Goal: Task Accomplishment & Management: Use online tool/utility

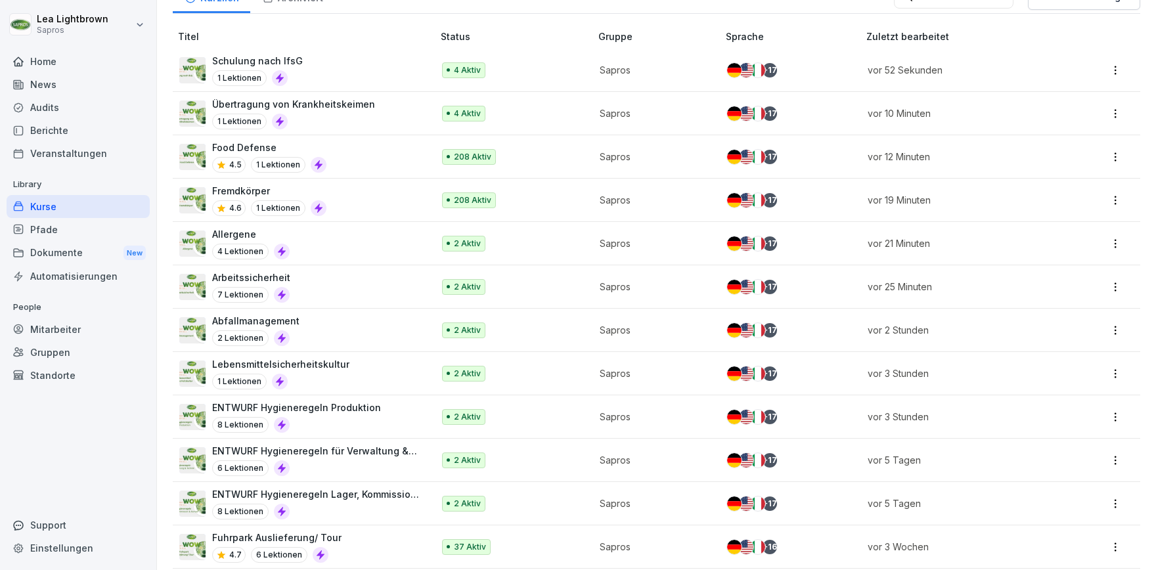
scroll to position [152, 0]
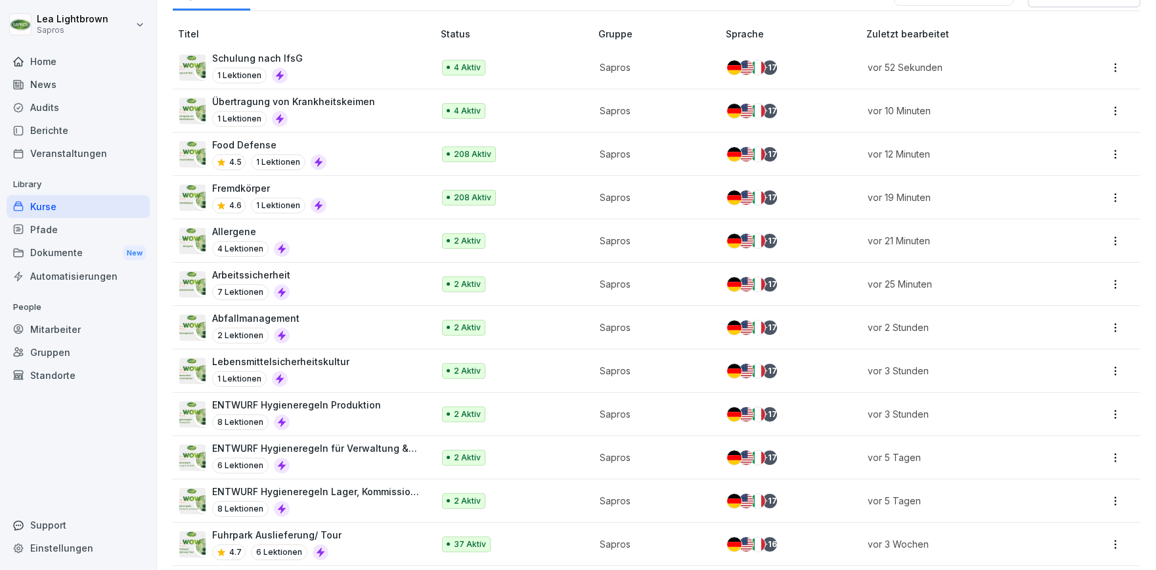
click at [396, 499] on div "ENTWURF Hygieneregeln Lager, Kommission und Rampe 8 Lektionen" at bounding box center [316, 501] width 208 height 32
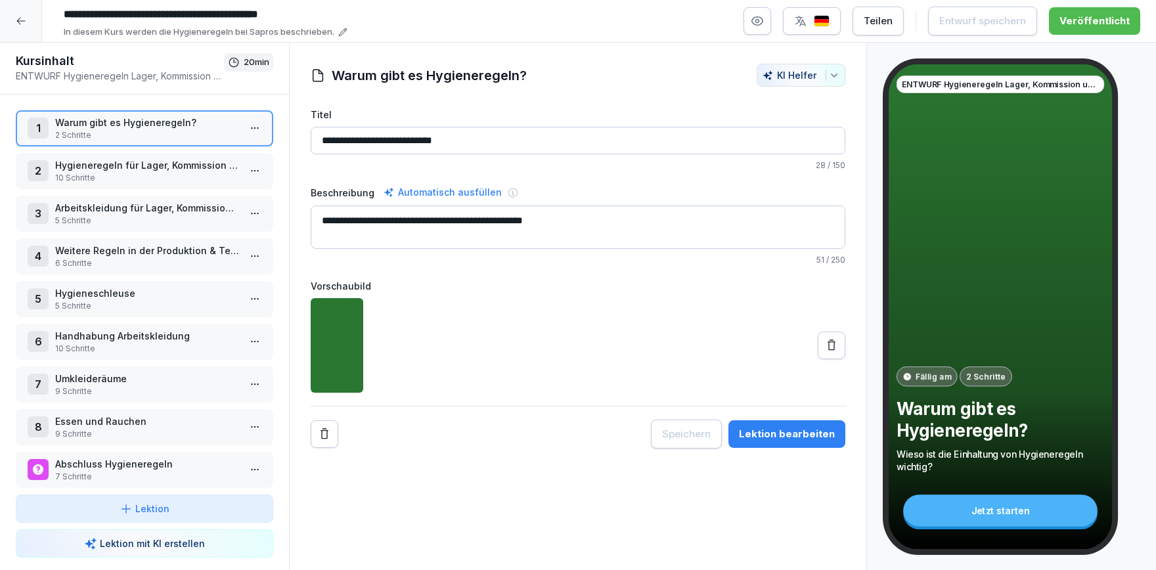
click at [82, 171] on p "Hygieneregeln für Lager, Kommission und Rampe" at bounding box center [147, 165] width 184 height 14
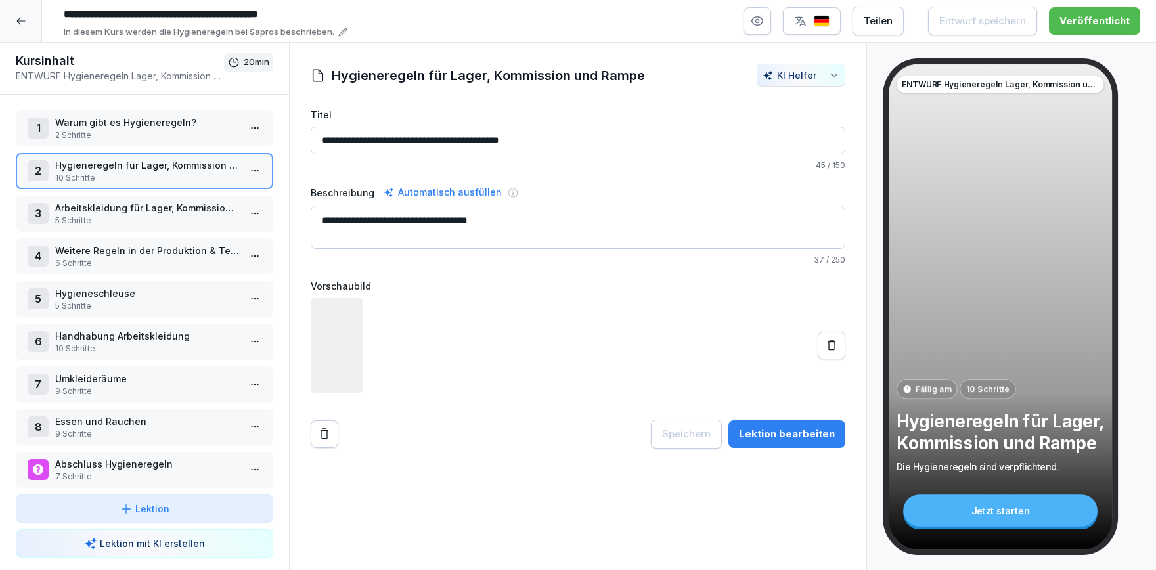
click at [82, 171] on p "Hygieneregeln für Lager, Kommission und Rampe" at bounding box center [147, 165] width 184 height 14
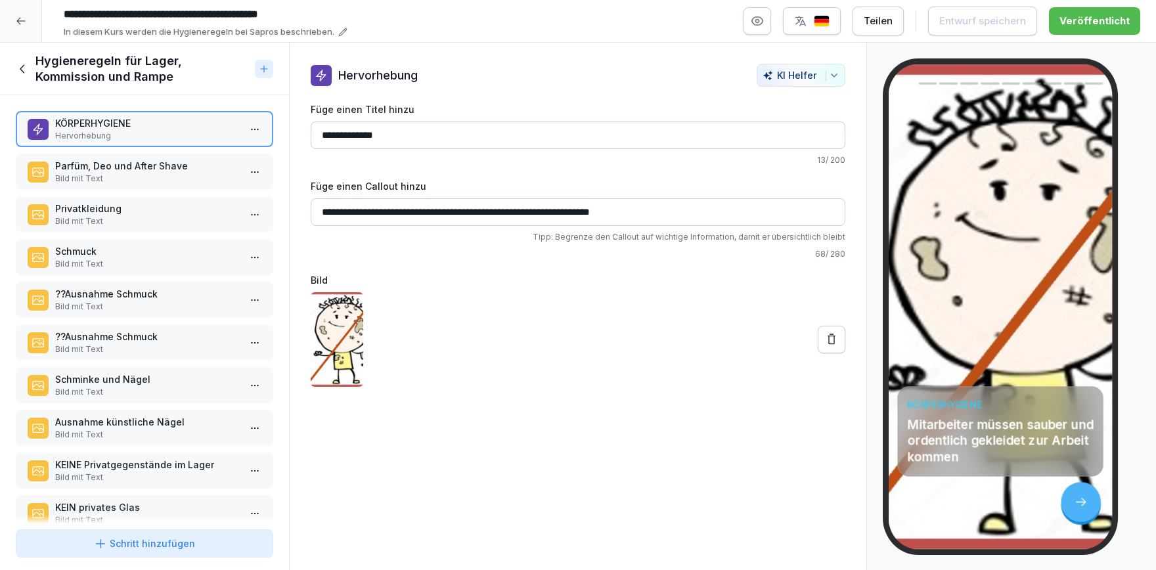
click at [21, 20] on icon at bounding box center [21, 21] width 11 height 11
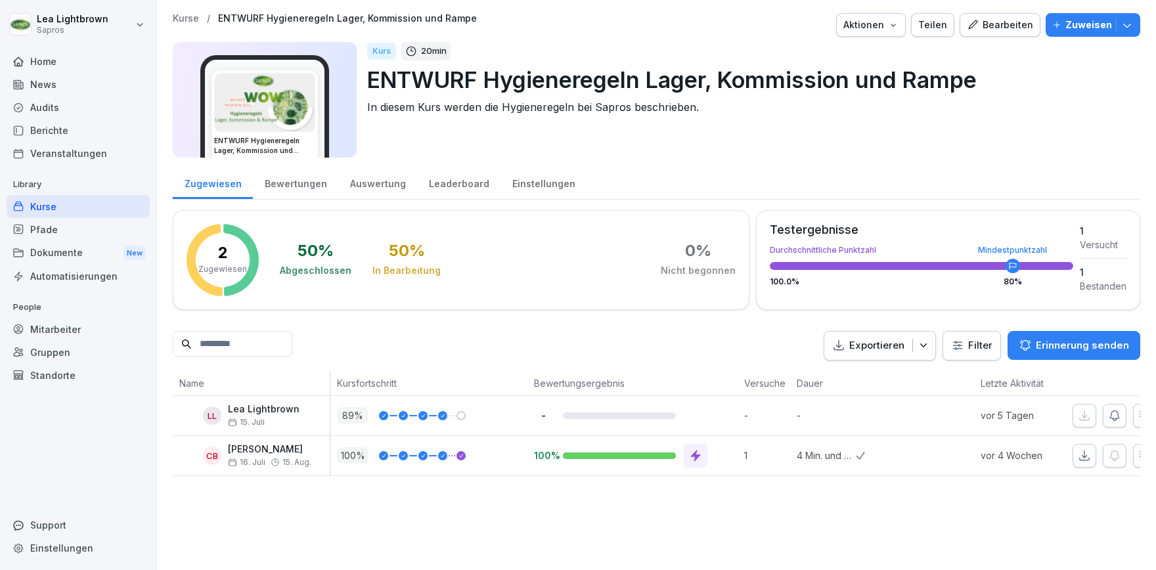
click at [74, 351] on div "Gruppen" at bounding box center [78, 352] width 143 height 23
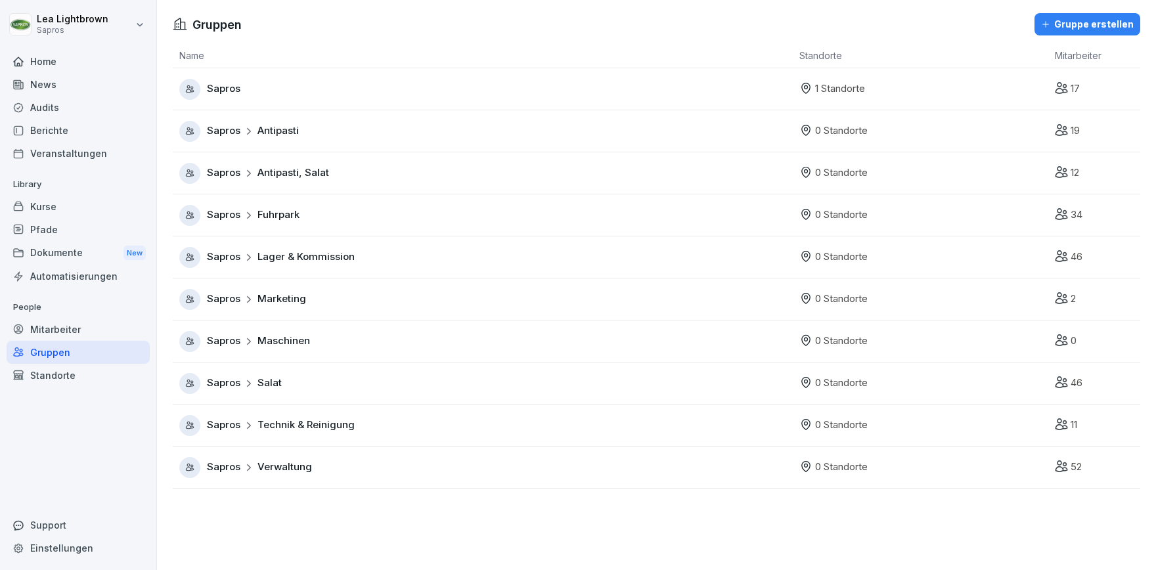
click at [474, 287] on td "Sapros Marketing" at bounding box center [483, 300] width 620 height 42
click at [422, 292] on div "Sapros Marketing" at bounding box center [486, 299] width 614 height 21
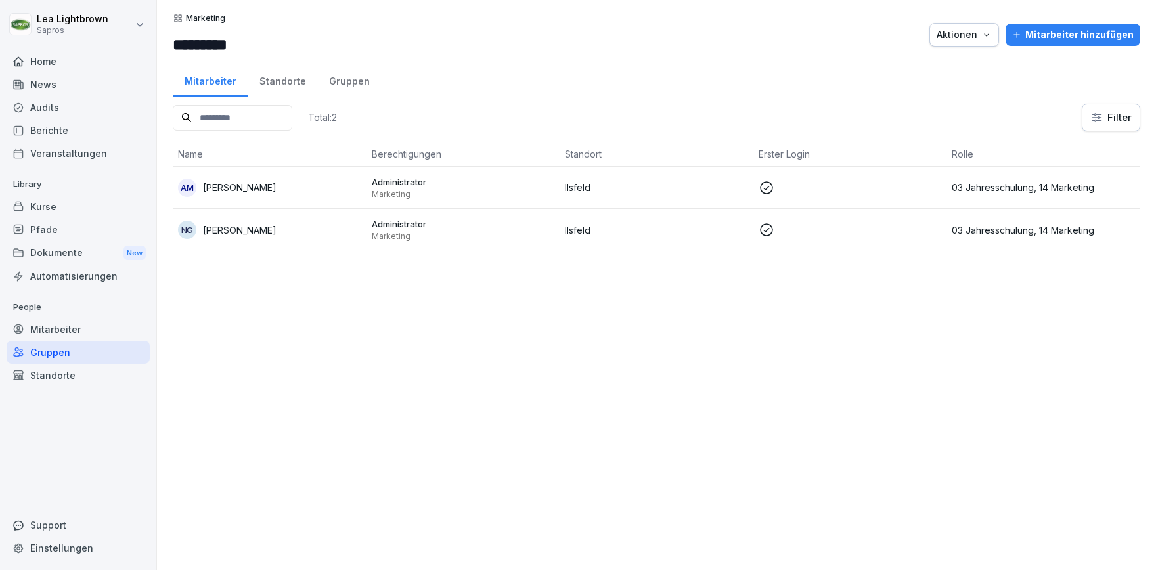
click at [918, 169] on td at bounding box center [851, 188] width 194 height 42
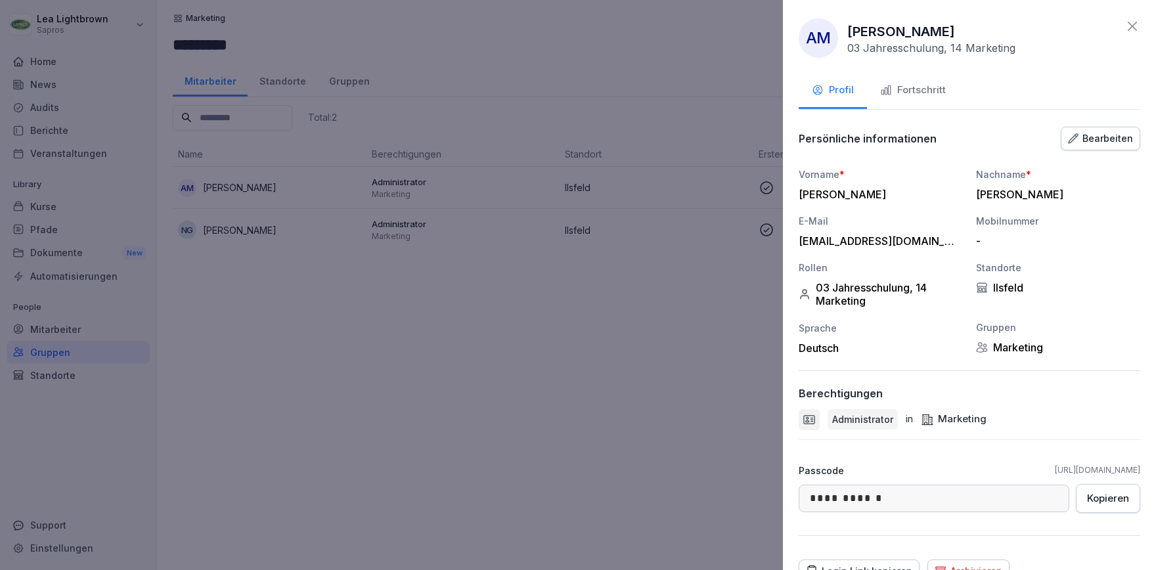
click at [1085, 137] on div "Bearbeiten" at bounding box center [1100, 138] width 65 height 14
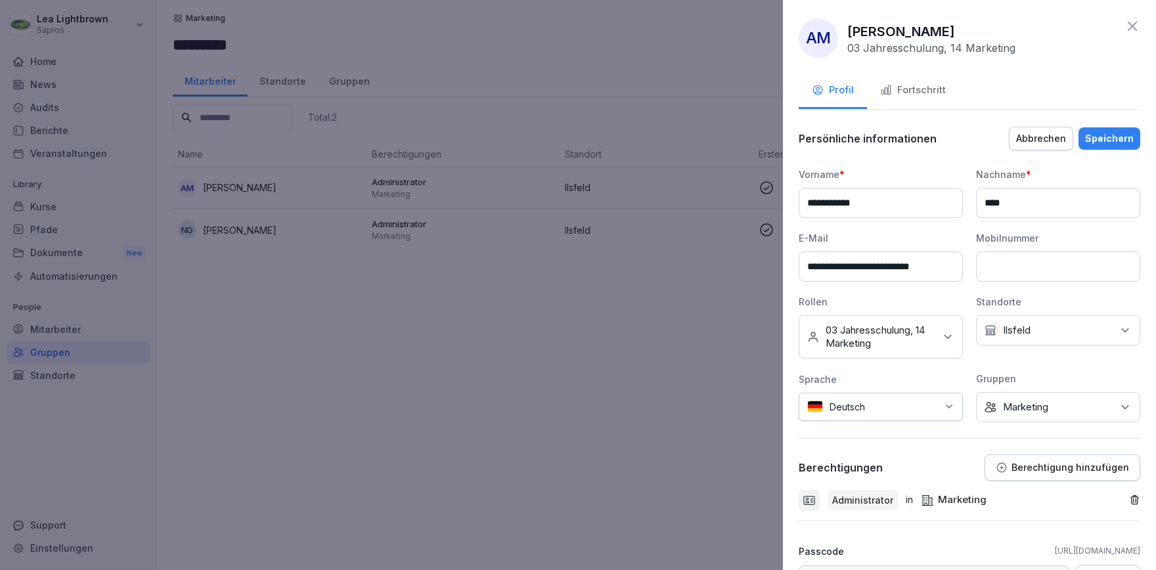
click at [1058, 466] on p "Berechtigung hinzufügen" at bounding box center [1071, 467] width 118 height 11
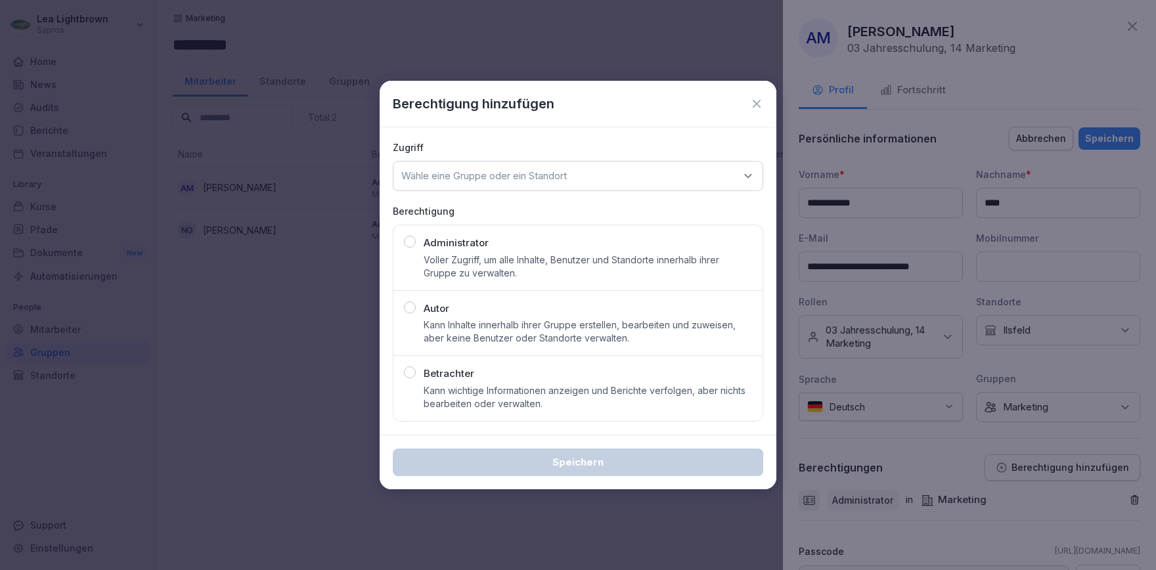
click at [501, 388] on p "Kann wichtige Informationen anzeigen und Berichte verfolgen, aber nichts bearbe…" at bounding box center [588, 397] width 328 height 26
click at [633, 174] on div "Wähle eine Gruppe oder ein Standort" at bounding box center [578, 176] width 371 height 30
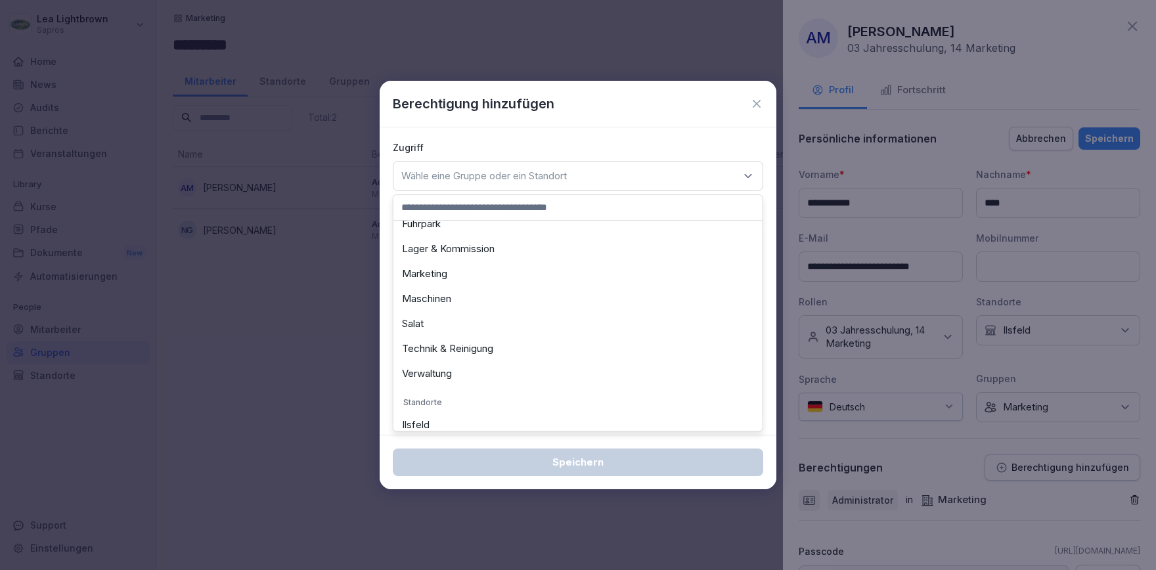
scroll to position [123, 0]
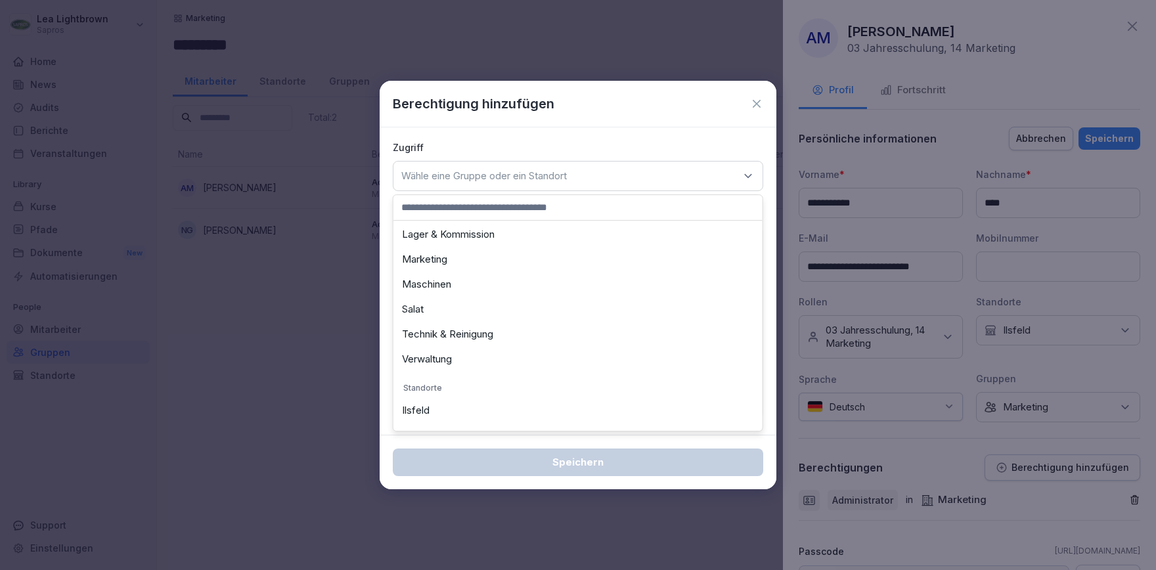
click at [763, 104] on icon at bounding box center [756, 103] width 13 height 13
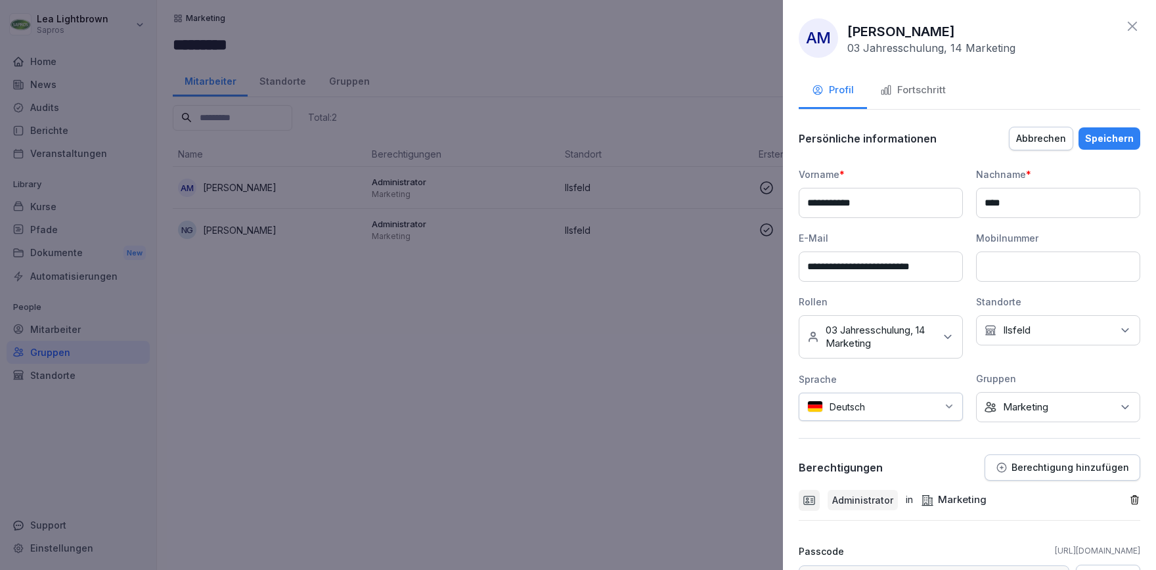
click at [1098, 413] on div "Keine Gruppe Marketing" at bounding box center [1058, 407] width 164 height 30
click at [1021, 546] on label "Verwaltung" at bounding box center [1029, 547] width 50 height 12
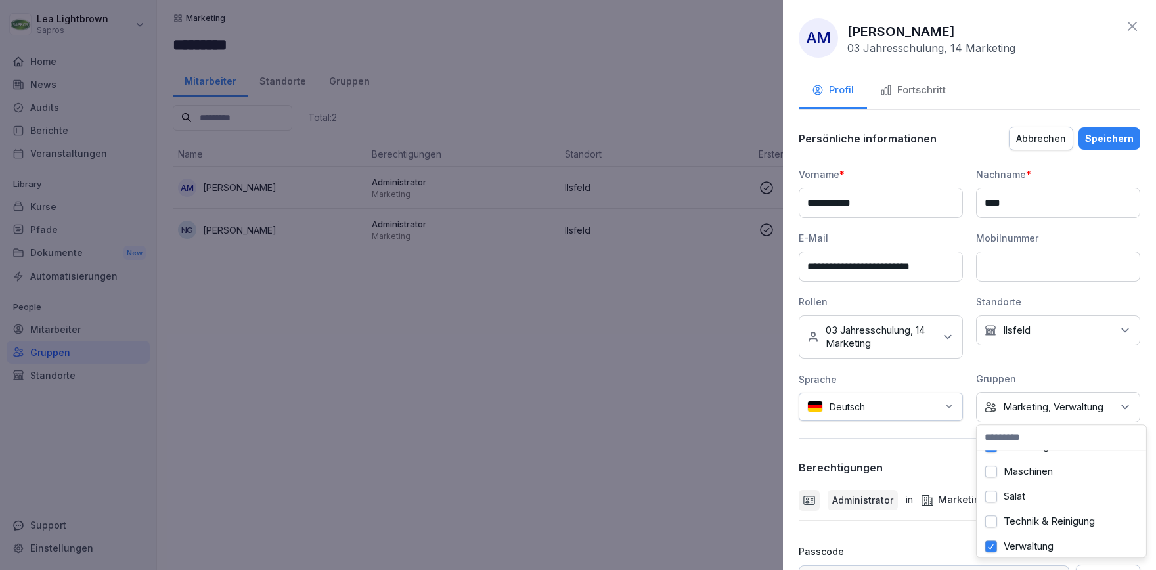
click at [1070, 361] on div "**********" at bounding box center [970, 295] width 342 height 255
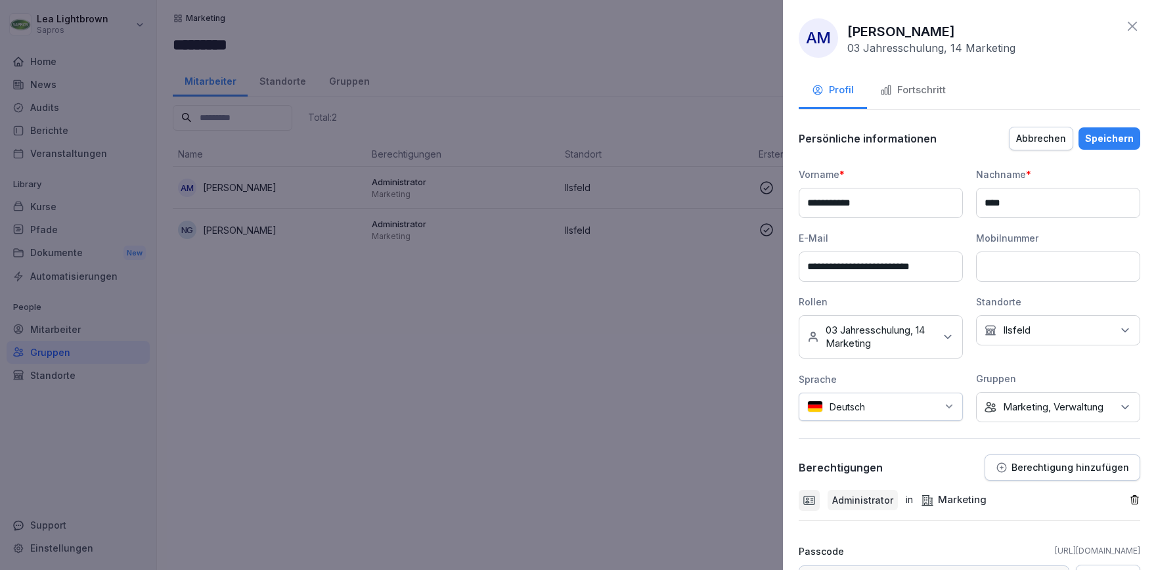
click at [1138, 501] on icon "button" at bounding box center [1134, 500] width 11 height 11
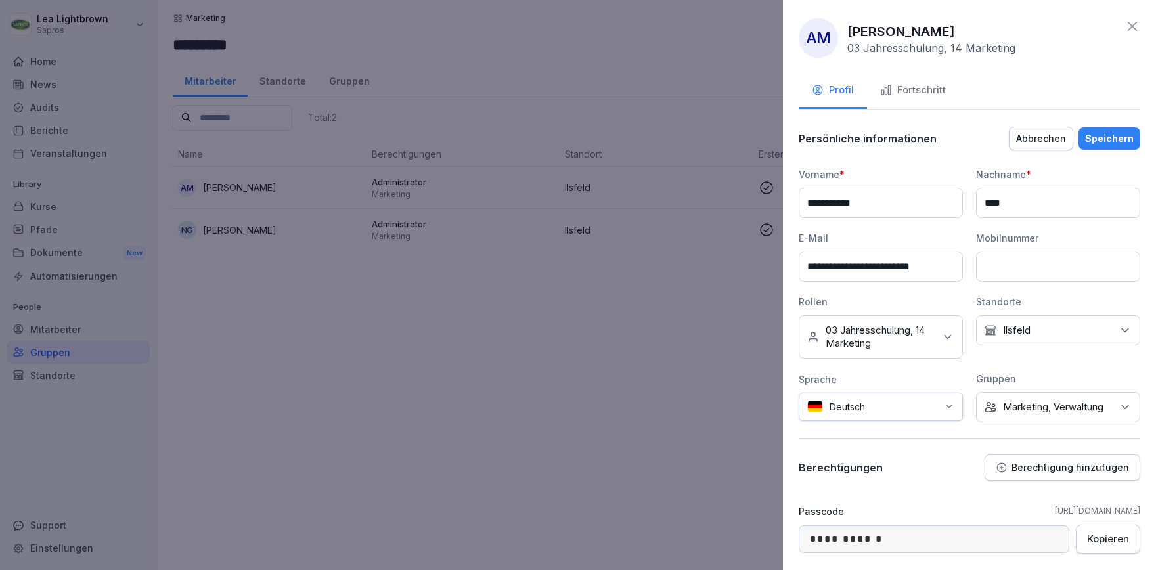
click at [1115, 406] on div "Keine Gruppe Marketing, Verwaltung" at bounding box center [1058, 407] width 164 height 30
click at [1029, 522] on label "Marketing" at bounding box center [1026, 519] width 45 height 12
click at [1113, 130] on button "Speichern" at bounding box center [1110, 138] width 62 height 22
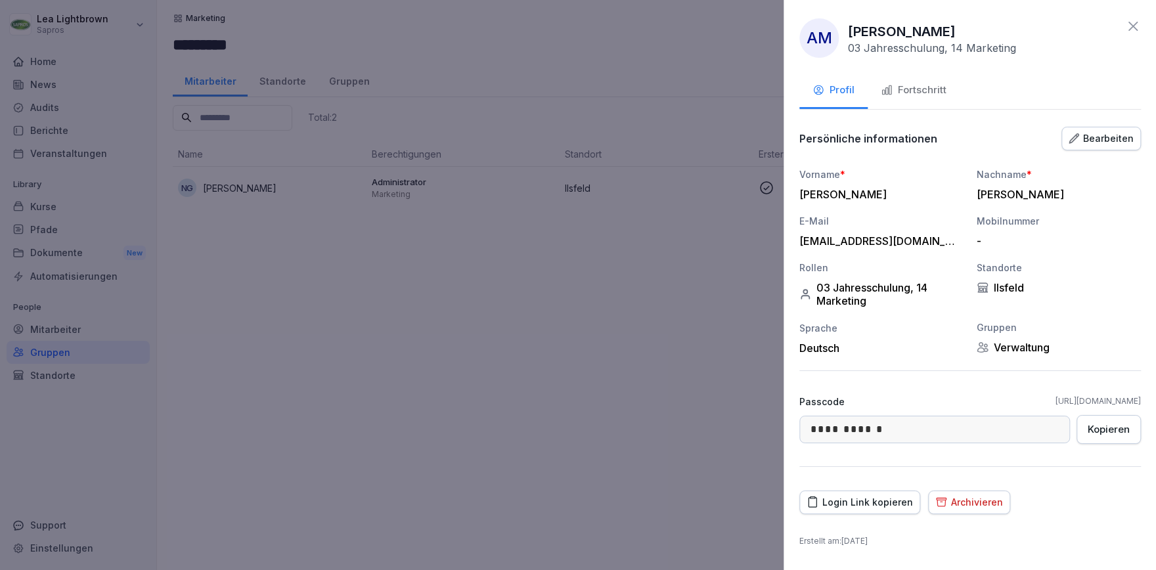
click at [402, 271] on div at bounding box center [578, 285] width 1156 height 570
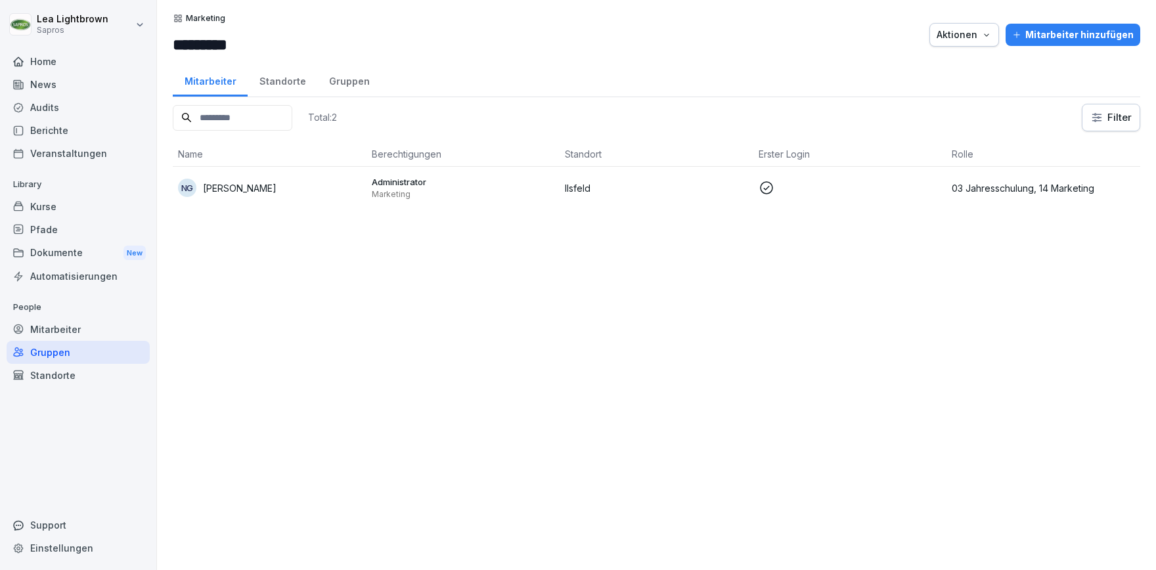
click at [489, 194] on p "Marketing" at bounding box center [463, 194] width 183 height 11
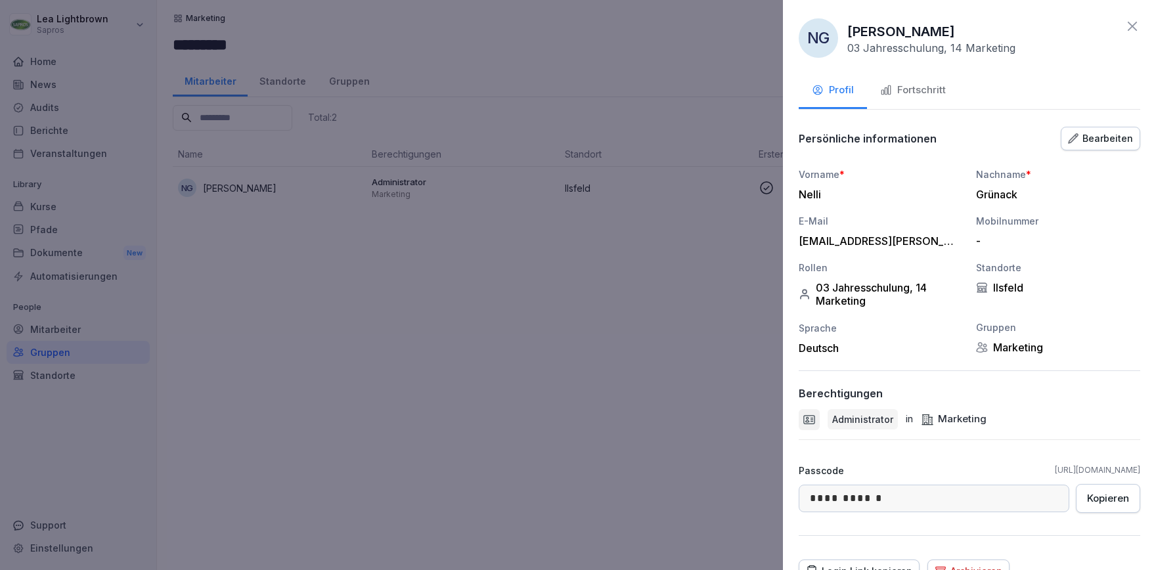
scroll to position [63, 0]
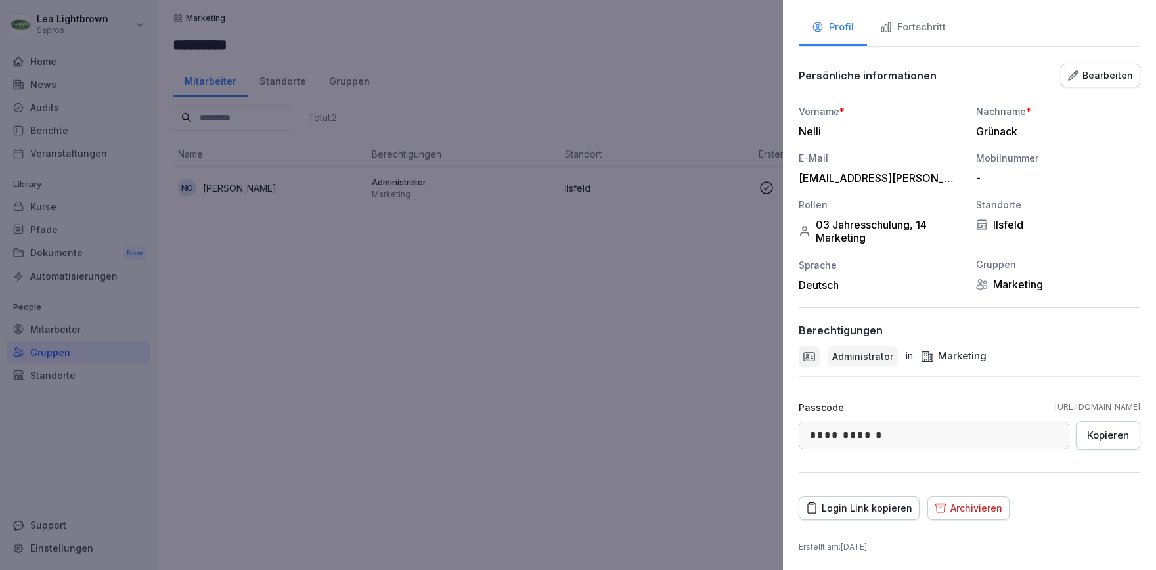
click at [1096, 79] on div "Bearbeiten" at bounding box center [1100, 75] width 65 height 14
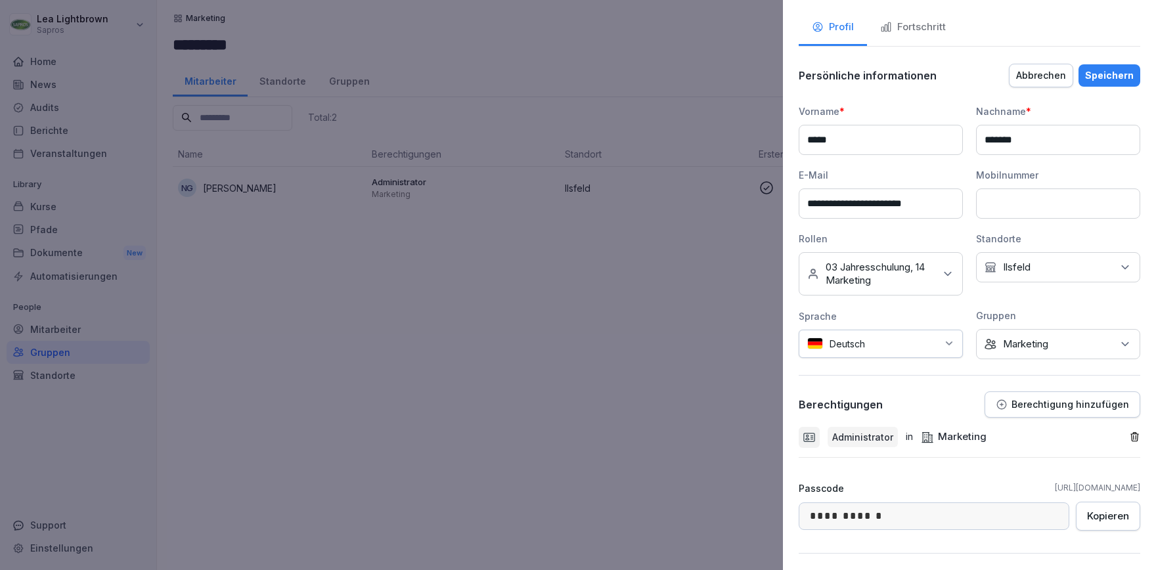
click at [1048, 341] on p "Marketing" at bounding box center [1025, 344] width 45 height 13
click at [1035, 481] on label "Verwaltung" at bounding box center [1029, 479] width 50 height 12
click at [1024, 454] on label "Marketing" at bounding box center [1026, 451] width 45 height 12
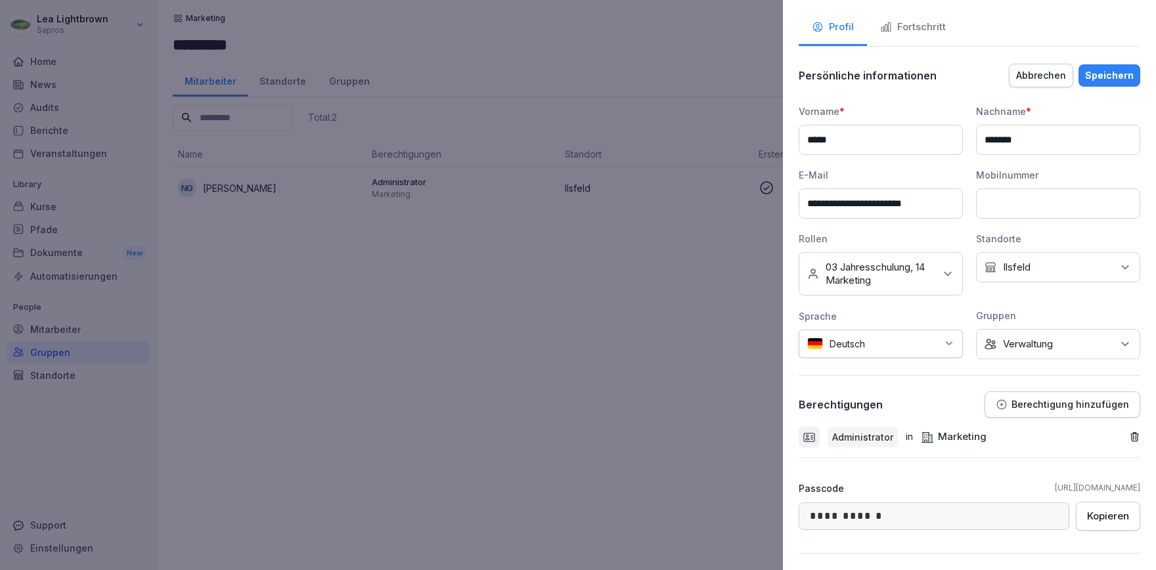
click at [1056, 298] on div "**********" at bounding box center [970, 231] width 342 height 255
click at [1134, 437] on icon "button" at bounding box center [1134, 437] width 11 height 11
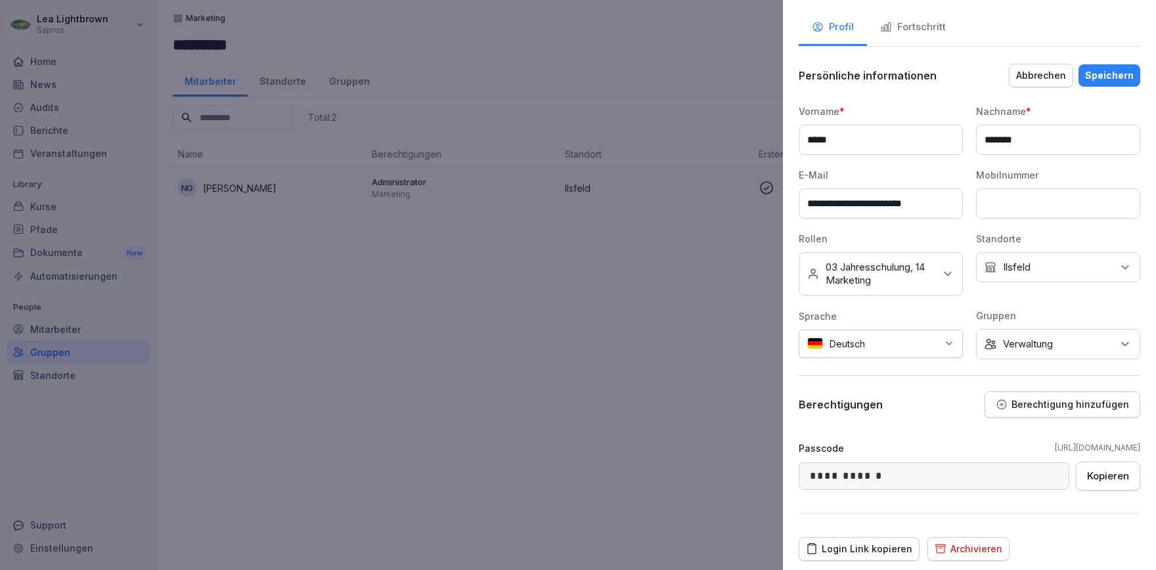
click at [1112, 76] on div "Speichern" at bounding box center [1109, 75] width 49 height 14
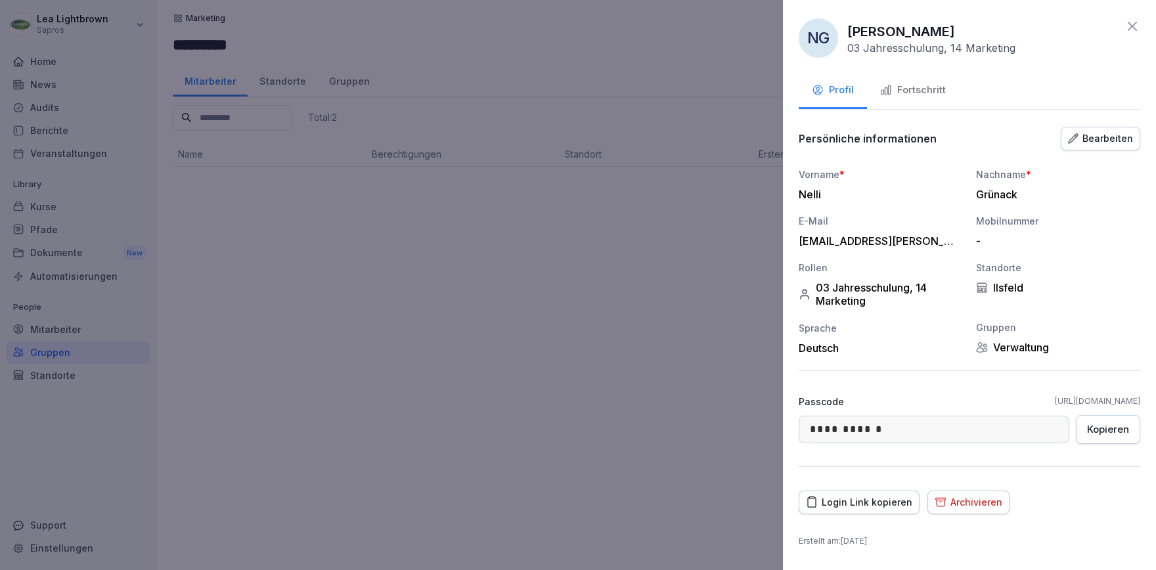
click at [566, 289] on div at bounding box center [578, 285] width 1156 height 570
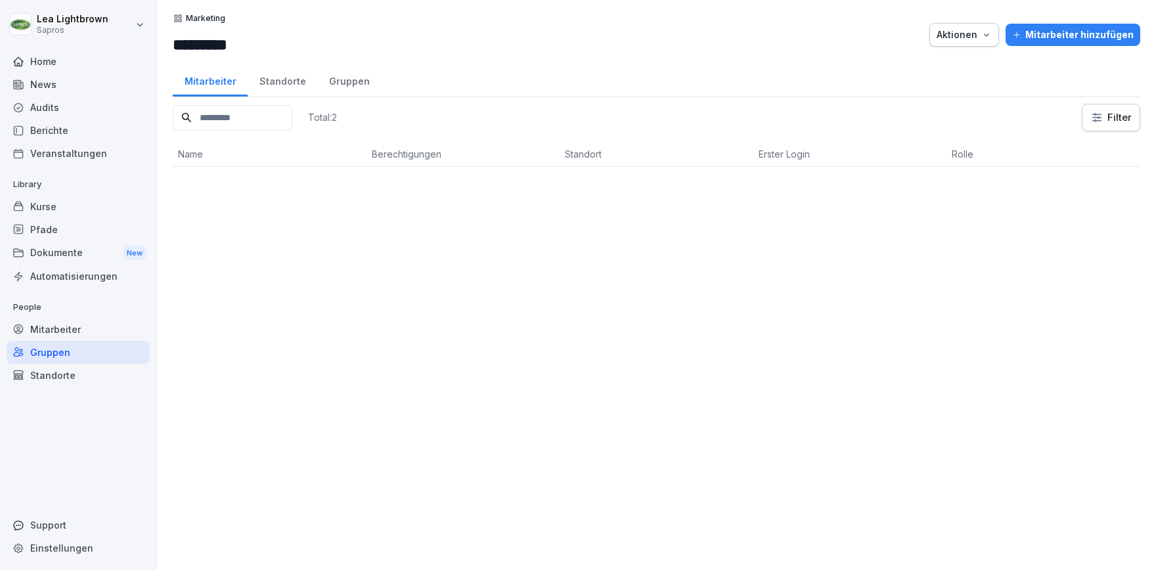
click at [344, 88] on div "Gruppen" at bounding box center [349, 80] width 64 height 34
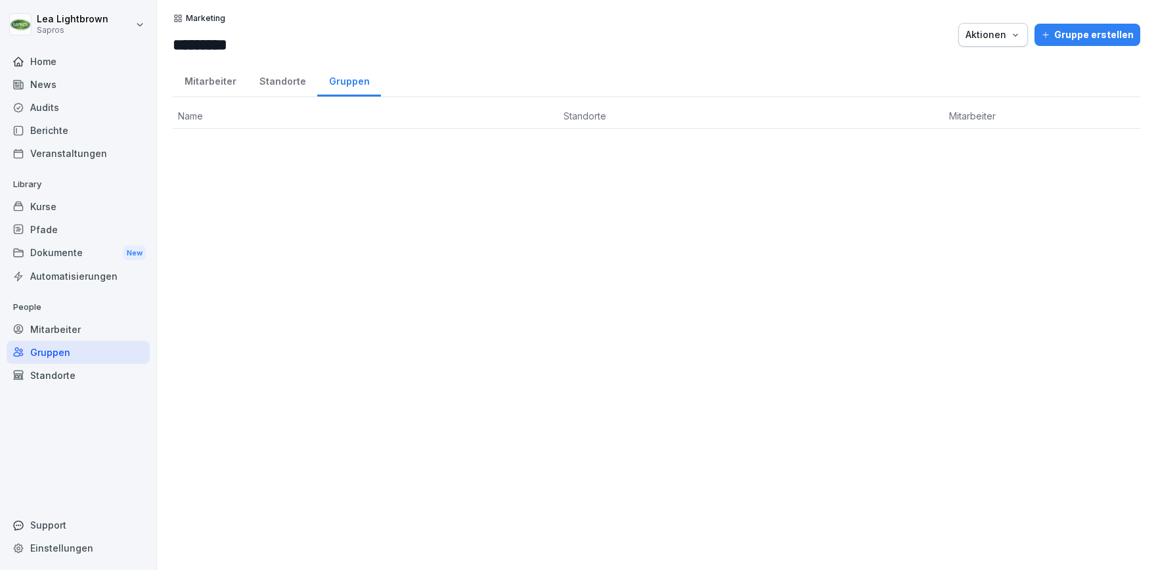
click at [206, 83] on div "Mitarbeiter" at bounding box center [210, 80] width 75 height 34
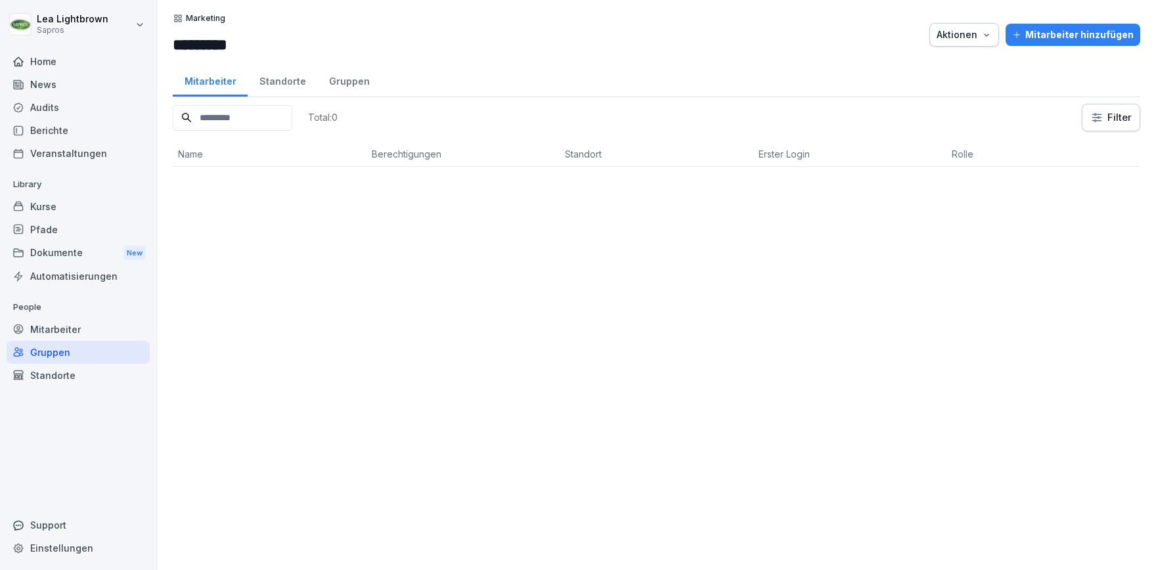
click at [323, 83] on div "Gruppen" at bounding box center [349, 80] width 64 height 34
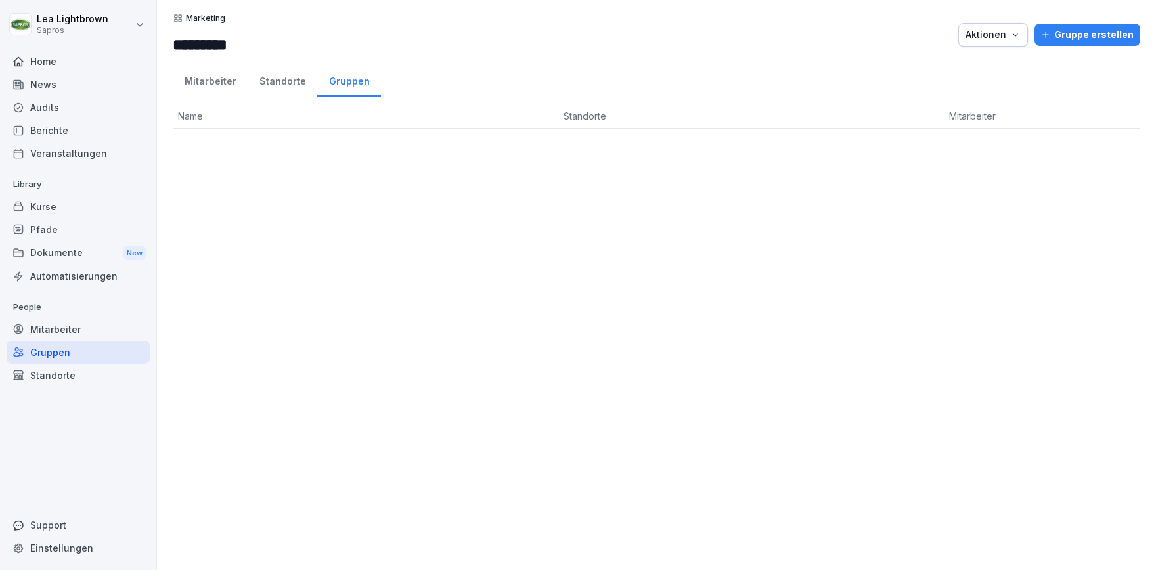
click at [67, 340] on div "Mitarbeiter" at bounding box center [78, 329] width 143 height 23
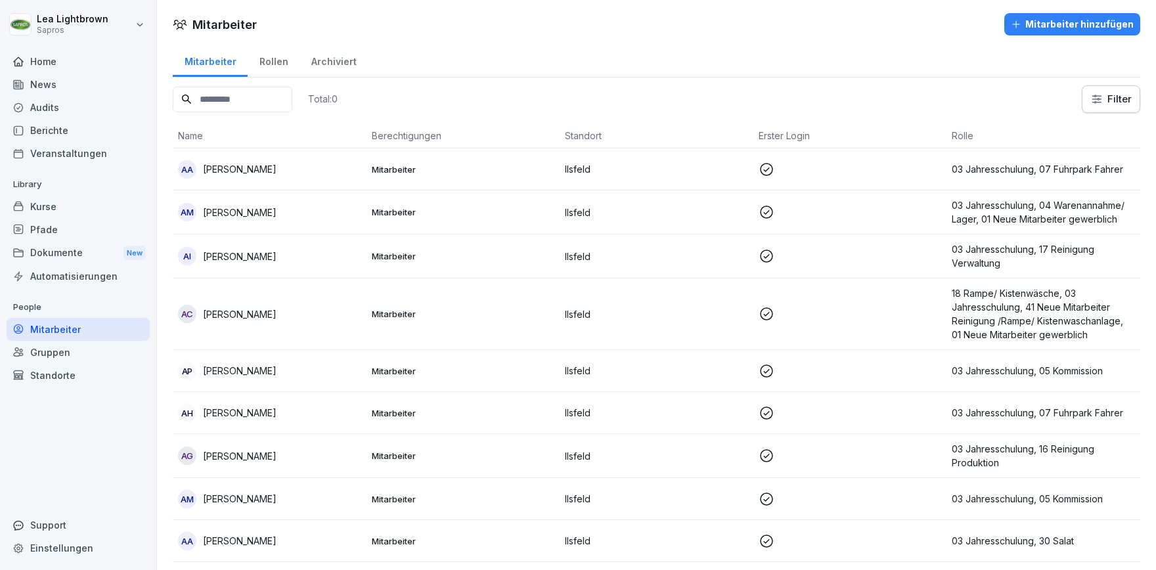
click at [63, 355] on div "Gruppen" at bounding box center [78, 352] width 143 height 23
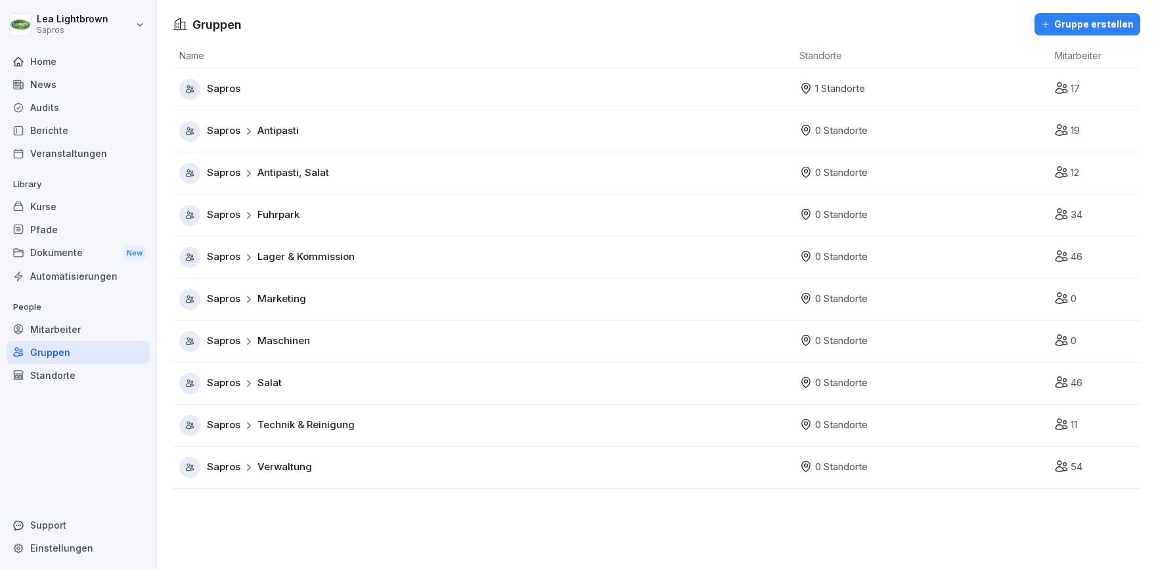
click at [443, 422] on div "Sapros Technik & Reinigung" at bounding box center [486, 425] width 614 height 21
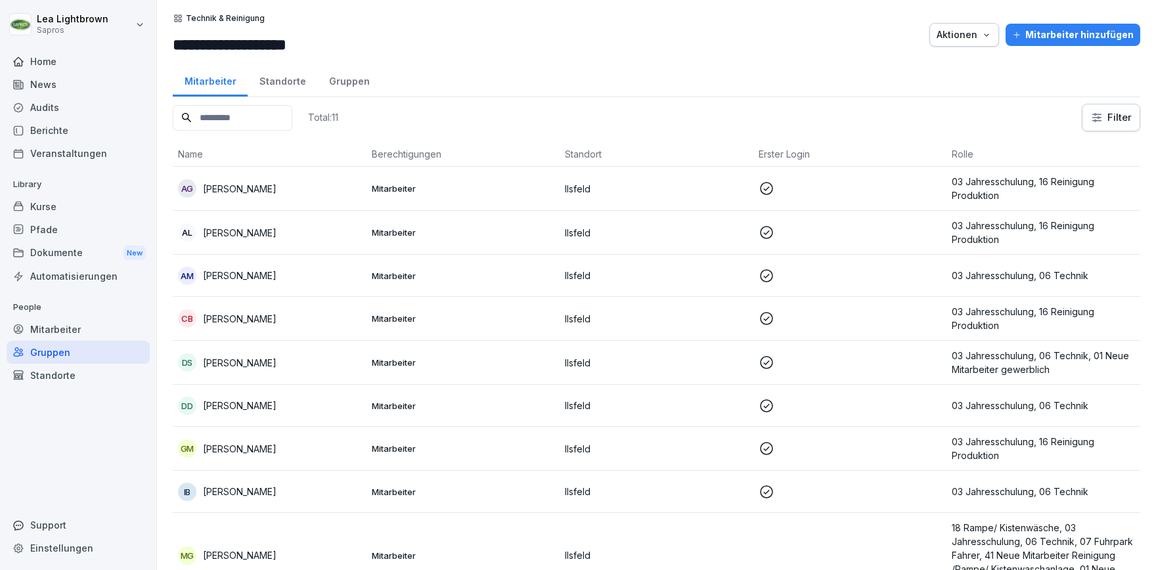
click at [62, 351] on div "Gruppen" at bounding box center [78, 352] width 143 height 23
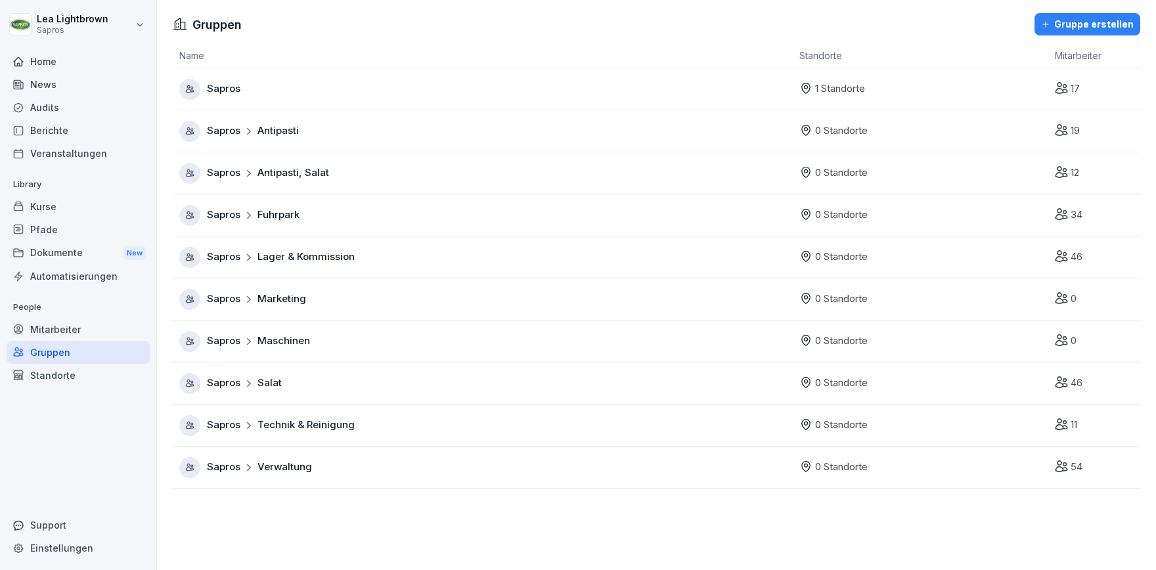
click at [43, 208] on div "Kurse" at bounding box center [78, 206] width 143 height 23
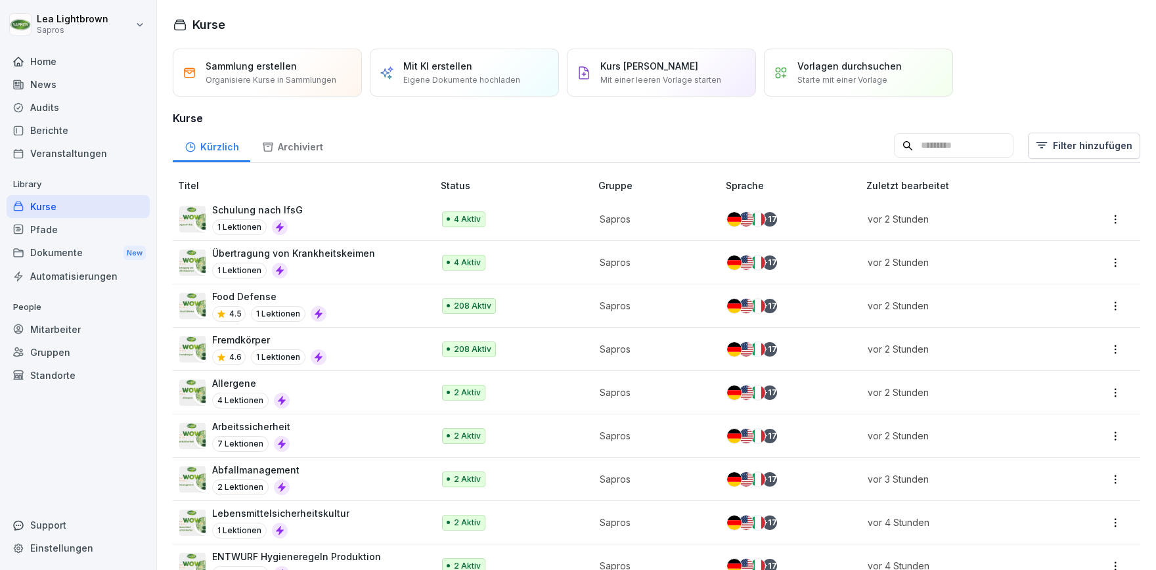
click at [1001, 142] on input at bounding box center [954, 145] width 120 height 25
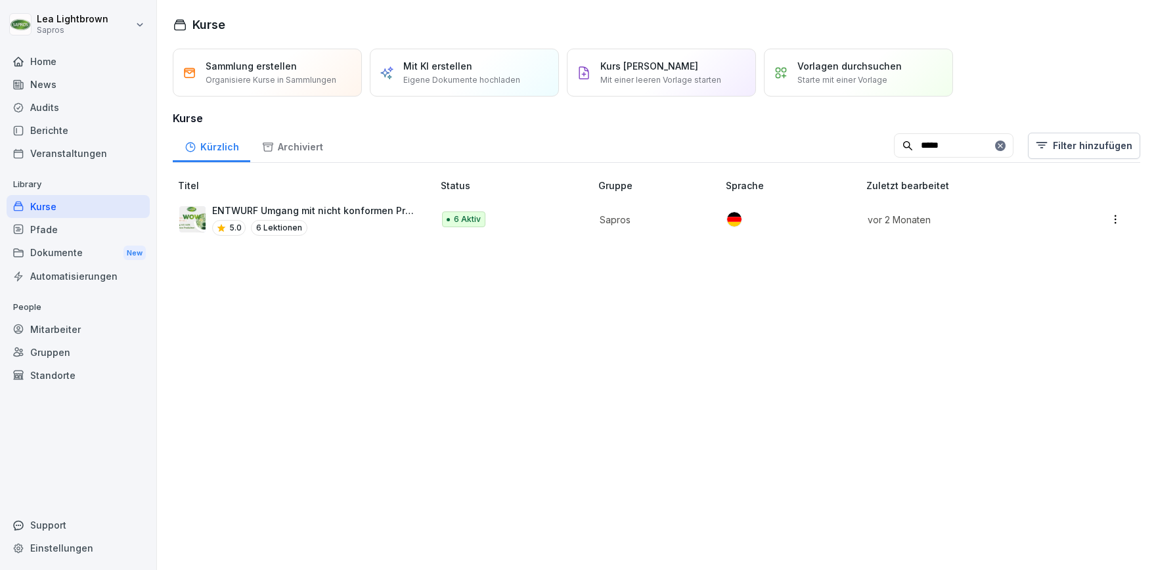
type input "*****"
click at [378, 217] on div "ENTWURF Umgang mit nicht konformen Produkten 5.0 6 Lektionen" at bounding box center [316, 220] width 208 height 32
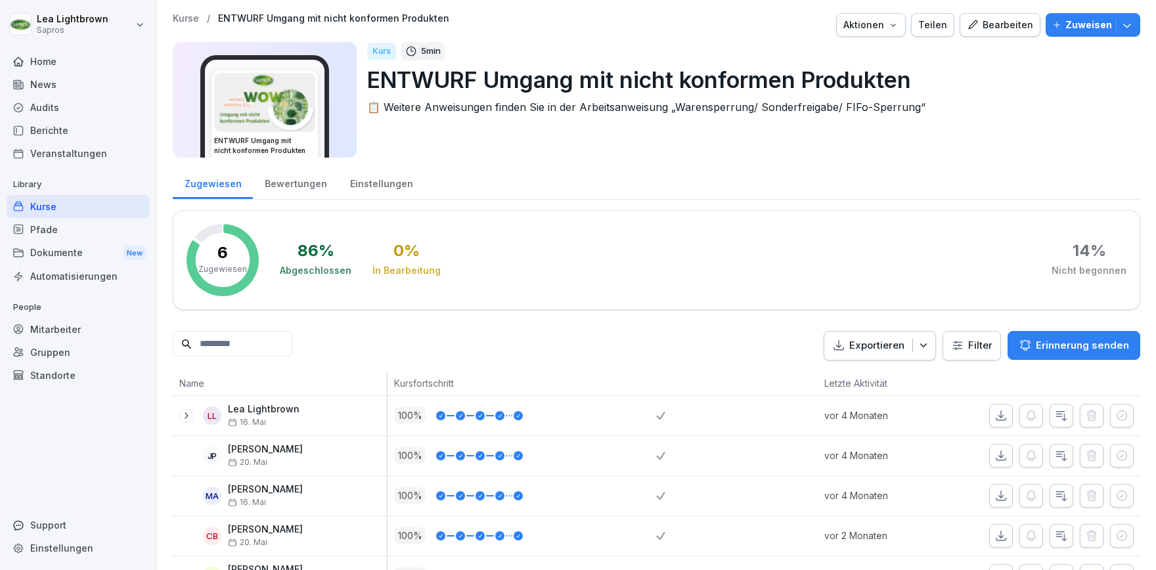
click at [43, 356] on div "Gruppen" at bounding box center [78, 352] width 143 height 23
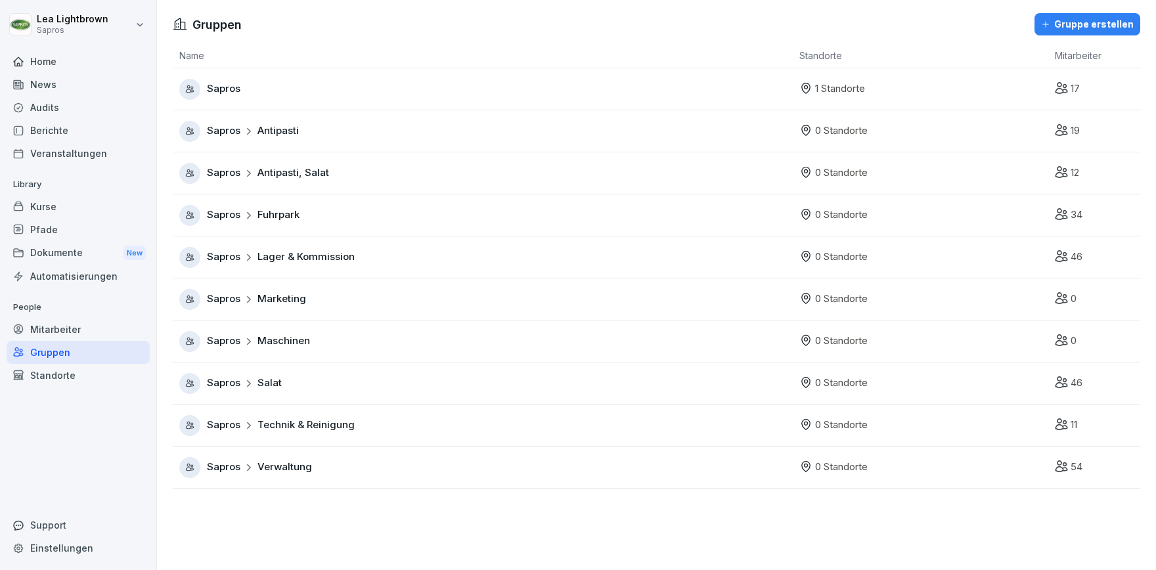
click at [334, 263] on span "Lager & Kommission" at bounding box center [306, 257] width 97 height 15
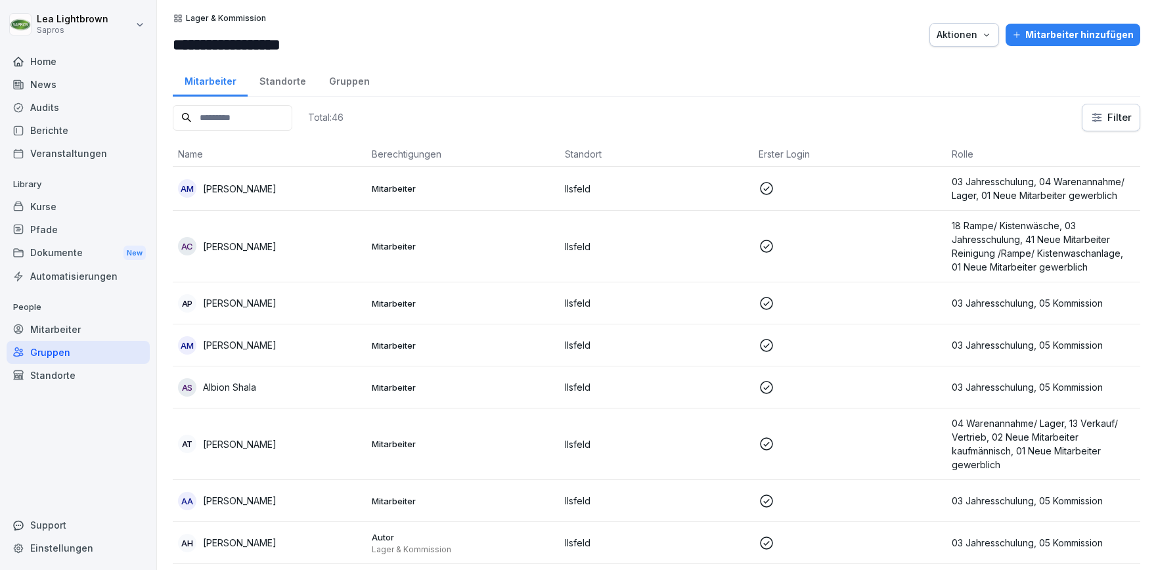
click at [78, 61] on div "Home" at bounding box center [78, 61] width 143 height 23
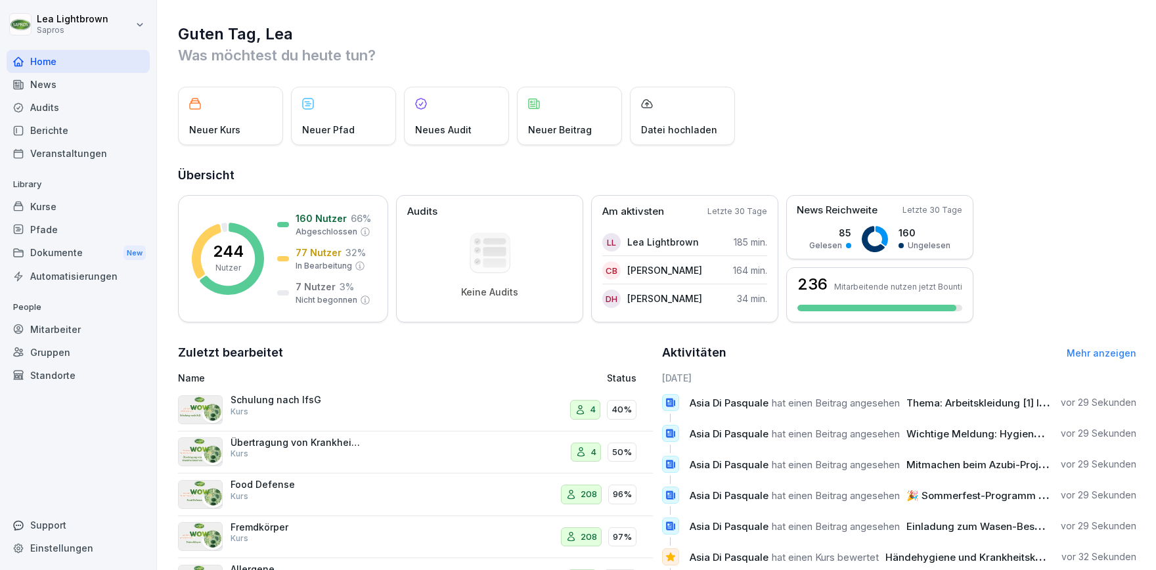
click at [73, 206] on div "Kurse" at bounding box center [78, 206] width 143 height 23
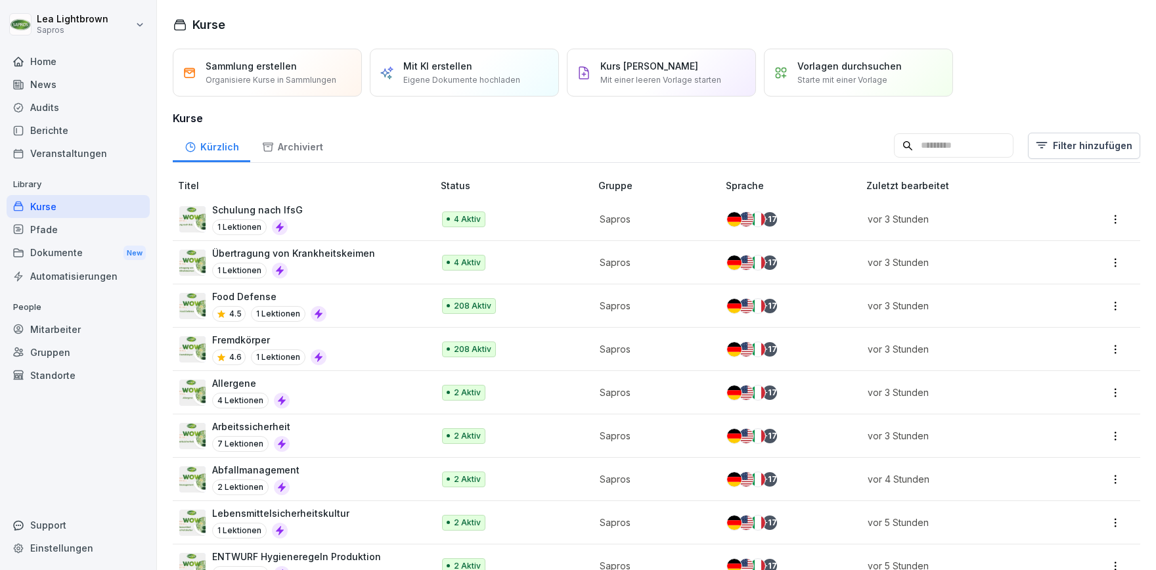
click at [308, 387] on div "Allergene 4 Lektionen" at bounding box center [299, 392] width 240 height 32
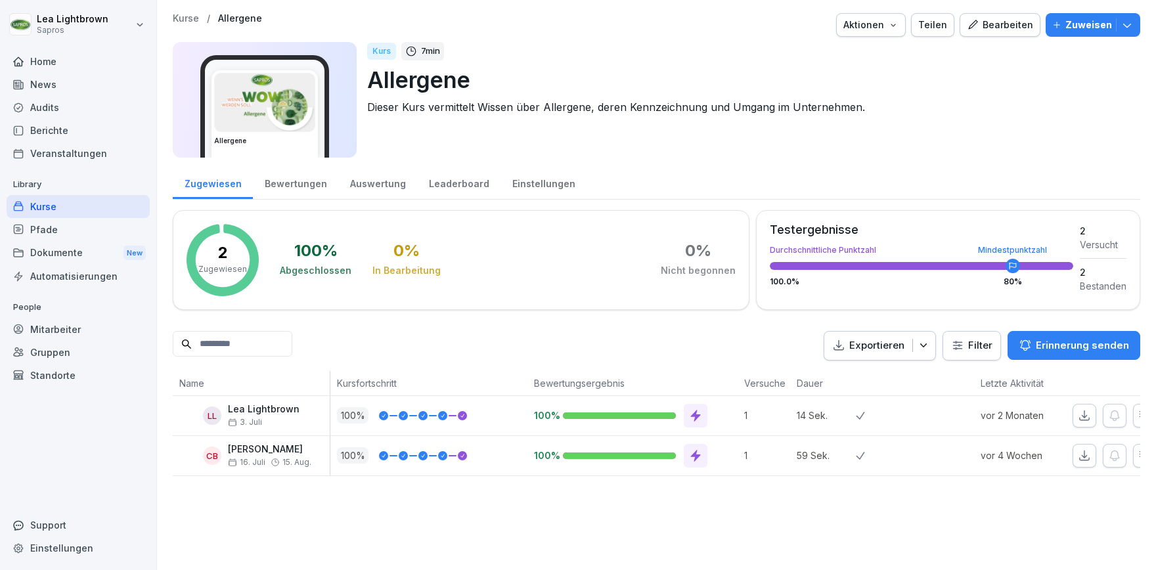
click at [986, 28] on div "Bearbeiten" at bounding box center [1000, 25] width 66 height 14
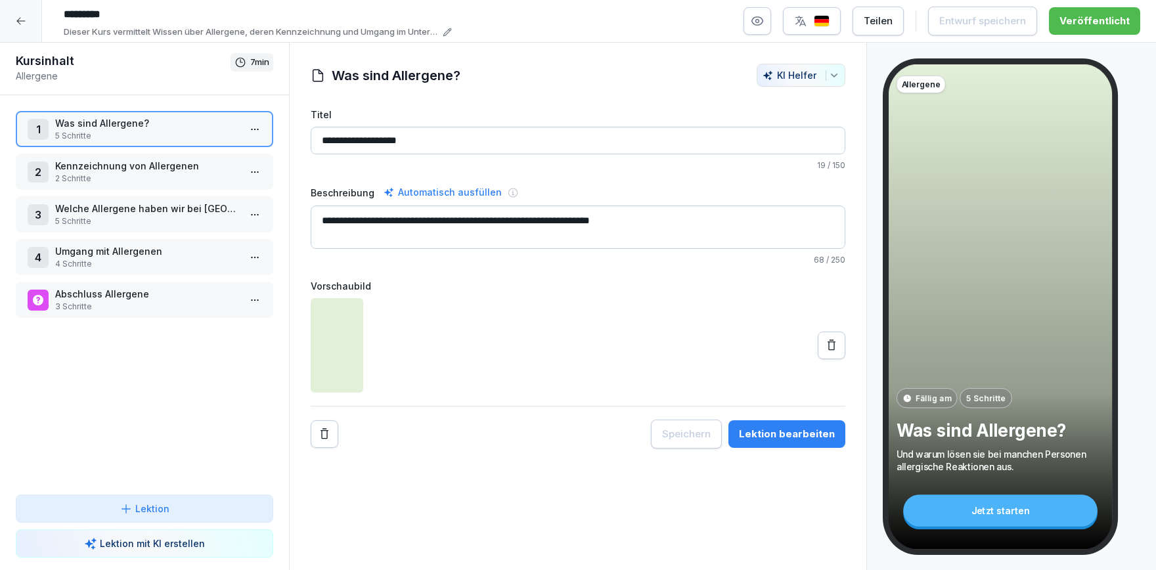
click at [158, 211] on p "Welche Allergene haben wir bei Sapros?" at bounding box center [147, 209] width 184 height 14
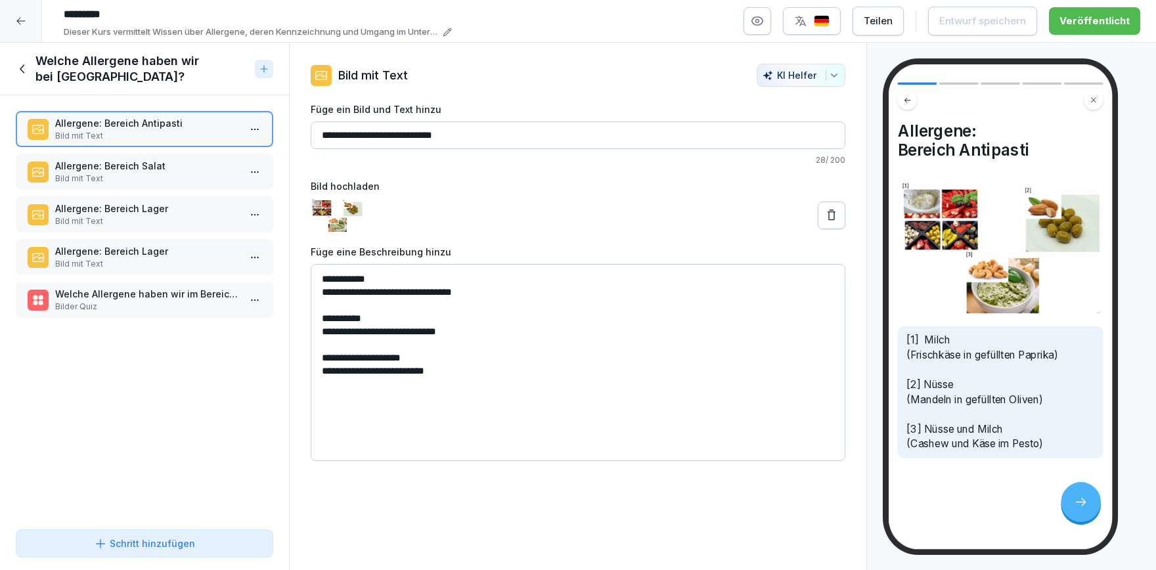
click at [168, 200] on div "Allergene: Bereich Lager Bild mit Text" at bounding box center [145, 214] width 258 height 36
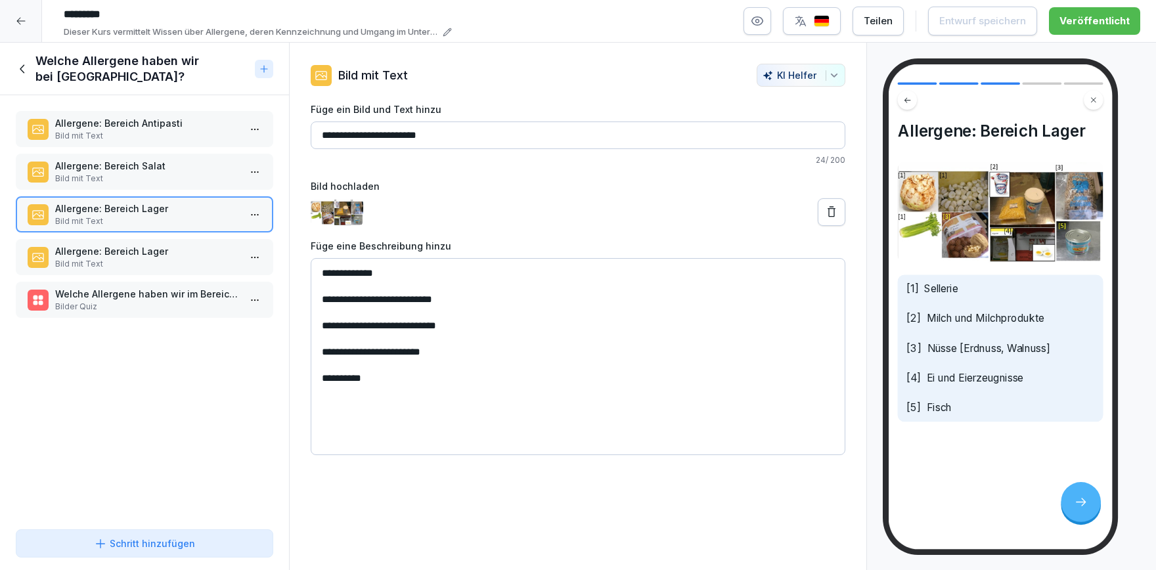
click at [172, 259] on p "Bild mit Text" at bounding box center [147, 264] width 184 height 12
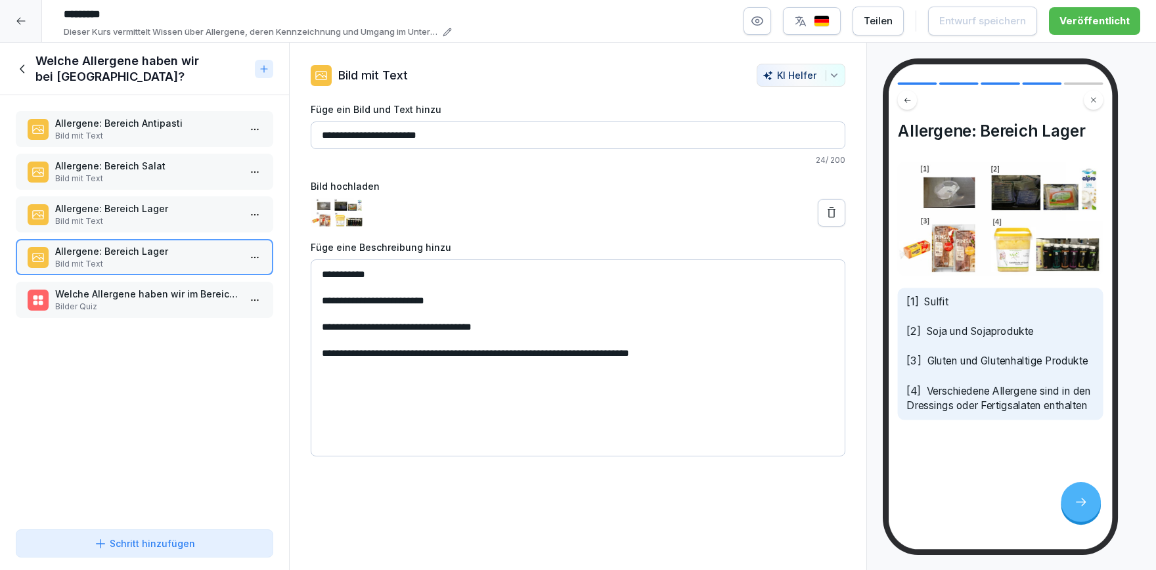
click at [18, 66] on icon at bounding box center [23, 69] width 14 height 14
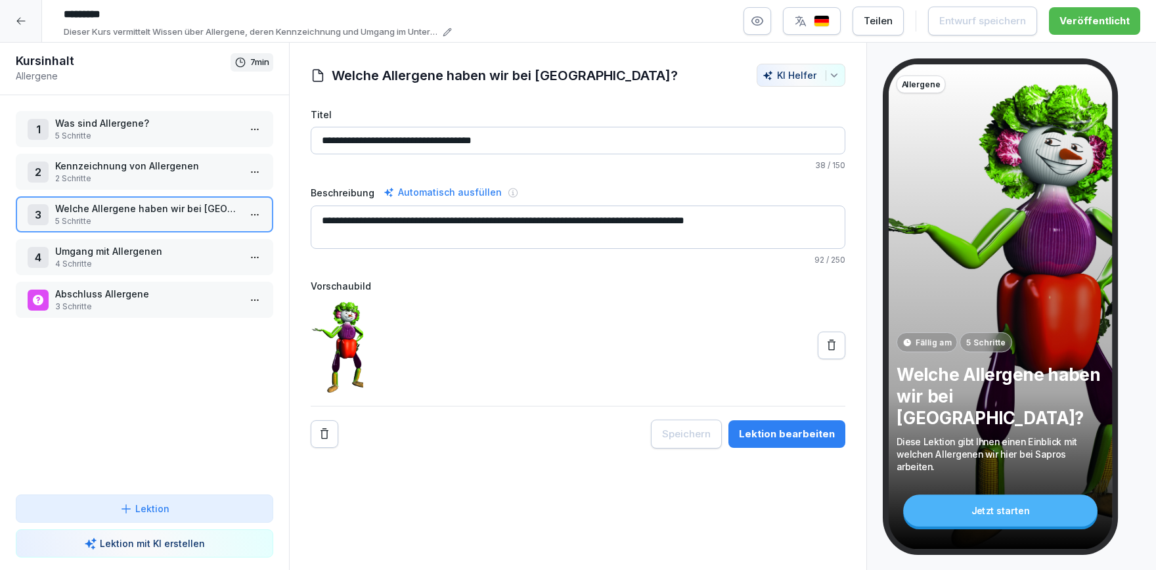
click at [104, 262] on p "4 Schritte" at bounding box center [147, 264] width 184 height 12
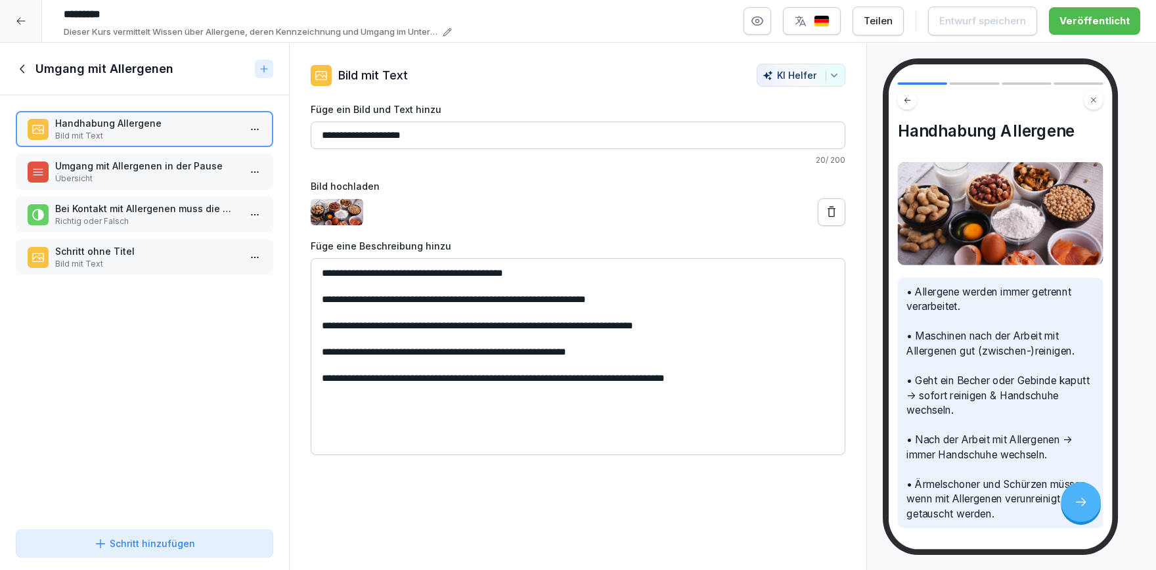
click at [125, 268] on p "Bild mit Text" at bounding box center [147, 264] width 184 height 12
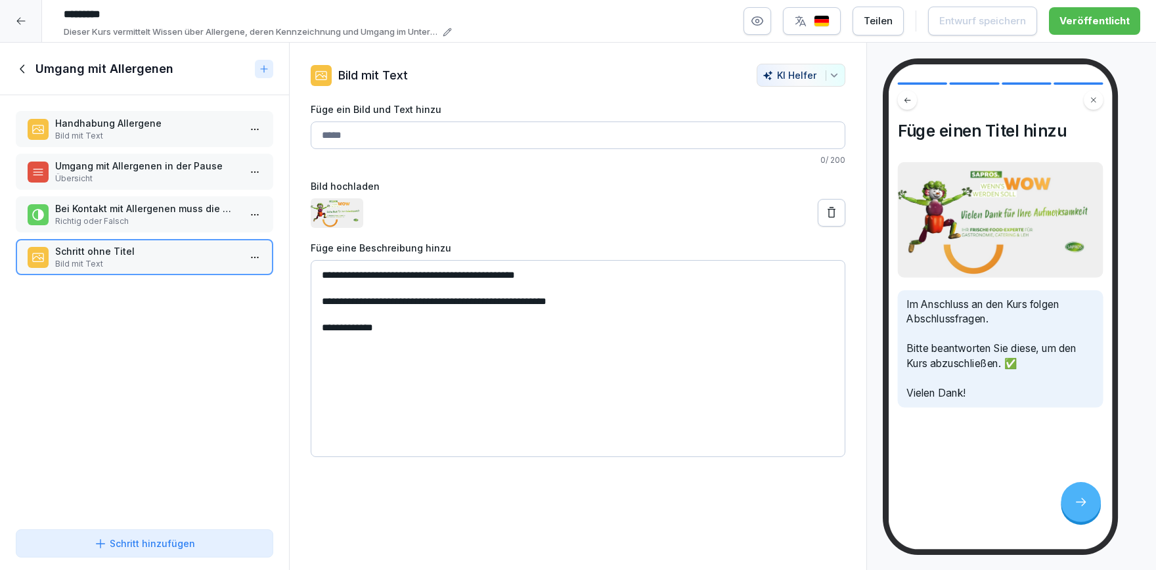
click at [22, 28] on div at bounding box center [21, 21] width 42 height 42
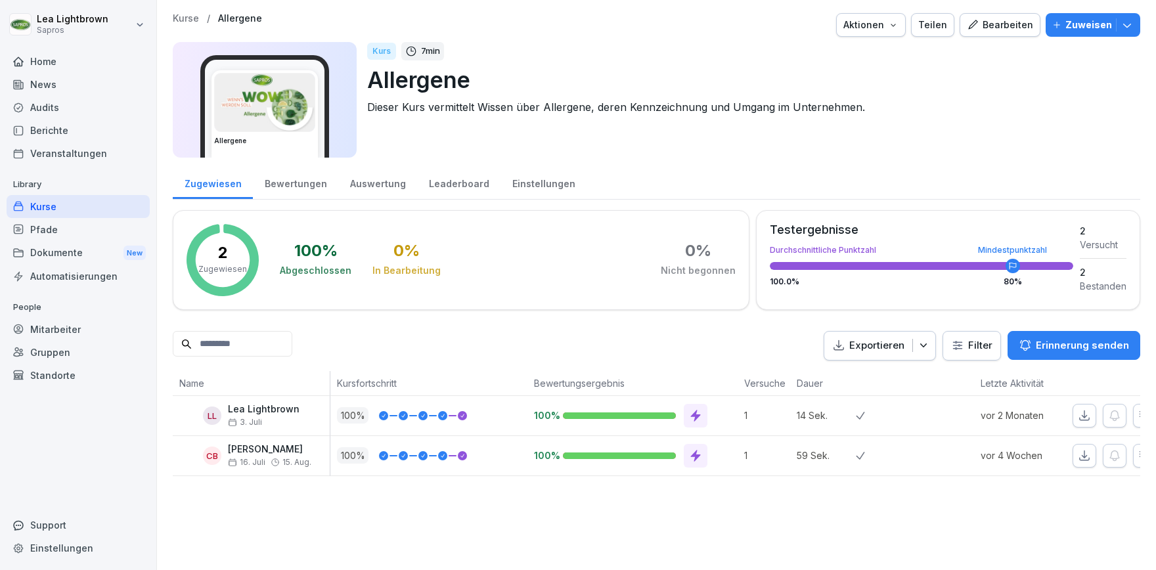
click at [72, 200] on div "Kurse" at bounding box center [78, 206] width 143 height 23
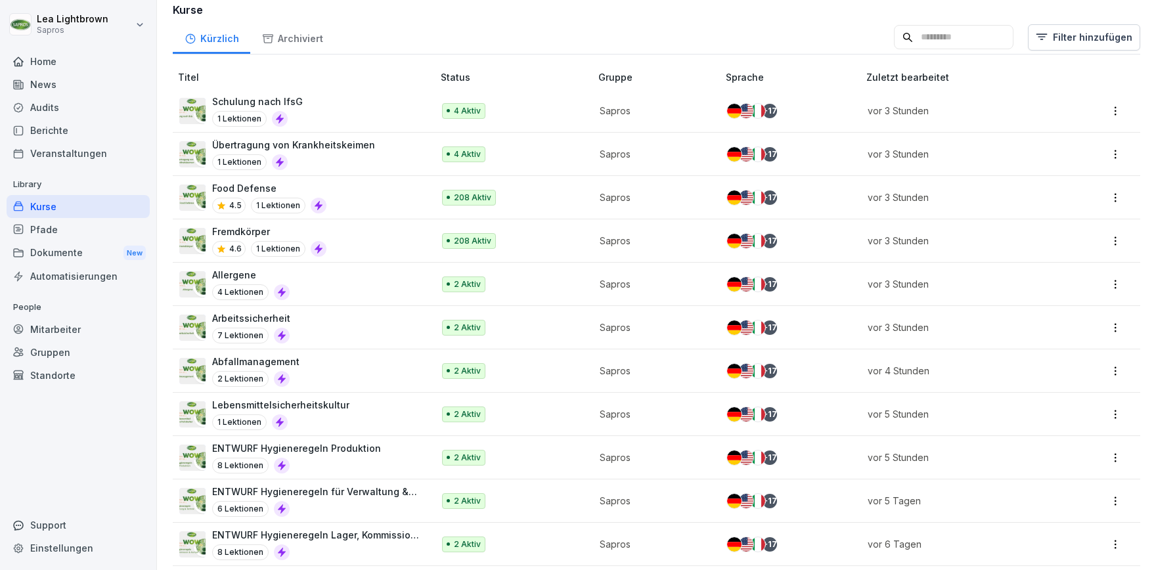
scroll to position [152, 0]
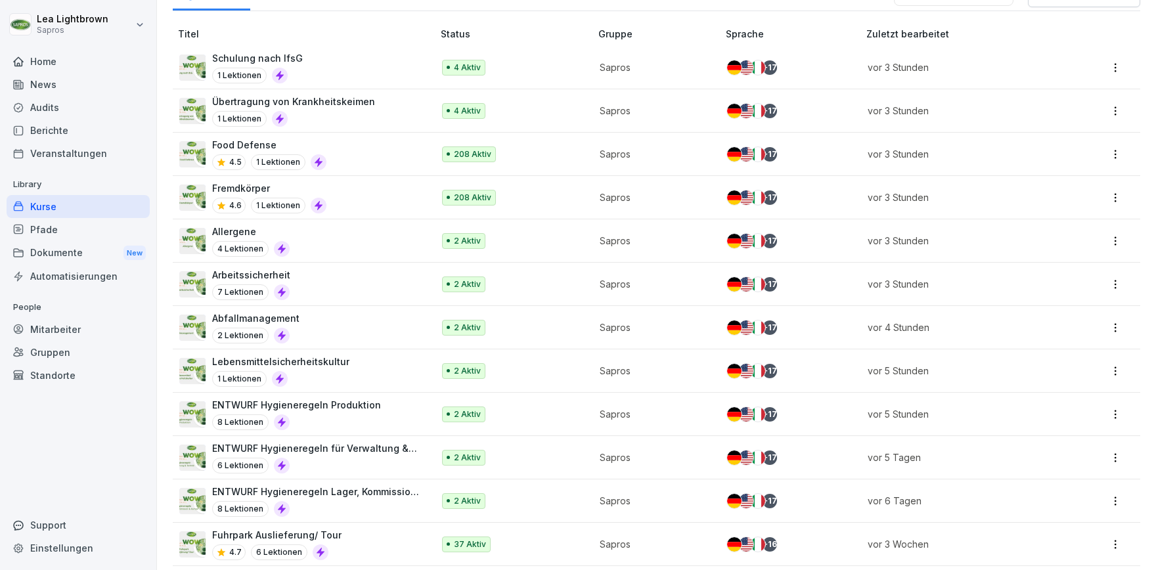
click at [404, 455] on div "ENTWURF Hygieneregeln für Verwaltung & Technik 6 Lektionen" at bounding box center [316, 457] width 208 height 32
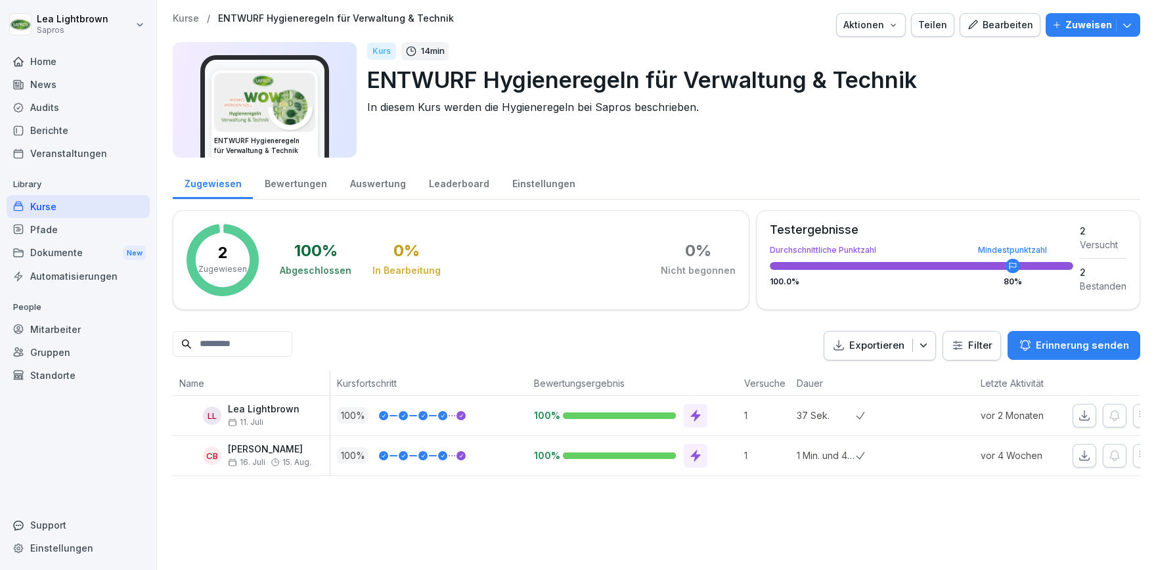
click at [978, 26] on icon "button" at bounding box center [972, 24] width 9 height 9
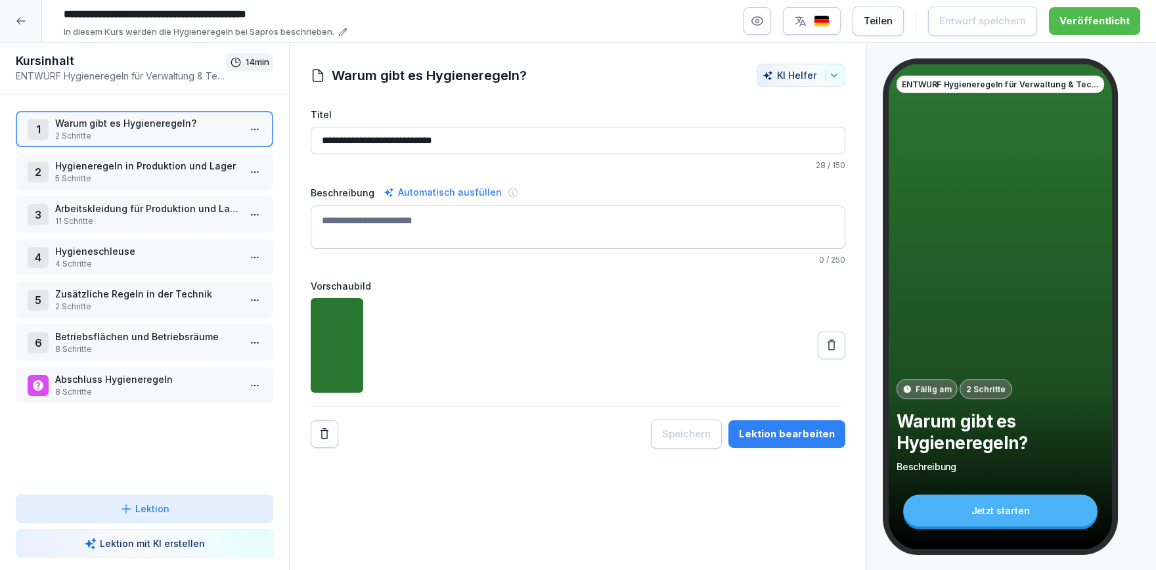
click at [166, 131] on p "2 Schritte" at bounding box center [147, 136] width 184 height 12
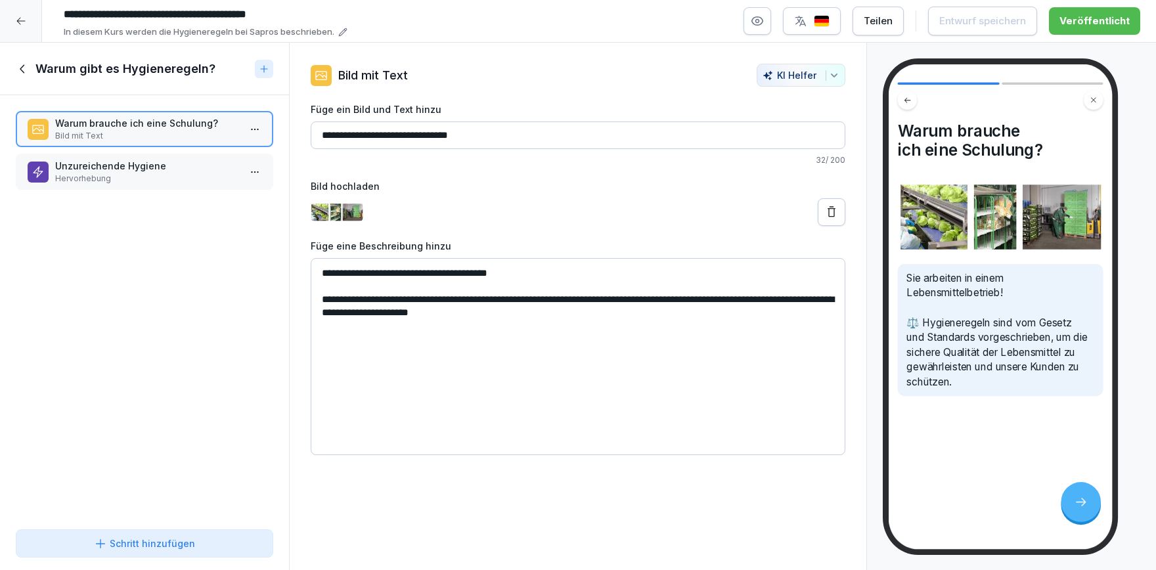
click at [128, 175] on p "Hervorhebung" at bounding box center [147, 179] width 184 height 12
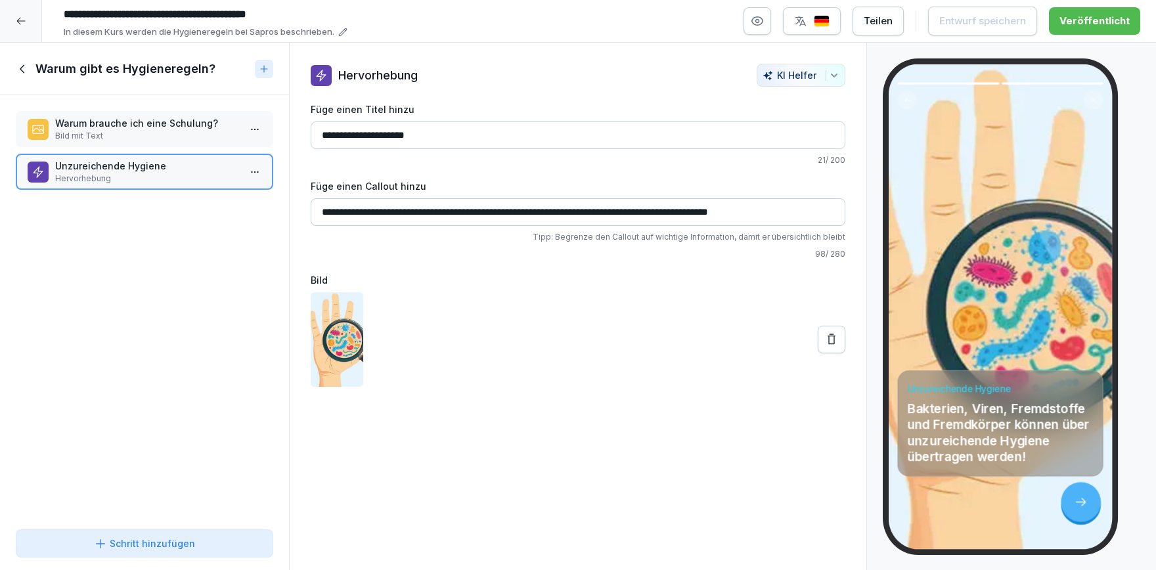
click at [25, 72] on icon at bounding box center [23, 69] width 14 height 14
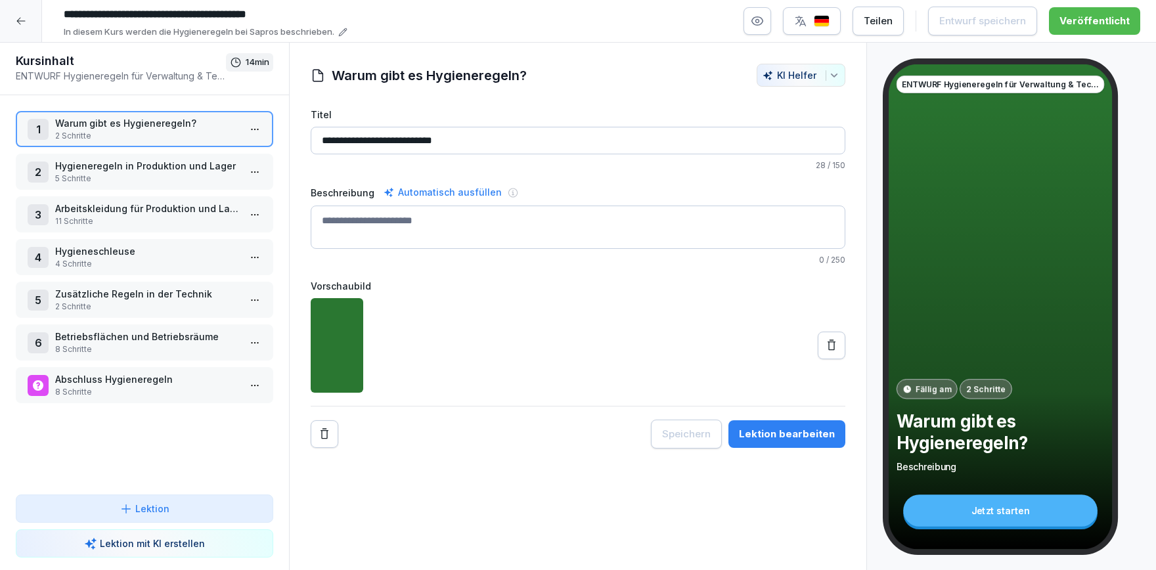
click at [141, 177] on p "5 Schritte" at bounding box center [147, 179] width 184 height 12
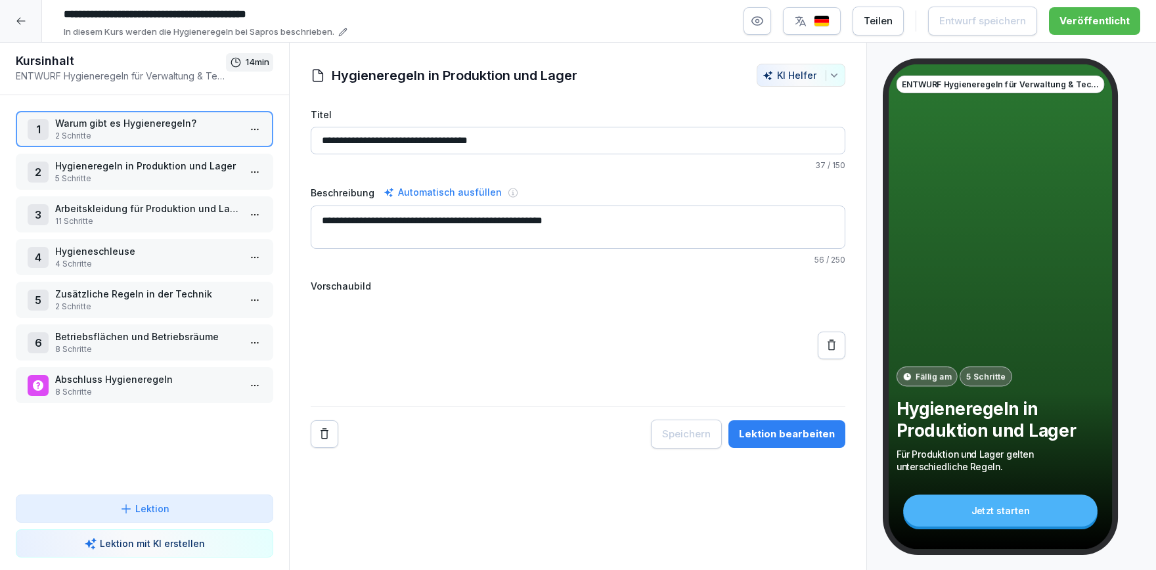
click at [141, 177] on p "5 Schritte" at bounding box center [147, 179] width 184 height 12
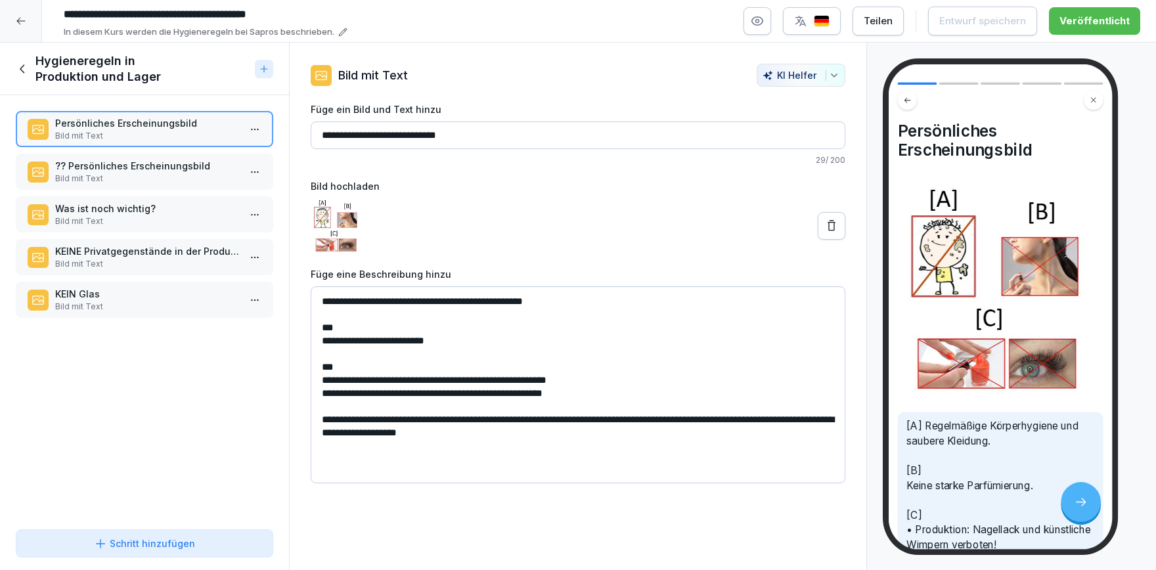
click at [192, 166] on p "?? Persönliches Erscheinungsbild" at bounding box center [147, 166] width 184 height 14
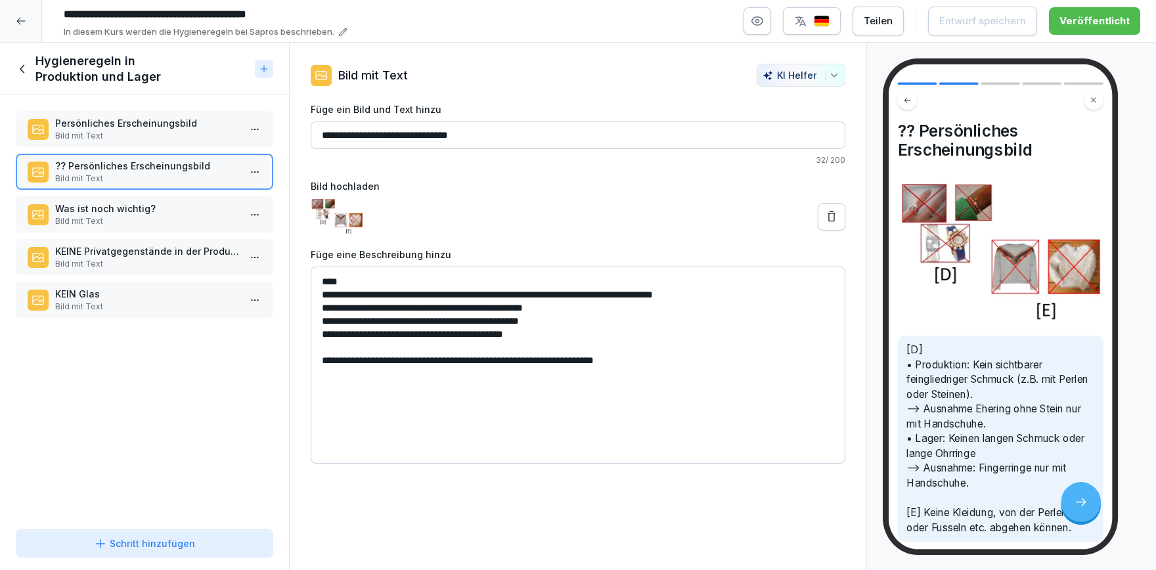
click at [161, 221] on p "Bild mit Text" at bounding box center [147, 221] width 184 height 12
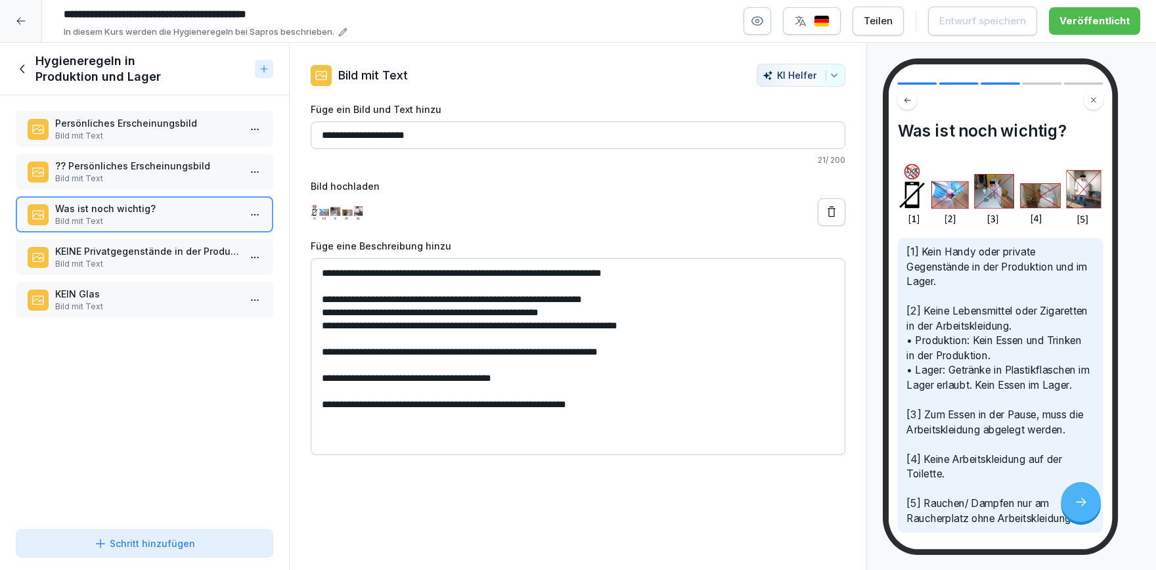
click at [157, 256] on p "KEINE Privatgegenstände in der Produktion und Lager" at bounding box center [147, 251] width 184 height 14
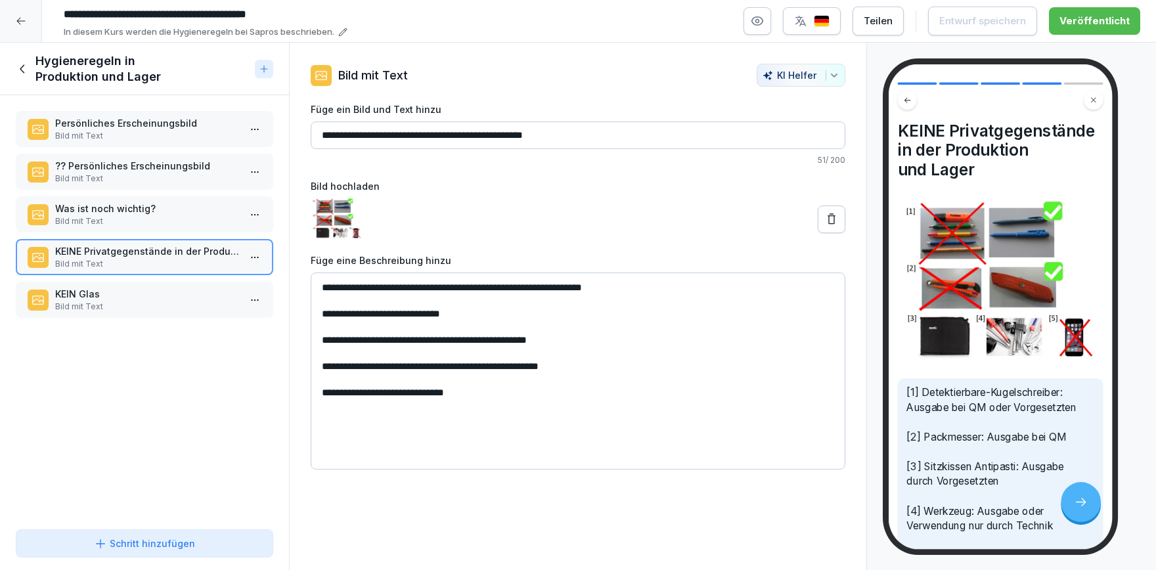
click at [137, 286] on div "KEIN Glas Bild mit Text" at bounding box center [145, 300] width 258 height 36
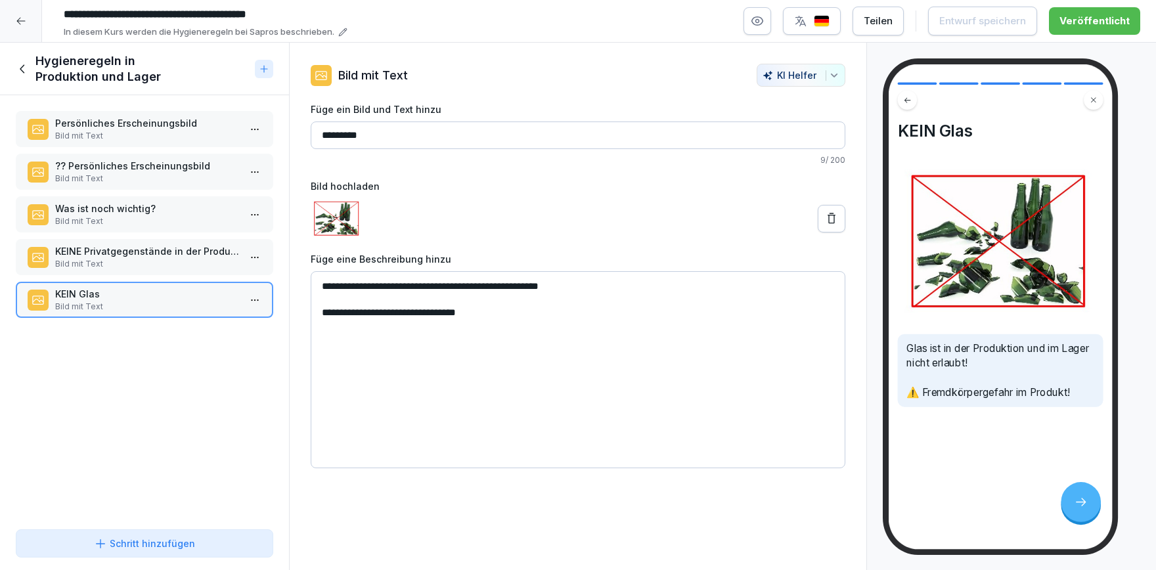
click at [147, 261] on p "Bild mit Text" at bounding box center [147, 264] width 184 height 12
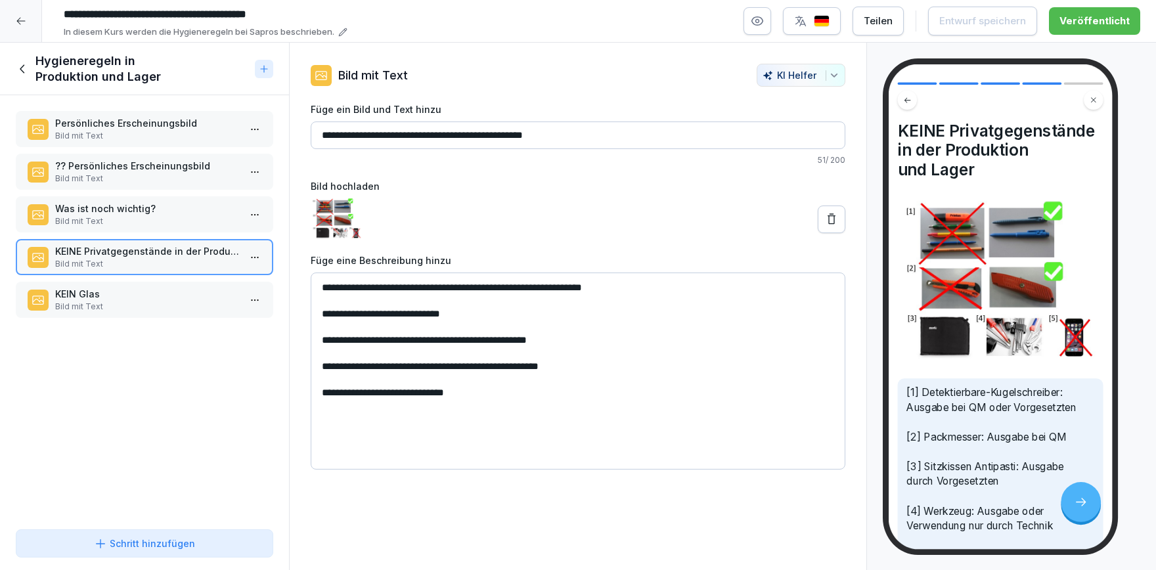
click at [164, 219] on p "Bild mit Text" at bounding box center [147, 221] width 184 height 12
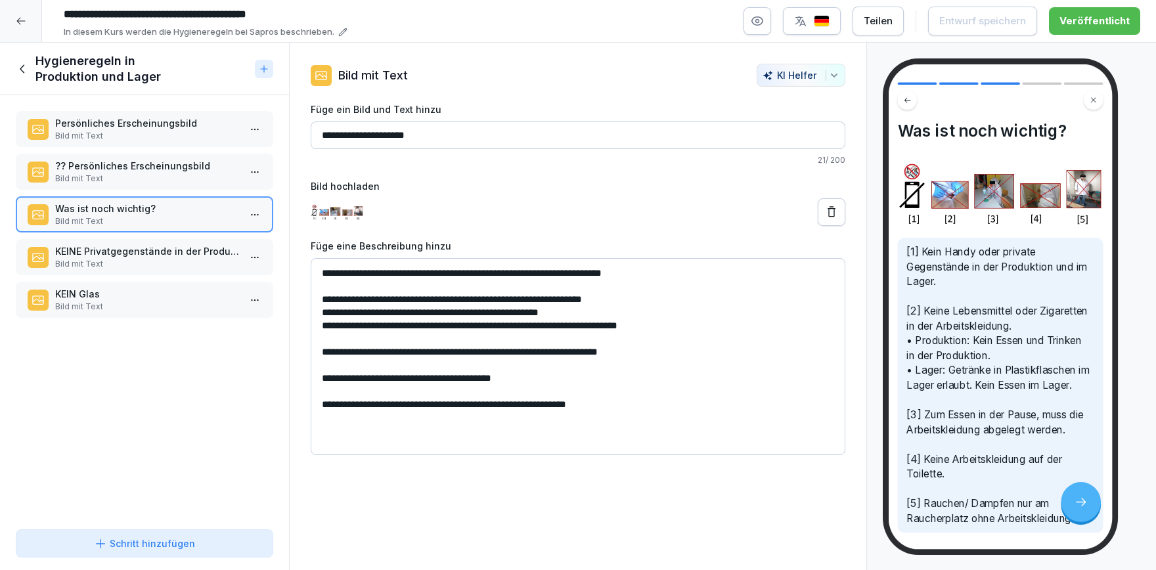
click at [170, 263] on p "Bild mit Text" at bounding box center [147, 264] width 184 height 12
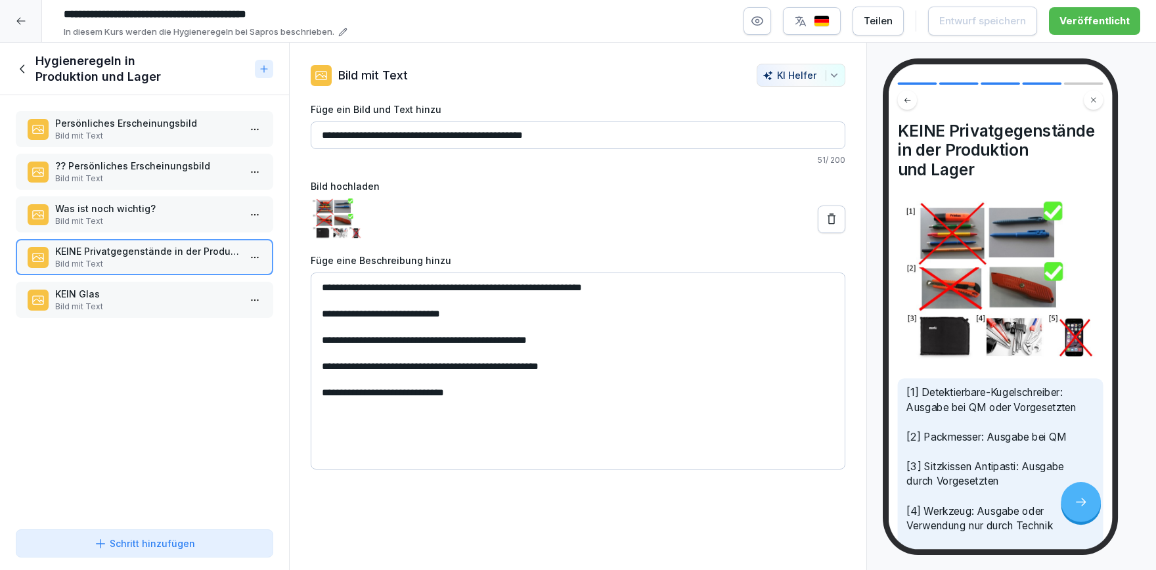
click at [162, 302] on p "Bild mit Text" at bounding box center [147, 307] width 184 height 12
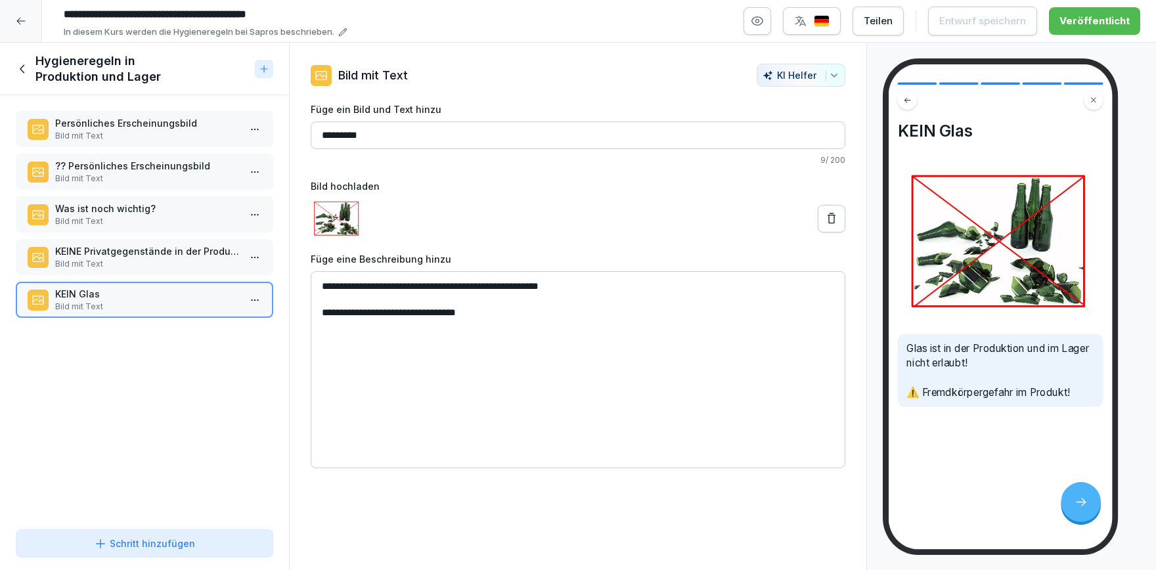
click at [22, 67] on icon at bounding box center [23, 69] width 14 height 14
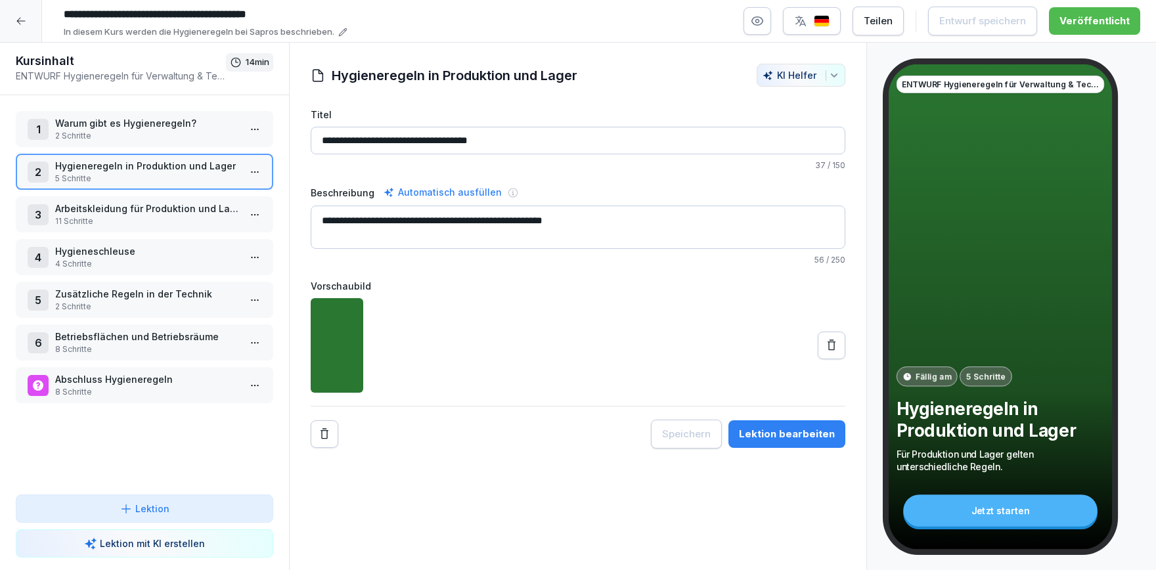
click at [124, 220] on p "11 Schritte" at bounding box center [147, 221] width 184 height 12
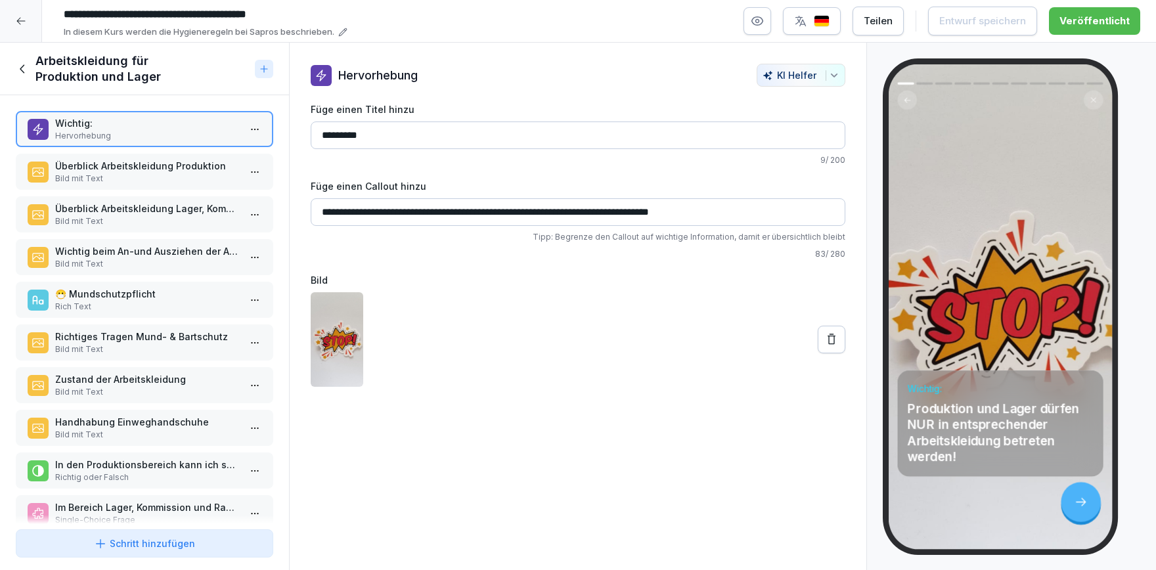
click at [128, 178] on p "Bild mit Text" at bounding box center [147, 179] width 184 height 12
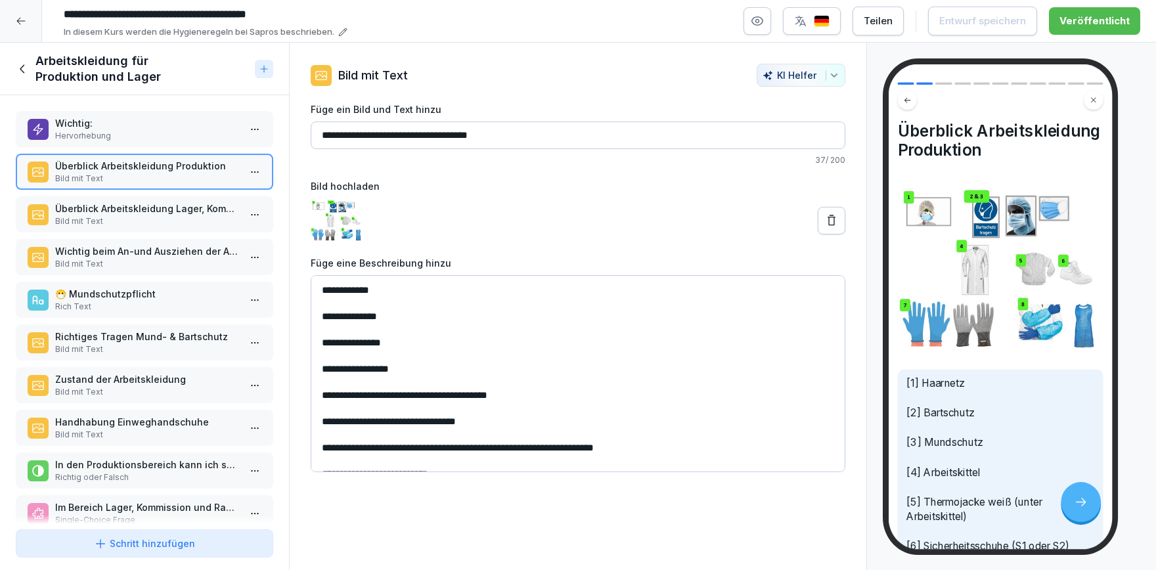
click at [138, 225] on p "Bild mit Text" at bounding box center [147, 221] width 184 height 12
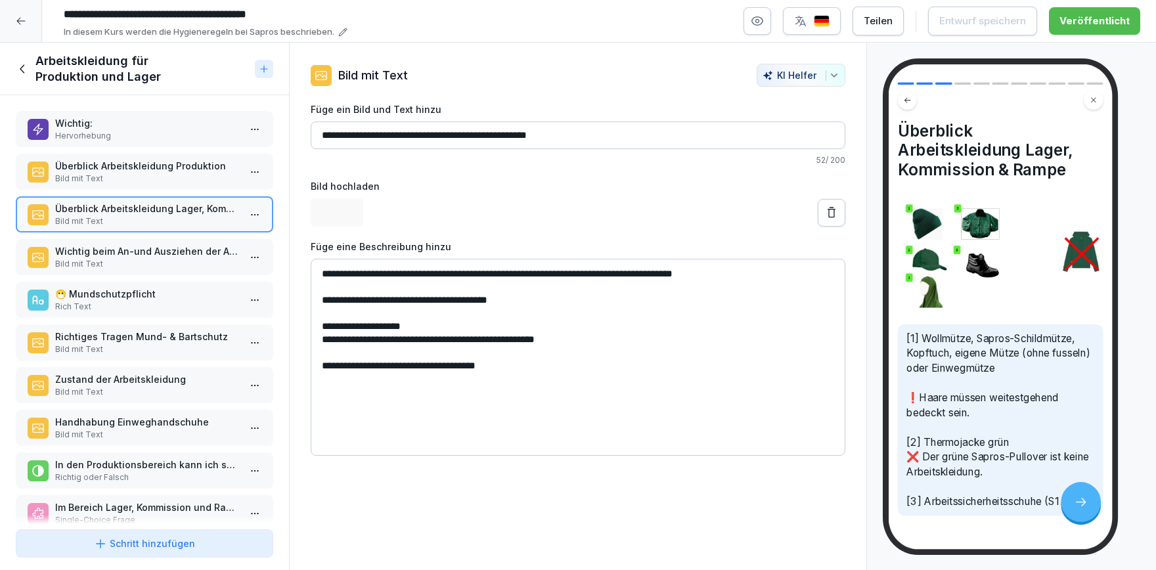
click at [163, 280] on div "Wichtig: Hervorhebung Überblick Arbeitskleidung Produktion Bild mit Text Überbl…" at bounding box center [144, 309] width 289 height 429
click at [162, 265] on p "Bild mit Text" at bounding box center [147, 264] width 184 height 12
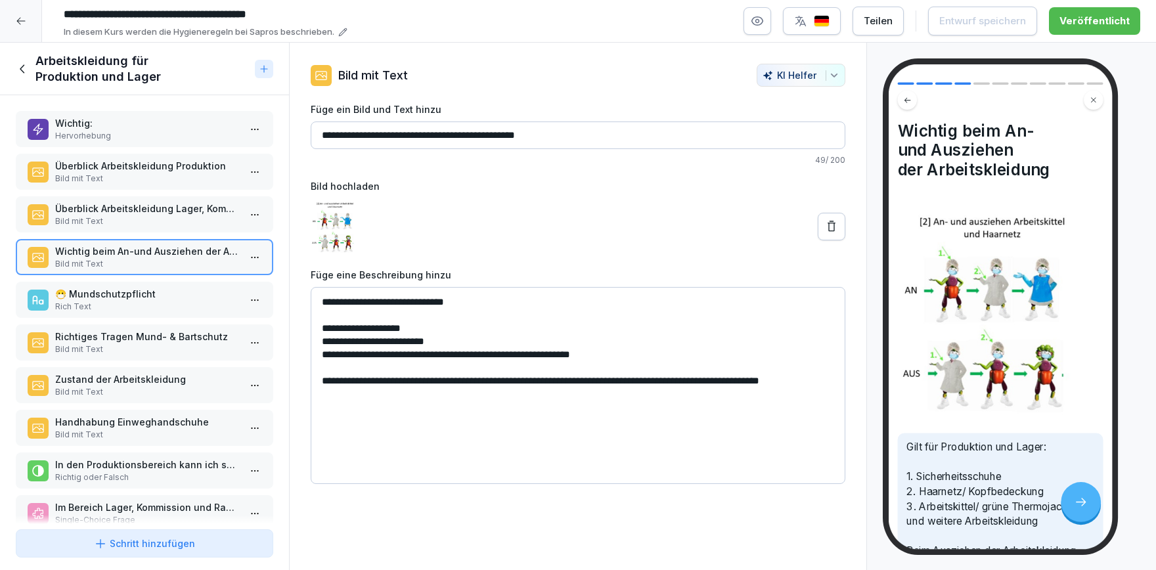
click at [156, 290] on p "😷 Mundschutzpflicht" at bounding box center [147, 294] width 184 height 14
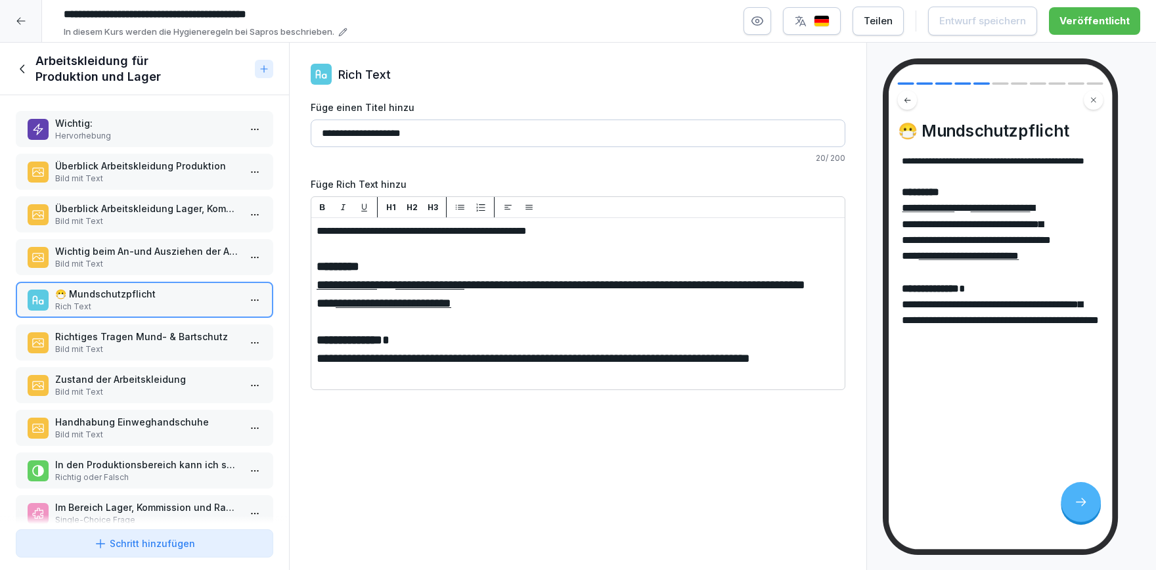
click at [150, 336] on p "Richtiges Tragen Mund- & Bartschutz" at bounding box center [147, 337] width 184 height 14
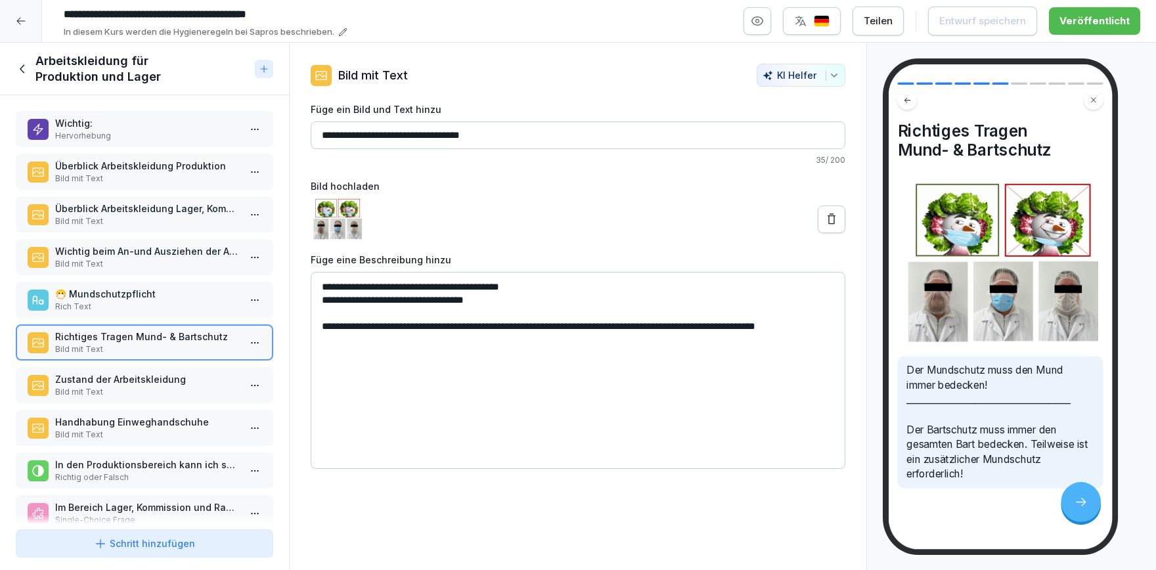
click at [148, 390] on p "Bild mit Text" at bounding box center [147, 392] width 184 height 12
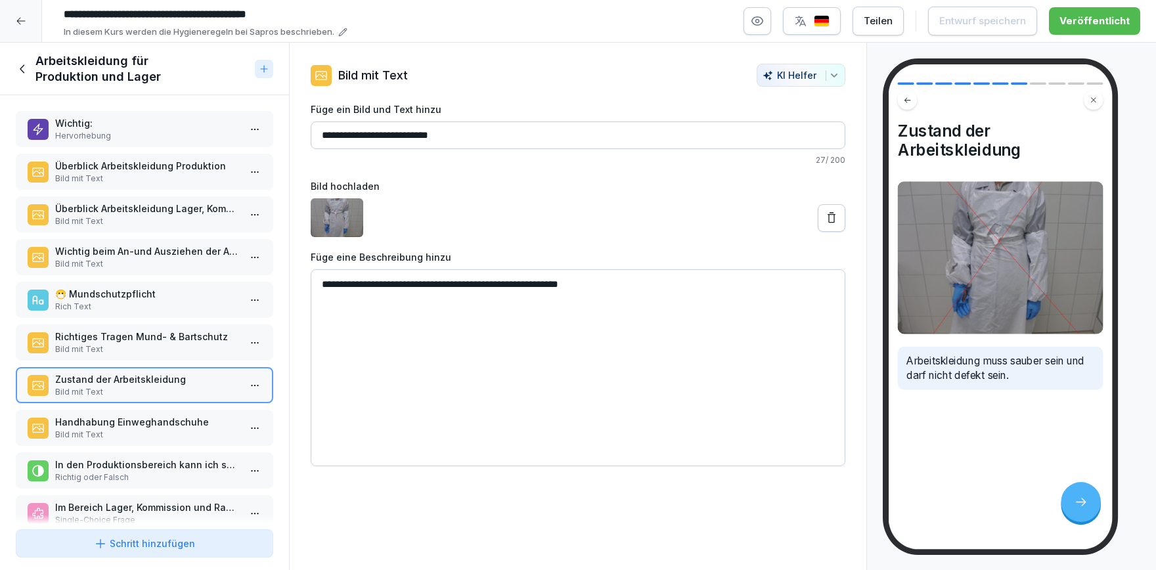
click at [156, 403] on div "Wichtig: Hervorhebung Überblick Arbeitskleidung Produktion Bild mit Text Überbl…" at bounding box center [144, 309] width 289 height 429
click at [156, 422] on p "Handhabung Einweghandschuhe" at bounding box center [147, 422] width 184 height 14
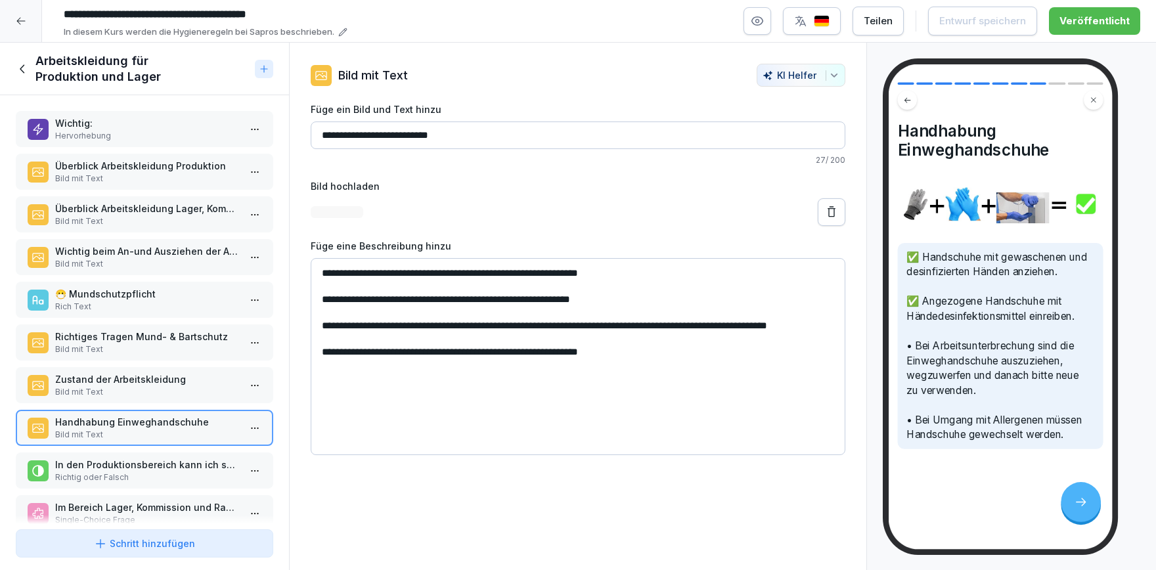
click at [167, 466] on p "In den Produktionsbereich kann ich schnell mal in normaler Kleidung reingehen, …" at bounding box center [147, 465] width 184 height 14
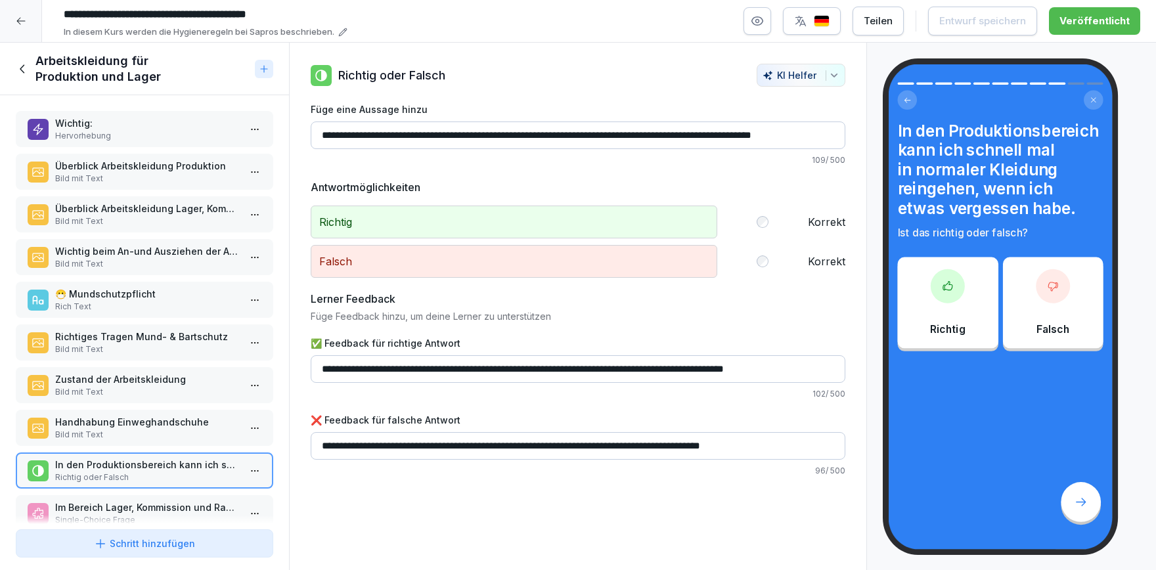
click at [28, 72] on icon at bounding box center [23, 69] width 14 height 14
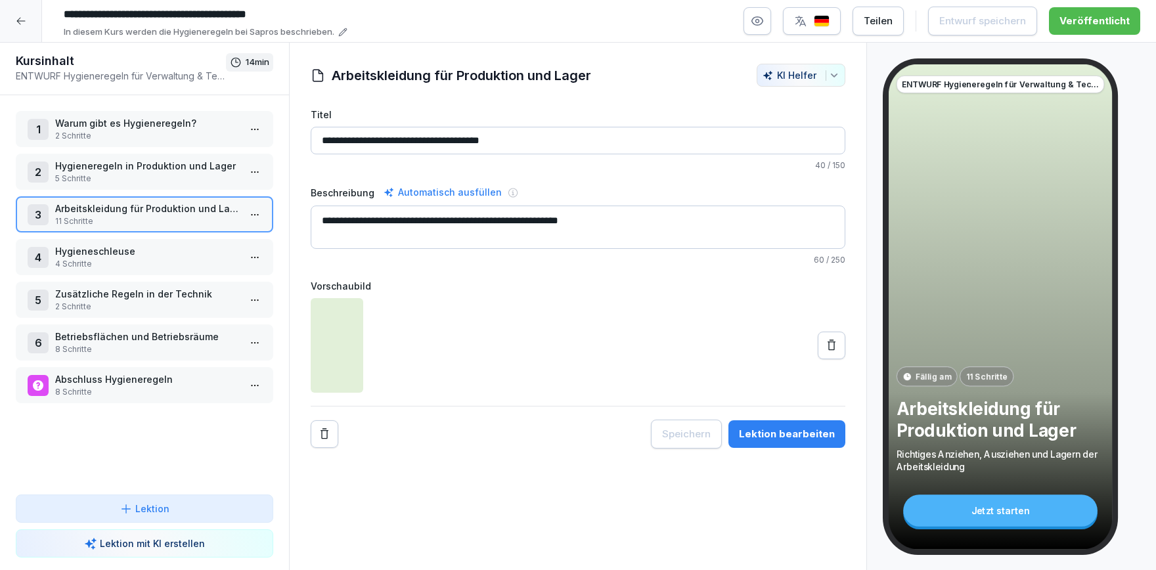
click at [170, 173] on p "5 Schritte" at bounding box center [147, 179] width 184 height 12
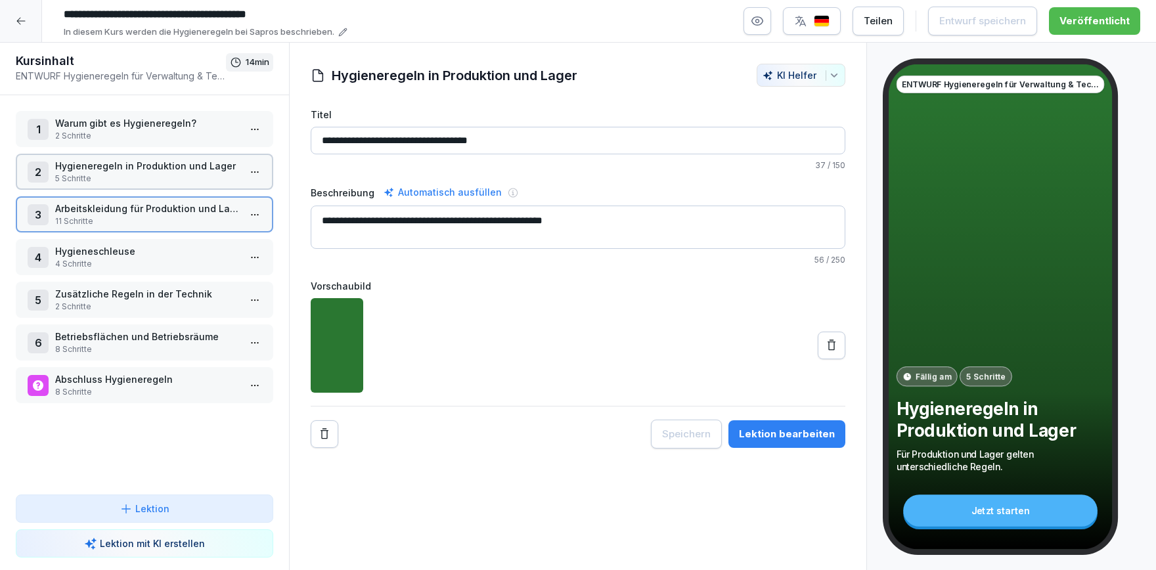
click at [170, 173] on p "5 Schritte" at bounding box center [147, 179] width 184 height 12
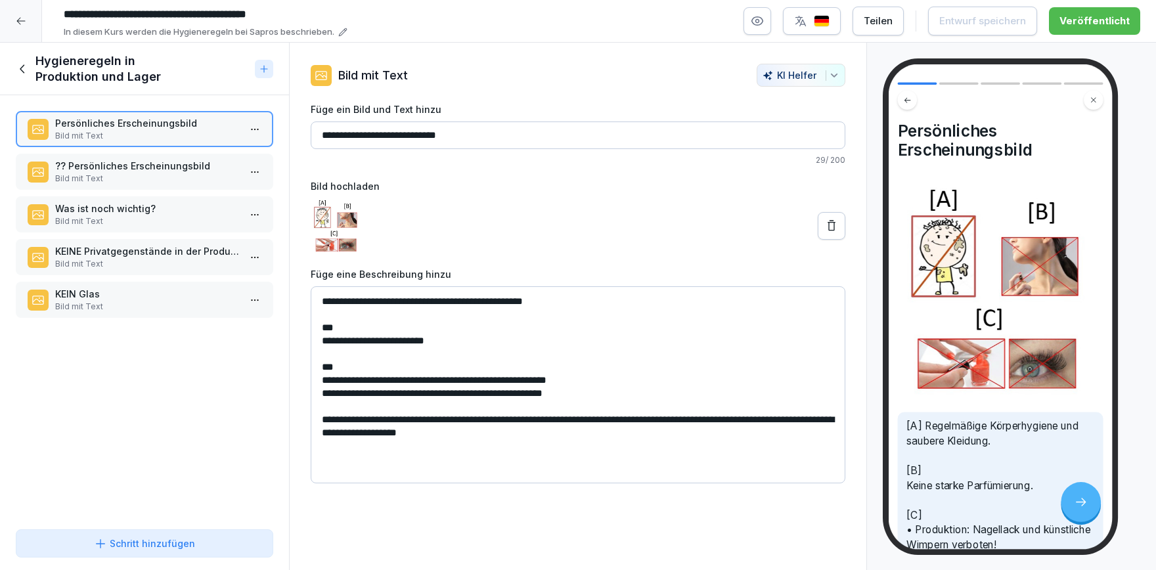
click at [18, 35] on div at bounding box center [21, 21] width 42 height 42
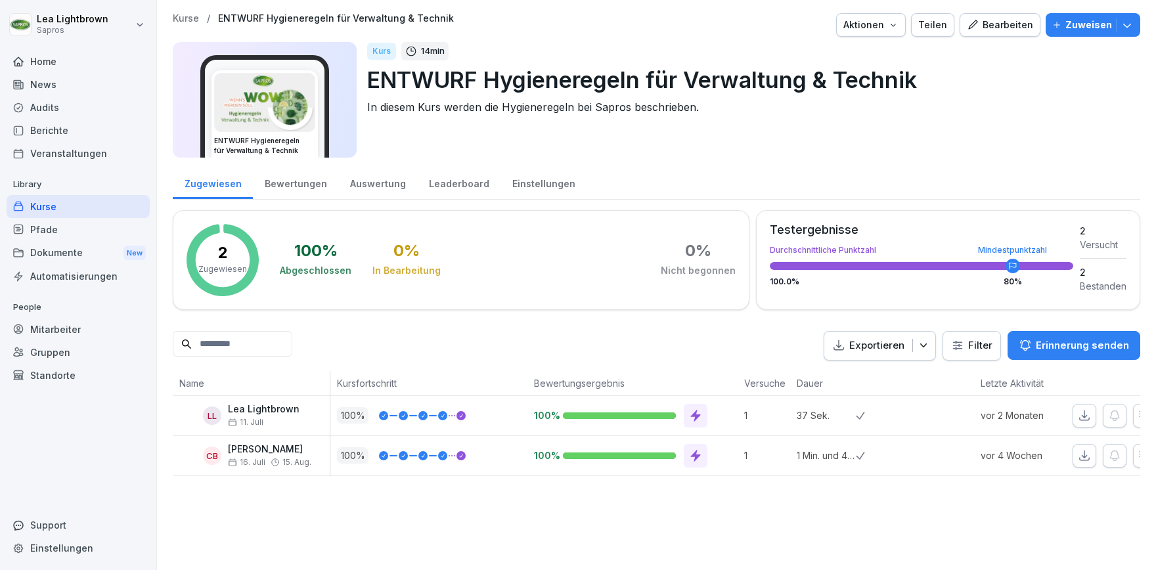
click at [1007, 32] on div "Bearbeiten" at bounding box center [1000, 25] width 66 height 14
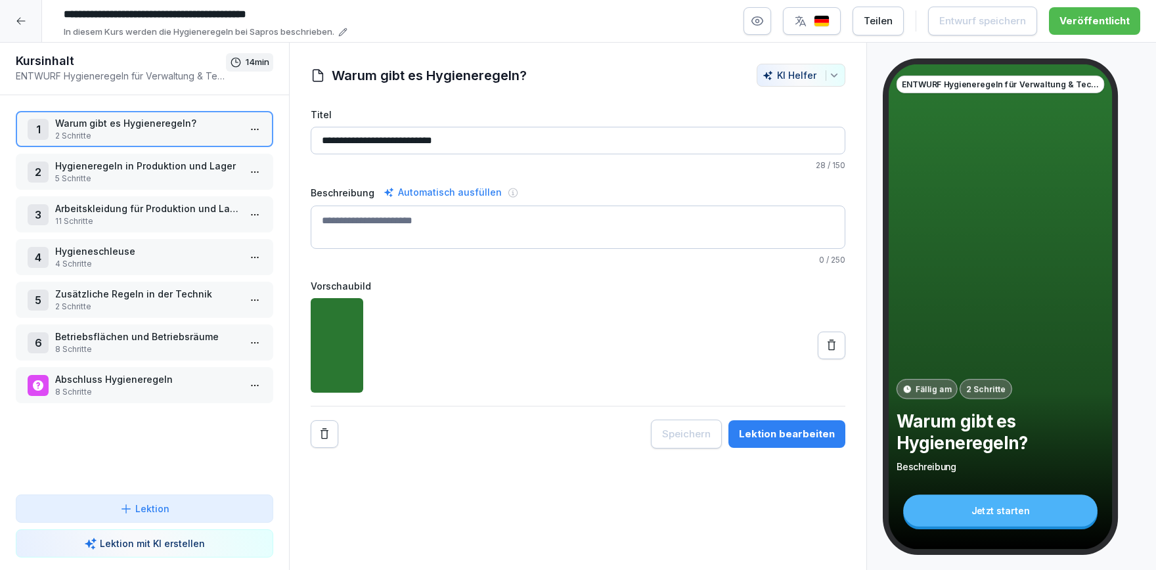
click at [169, 337] on p "Betriebsflächen und Betriebsräume" at bounding box center [147, 337] width 184 height 14
click at [169, 338] on p "Betriebsflächen und Betriebsräume" at bounding box center [147, 337] width 184 height 14
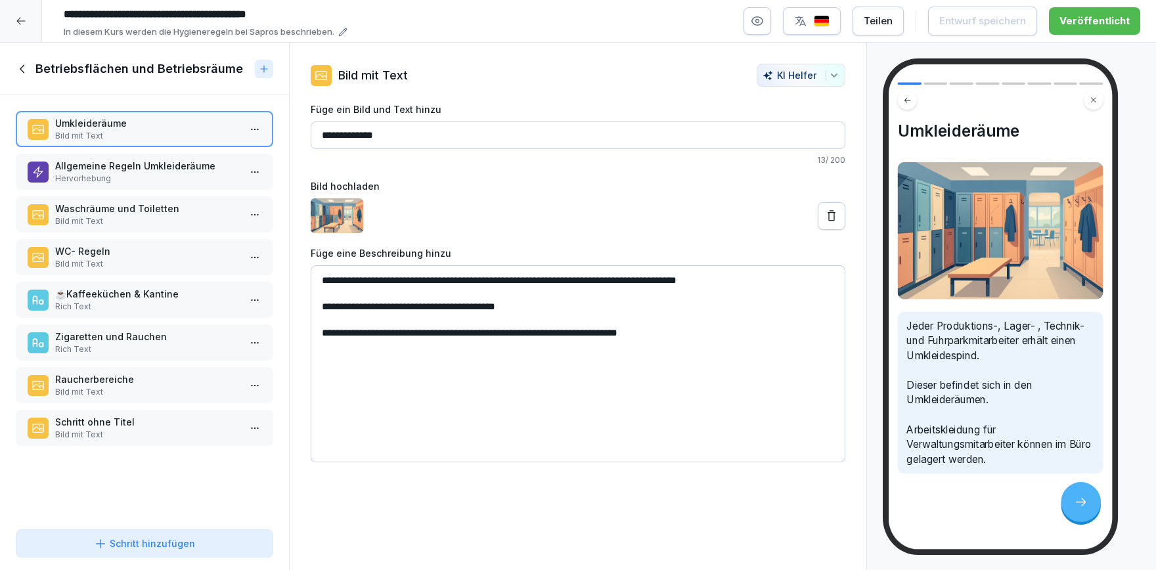
click at [159, 180] on p "Hervorhebung" at bounding box center [147, 179] width 184 height 12
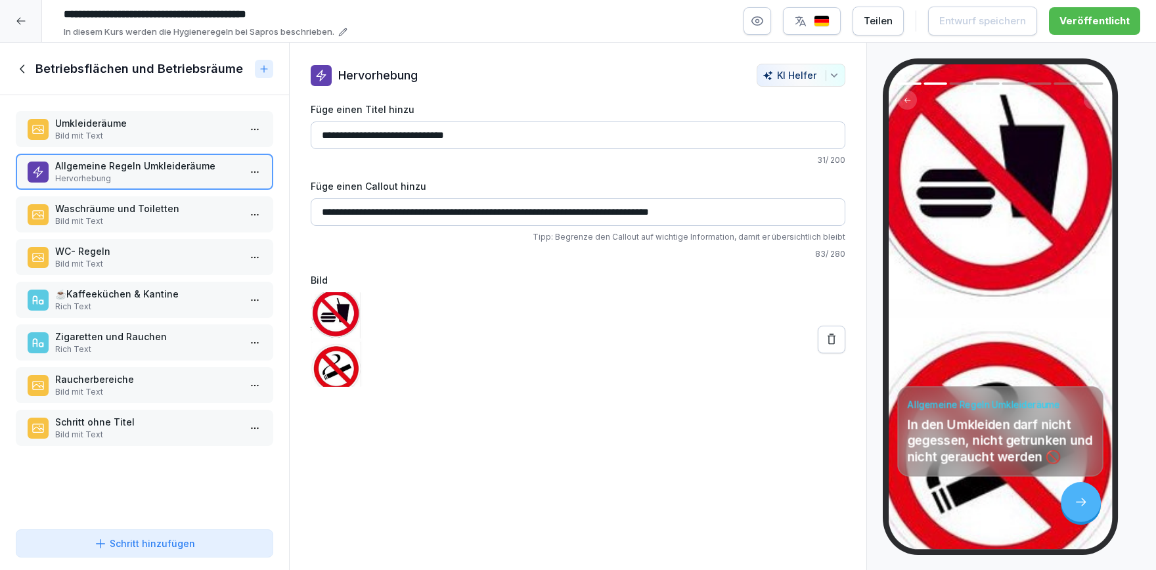
click at [153, 215] on p "Bild mit Text" at bounding box center [147, 221] width 184 height 12
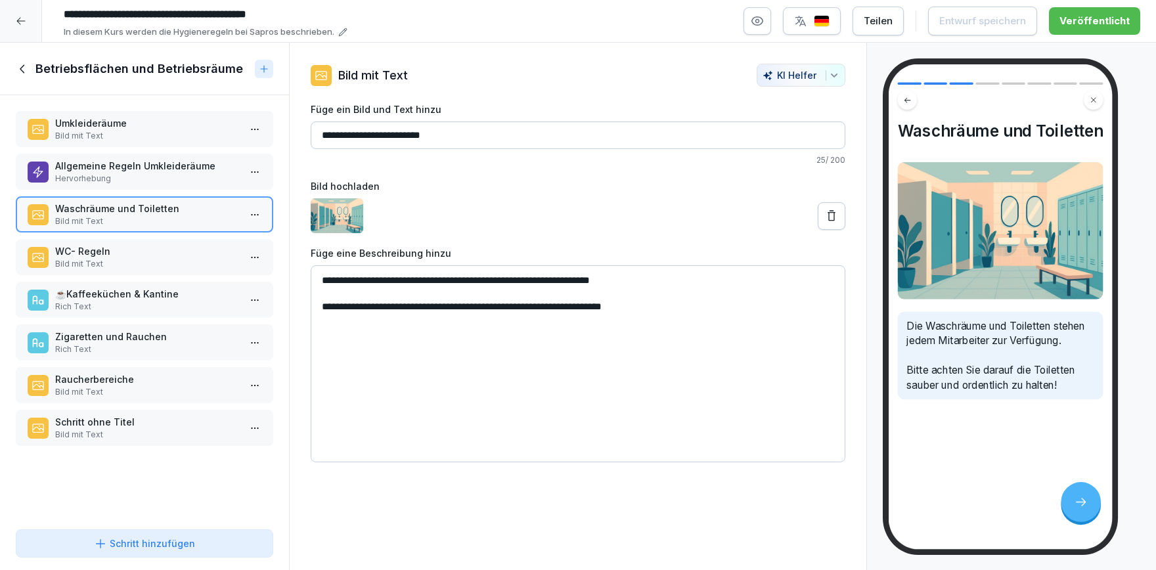
click at [147, 254] on p "WC- Regeln" at bounding box center [147, 251] width 184 height 14
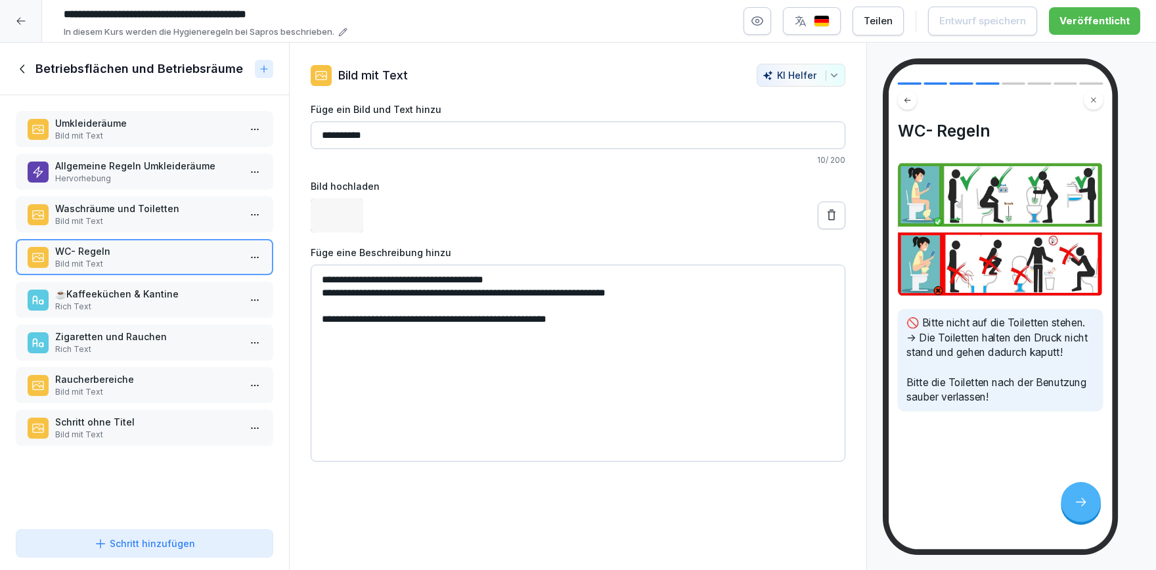
click at [150, 294] on p "☕️Kaffeeküchen & Kantine" at bounding box center [147, 294] width 184 height 14
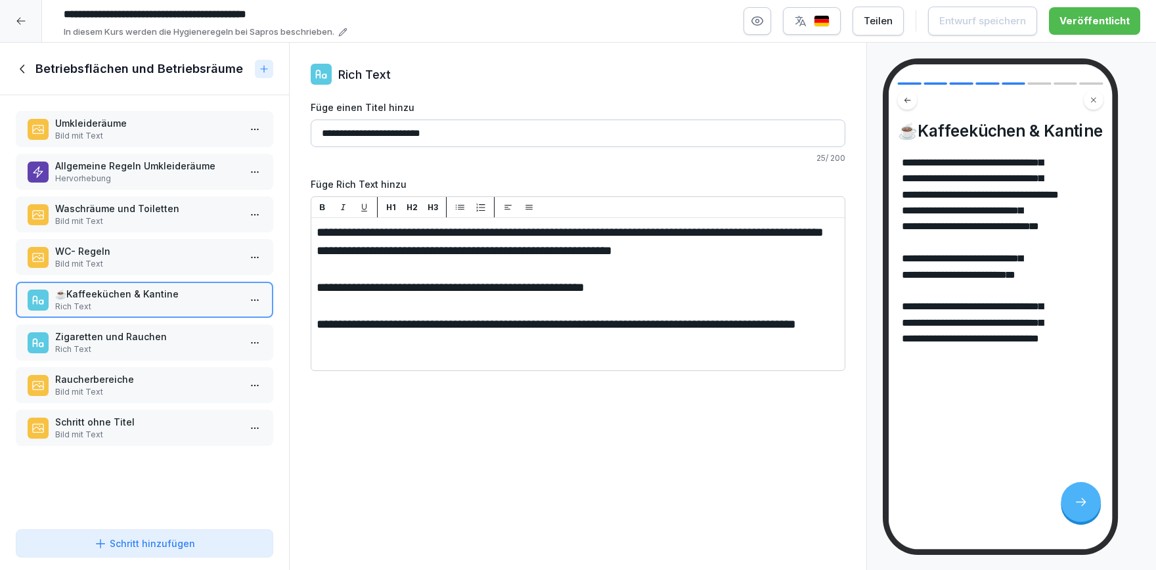
click at [143, 350] on p "Rich Text" at bounding box center [147, 350] width 184 height 12
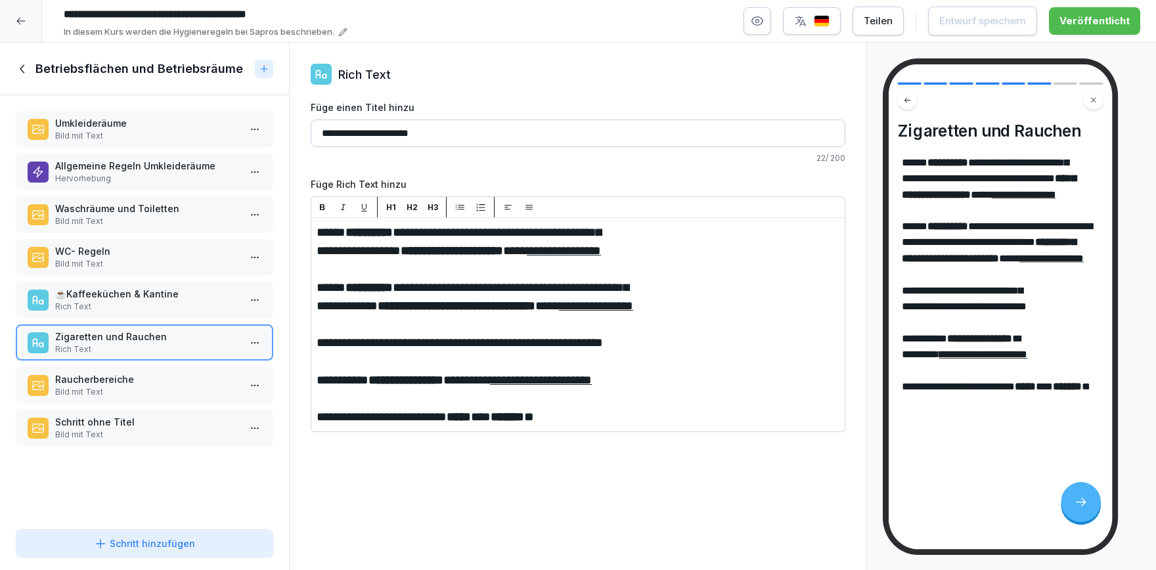
click at [136, 394] on p "Bild mit Text" at bounding box center [147, 392] width 184 height 12
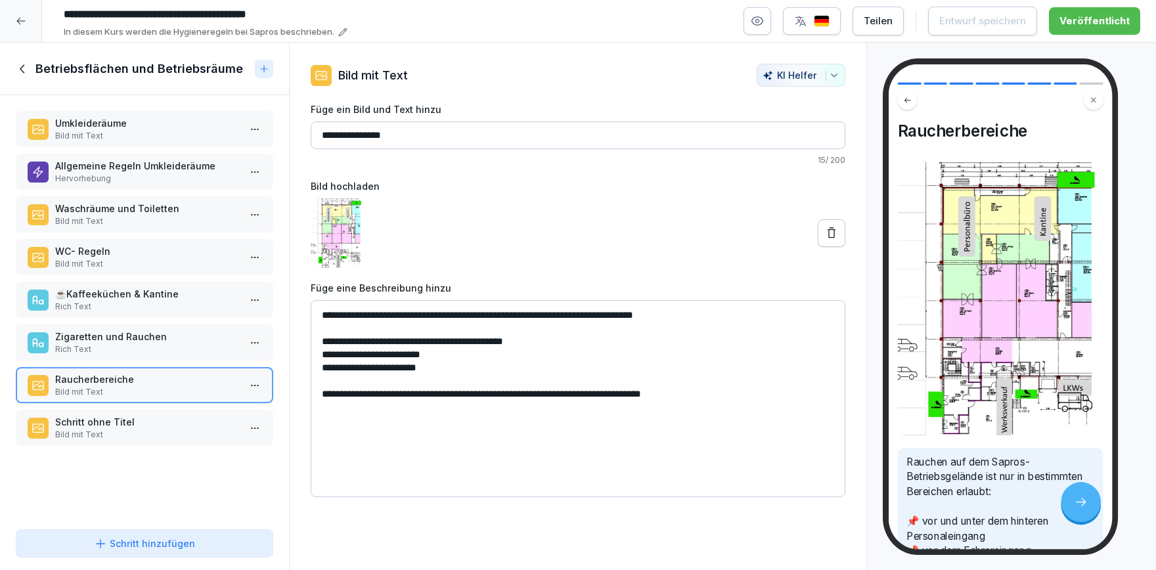
click at [27, 66] on icon at bounding box center [23, 69] width 14 height 14
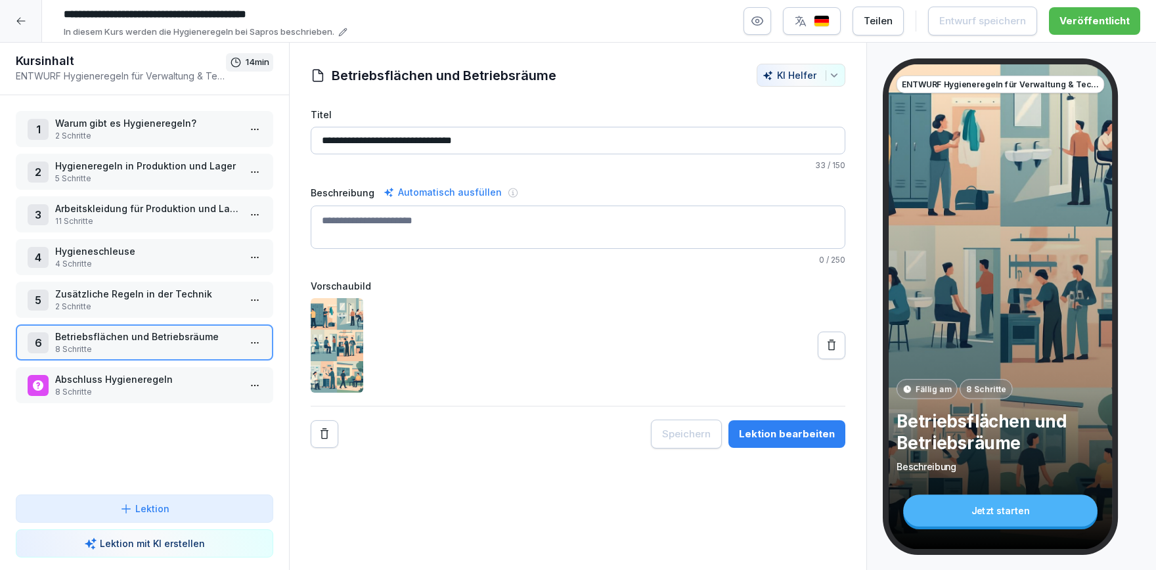
click at [181, 214] on p "Arbeitskleidung für Produktion und Lager" at bounding box center [147, 209] width 184 height 14
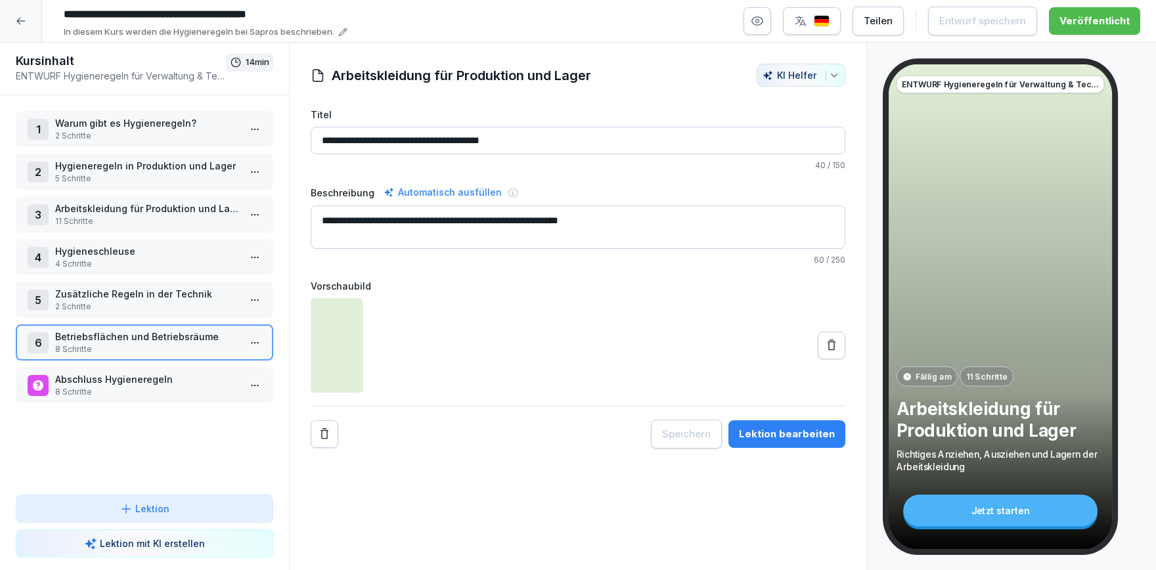
click at [181, 214] on p "Arbeitskleidung für Produktion und Lager" at bounding box center [147, 209] width 184 height 14
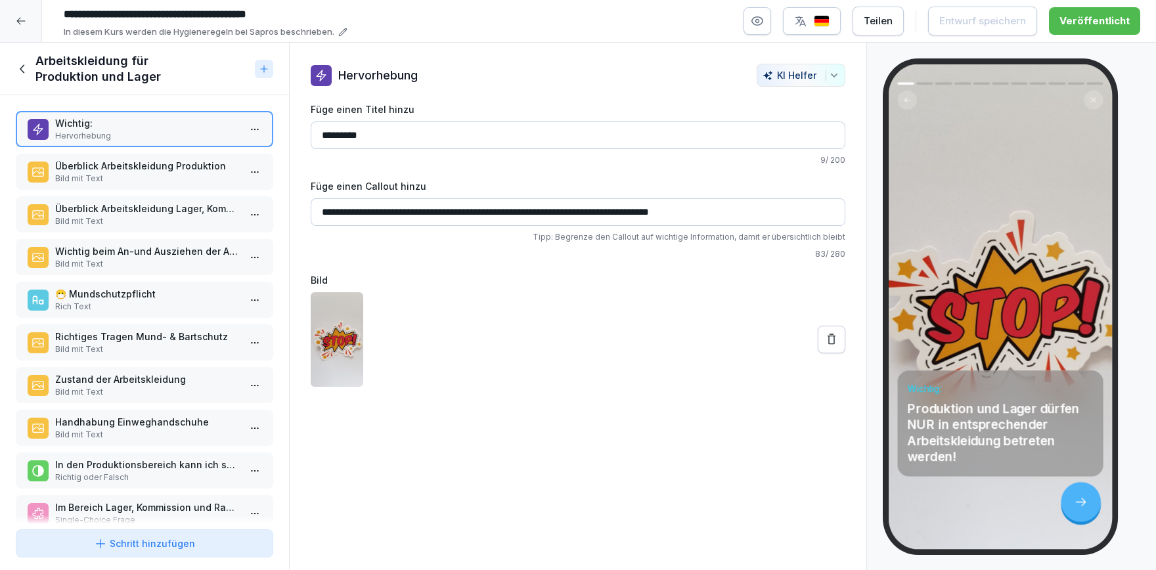
click at [168, 384] on p "Zustand der Arbeitskleidung" at bounding box center [147, 379] width 184 height 14
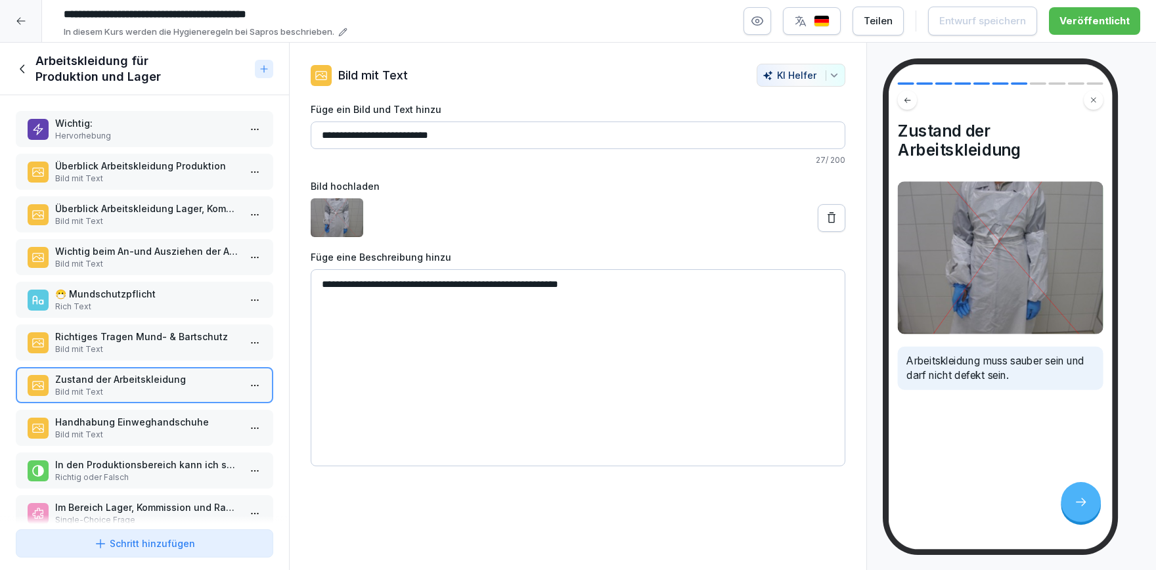
click at [161, 415] on p "Handhabung Einweghandschuhe" at bounding box center [147, 422] width 184 height 14
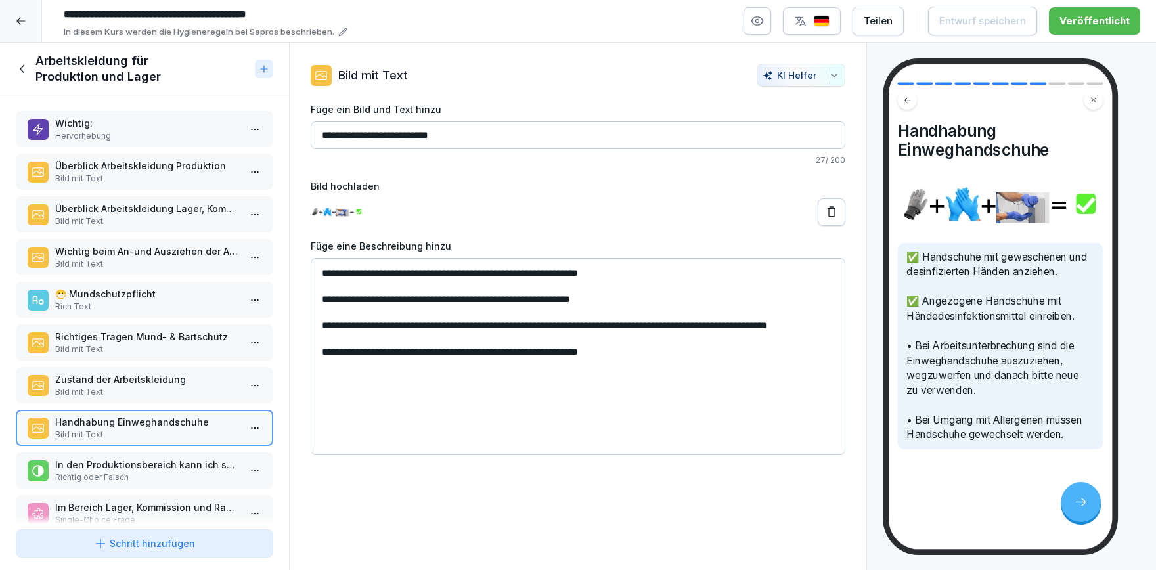
click at [21, 32] on div at bounding box center [21, 21] width 42 height 42
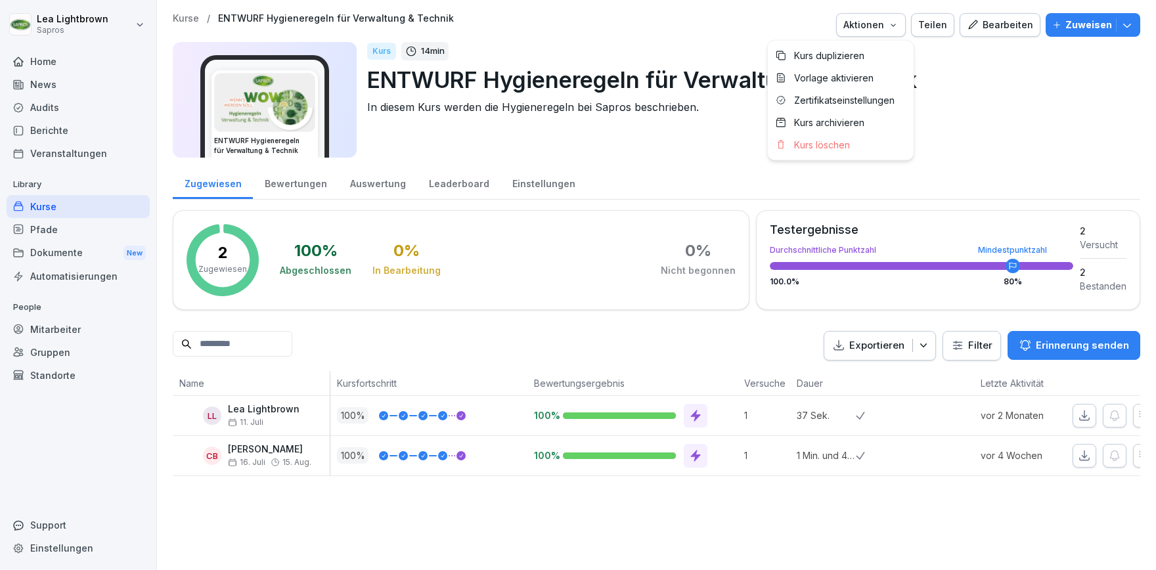
click at [895, 26] on div "Aktionen" at bounding box center [871, 25] width 55 height 14
click at [855, 60] on p "Kurs duplizieren" at bounding box center [829, 56] width 70 height 12
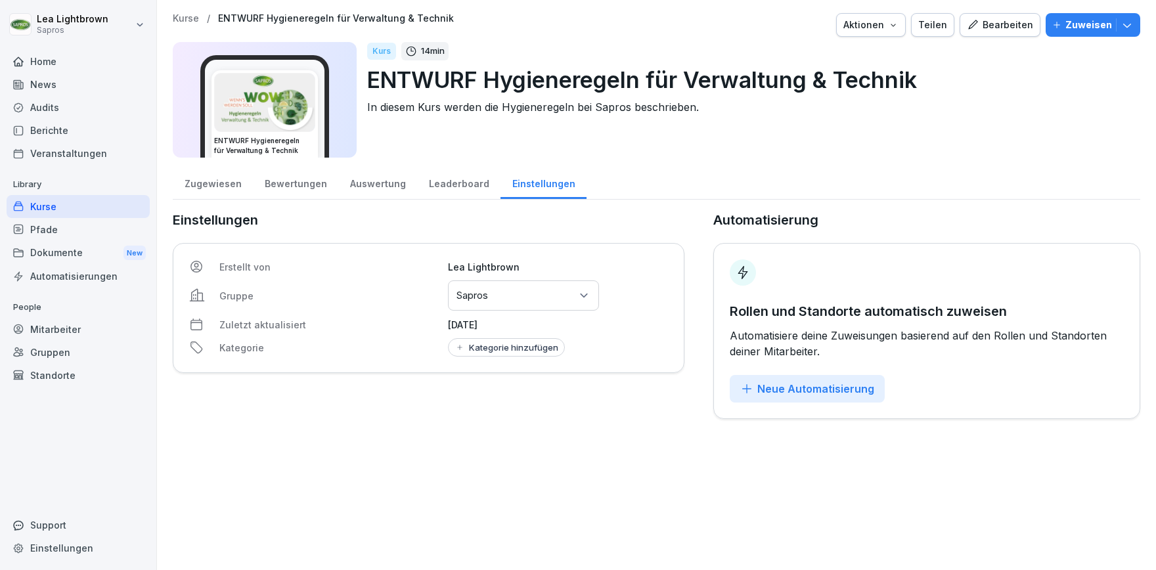
click at [989, 32] on div "Bearbeiten" at bounding box center [1000, 25] width 66 height 14
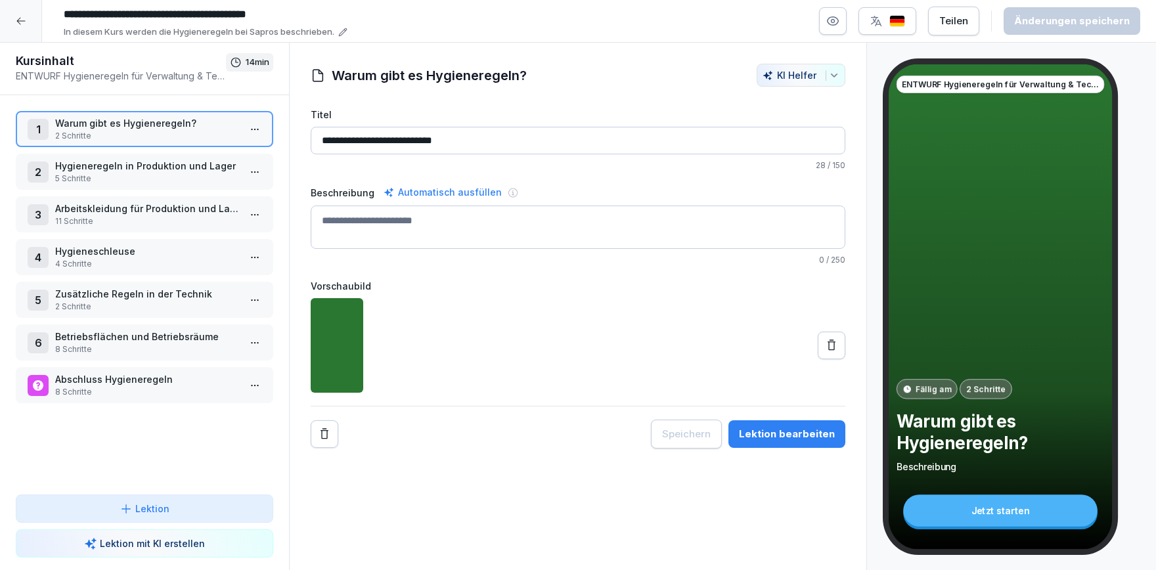
click at [332, 18] on input "**********" at bounding box center [255, 14] width 394 height 22
drag, startPoint x: 333, startPoint y: 14, endPoint x: 214, endPoint y: 18, distance: 119.0
click at [214, 18] on input "**********" at bounding box center [255, 14] width 394 height 22
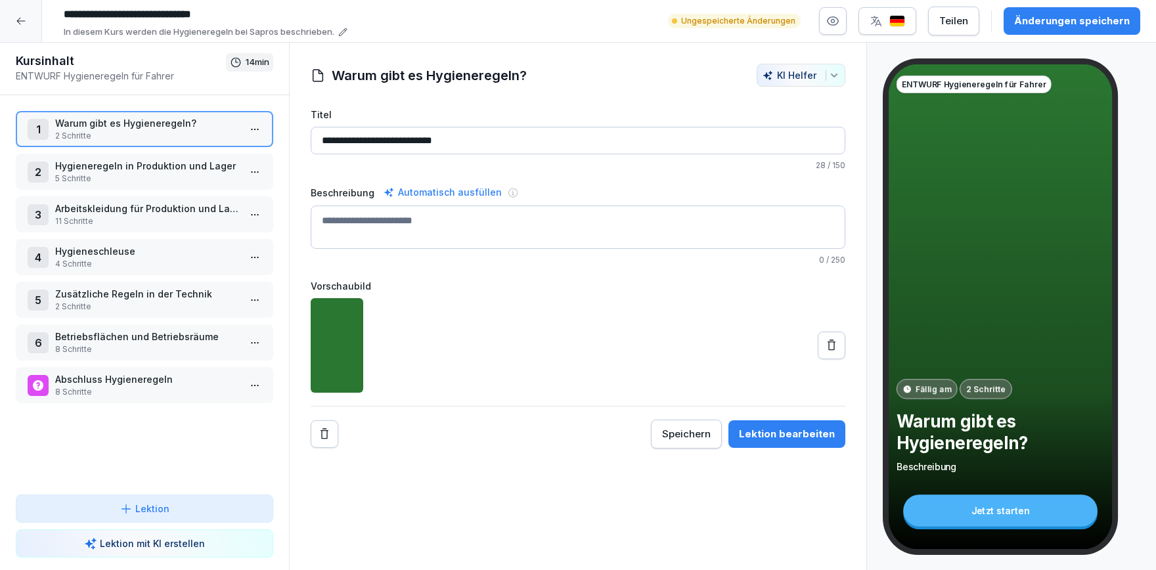
type input "**********"
click at [174, 209] on p "Arbeitskleidung für Produktion und Lager" at bounding box center [147, 209] width 184 height 14
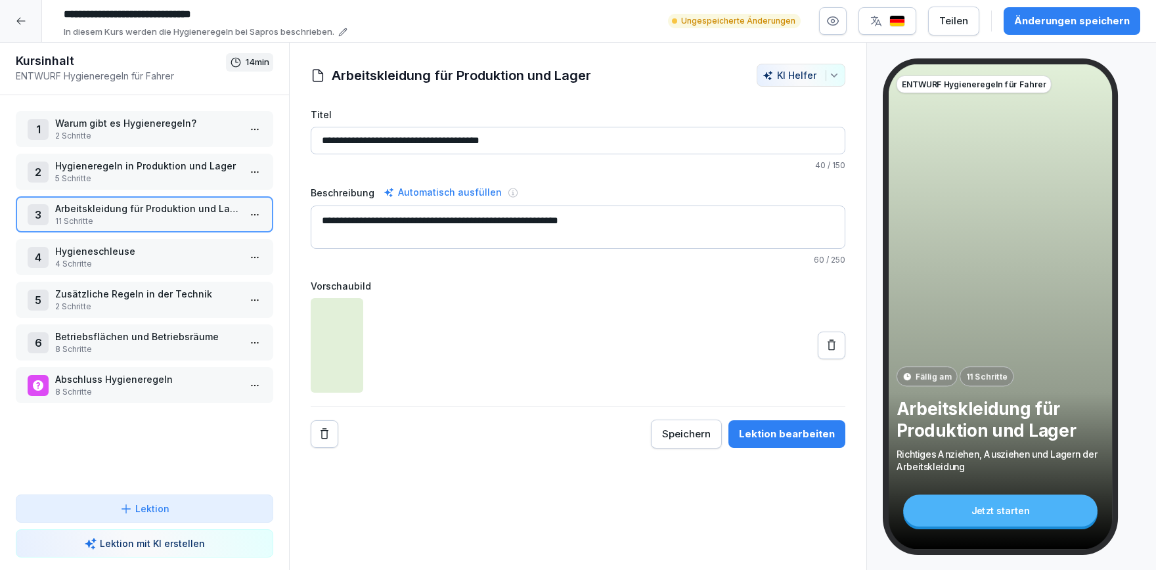
click at [174, 209] on p "Arbeitskleidung für Produktion und Lager" at bounding box center [147, 209] width 184 height 14
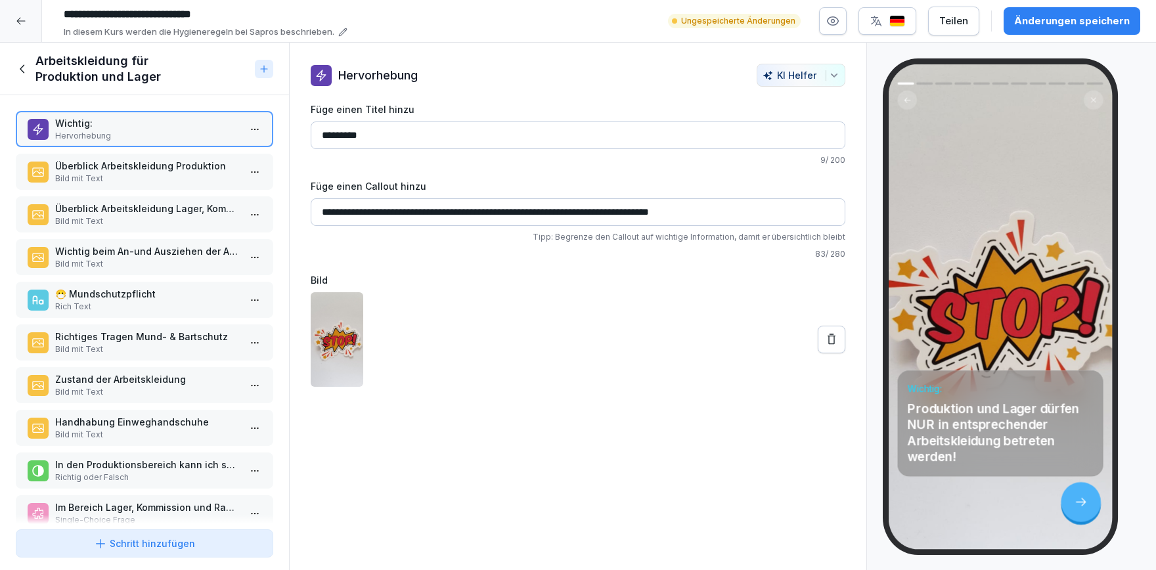
click at [18, 67] on icon at bounding box center [23, 69] width 14 height 14
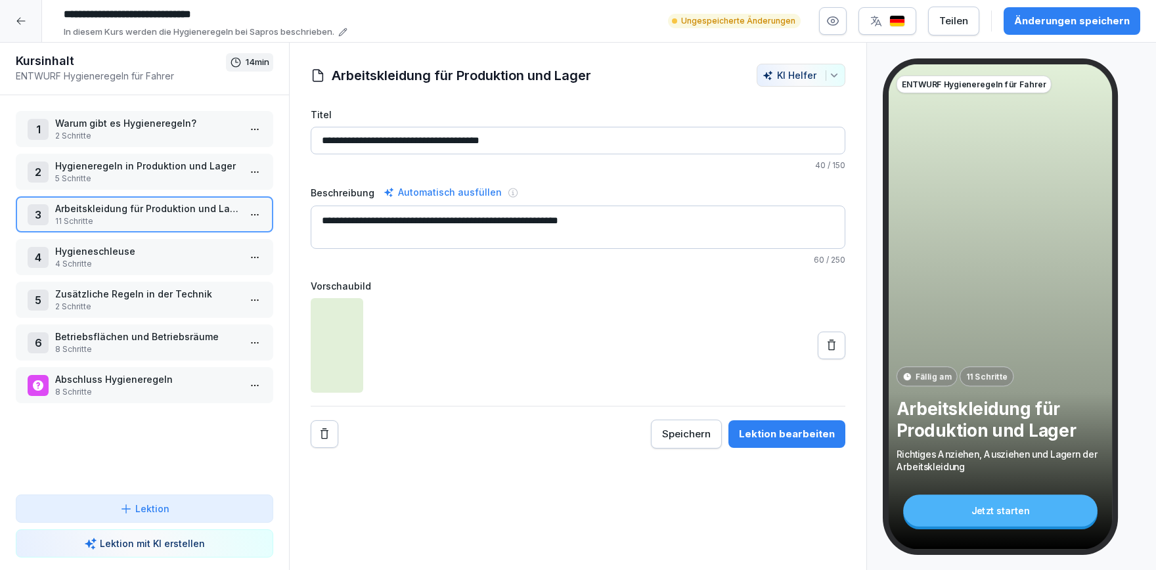
click at [185, 176] on p "5 Schritte" at bounding box center [147, 179] width 184 height 12
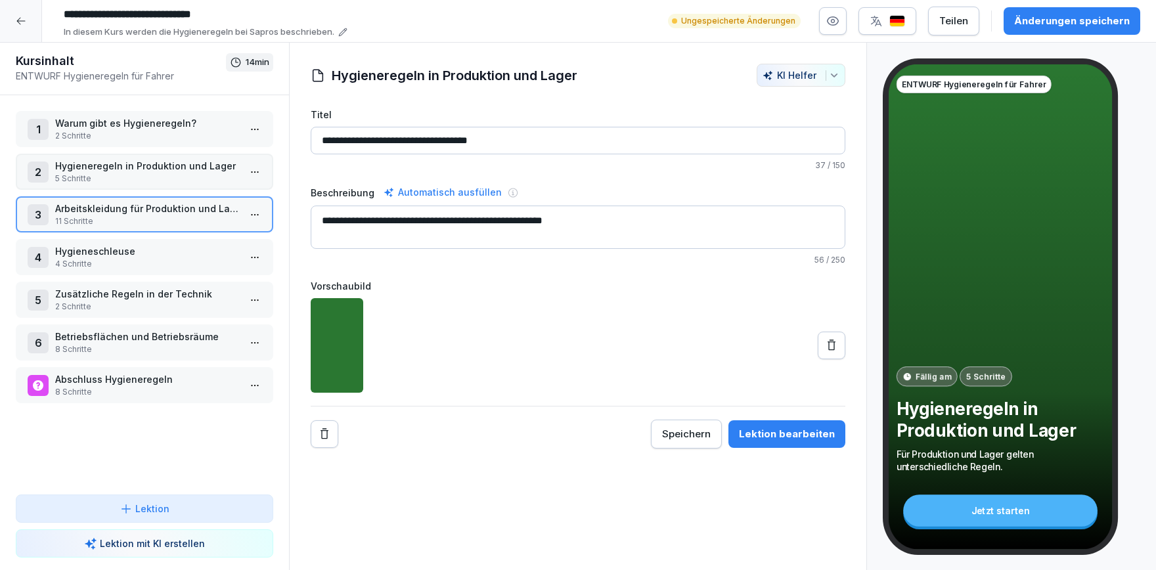
click at [185, 176] on p "5 Schritte" at bounding box center [147, 179] width 184 height 12
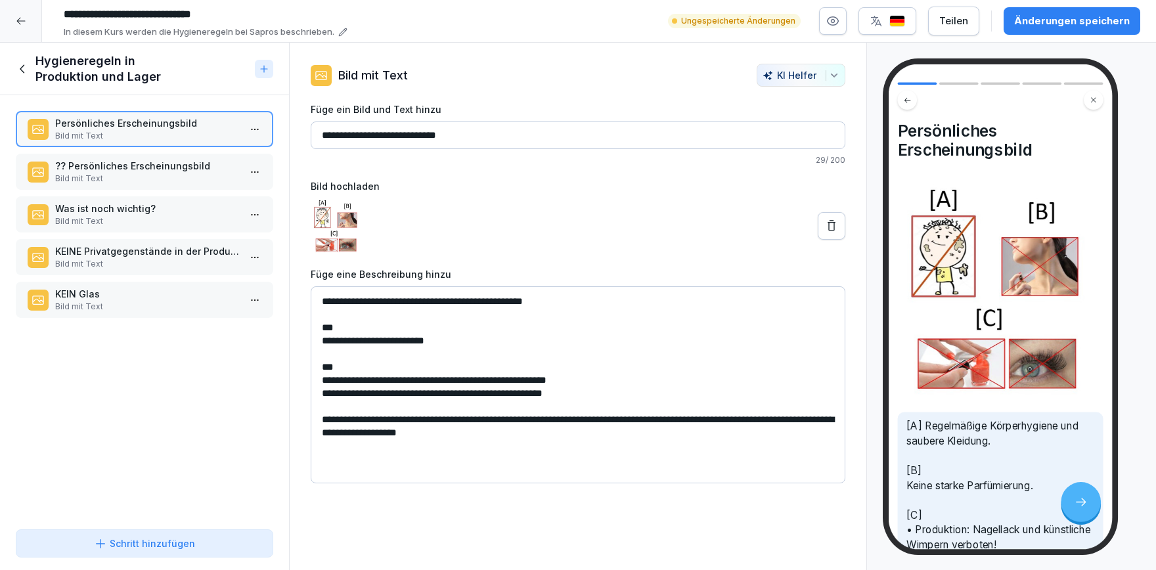
click at [164, 206] on p "Was ist noch wichtig?" at bounding box center [147, 209] width 184 height 14
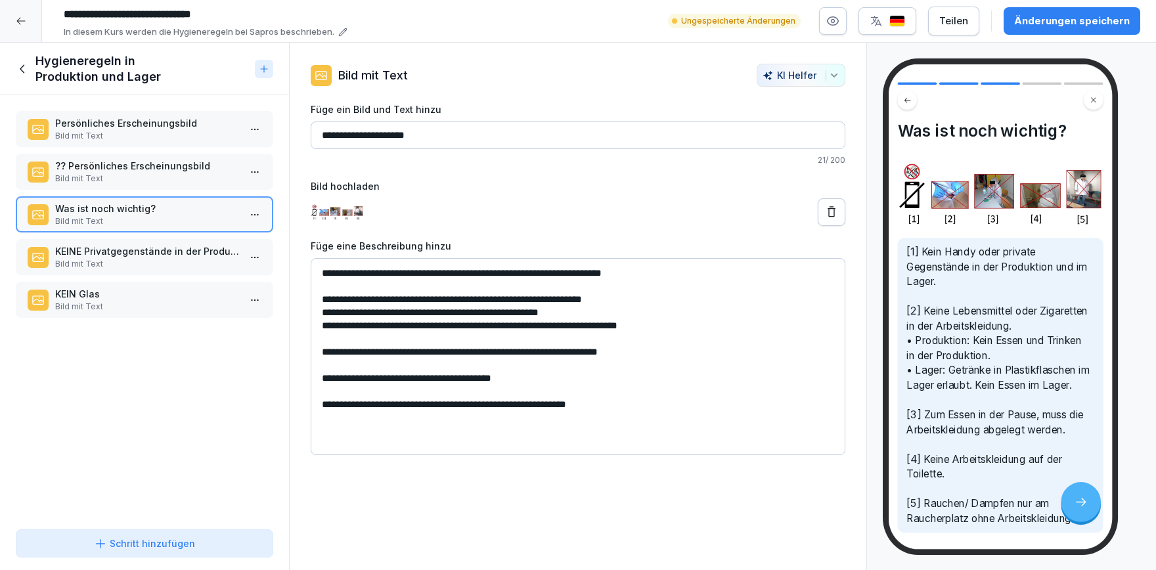
click at [137, 129] on p "Persönliches Erscheinungsbild" at bounding box center [147, 123] width 184 height 14
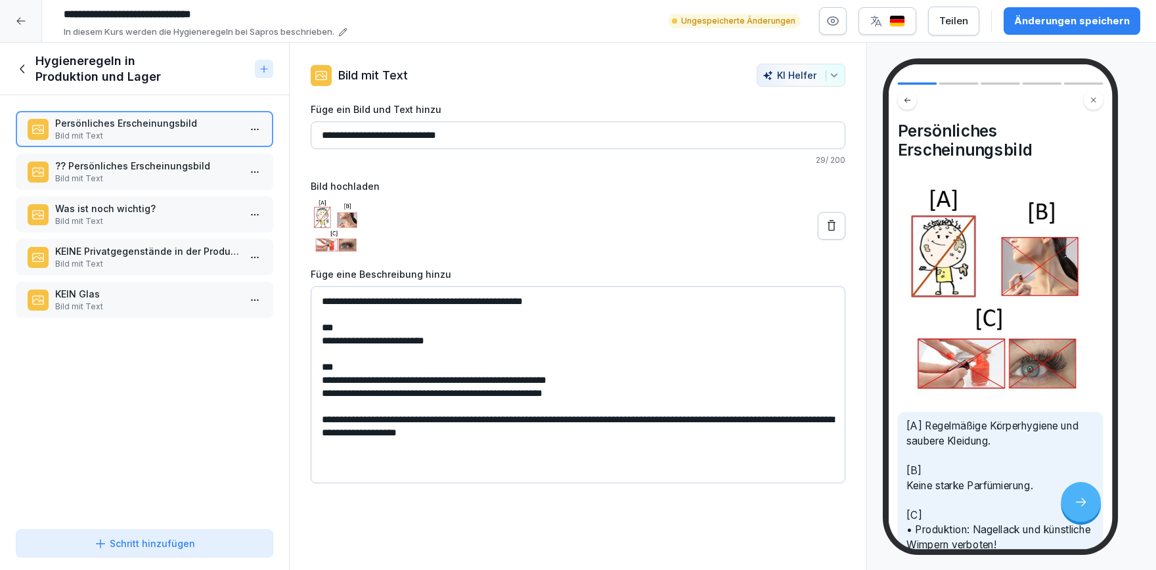
click at [154, 173] on p "Bild mit Text" at bounding box center [147, 179] width 184 height 12
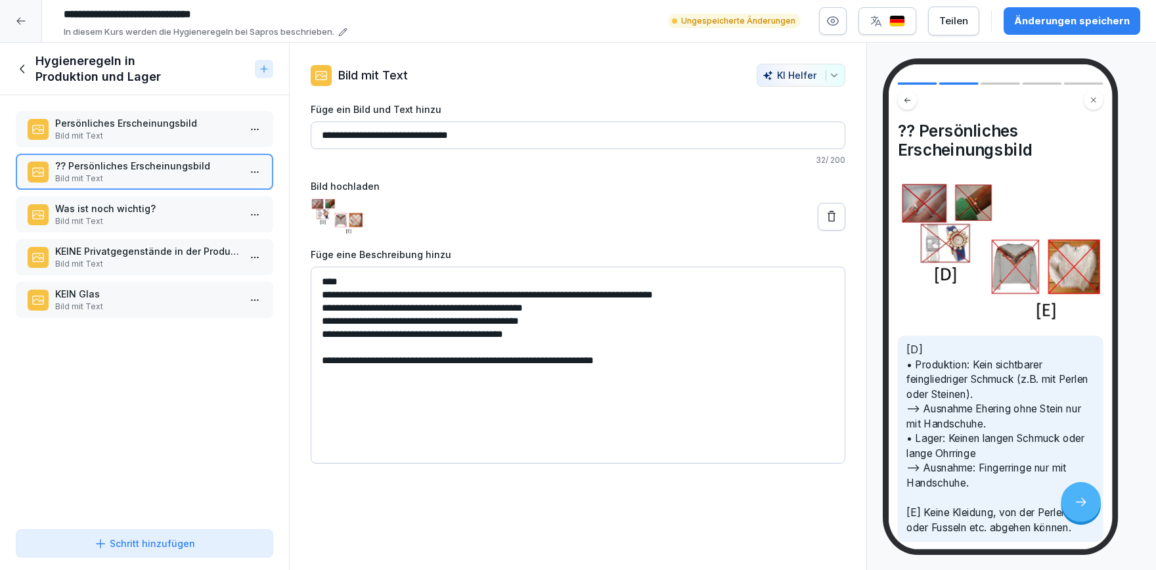
click at [145, 221] on p "Bild mit Text" at bounding box center [147, 221] width 184 height 12
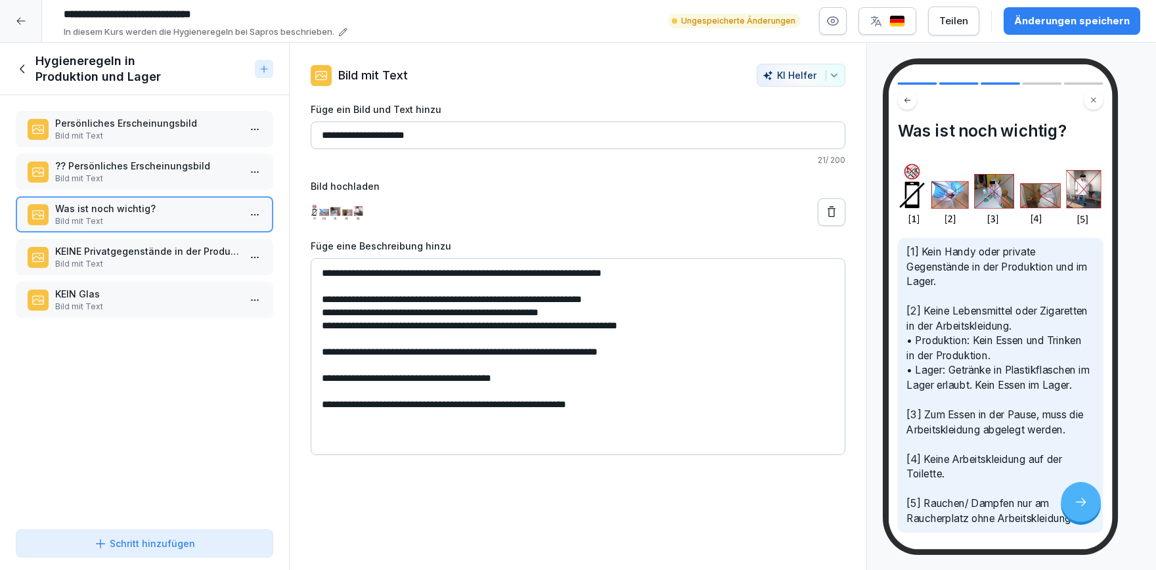
click at [21, 64] on icon at bounding box center [23, 69] width 14 height 14
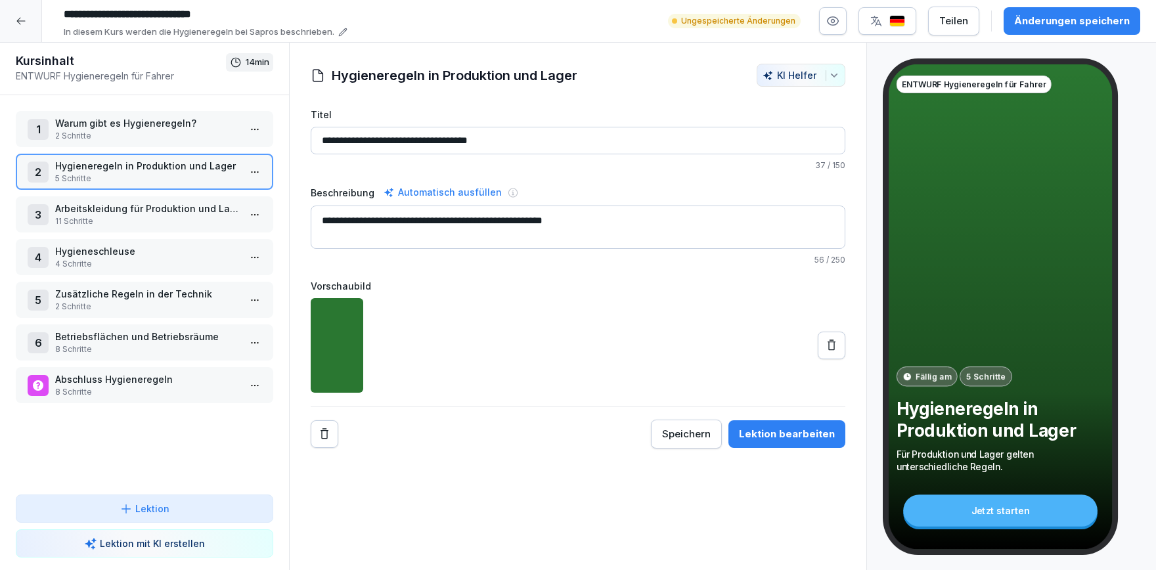
click at [101, 208] on p "Arbeitskleidung für Produktion und Lager" at bounding box center [147, 209] width 184 height 14
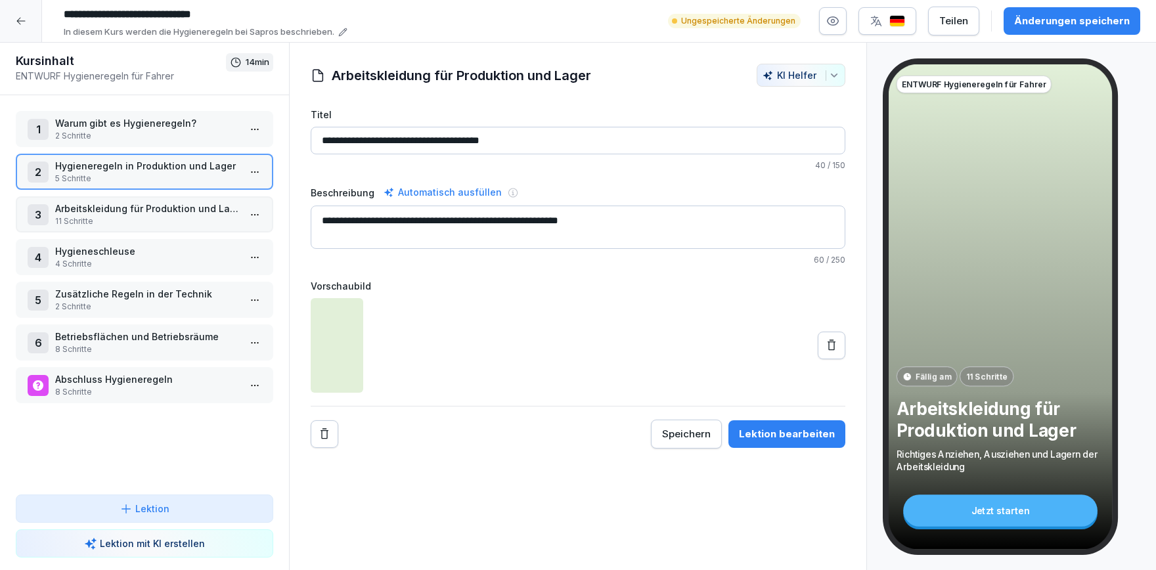
click at [101, 208] on p "Arbeitskleidung für Produktion und Lager" at bounding box center [147, 209] width 184 height 14
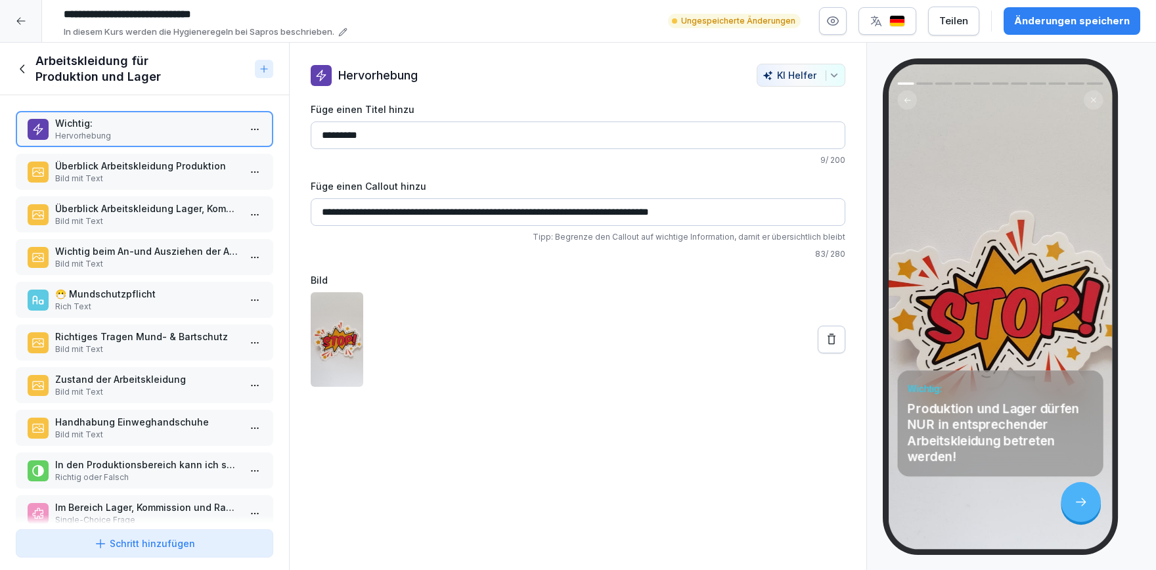
click at [111, 180] on p "Bild mit Text" at bounding box center [147, 179] width 184 height 12
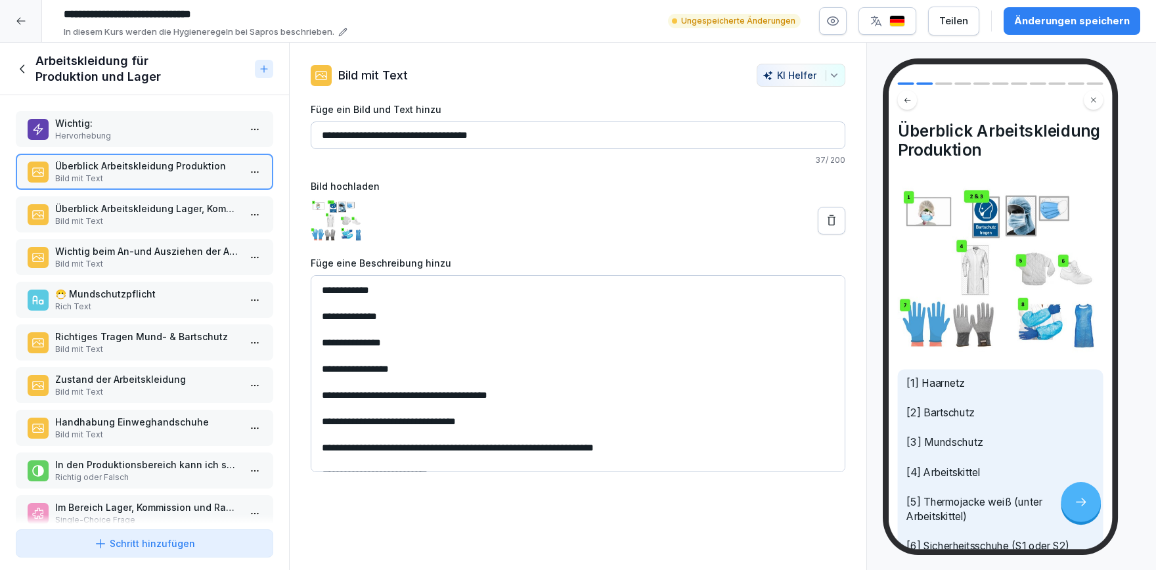
click at [130, 208] on p "Überblick Arbeitskleidung Lager, Kommission & Rampe" at bounding box center [147, 209] width 184 height 14
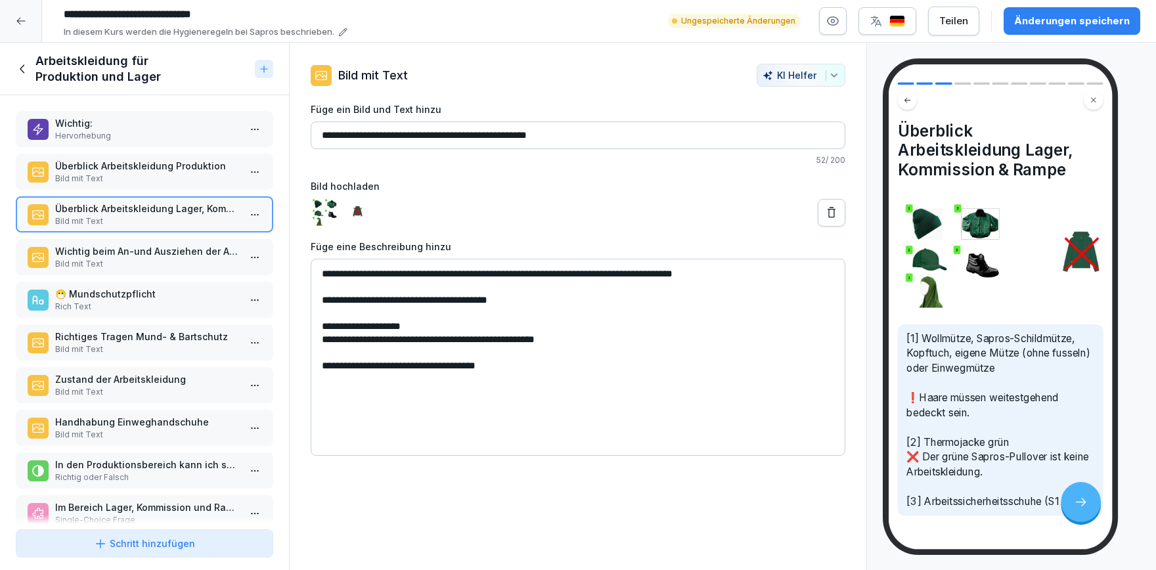
click at [163, 252] on p "Wichtig beim An-und Ausziehen der Arbeitskleidung" at bounding box center [147, 251] width 184 height 14
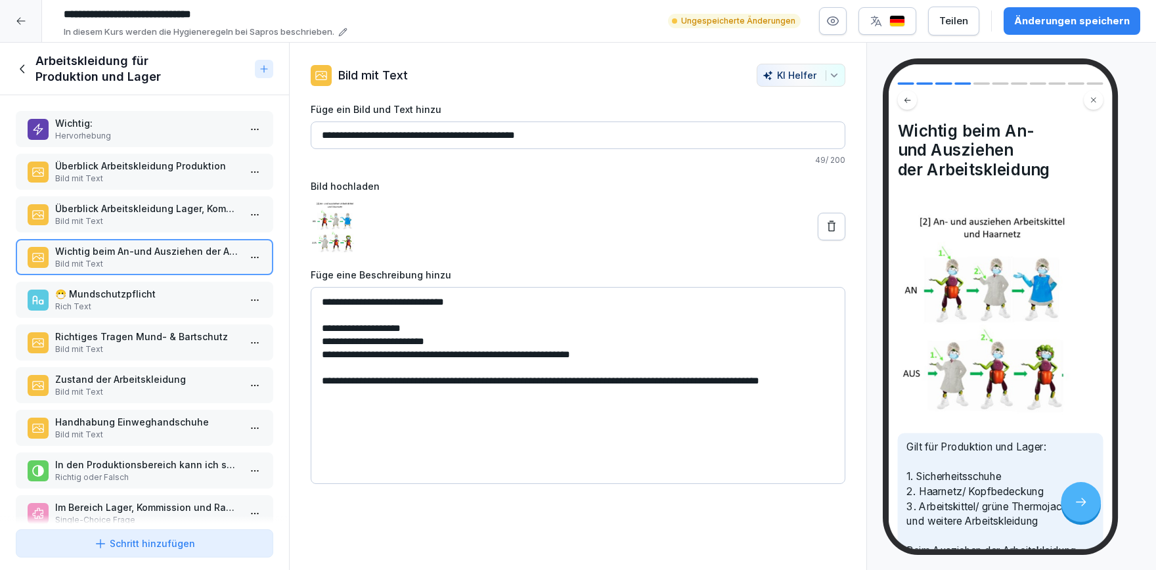
click at [168, 311] on p "Rich Text" at bounding box center [147, 307] width 184 height 12
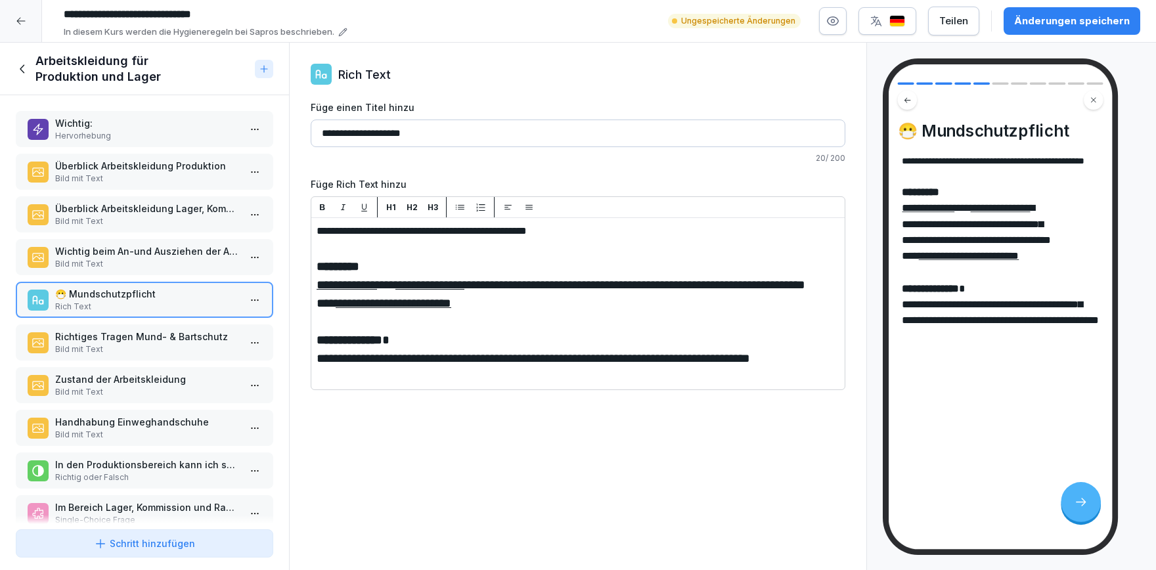
click at [169, 330] on p "Richtiges Tragen Mund- & Bartschutz" at bounding box center [147, 337] width 184 height 14
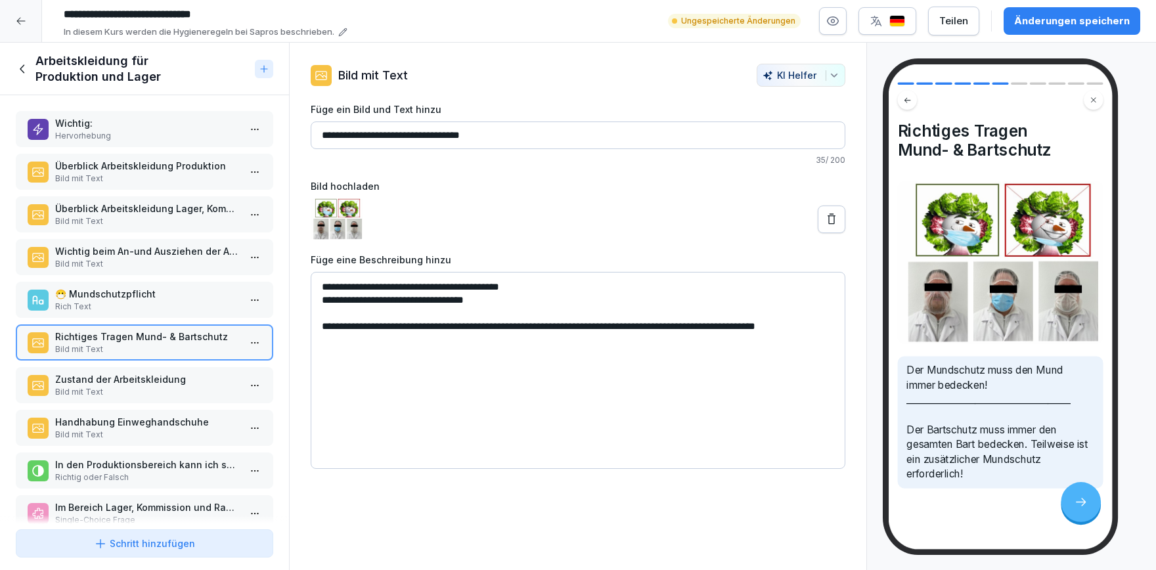
click at [138, 370] on div "Zustand der Arbeitskleidung Bild mit Text" at bounding box center [145, 385] width 258 height 36
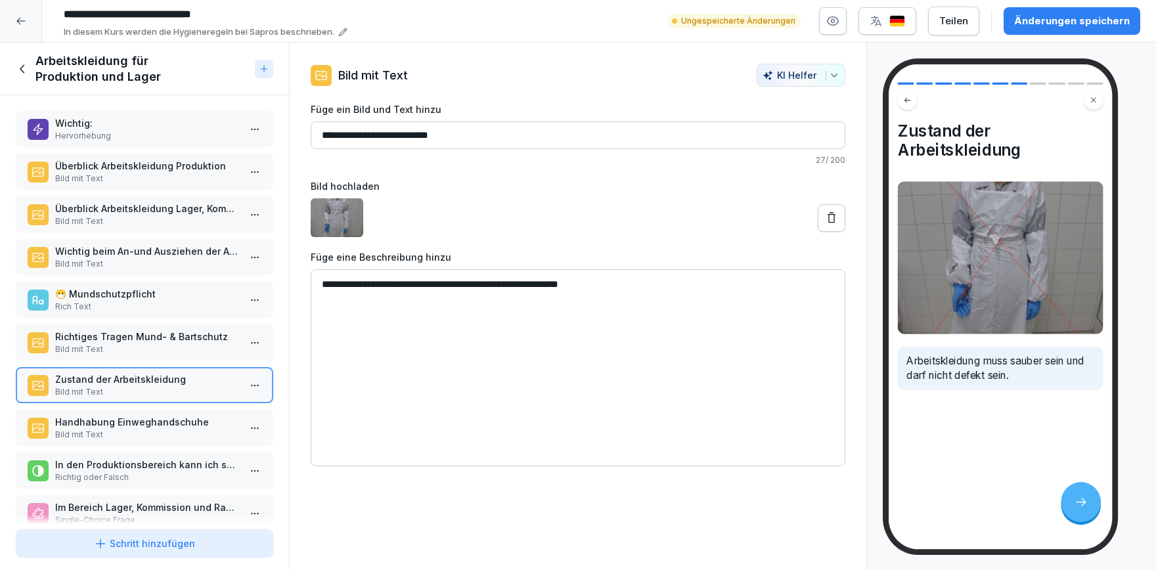
click at [175, 175] on p "Bild mit Text" at bounding box center [147, 179] width 184 height 12
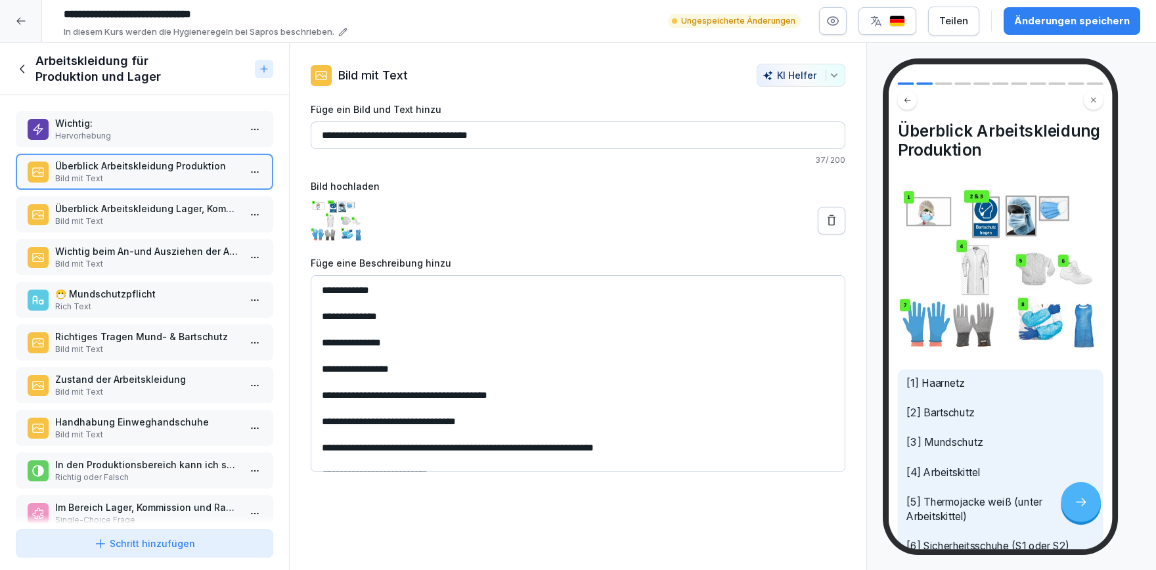
click at [181, 215] on div "Überblick Arbeitskleidung Lager, Kommission & Rampe Bild mit Text" at bounding box center [147, 215] width 184 height 26
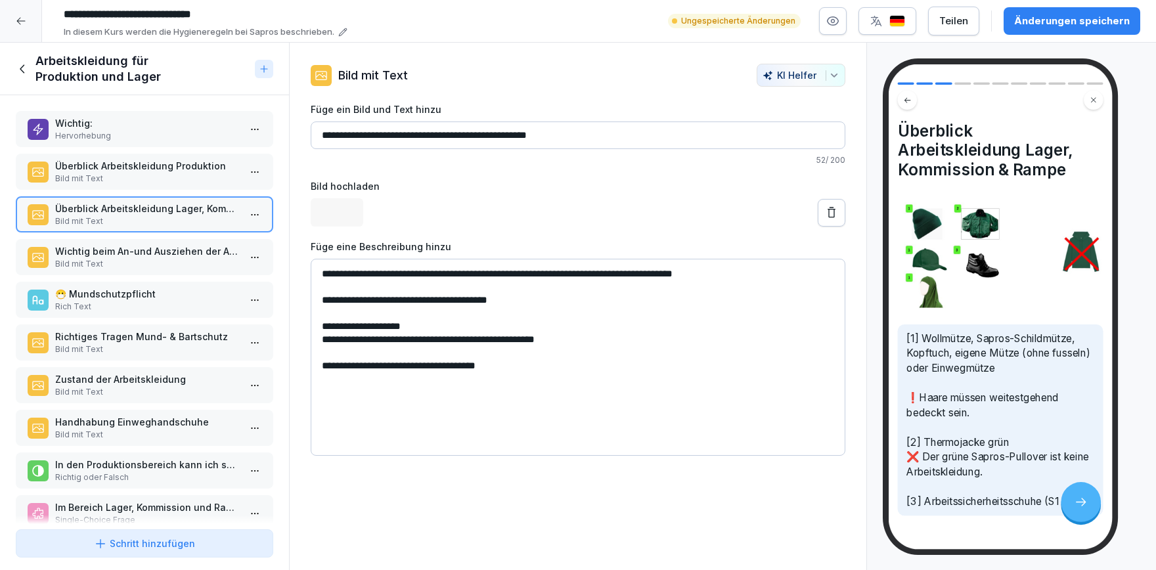
click at [208, 263] on p "Bild mit Text" at bounding box center [147, 264] width 184 height 12
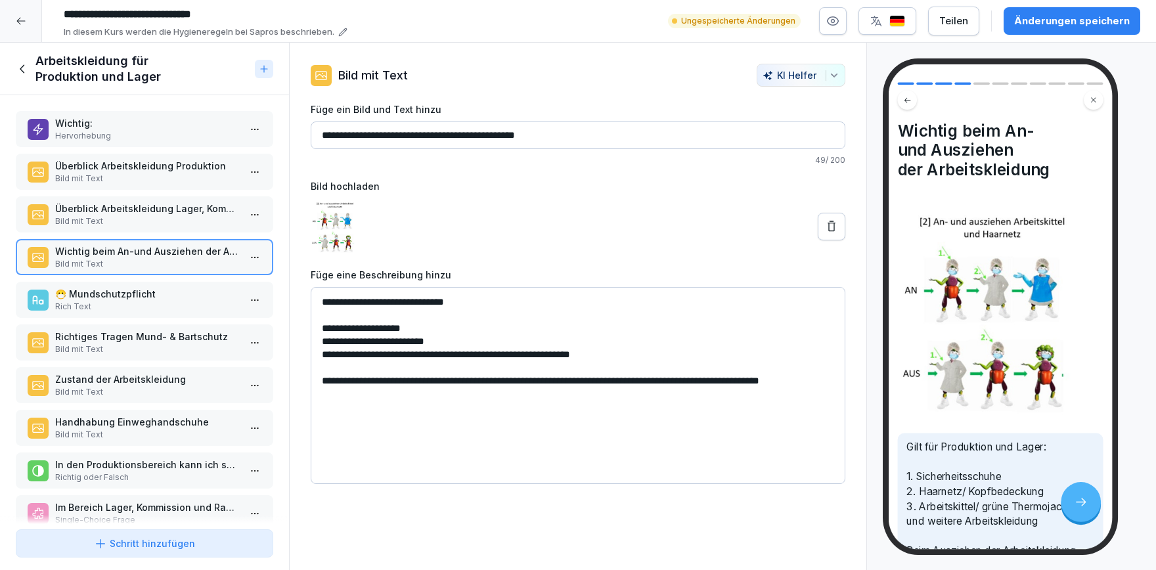
click at [206, 311] on p "Rich Text" at bounding box center [147, 307] width 184 height 12
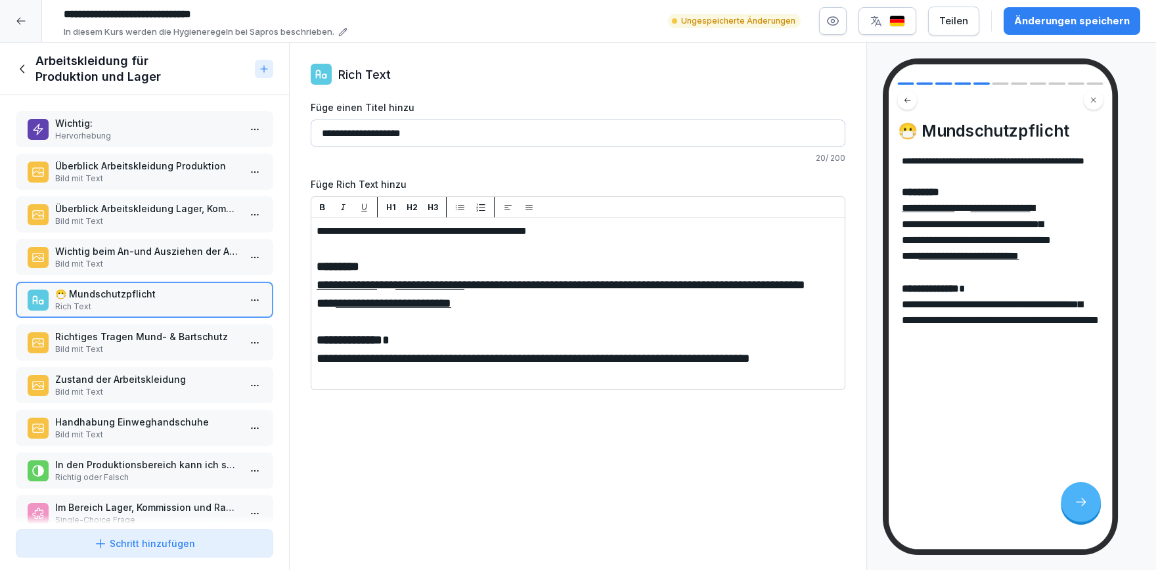
click at [259, 302] on html "**********" at bounding box center [578, 285] width 1156 height 570
click at [220, 366] on div "Löschen" at bounding box center [206, 373] width 112 height 24
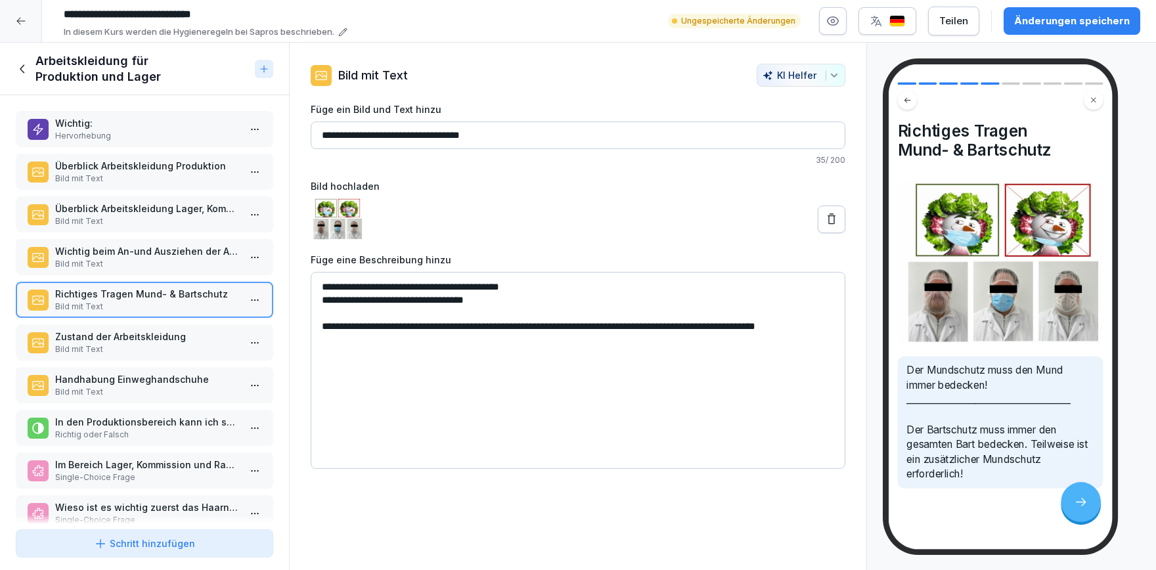
click at [256, 307] on html "**********" at bounding box center [578, 285] width 1156 height 570
click at [223, 372] on div "Löschen" at bounding box center [206, 373] width 112 height 24
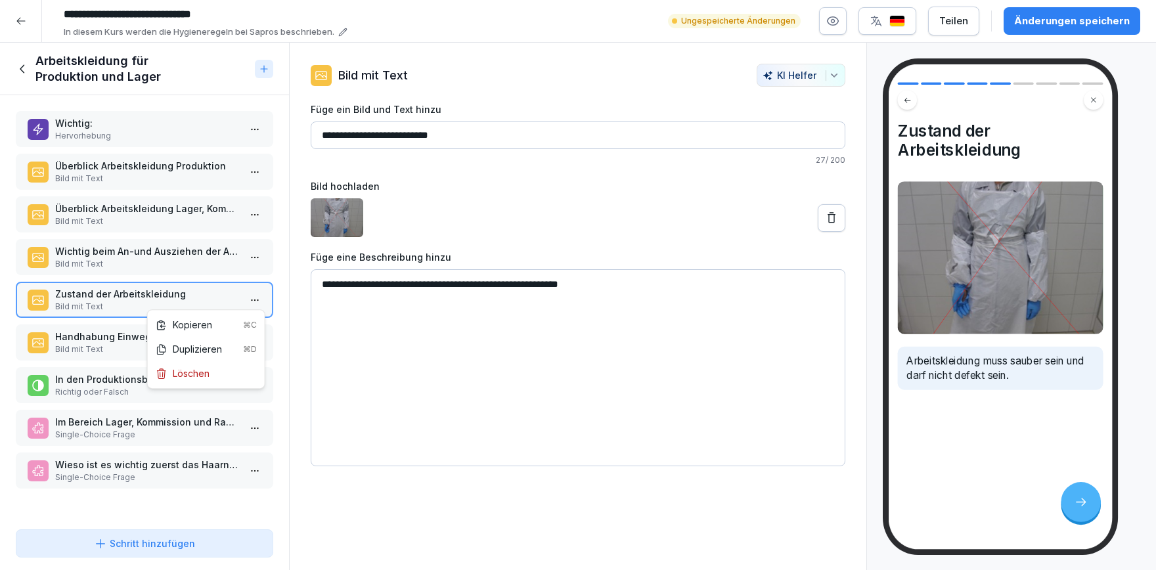
click at [264, 300] on html "**********" at bounding box center [578, 285] width 1156 height 570
click at [210, 377] on div "Löschen" at bounding box center [206, 373] width 112 height 24
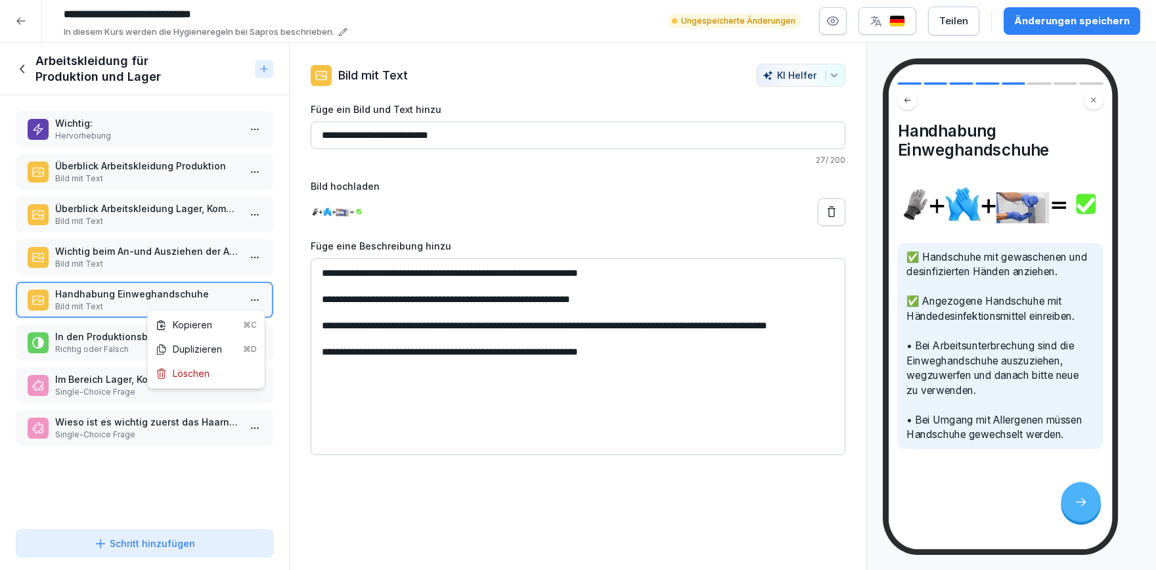
click at [254, 300] on html "**********" at bounding box center [578, 285] width 1156 height 570
click at [198, 372] on div "Löschen" at bounding box center [183, 374] width 54 height 14
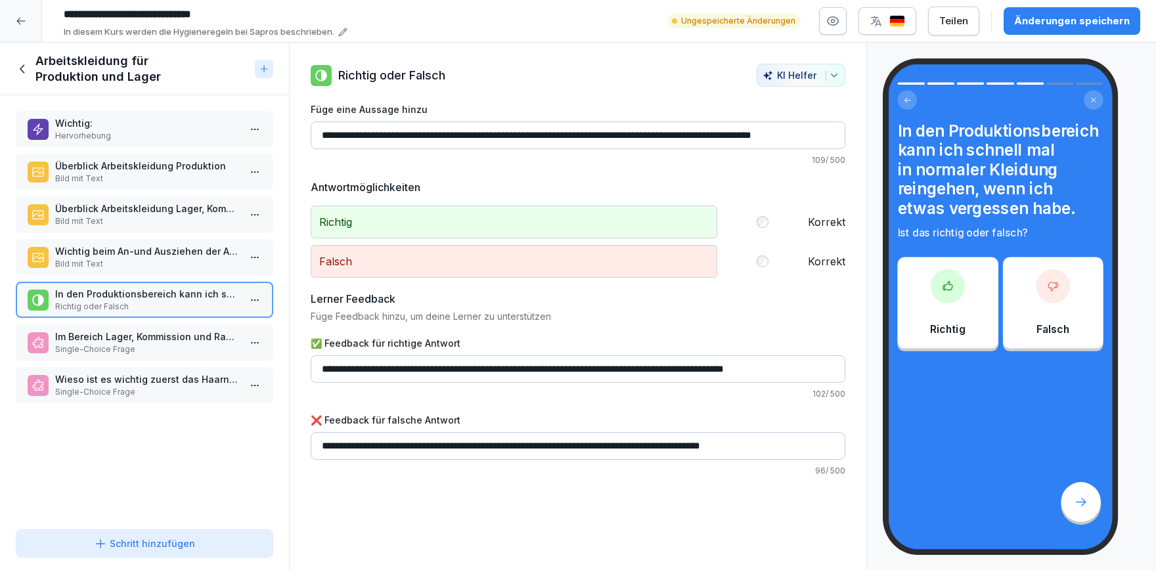
click at [158, 336] on p "Im Bereich Lager, Kommission und Rampe muss folgende Arbeitskleidung getragen:" at bounding box center [147, 337] width 184 height 14
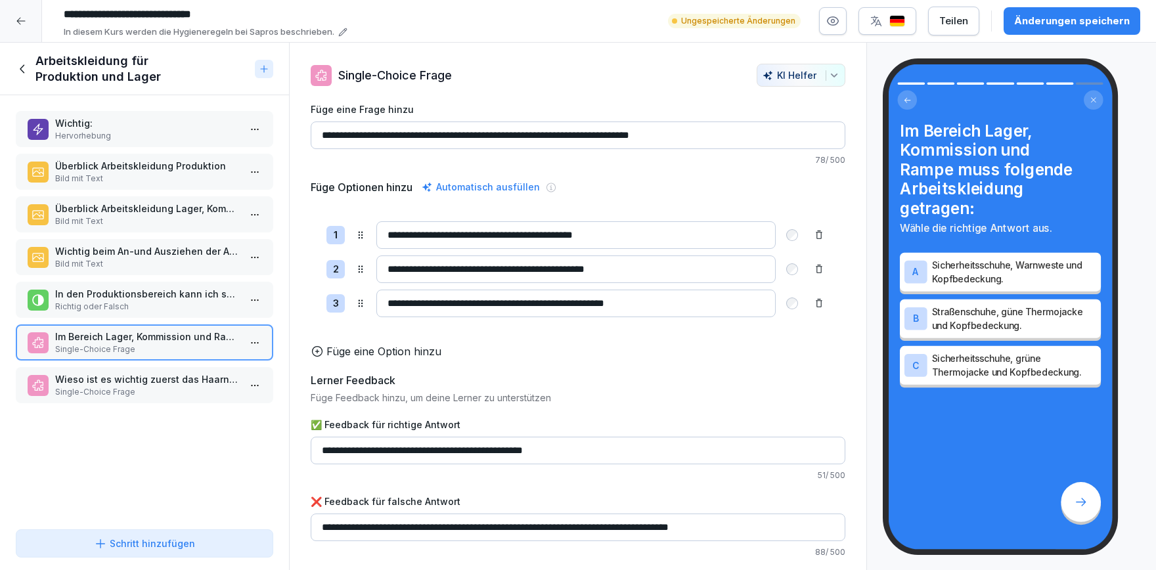
click at [174, 382] on p "Wieso ist es wichtig zuerst das Haarnetz anzuziehen?" at bounding box center [147, 379] width 184 height 14
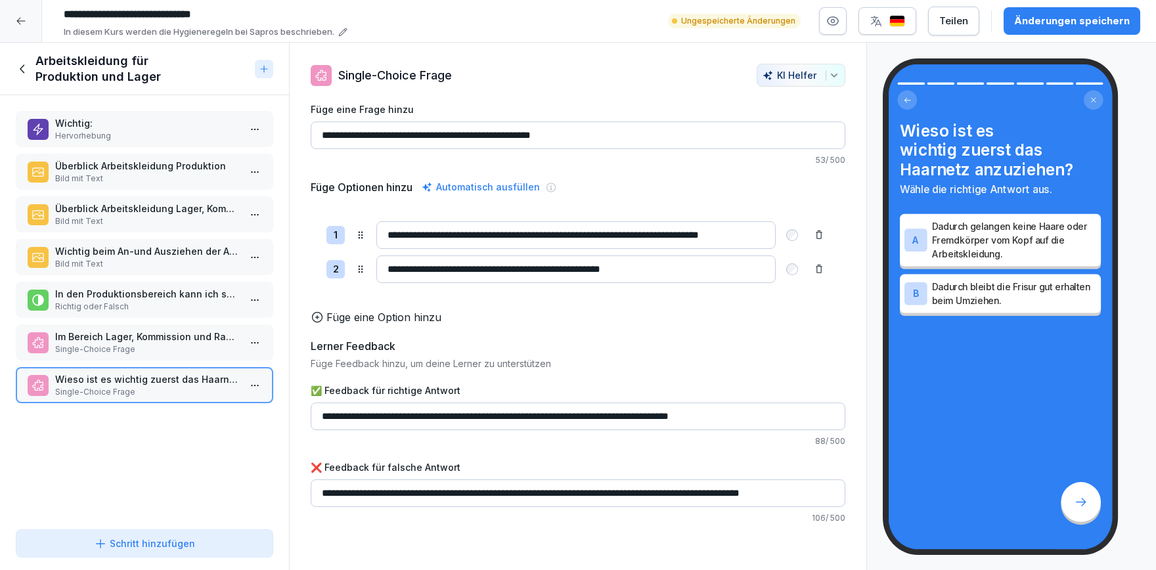
click at [252, 378] on html "**********" at bounding box center [578, 285] width 1156 height 570
click at [189, 462] on div "Löschen" at bounding box center [183, 458] width 54 height 14
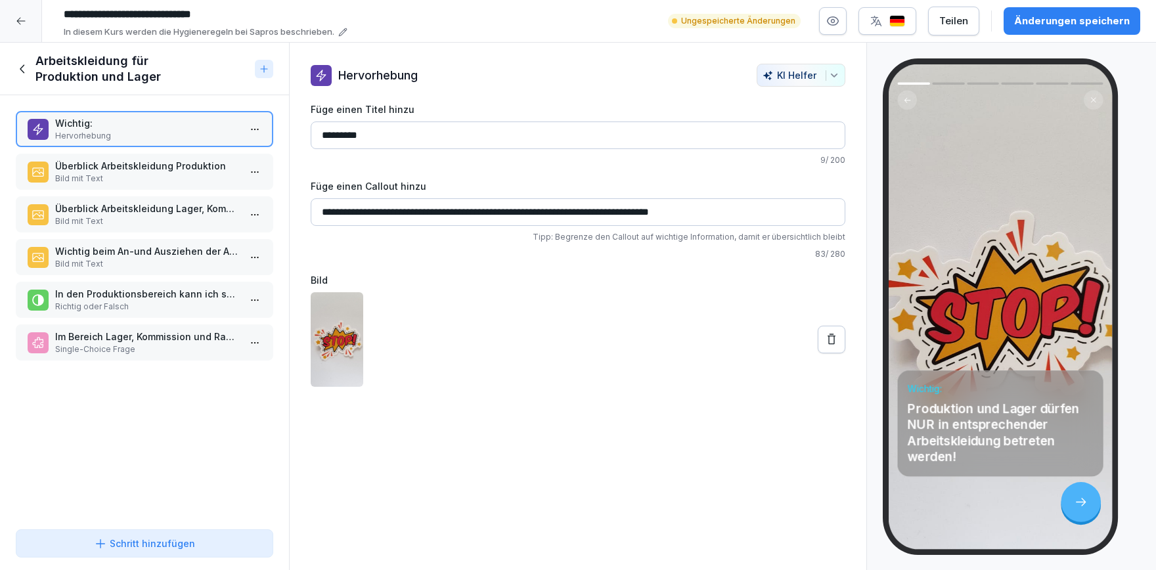
click at [171, 169] on p "Überblick Arbeitskleidung Produktion" at bounding box center [147, 166] width 184 height 14
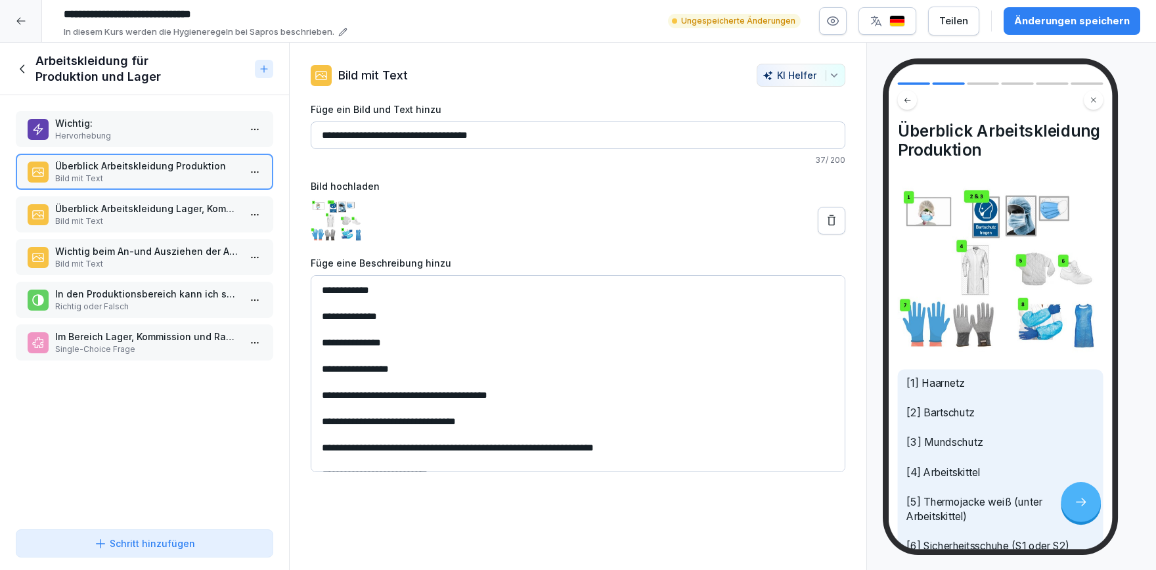
click at [169, 204] on p "Überblick Arbeitskleidung Lager, Kommission & Rampe" at bounding box center [147, 209] width 184 height 14
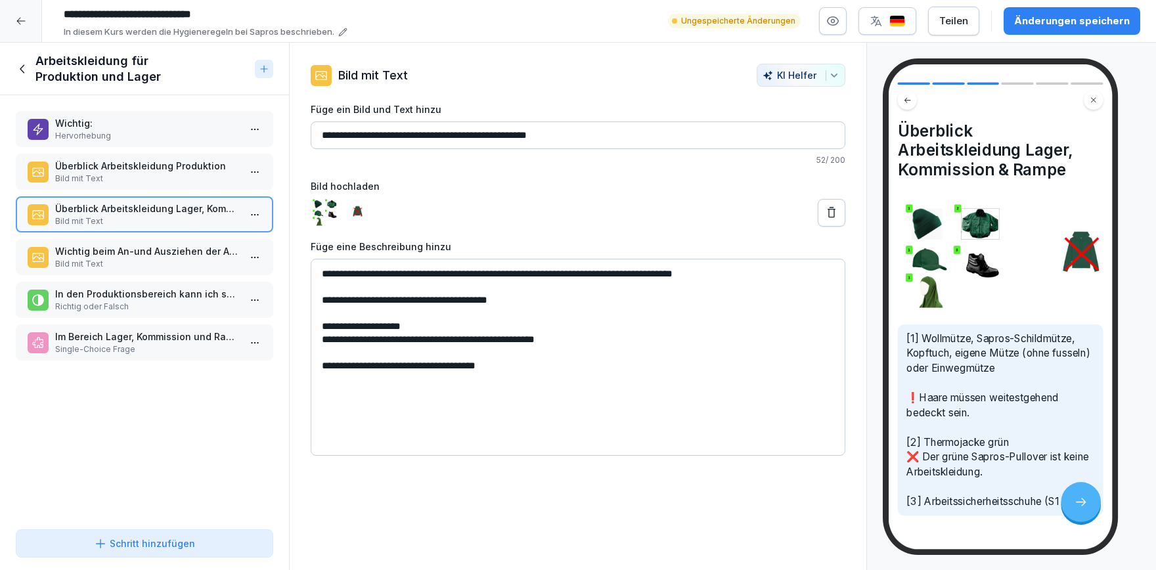
click at [20, 74] on icon at bounding box center [23, 69] width 14 height 14
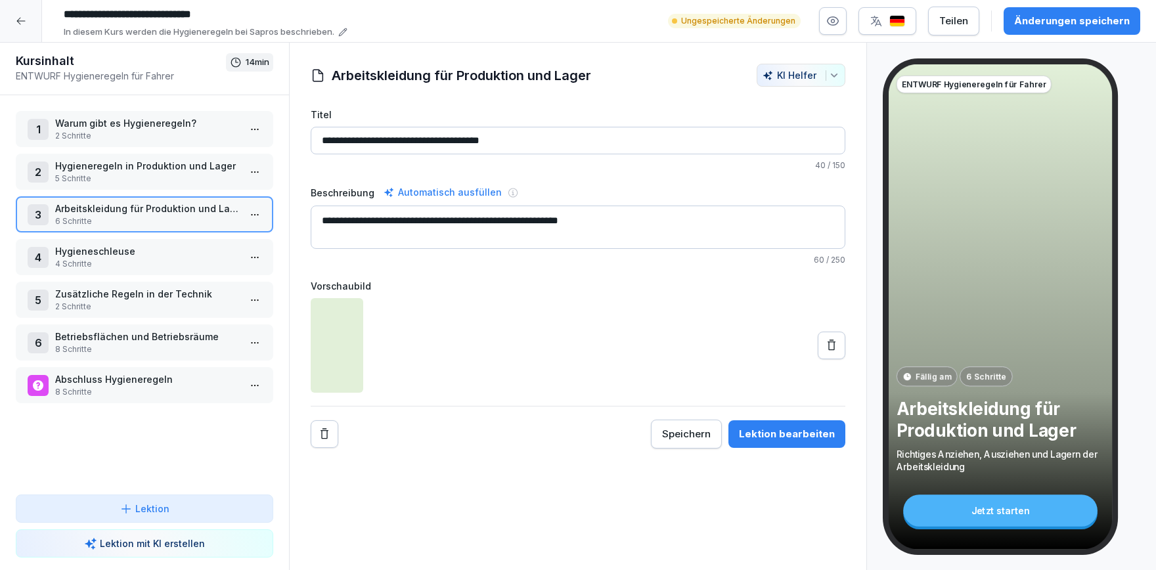
click at [1071, 24] on div "Änderungen speichern" at bounding box center [1072, 21] width 116 height 14
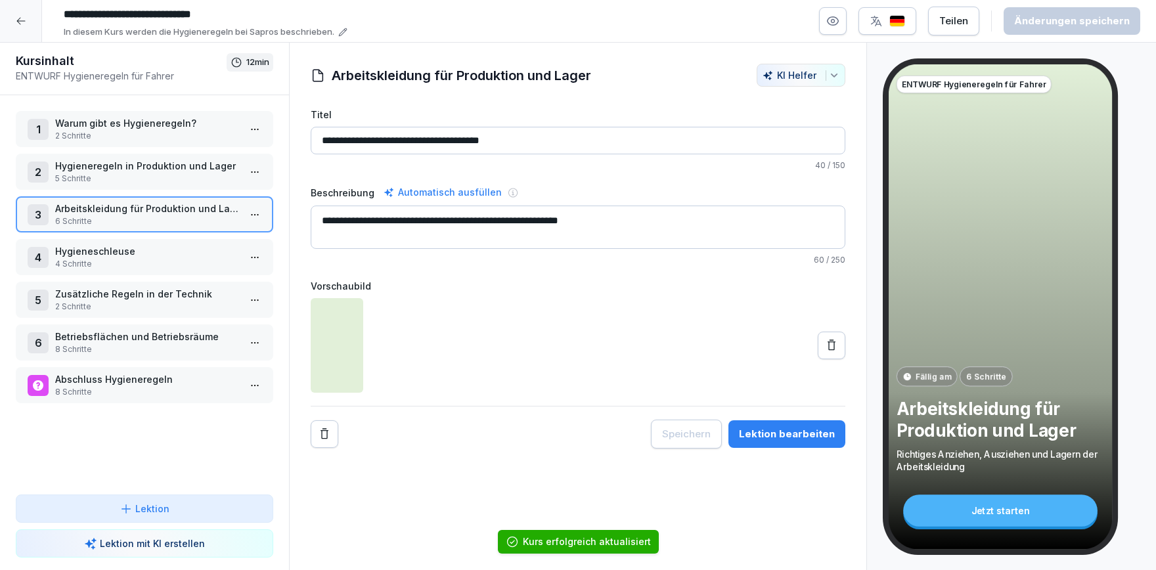
click at [143, 136] on p "2 Schritte" at bounding box center [147, 136] width 184 height 12
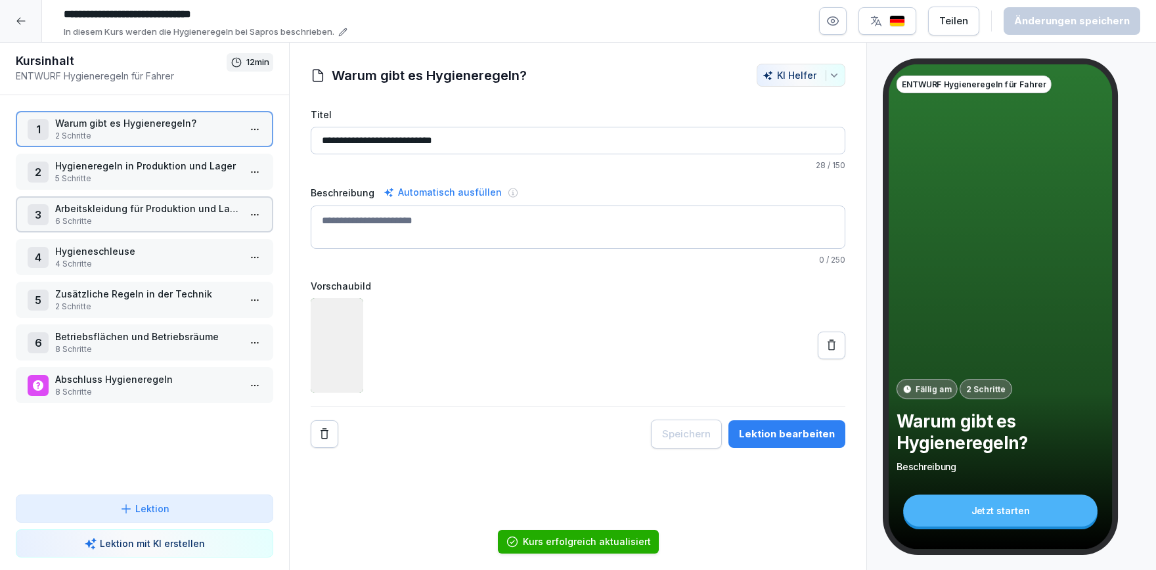
click at [143, 136] on p "2 Schritte" at bounding box center [147, 136] width 184 height 12
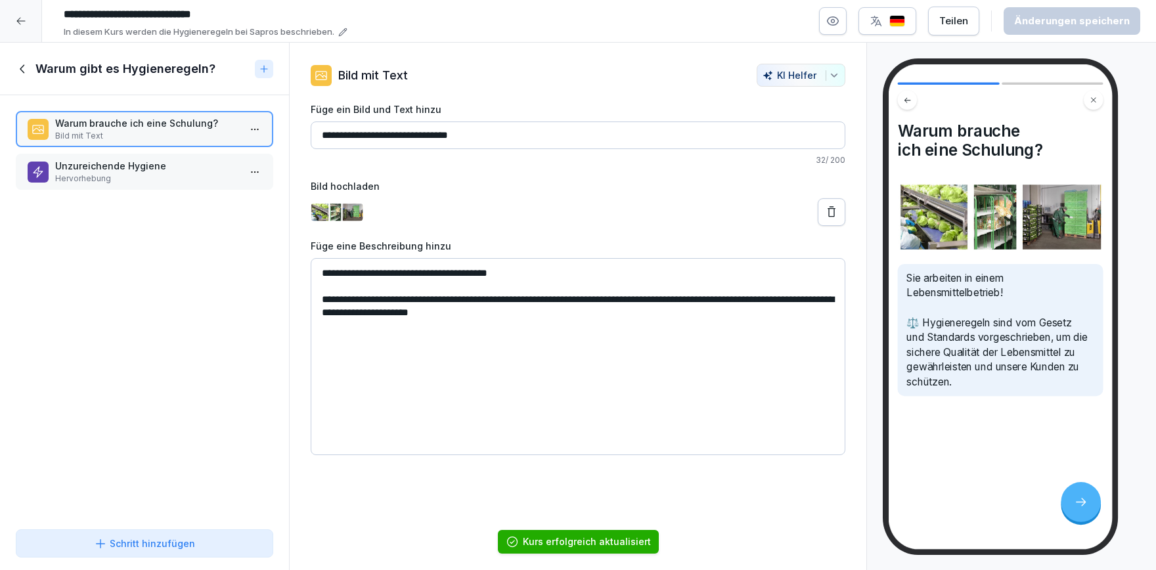
click at [154, 191] on div "Warum brauche ich eine Schulung? Bild mit Text Unzureichende Hygiene Hervorhebu…" at bounding box center [144, 309] width 289 height 429
click at [26, 71] on icon at bounding box center [23, 69] width 14 height 14
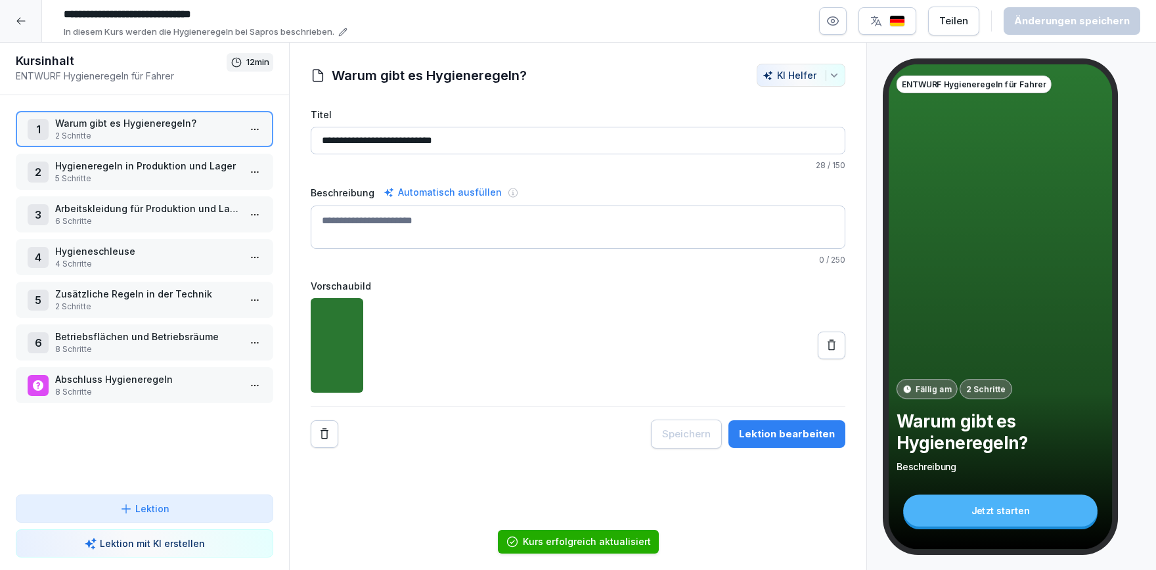
click at [119, 160] on p "Hygieneregeln in Produktion und Lager" at bounding box center [147, 166] width 184 height 14
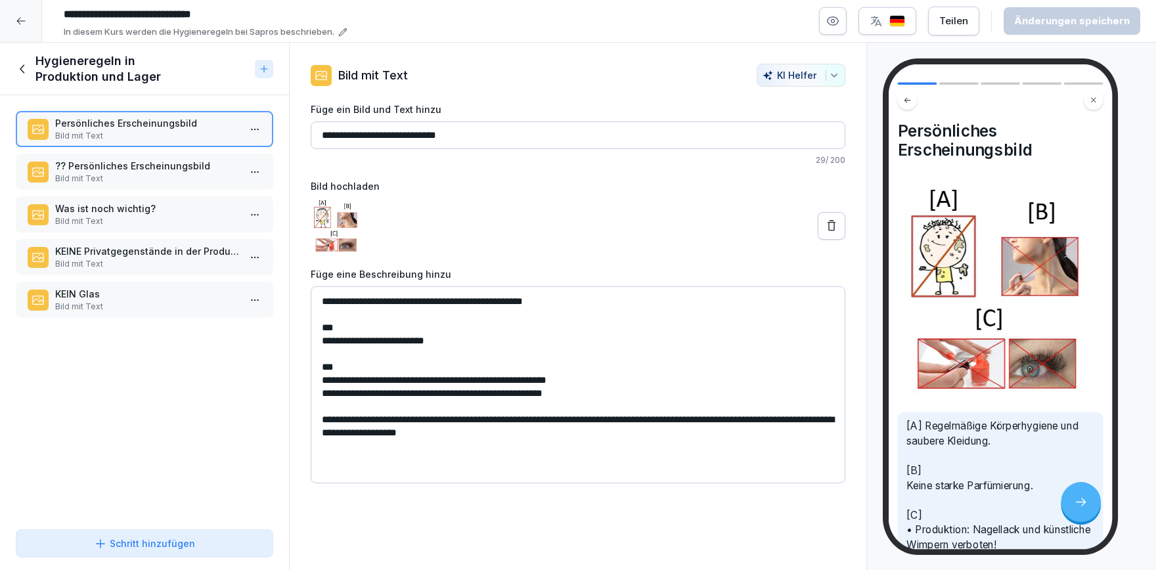
click at [120, 169] on p "?? Persönliches Erscheinungsbild" at bounding box center [147, 166] width 184 height 14
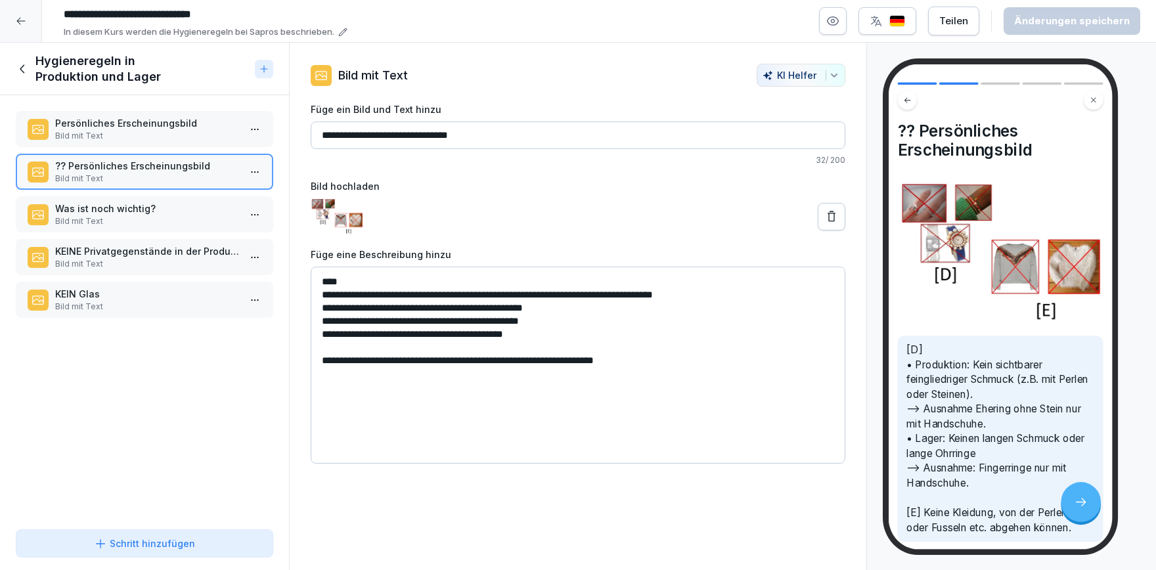
click at [139, 215] on p "Was ist noch wichtig?" at bounding box center [147, 209] width 184 height 14
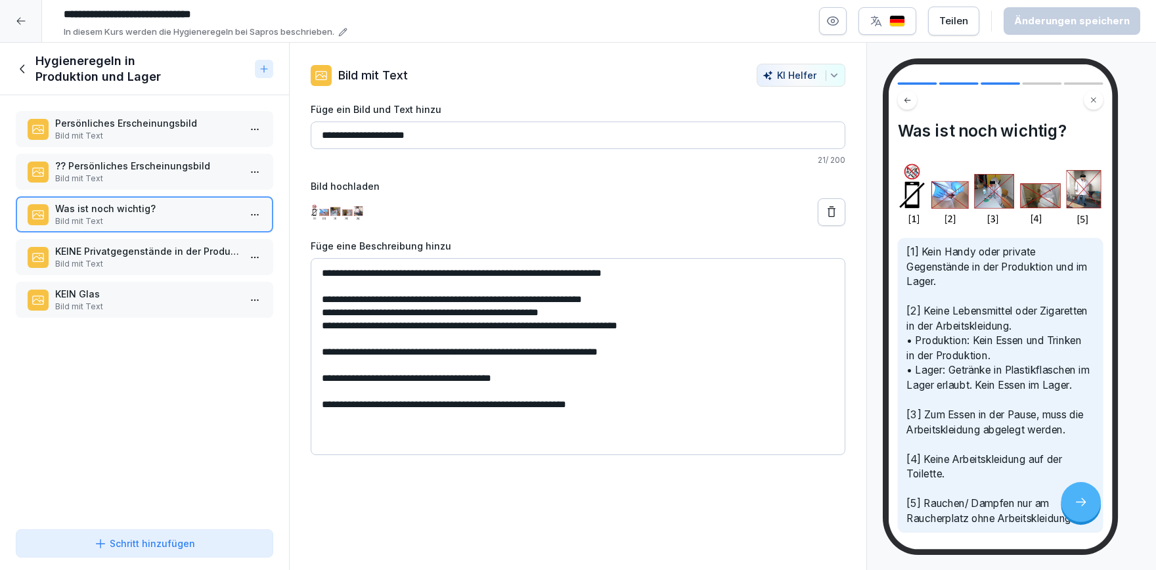
click at [169, 261] on p "Bild mit Text" at bounding box center [147, 264] width 184 height 12
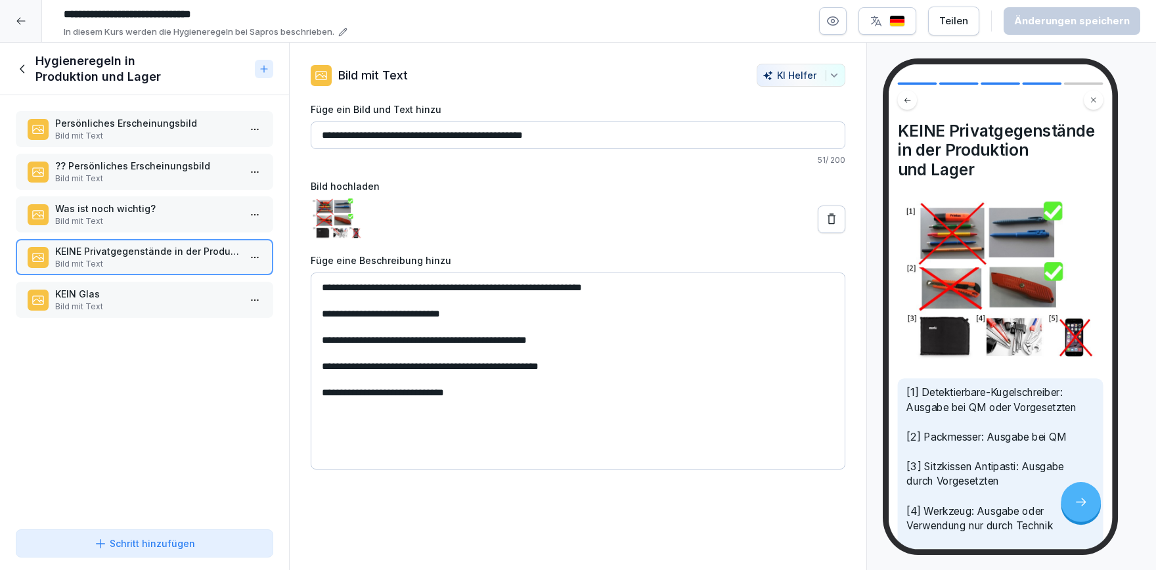
click at [146, 302] on p "Bild mit Text" at bounding box center [147, 307] width 184 height 12
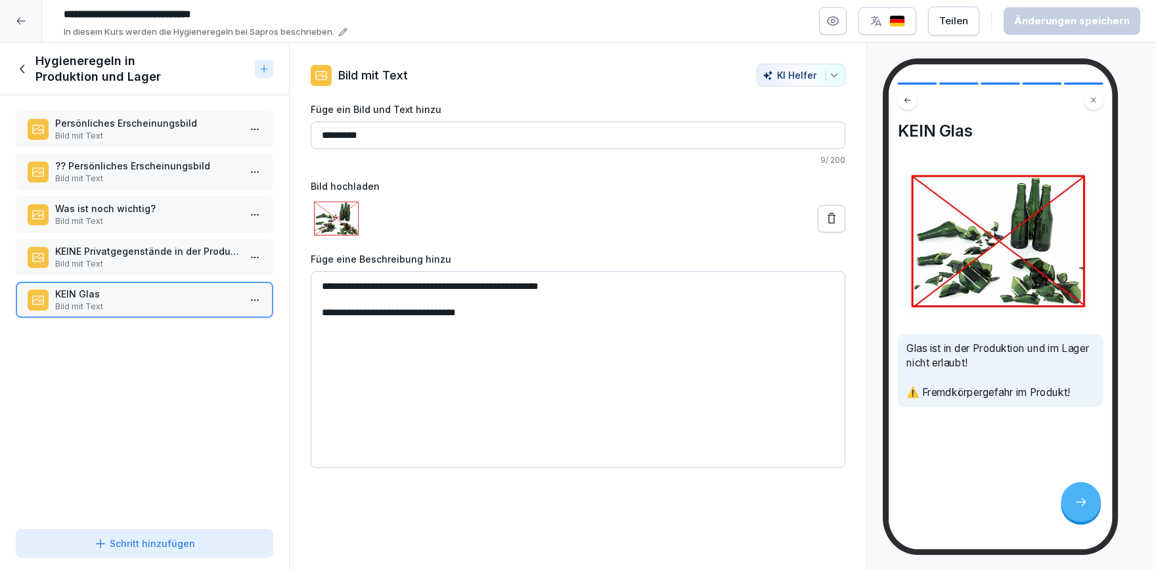
click at [25, 68] on icon at bounding box center [23, 69] width 14 height 14
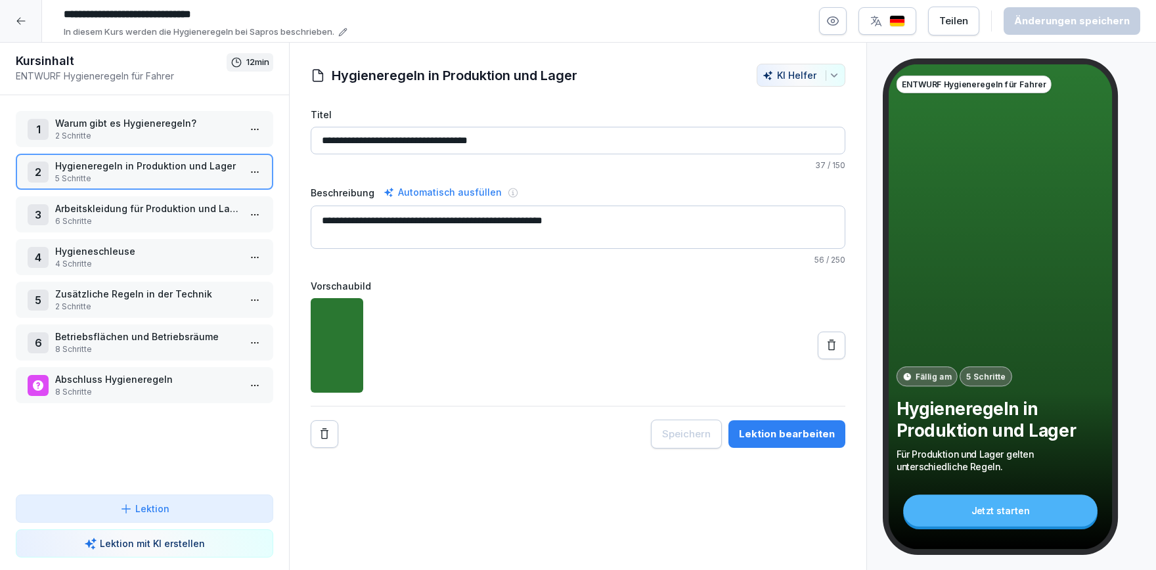
click at [152, 214] on p "Arbeitskleidung für Produktion und Lager" at bounding box center [147, 209] width 184 height 14
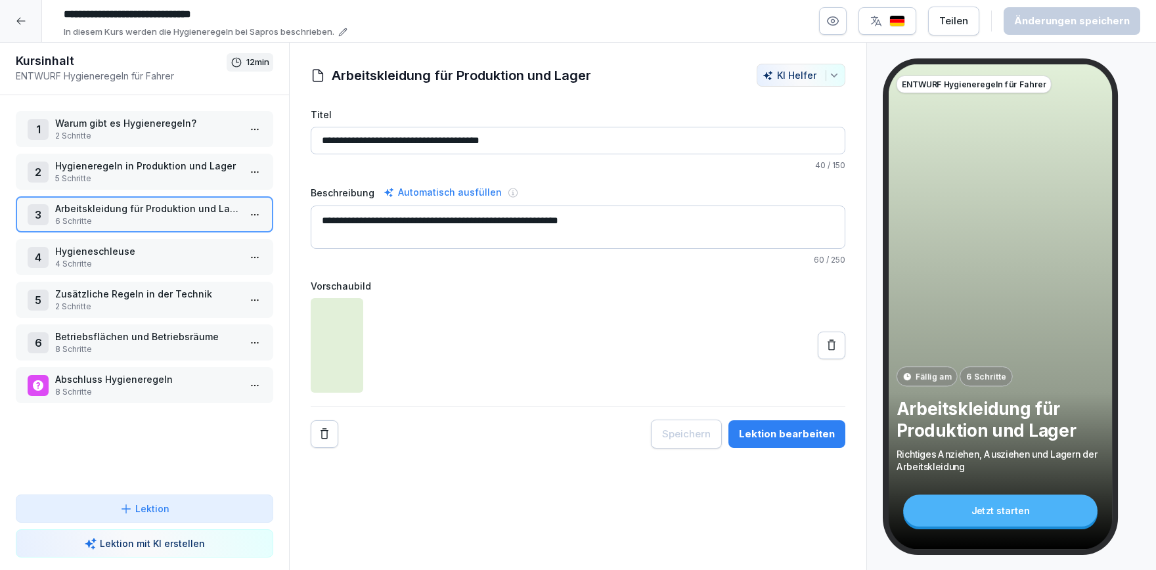
click at [152, 214] on p "Arbeitskleidung für Produktion und Lager" at bounding box center [147, 209] width 184 height 14
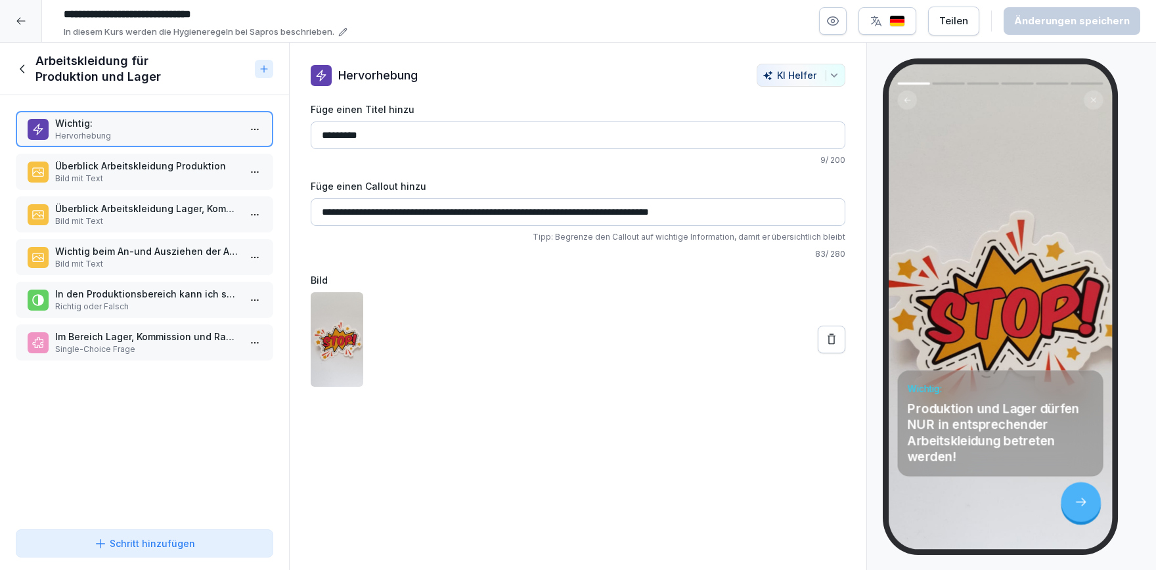
click at [156, 165] on p "Überblick Arbeitskleidung Produktion" at bounding box center [147, 166] width 184 height 14
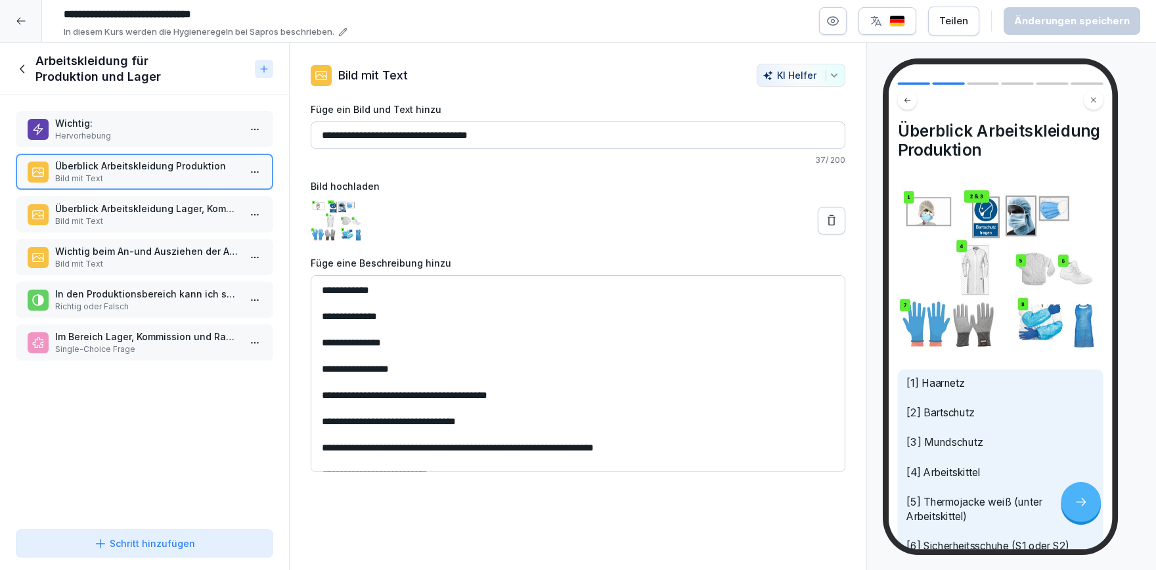
click at [163, 256] on p "Wichtig beim An-und Ausziehen der Arbeitskleidung" at bounding box center [147, 251] width 184 height 14
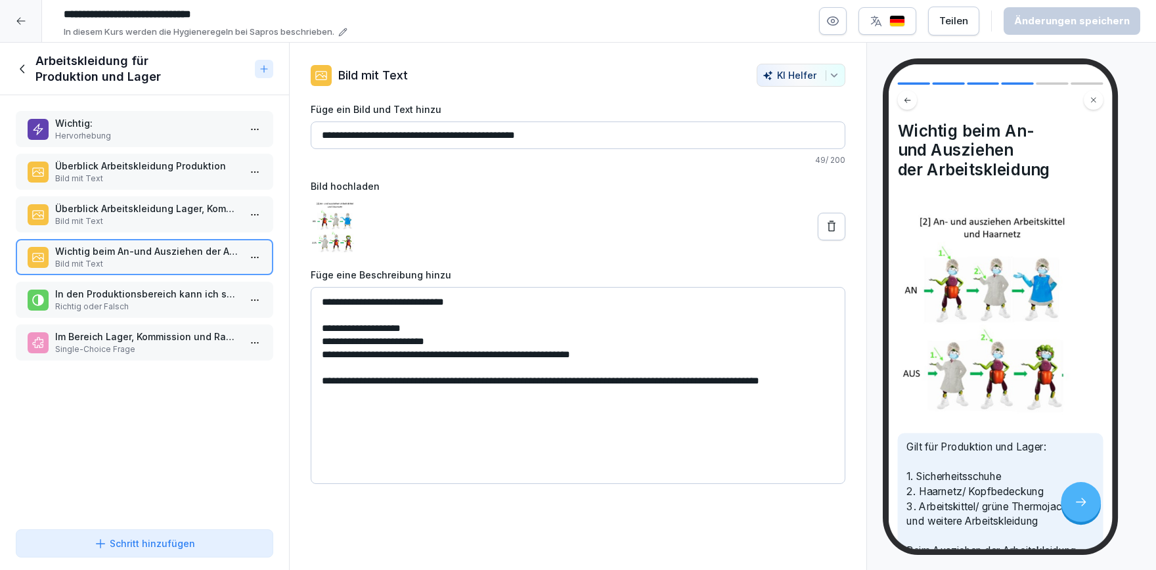
click at [18, 69] on icon at bounding box center [23, 69] width 14 height 14
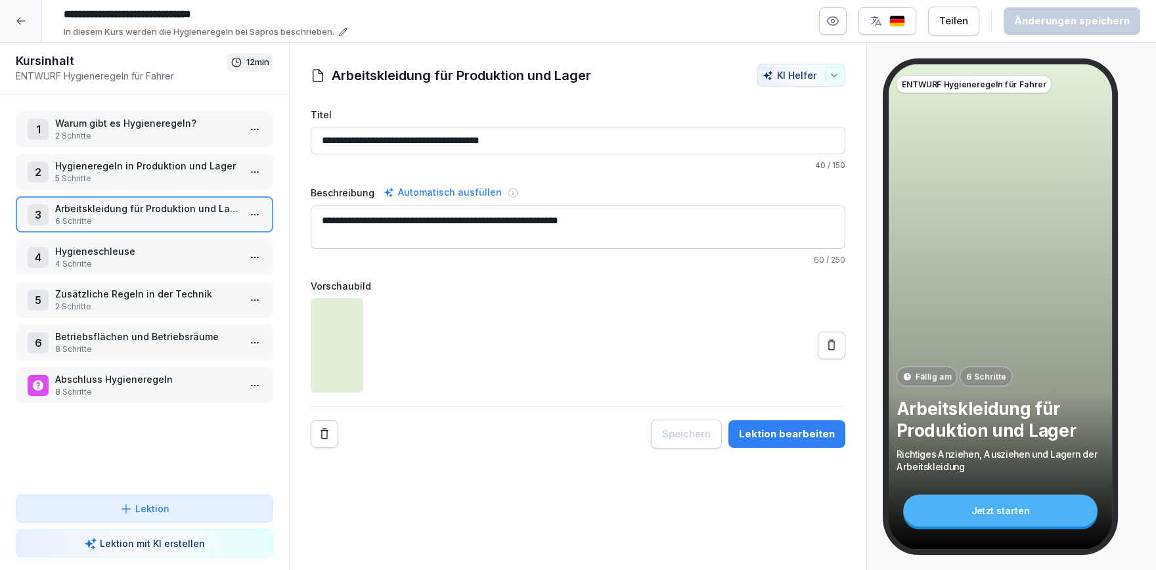
drag, startPoint x: 397, startPoint y: 144, endPoint x: 307, endPoint y: 143, distance: 90.0
click at [311, 143] on input "**********" at bounding box center [578, 141] width 535 height 28
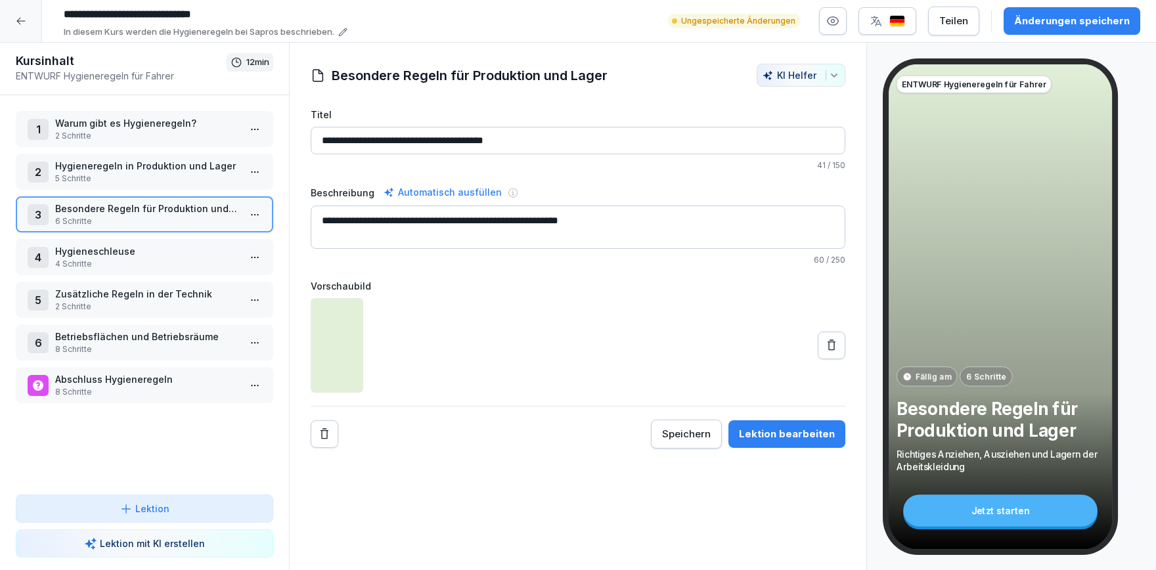
type input "**********"
drag, startPoint x: 628, startPoint y: 225, endPoint x: 372, endPoint y: 227, distance: 255.6
click at [372, 227] on textarea "**********" at bounding box center [578, 227] width 535 height 43
click at [132, 169] on p "Hygieneregeln in Produktion und Lager" at bounding box center [147, 166] width 184 height 14
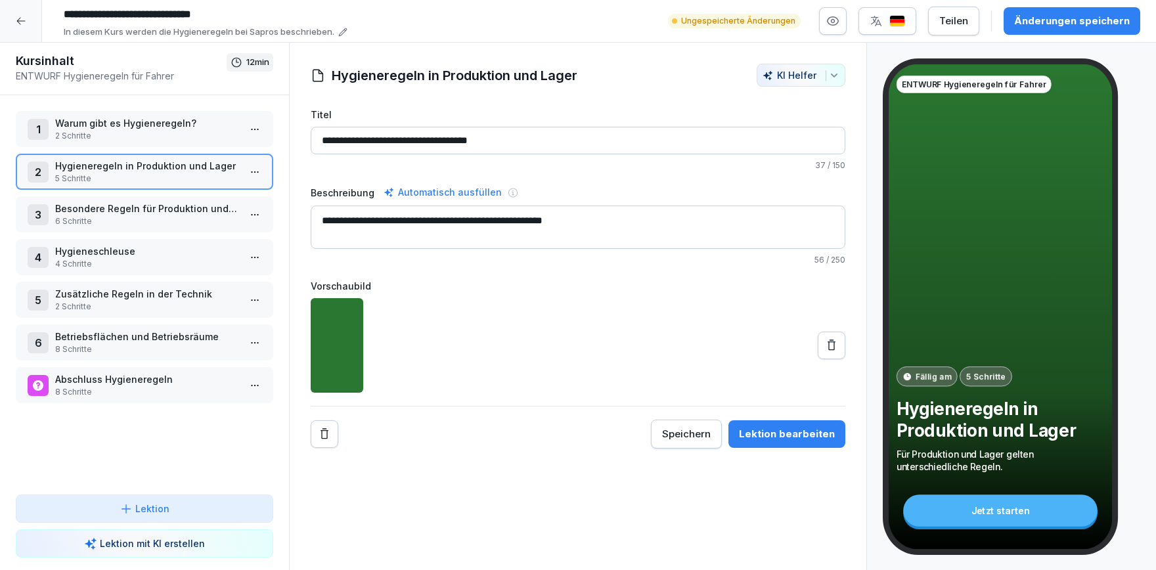
drag, startPoint x: 554, startPoint y: 223, endPoint x: 322, endPoint y: 229, distance: 232.6
click at [322, 229] on textarea "**********" at bounding box center [578, 227] width 535 height 43
click at [137, 222] on p "6 Schritte" at bounding box center [147, 221] width 184 height 12
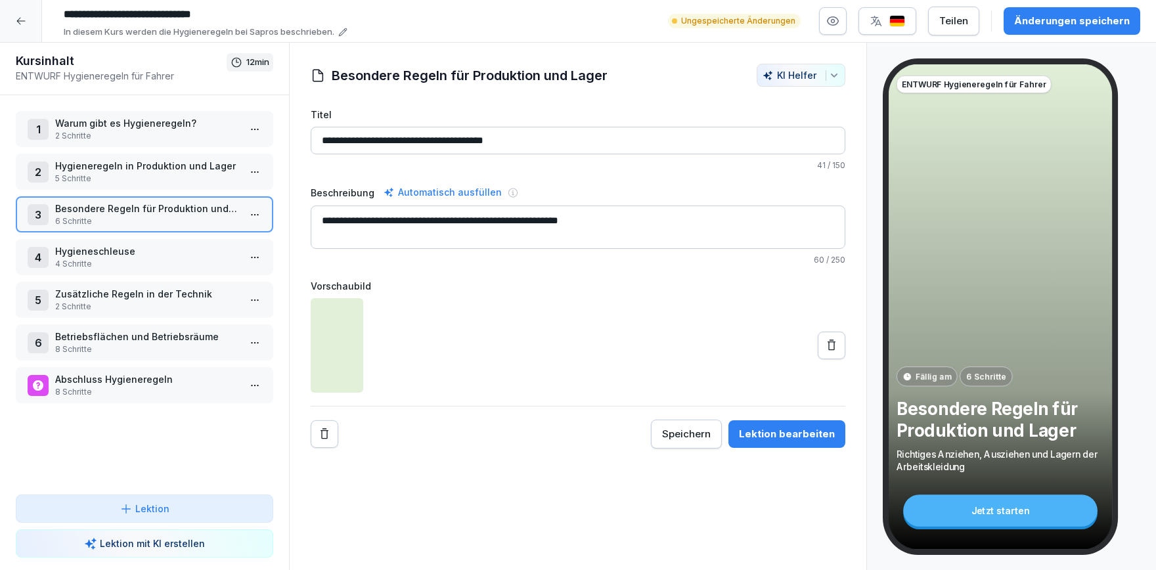
drag, startPoint x: 635, startPoint y: 223, endPoint x: 307, endPoint y: 221, distance: 327.2
click at [311, 221] on textarea "**********" at bounding box center [578, 227] width 535 height 43
paste textarea
type textarea "**********"
click at [162, 179] on p "5 Schritte" at bounding box center [147, 179] width 184 height 12
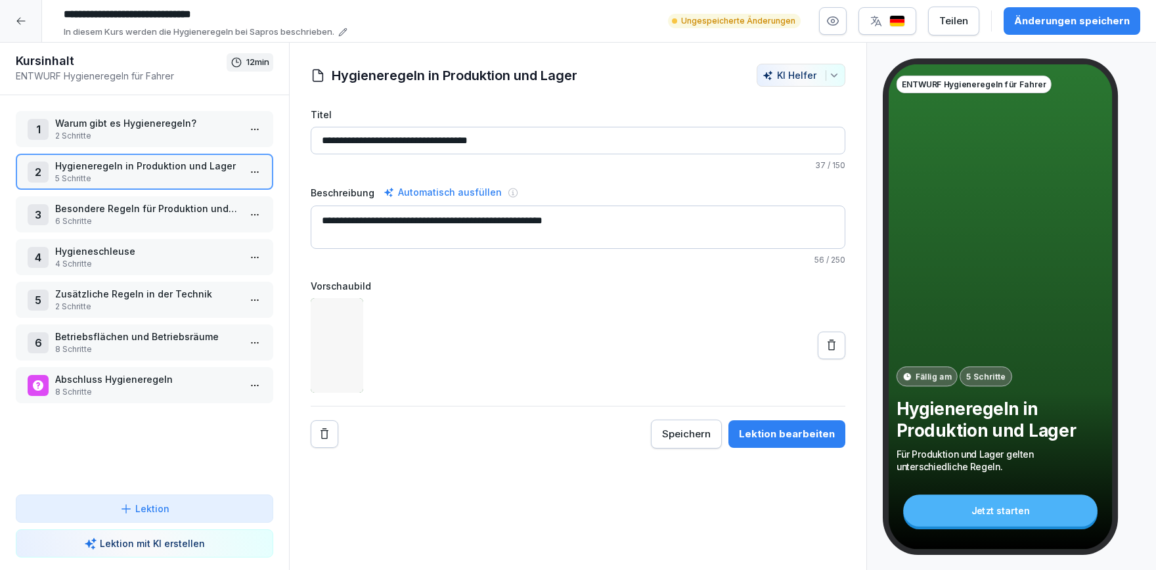
click at [162, 179] on p "5 Schritte" at bounding box center [147, 179] width 184 height 12
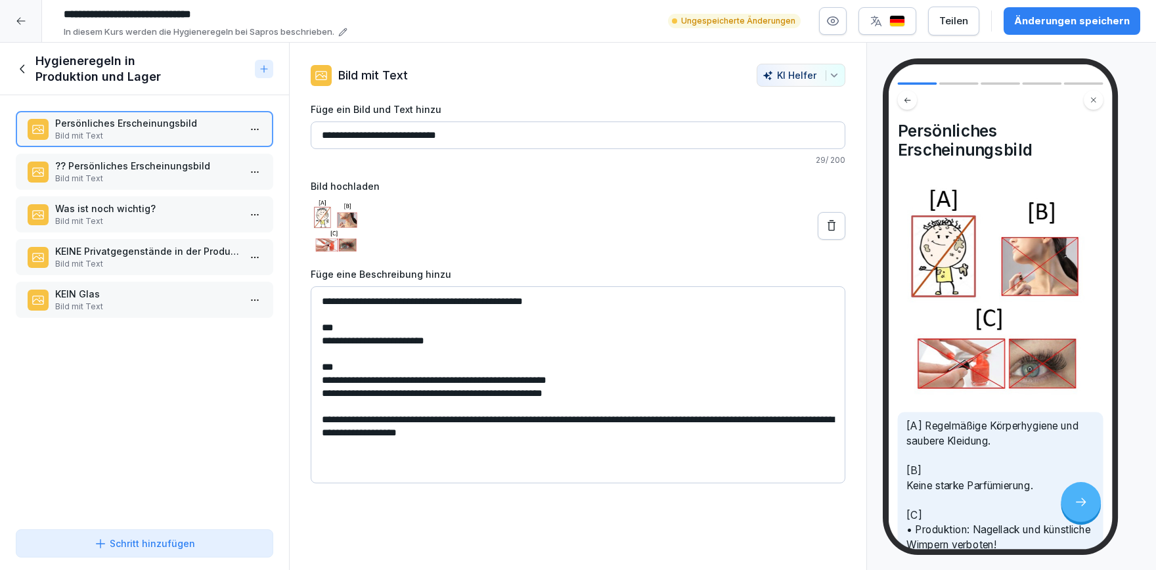
click at [170, 177] on p "Bild mit Text" at bounding box center [147, 179] width 184 height 12
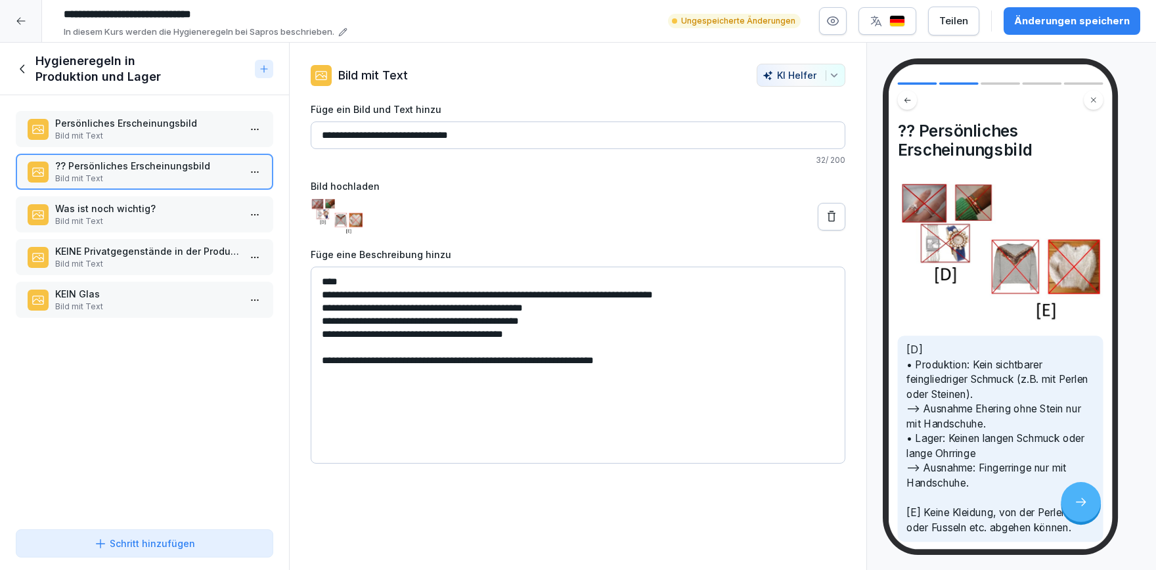
click at [171, 210] on p "Was ist noch wichtig?" at bounding box center [147, 209] width 184 height 14
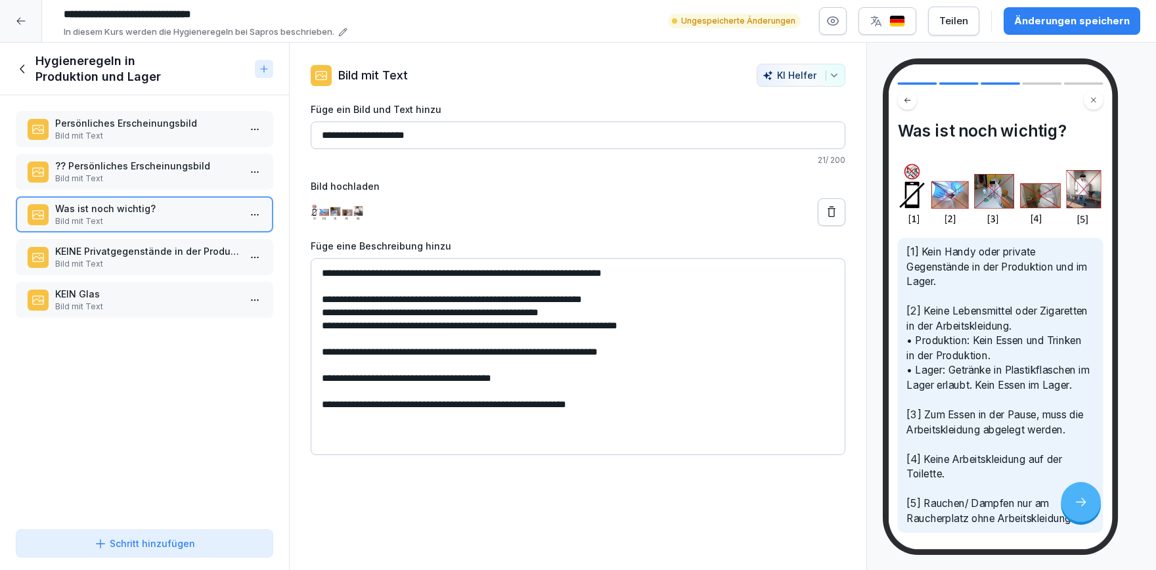
click at [169, 255] on p "KEINE Privatgegenstände in der Produktion und Lager" at bounding box center [147, 251] width 184 height 14
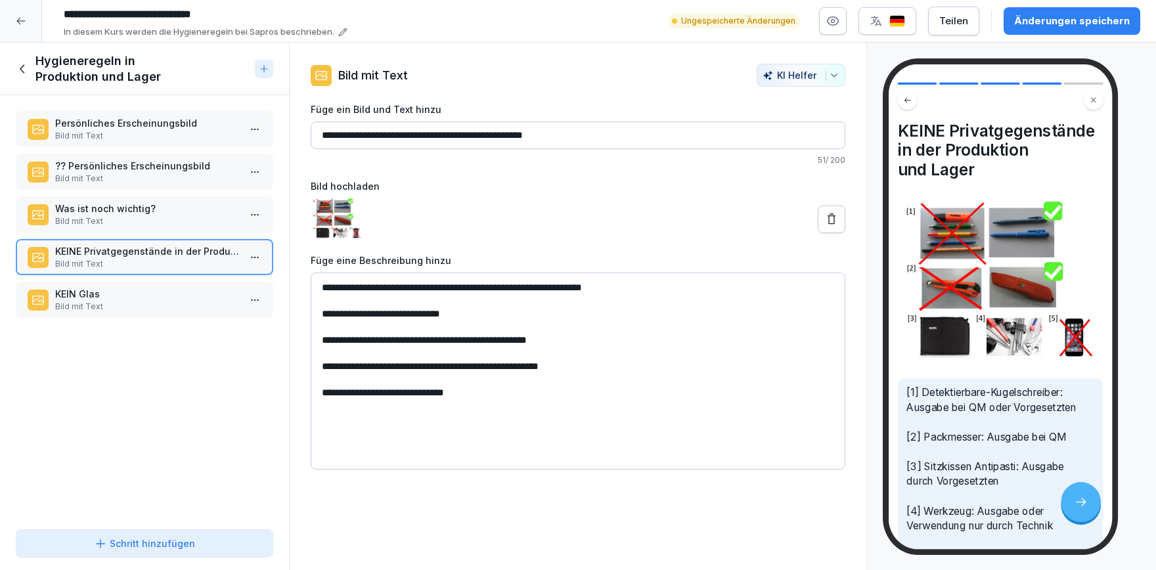
click at [160, 304] on p "Bild mit Text" at bounding box center [147, 307] width 184 height 12
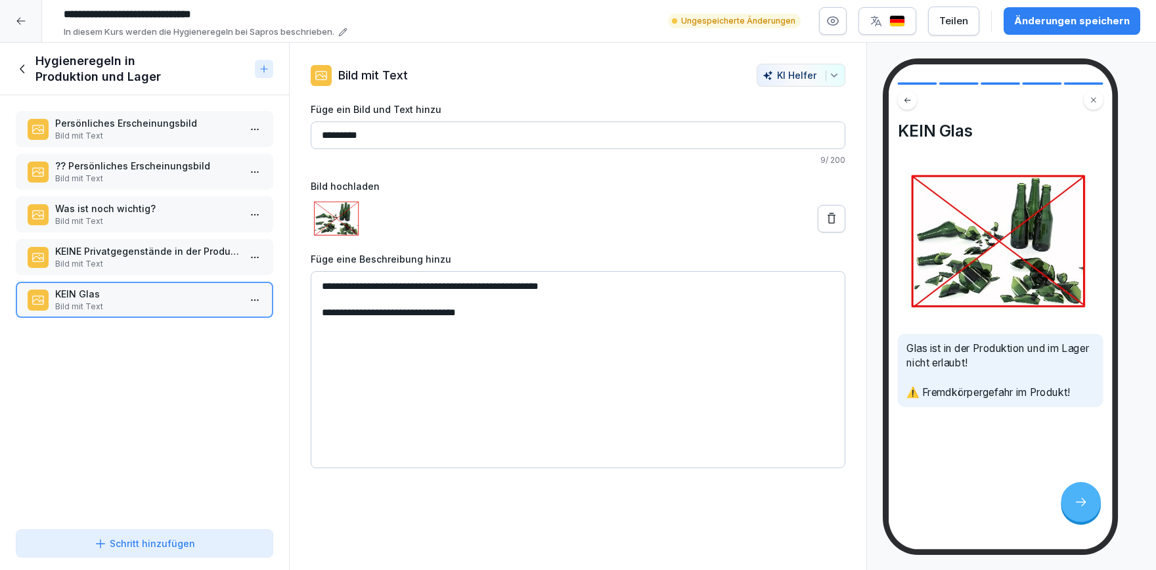
click at [174, 135] on p "Bild mit Text" at bounding box center [147, 136] width 184 height 12
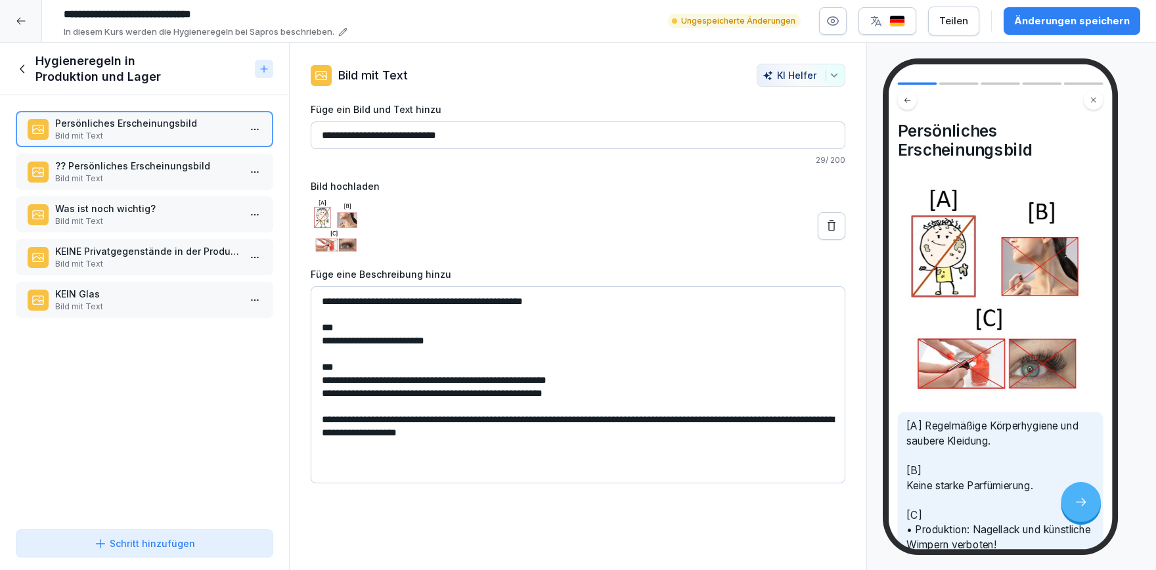
click at [149, 170] on p "?? Persönliches Erscheinungsbild" at bounding box center [147, 166] width 184 height 14
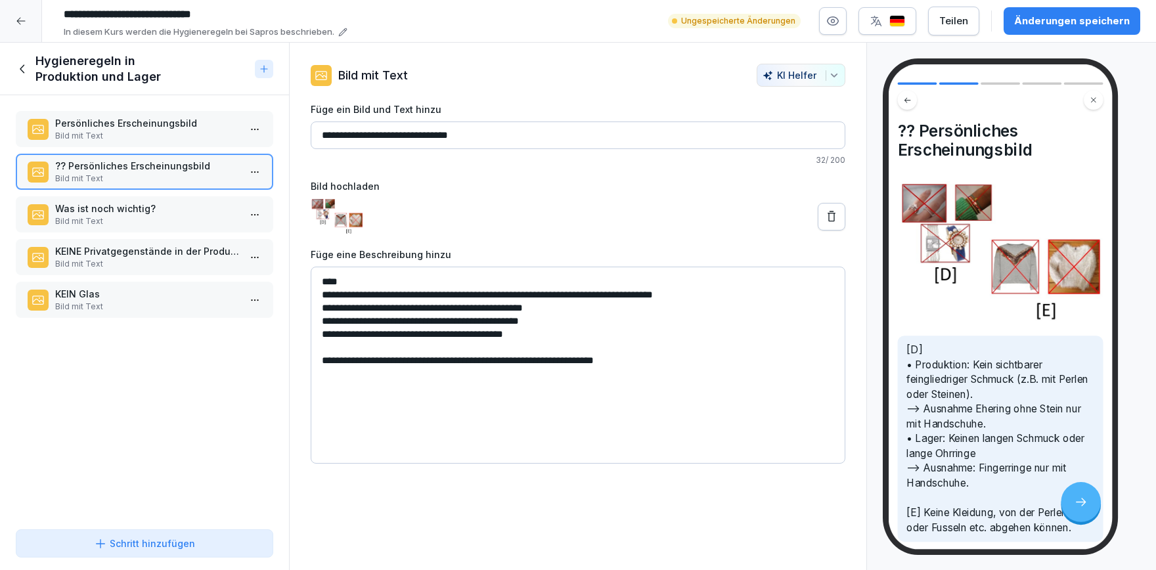
click at [191, 230] on div "Was ist noch wichtig? Bild mit Text" at bounding box center [145, 214] width 258 height 36
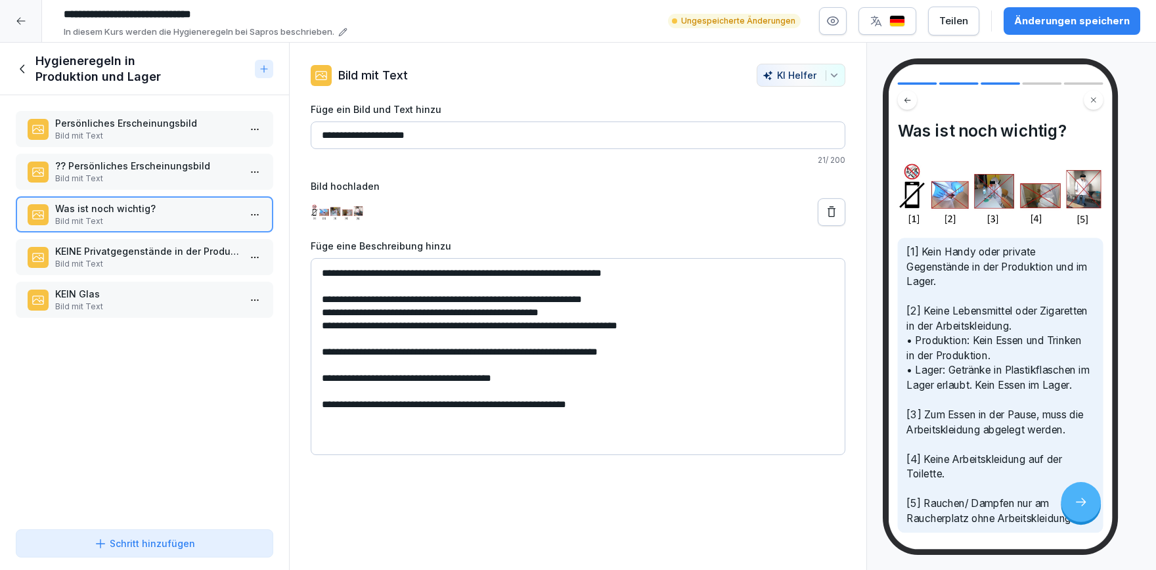
click at [191, 257] on p "KEINE Privatgegenstände in der Produktion und Lager" at bounding box center [147, 251] width 184 height 14
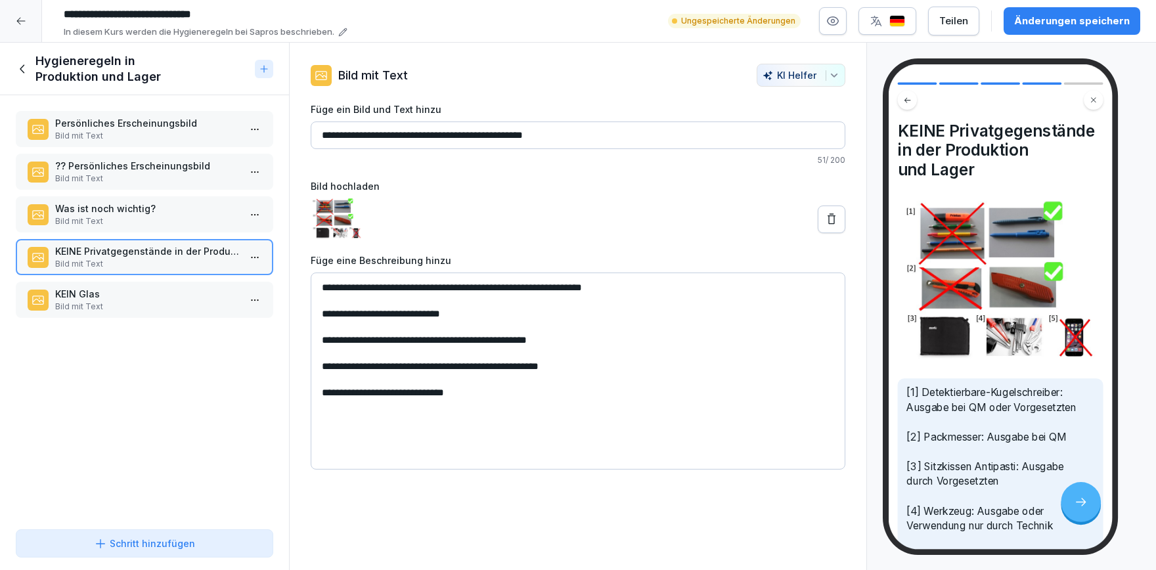
click at [148, 217] on p "Bild mit Text" at bounding box center [147, 221] width 184 height 12
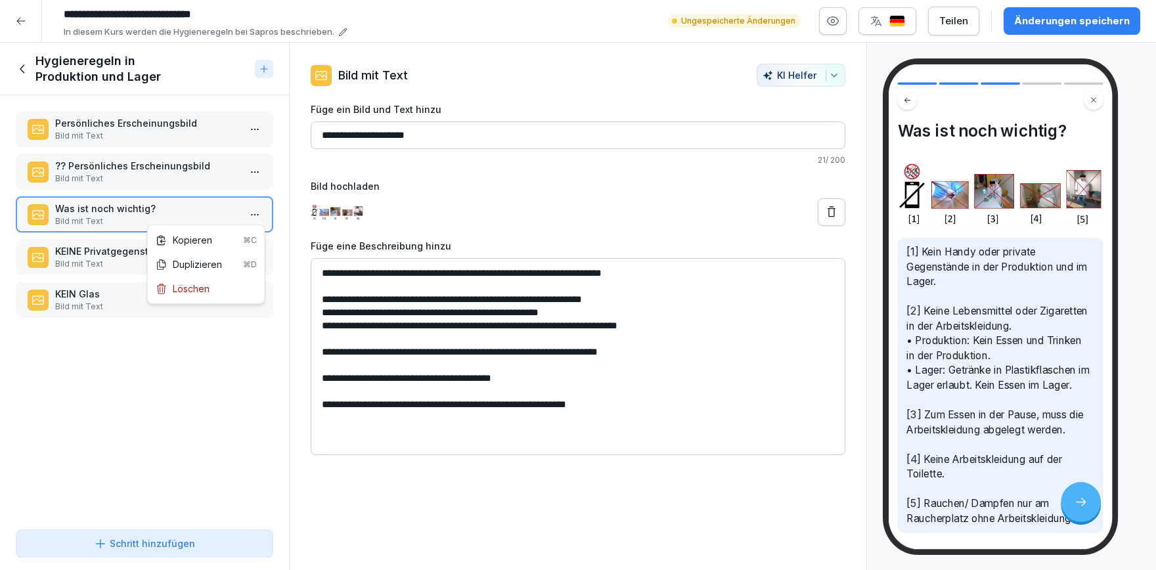
click at [256, 215] on html "**********" at bounding box center [578, 285] width 1156 height 570
click at [230, 240] on div "Kopieren ⌘C" at bounding box center [206, 240] width 101 height 14
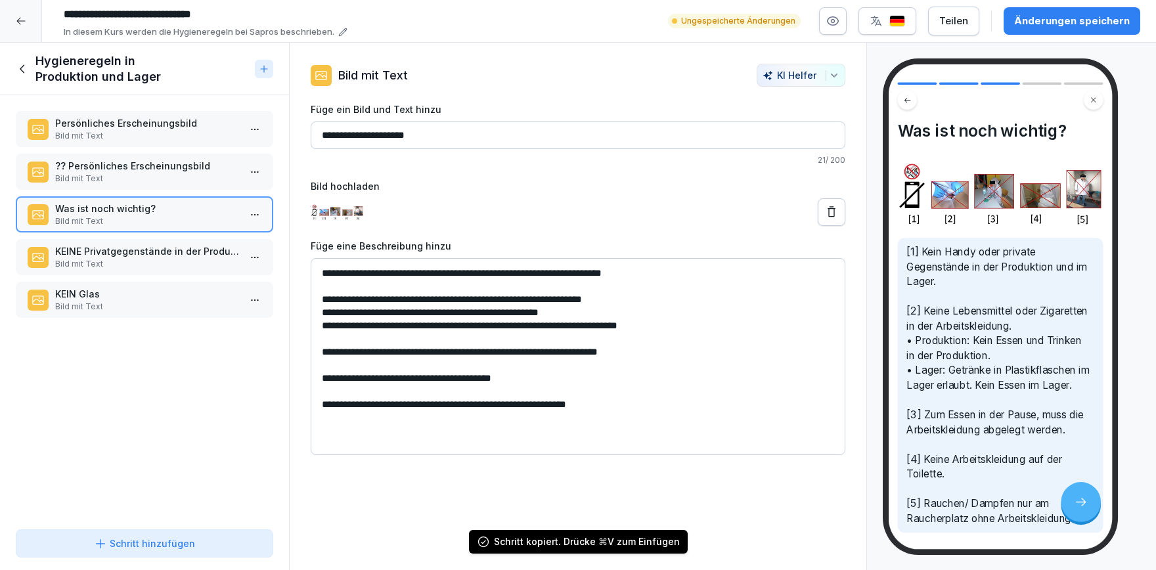
click at [18, 68] on icon at bounding box center [23, 69] width 14 height 14
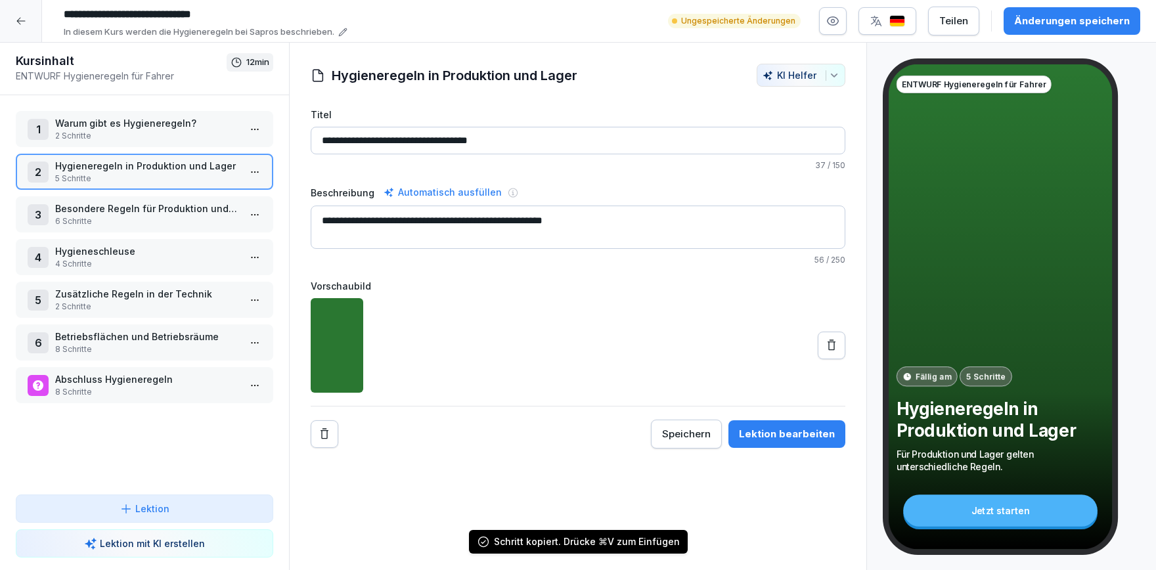
click at [137, 215] on p "6 Schritte" at bounding box center [147, 221] width 184 height 12
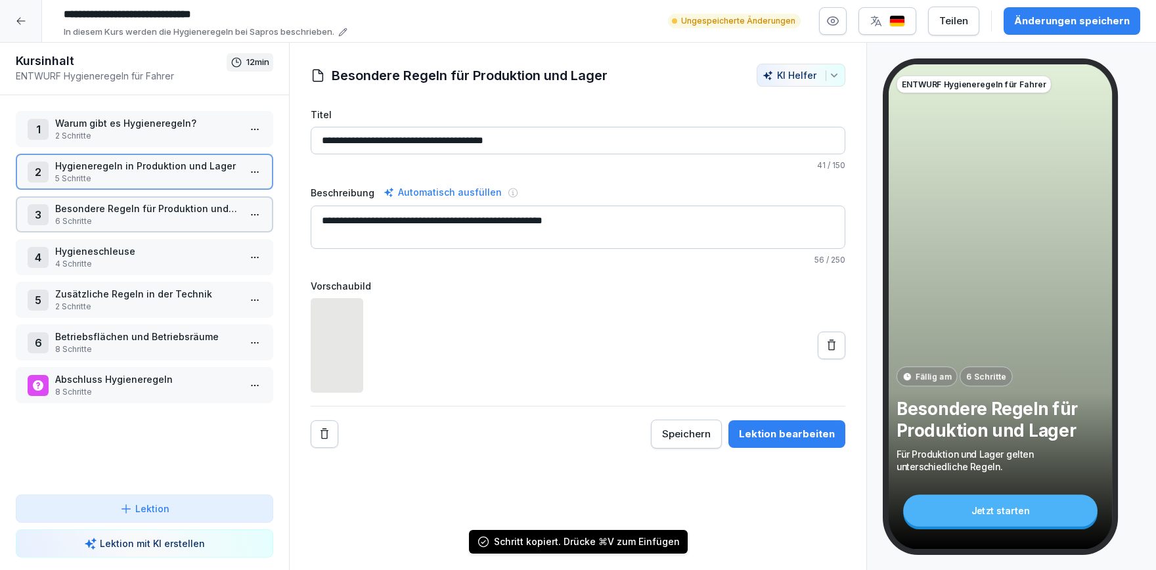
click at [137, 215] on p "6 Schritte" at bounding box center [147, 221] width 184 height 12
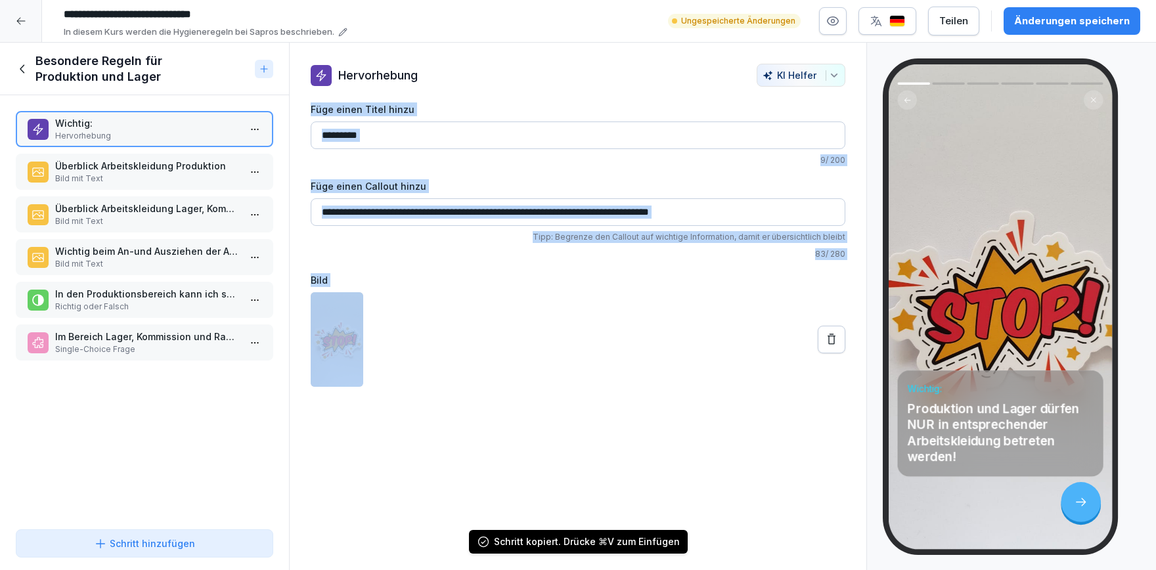
click at [183, 386] on div "Wichtig: Hervorhebung Überblick Arbeitskleidung Produktion Bild mit Text Überbl…" at bounding box center [144, 309] width 289 height 429
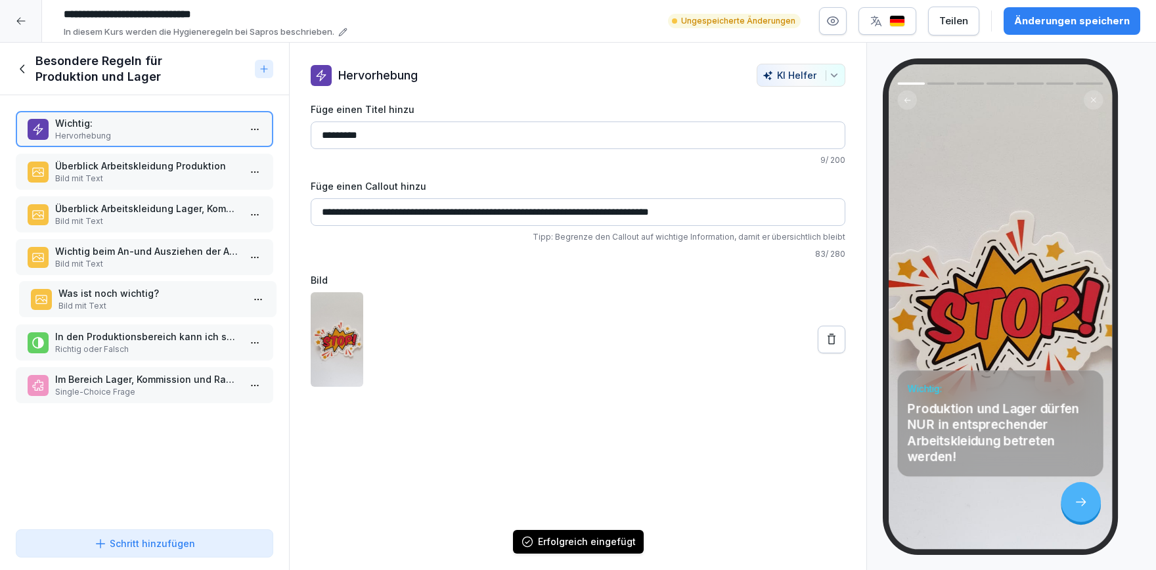
drag, startPoint x: 192, startPoint y: 387, endPoint x: 195, endPoint y: 300, distance: 86.8
click at [195, 300] on p "Bild mit Text" at bounding box center [150, 306] width 184 height 12
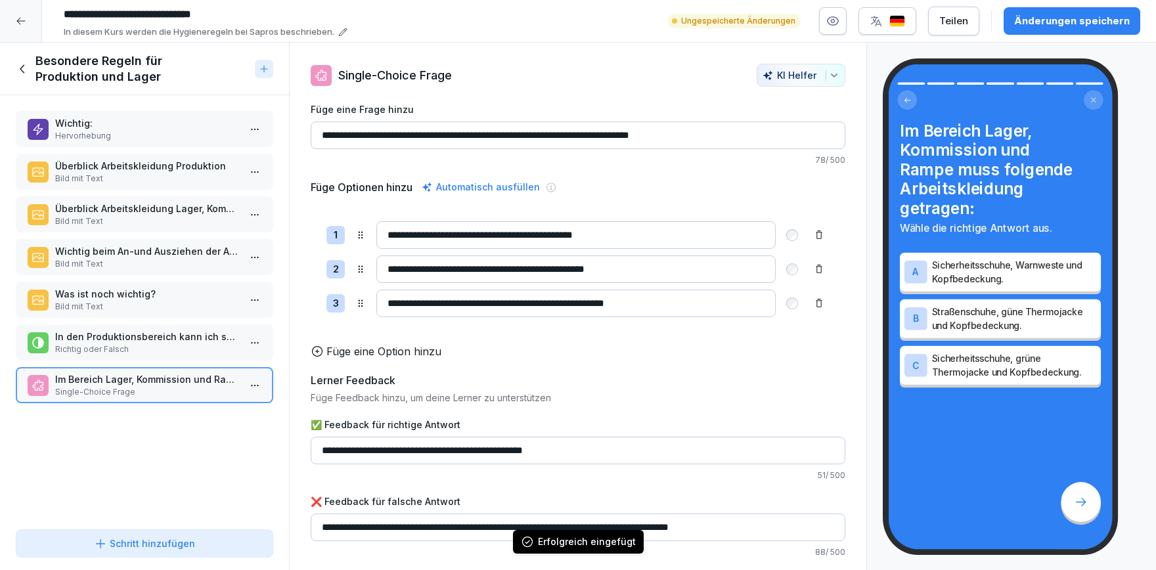
click at [181, 301] on p "Bild mit Text" at bounding box center [147, 307] width 184 height 12
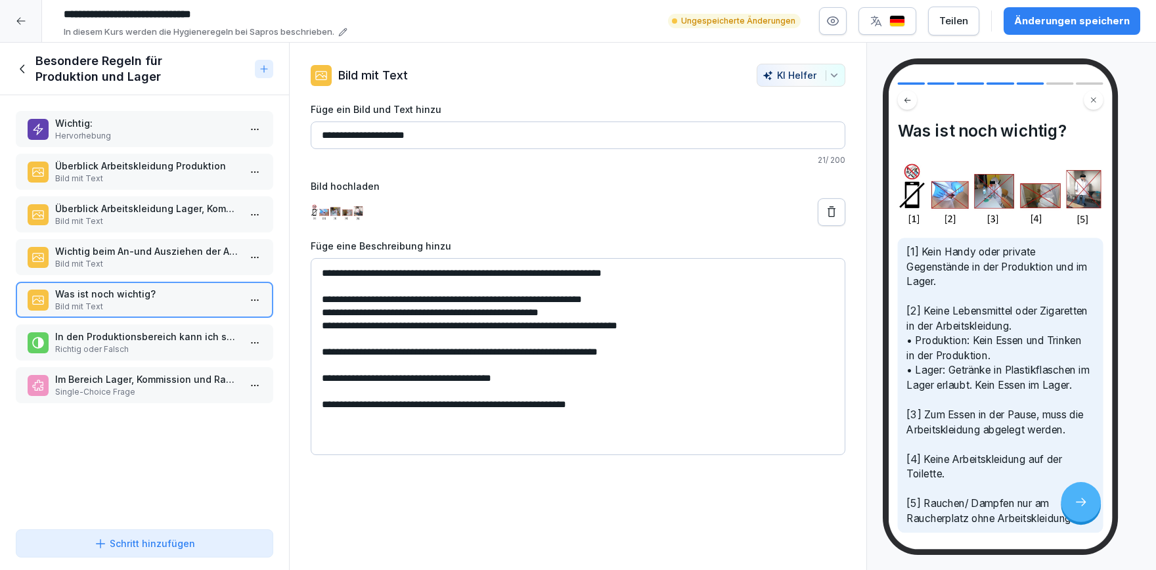
click at [257, 293] on html "**********" at bounding box center [578, 285] width 1156 height 570
drag, startPoint x: 237, startPoint y: 323, endPoint x: 205, endPoint y: 221, distance: 106.8
click at [237, 323] on div "Kopieren ⌘C" at bounding box center [206, 325] width 101 height 14
click at [28, 68] on icon at bounding box center [23, 69] width 14 height 14
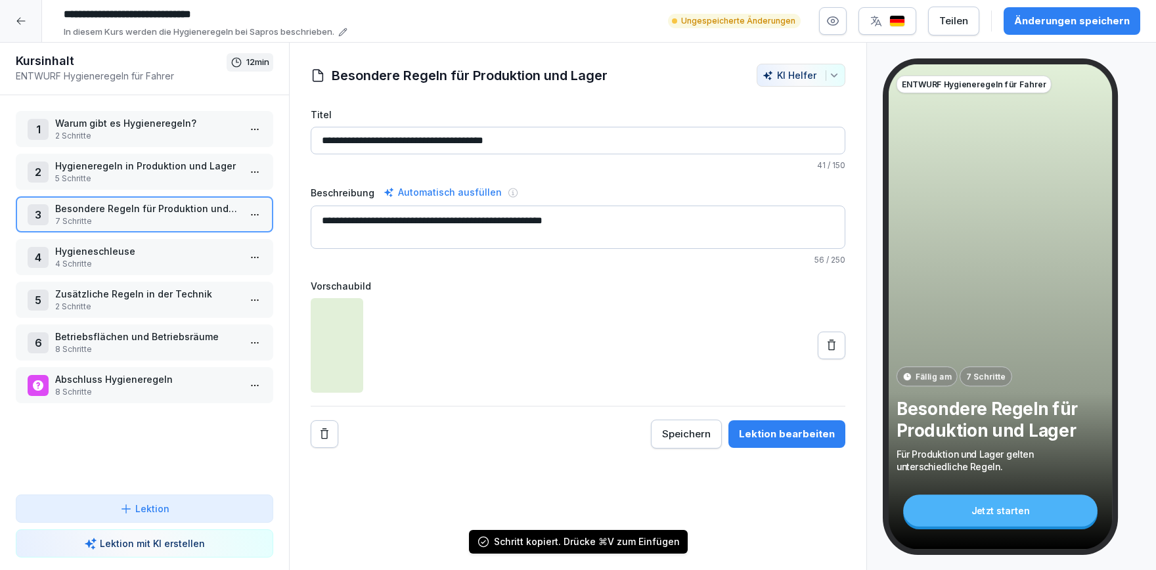
click at [127, 169] on p "Hygieneregeln in Produktion und Lager" at bounding box center [147, 166] width 184 height 14
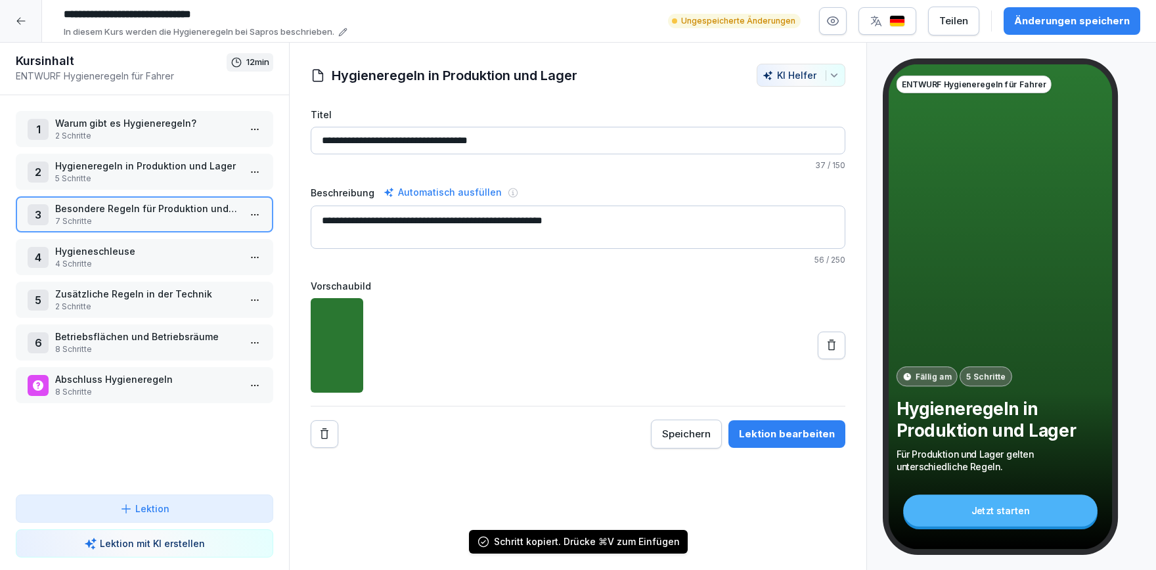
click at [127, 169] on p "Hygieneregeln in Produktion und Lager" at bounding box center [147, 166] width 184 height 14
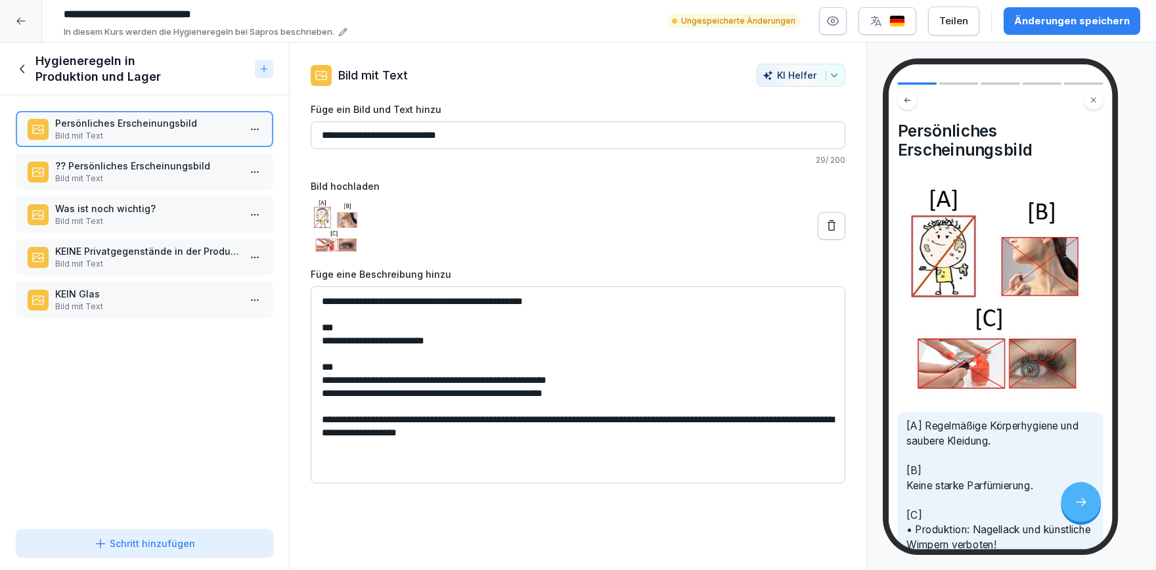
click at [172, 214] on p "Was ist noch wichtig?" at bounding box center [147, 209] width 184 height 14
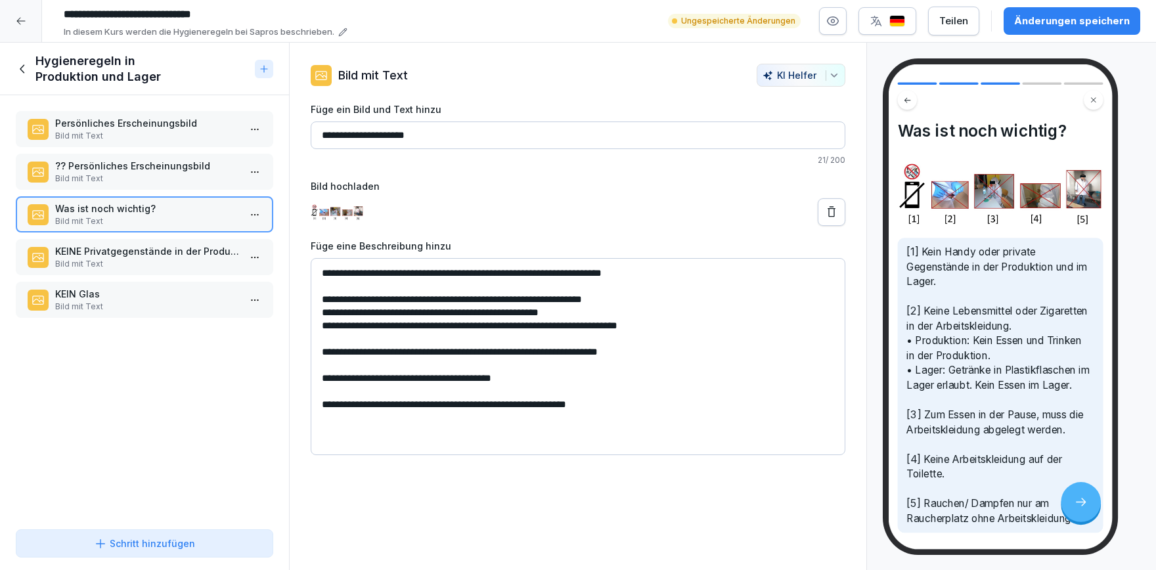
click at [152, 252] on p "KEINE Privatgegenstände in der Produktion und Lager" at bounding box center [147, 251] width 184 height 14
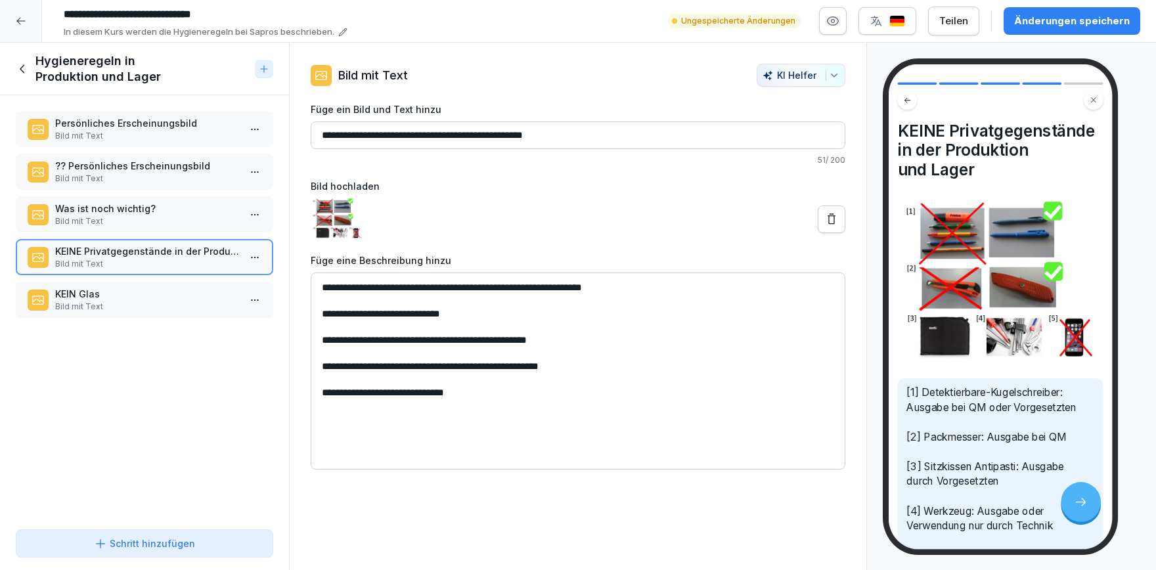
click at [132, 129] on p "Persönliches Erscheinungsbild" at bounding box center [147, 123] width 184 height 14
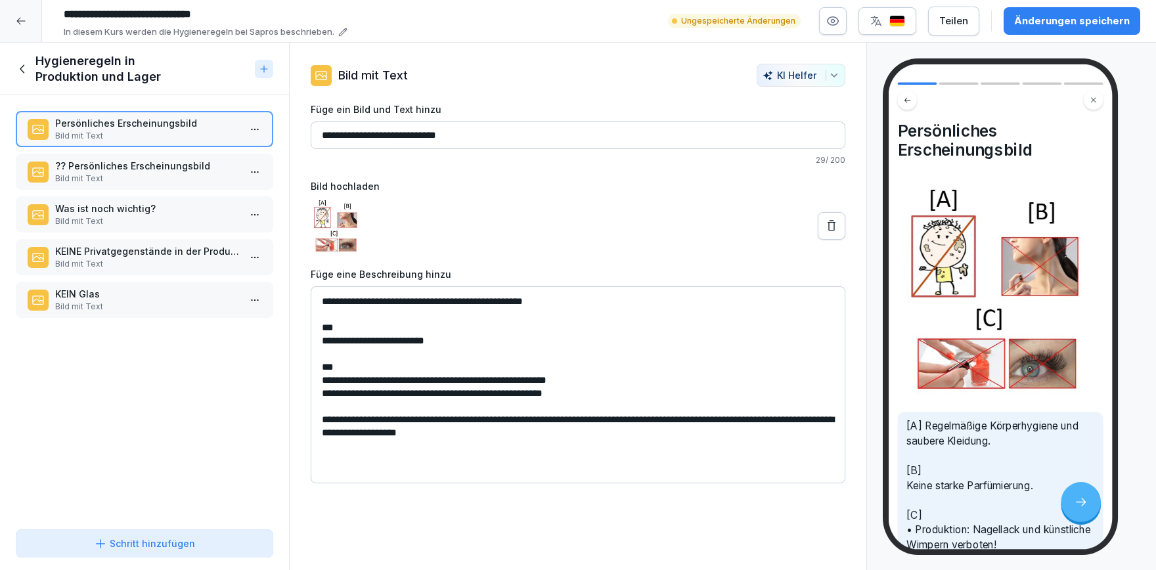
click at [20, 66] on icon at bounding box center [23, 69] width 14 height 14
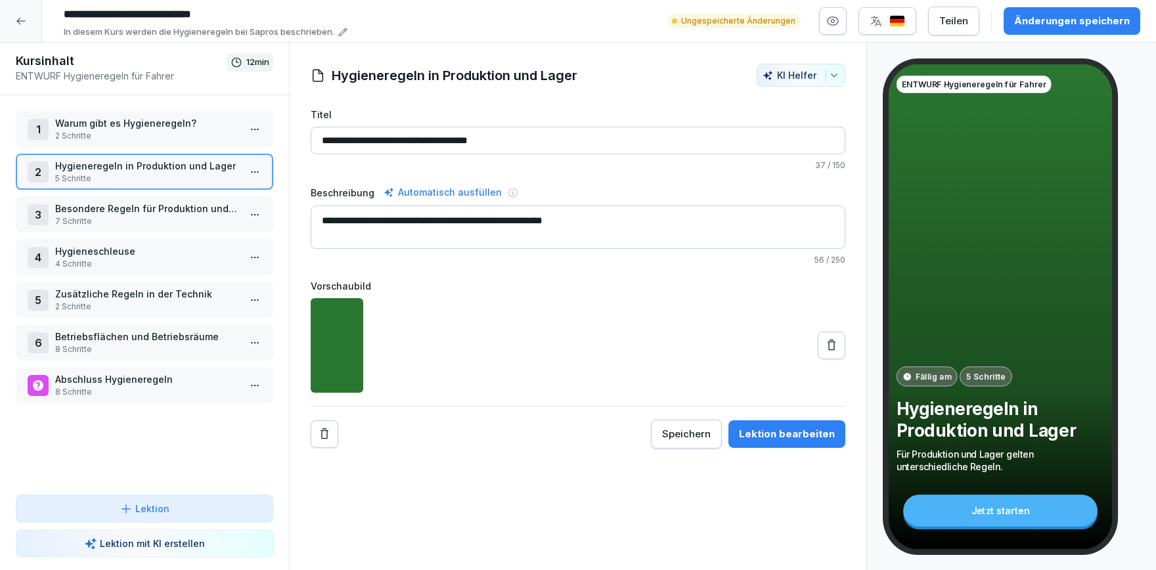
click at [194, 171] on p "Hygieneregeln in Produktion und Lager" at bounding box center [147, 166] width 184 height 14
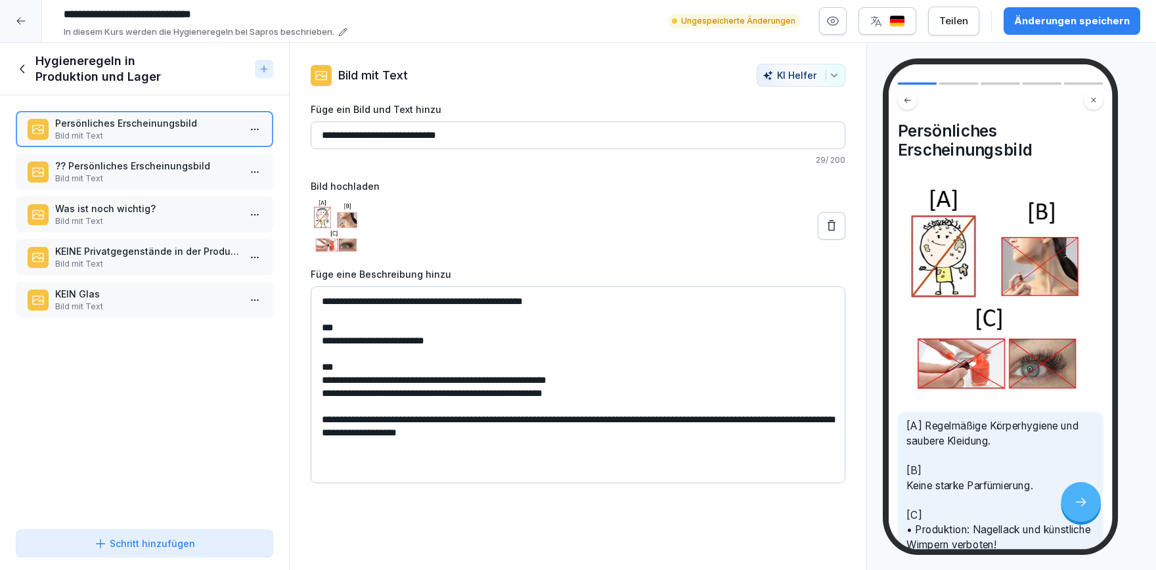
click at [24, 73] on icon at bounding box center [22, 68] width 5 height 9
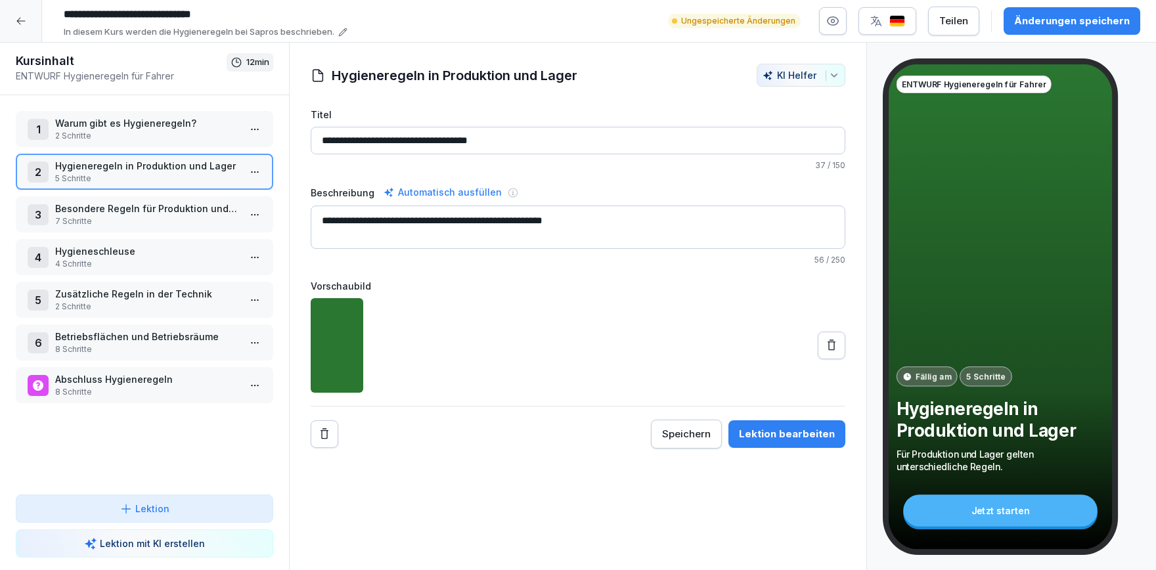
drag, startPoint x: 526, startPoint y: 139, endPoint x: 394, endPoint y: 145, distance: 132.2
click at [394, 145] on input "**********" at bounding box center [578, 141] width 535 height 28
type input "**********"
drag, startPoint x: 633, startPoint y: 219, endPoint x: 316, endPoint y: 220, distance: 317.3
click at [316, 220] on textarea "**********" at bounding box center [578, 227] width 535 height 43
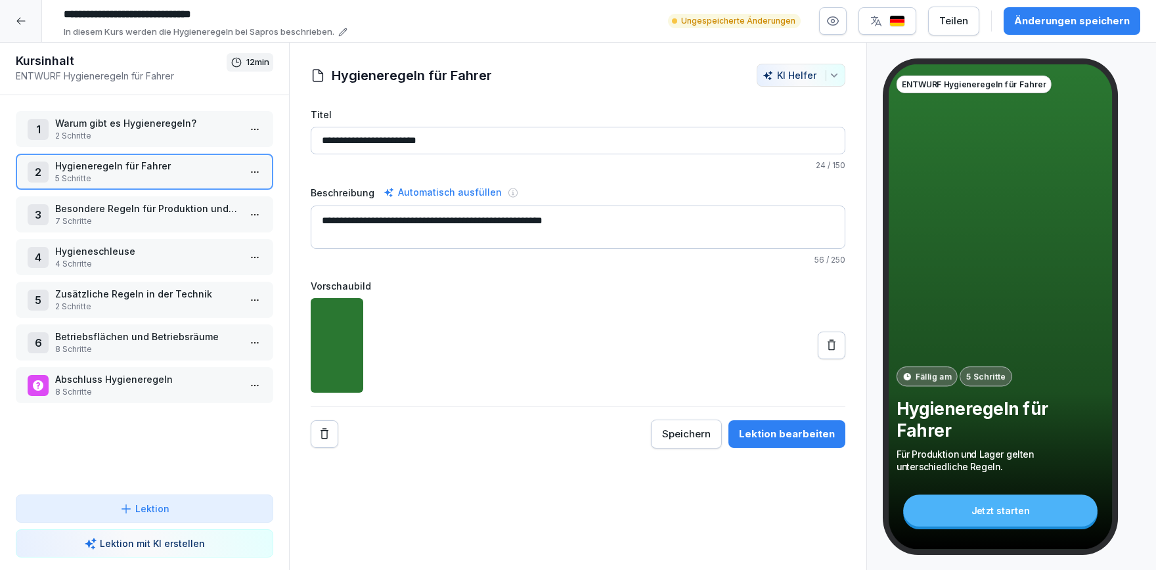
type textarea "*"
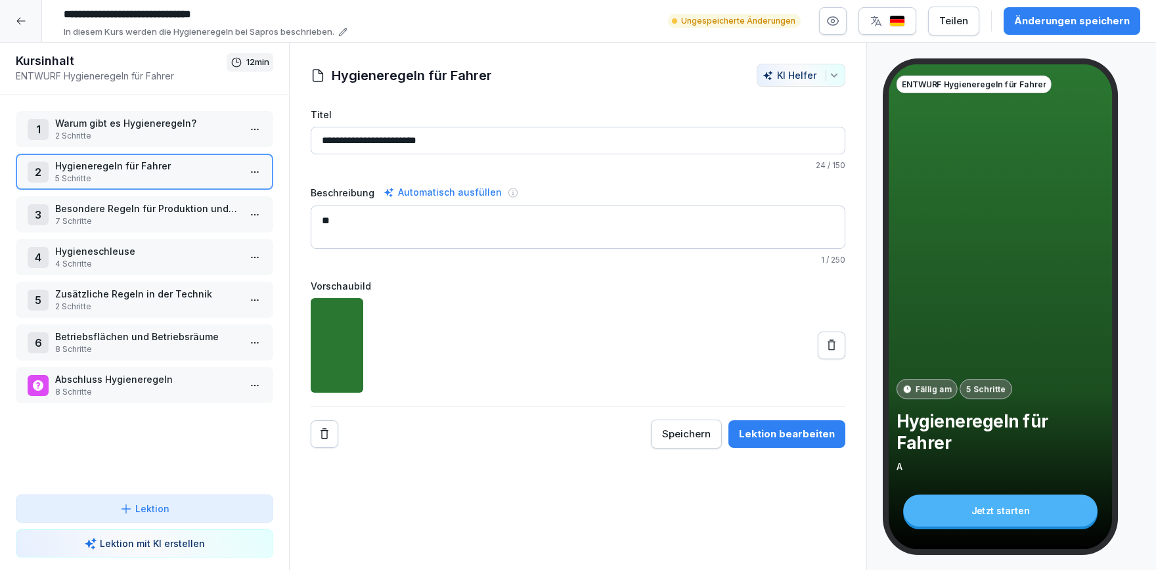
type textarea "*"
type textarea "**********"
click at [154, 291] on p "Zusätzliche Regeln in der Technik" at bounding box center [147, 294] width 184 height 14
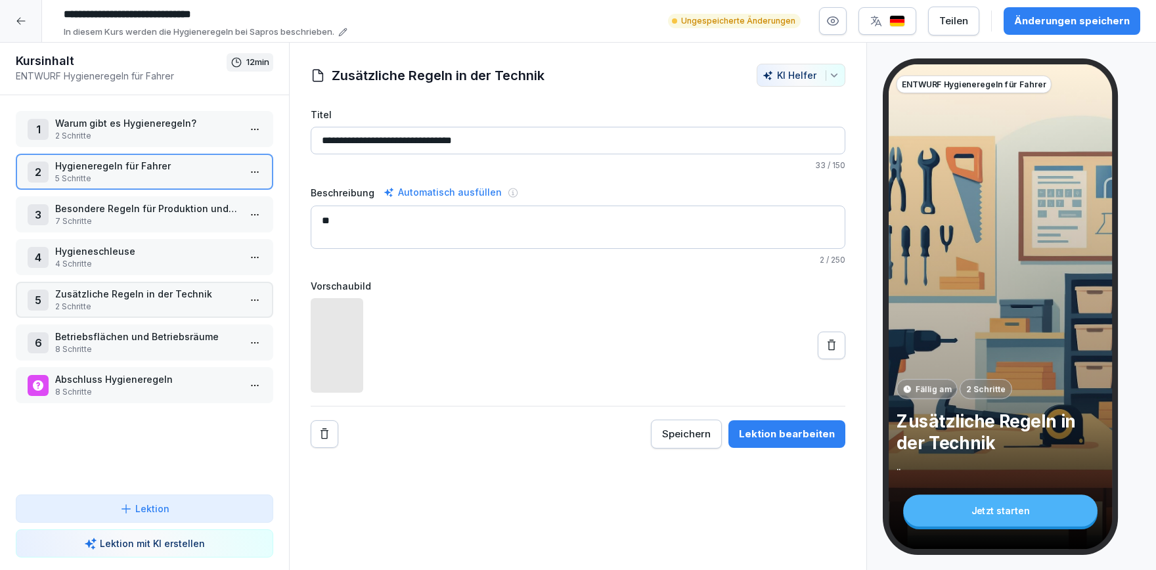
click at [154, 291] on p "Zusätzliche Regeln in der Technik" at bounding box center [147, 294] width 184 height 14
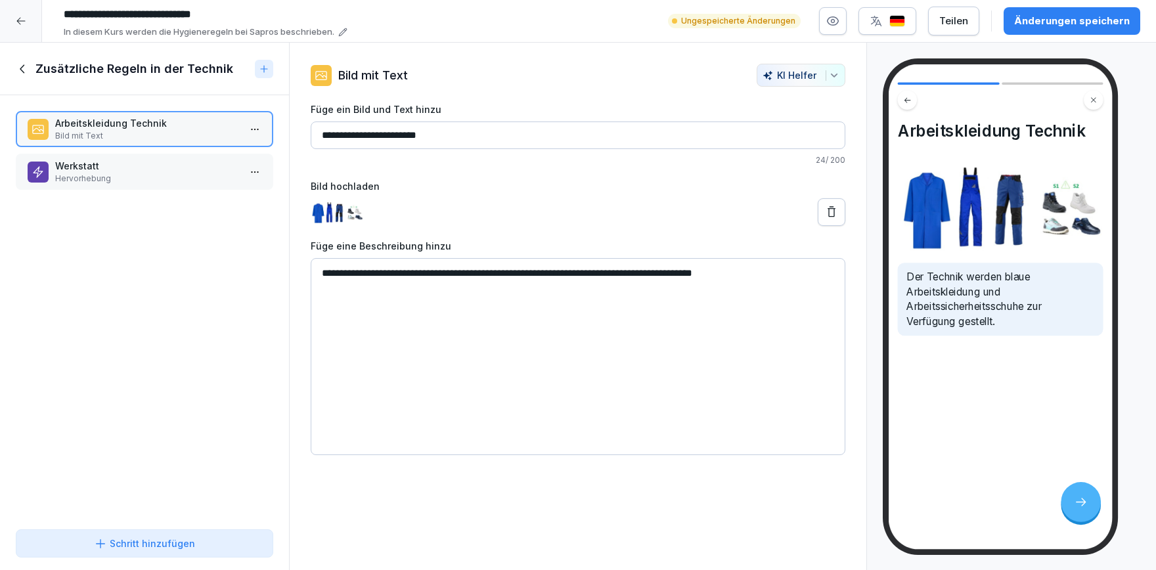
click at [143, 171] on p "Werkstatt" at bounding box center [147, 166] width 184 height 14
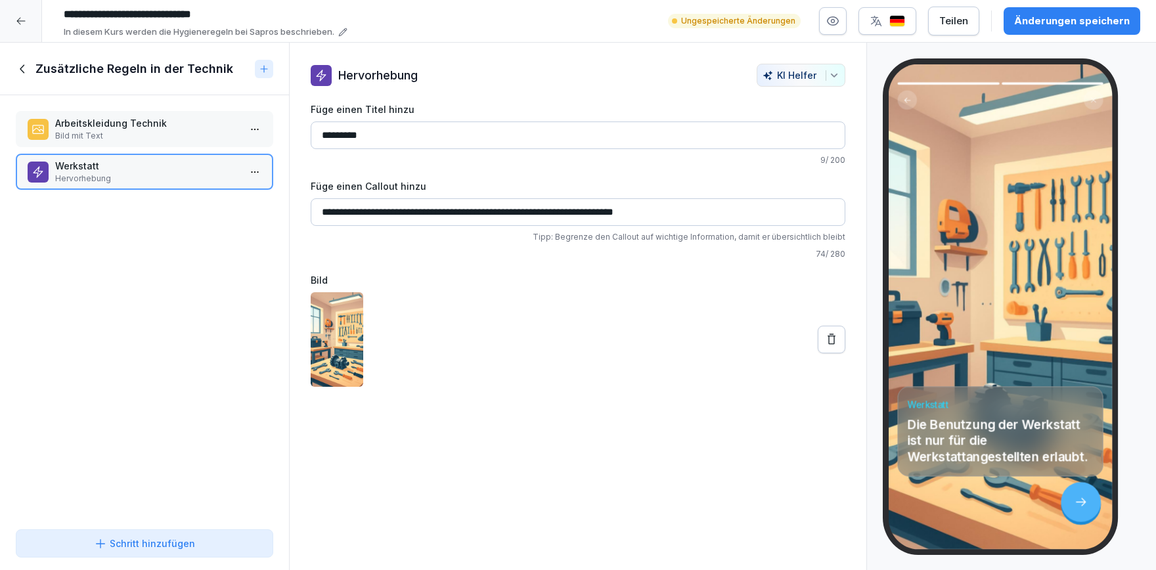
click at [159, 129] on p "Arbeitskleidung Technik" at bounding box center [147, 123] width 184 height 14
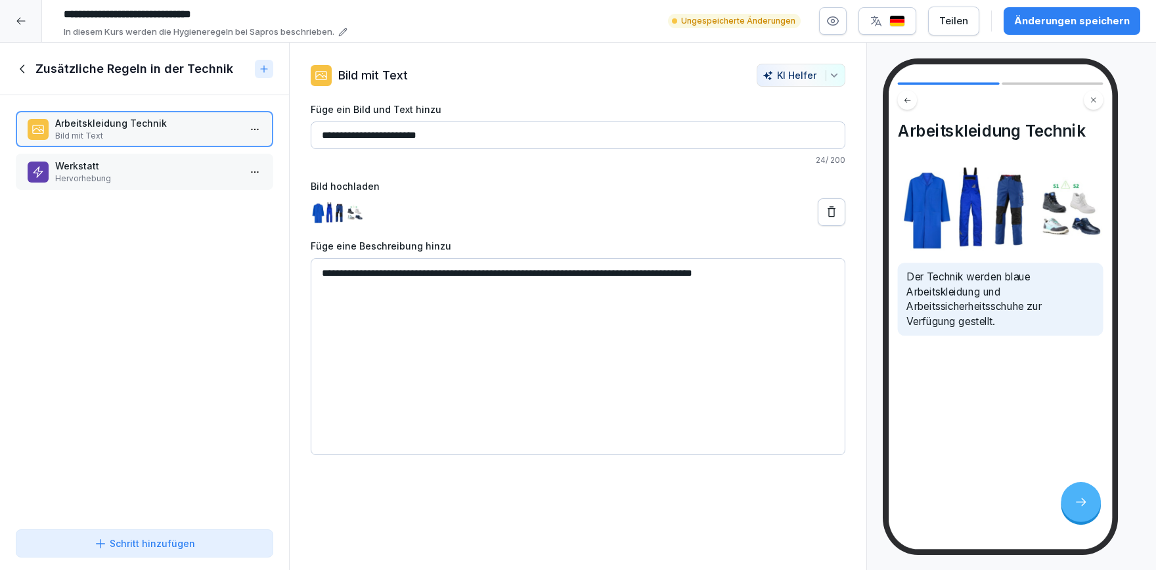
click at [147, 148] on div "Arbeitskleidung Technik Bild mit Text Werkstatt Hervorhebung To pick up a dragg…" at bounding box center [144, 309] width 289 height 429
click at [154, 128] on p "Arbeitskleidung Technik" at bounding box center [147, 123] width 184 height 14
click at [152, 188] on div "Werkstatt Hervorhebung" at bounding box center [145, 172] width 258 height 36
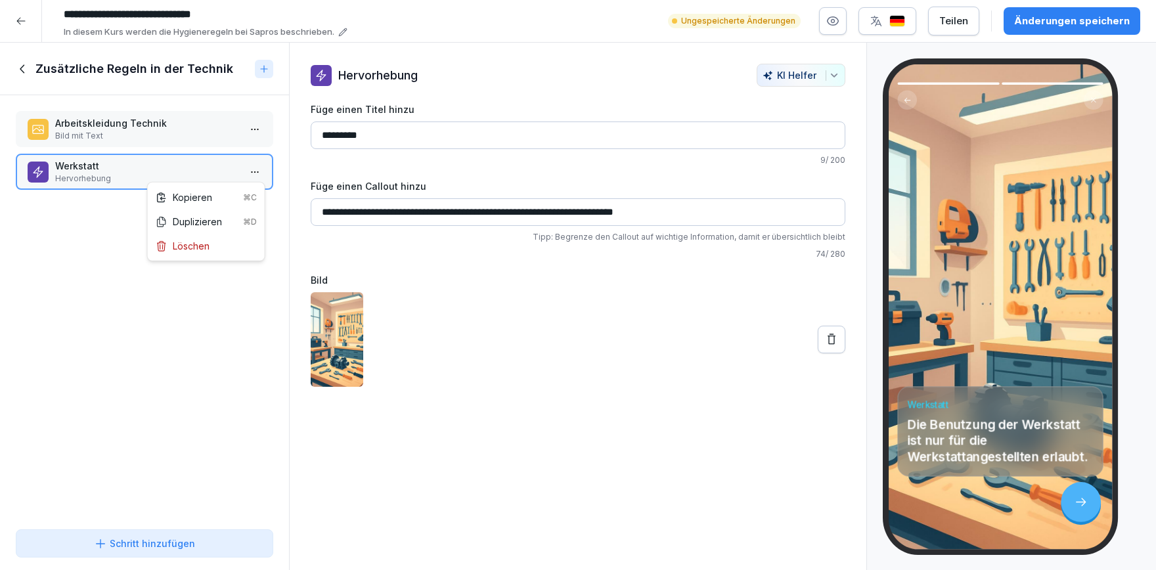
click at [261, 175] on html "**********" at bounding box center [578, 285] width 1156 height 570
click at [191, 199] on div "Kopieren ⌘C" at bounding box center [206, 198] width 101 height 14
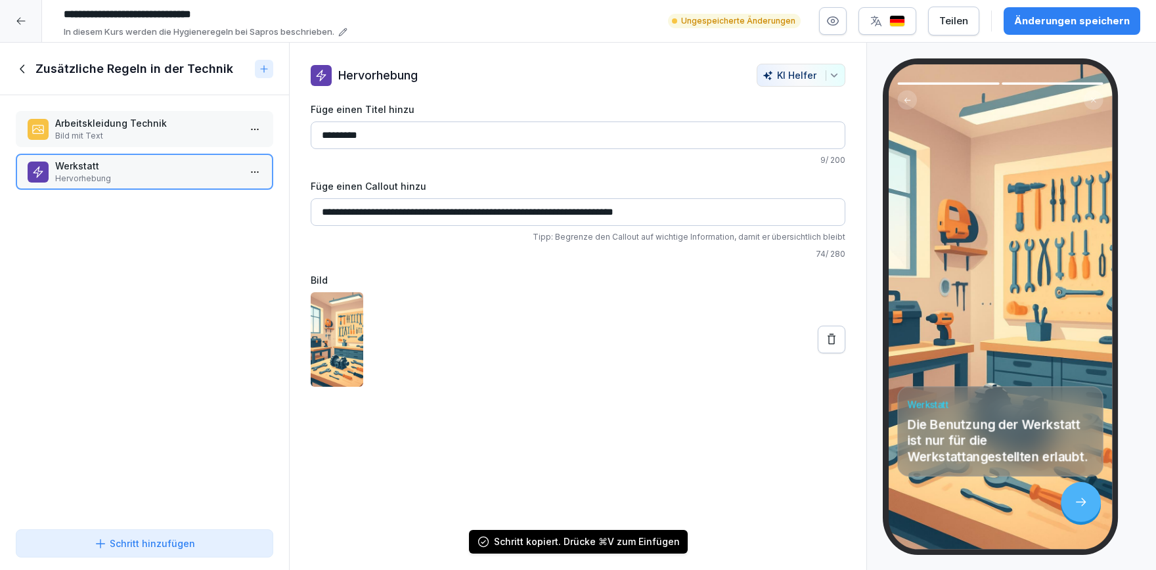
click at [13, 64] on div "Zusätzliche Regeln in der Technik" at bounding box center [144, 69] width 289 height 53
click at [18, 66] on icon at bounding box center [23, 69] width 14 height 14
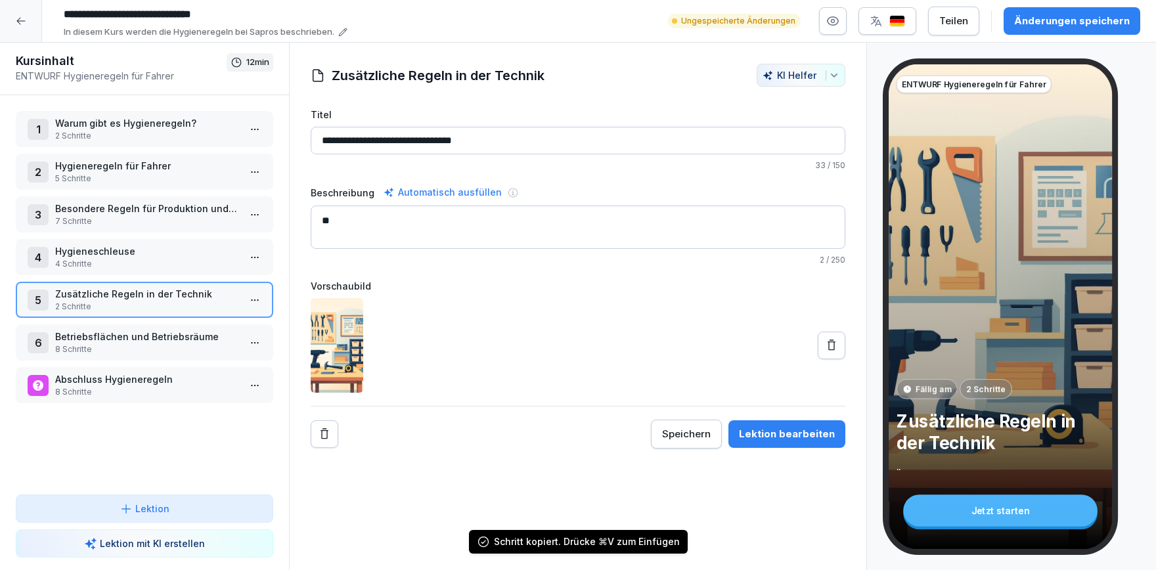
click at [171, 224] on p "7 Schritte" at bounding box center [147, 221] width 184 height 12
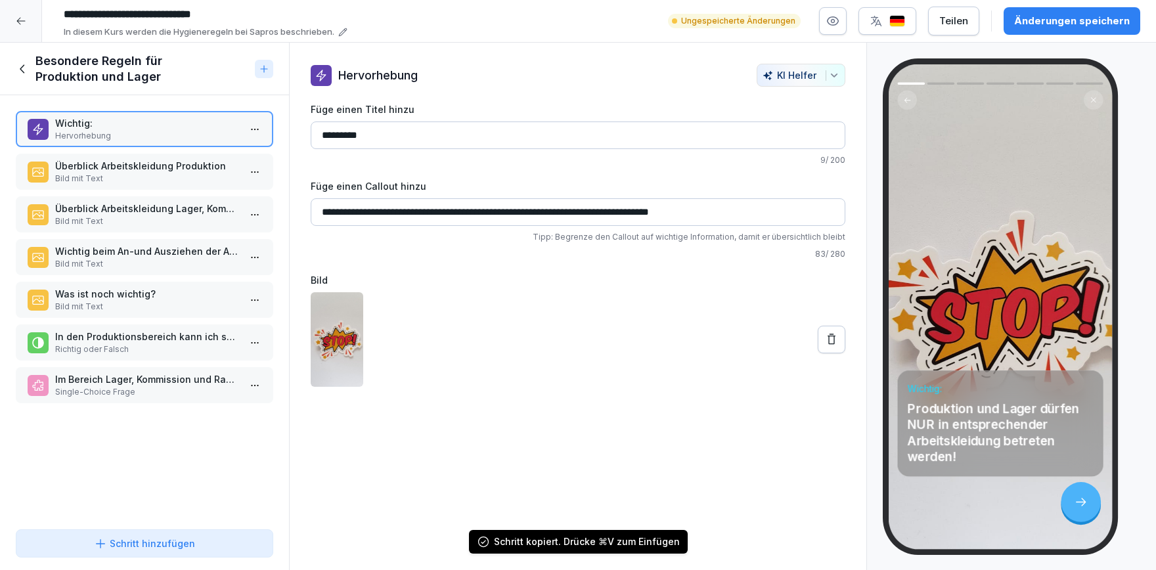
click at [132, 434] on div "Wichtig: Hervorhebung Überblick Arbeitskleidung Produktion Bild mit Text Überbl…" at bounding box center [144, 309] width 289 height 429
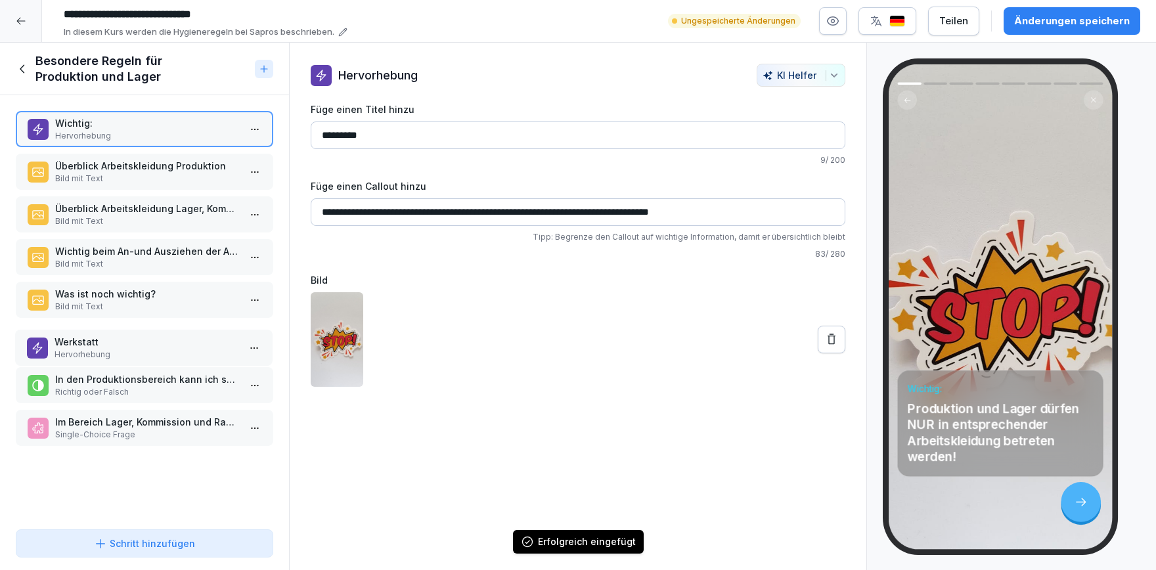
drag, startPoint x: 158, startPoint y: 424, endPoint x: 158, endPoint y: 344, distance: 80.2
click at [158, 344] on p "Werkstatt" at bounding box center [147, 342] width 184 height 14
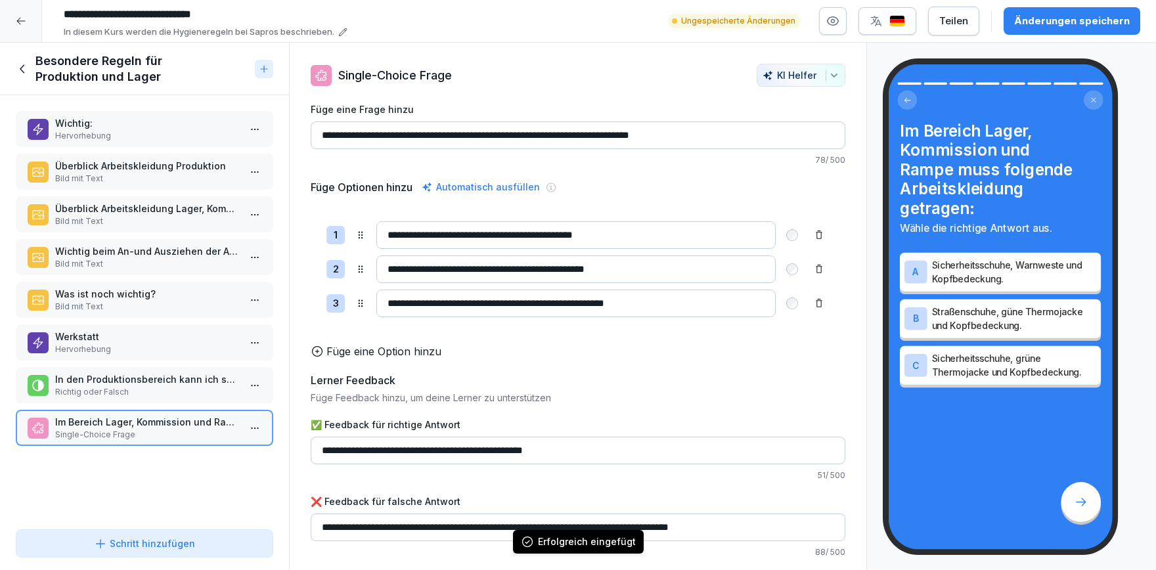
click at [22, 72] on icon at bounding box center [23, 69] width 14 height 14
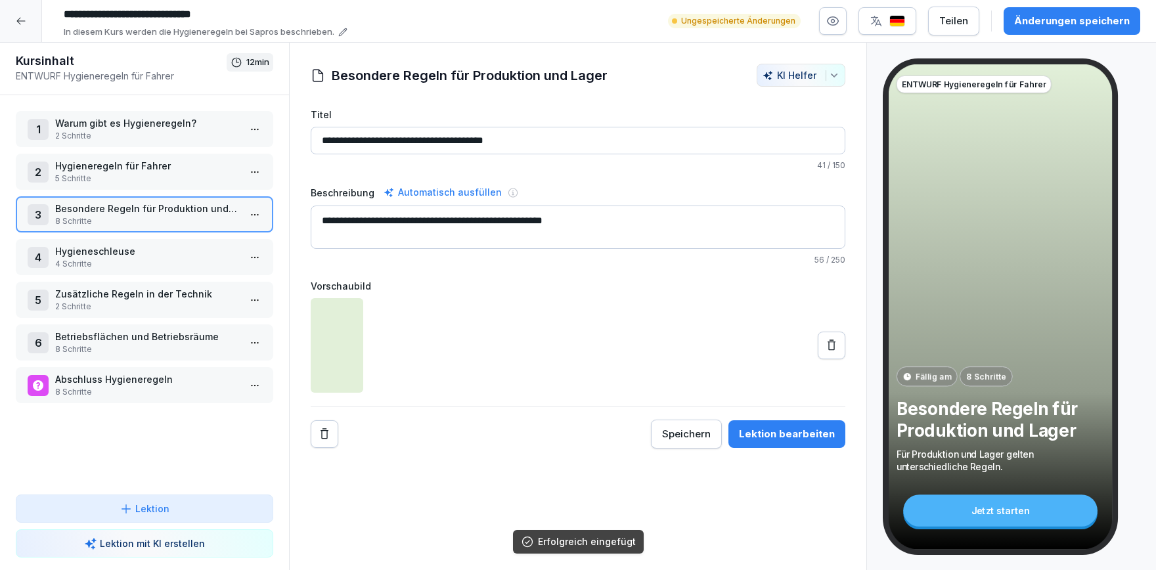
click at [258, 298] on html "**********" at bounding box center [578, 285] width 1156 height 570
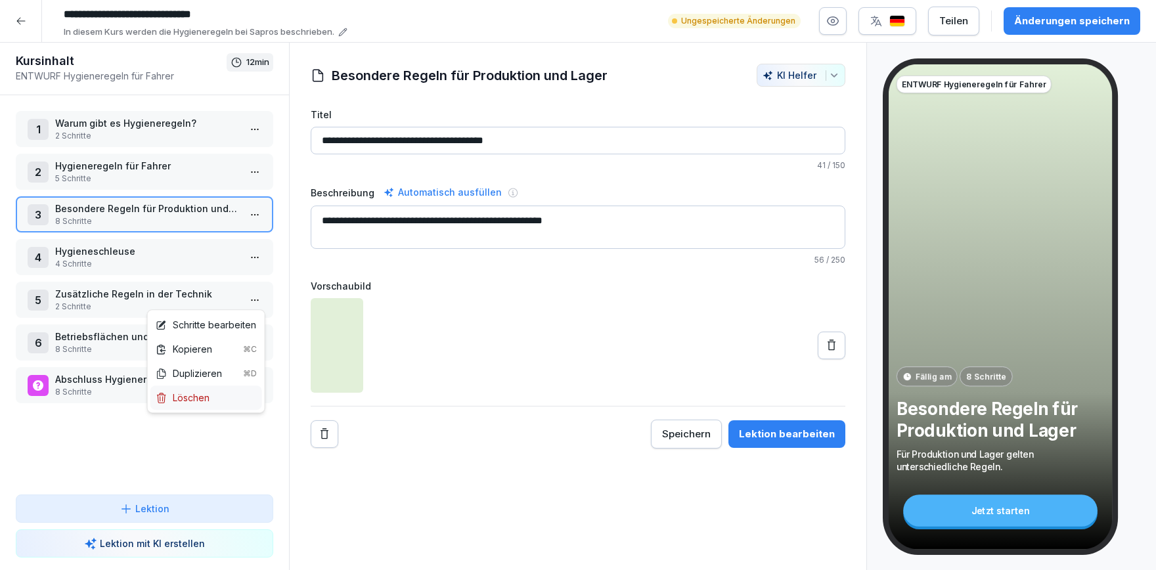
click at [212, 401] on div "Löschen" at bounding box center [206, 398] width 112 height 24
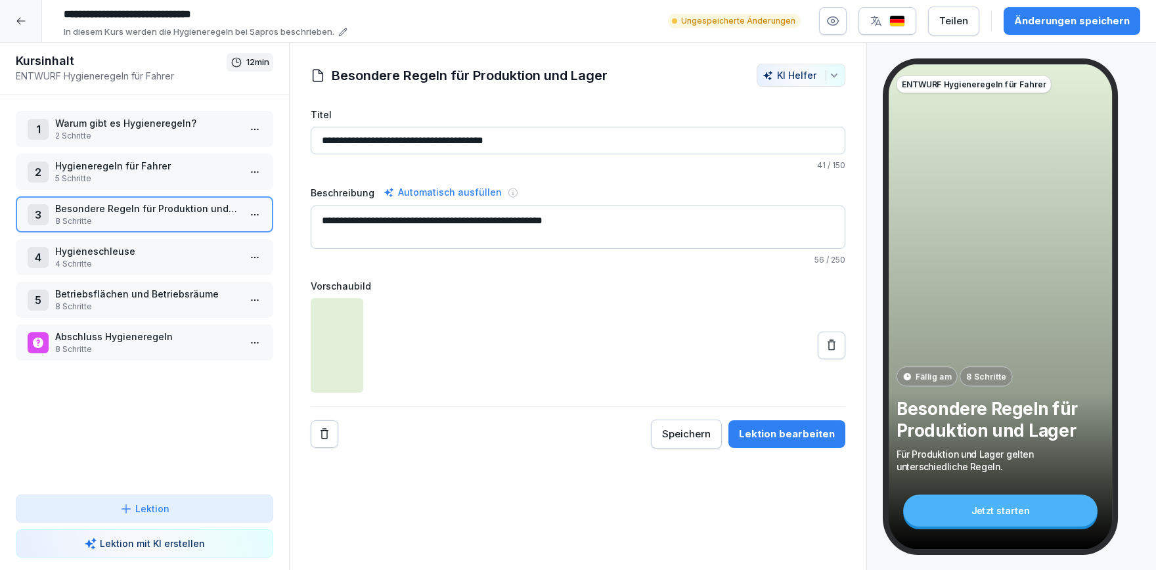
click at [189, 292] on p "Betriebsflächen und Betriebsräume" at bounding box center [147, 294] width 184 height 14
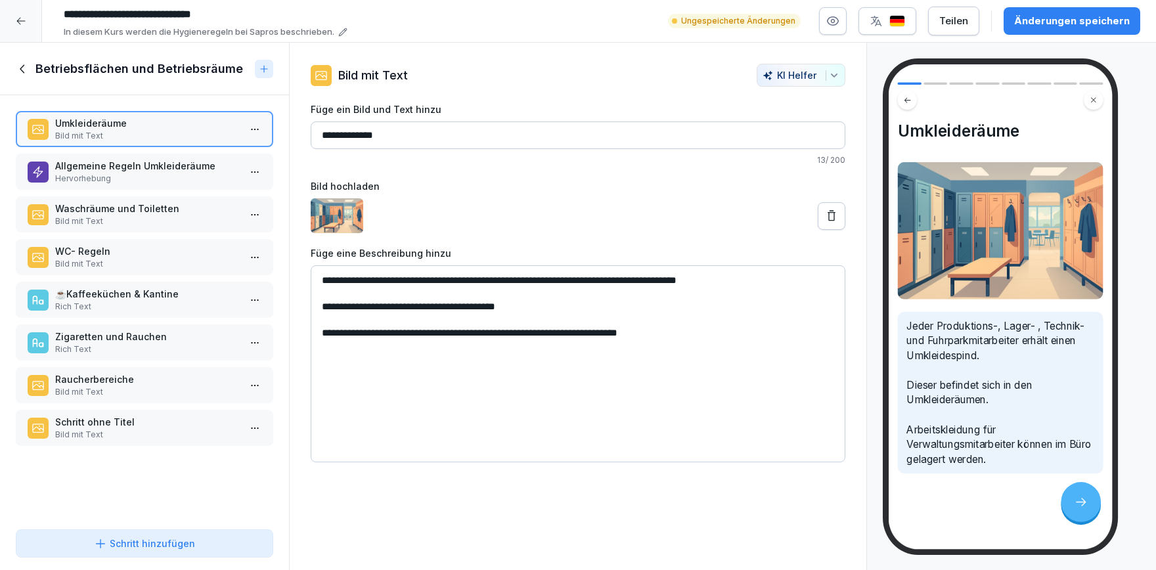
click at [189, 292] on p "☕️Kaffeeküchen & Kantine" at bounding box center [147, 294] width 184 height 14
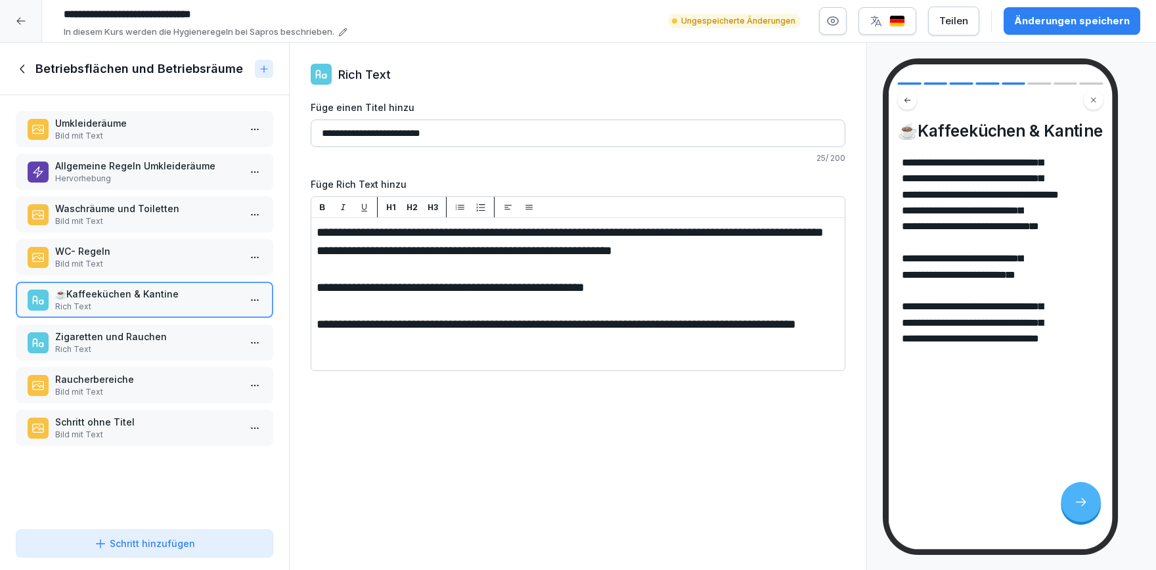
click at [174, 336] on p "Zigaretten und Rauchen" at bounding box center [147, 337] width 184 height 14
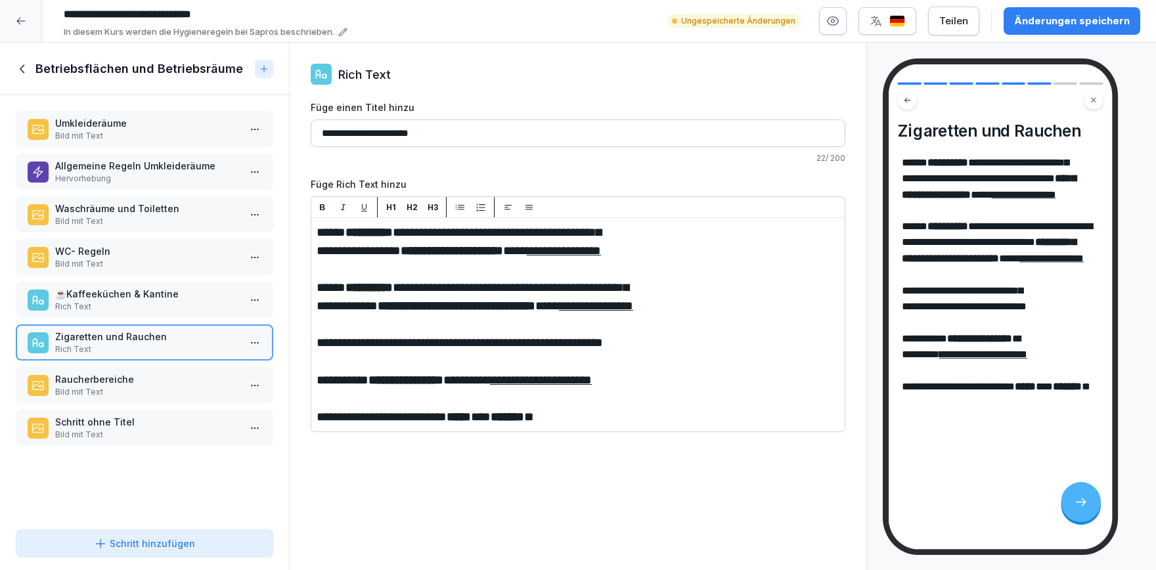
click at [165, 373] on p "Raucherbereiche" at bounding box center [147, 379] width 184 height 14
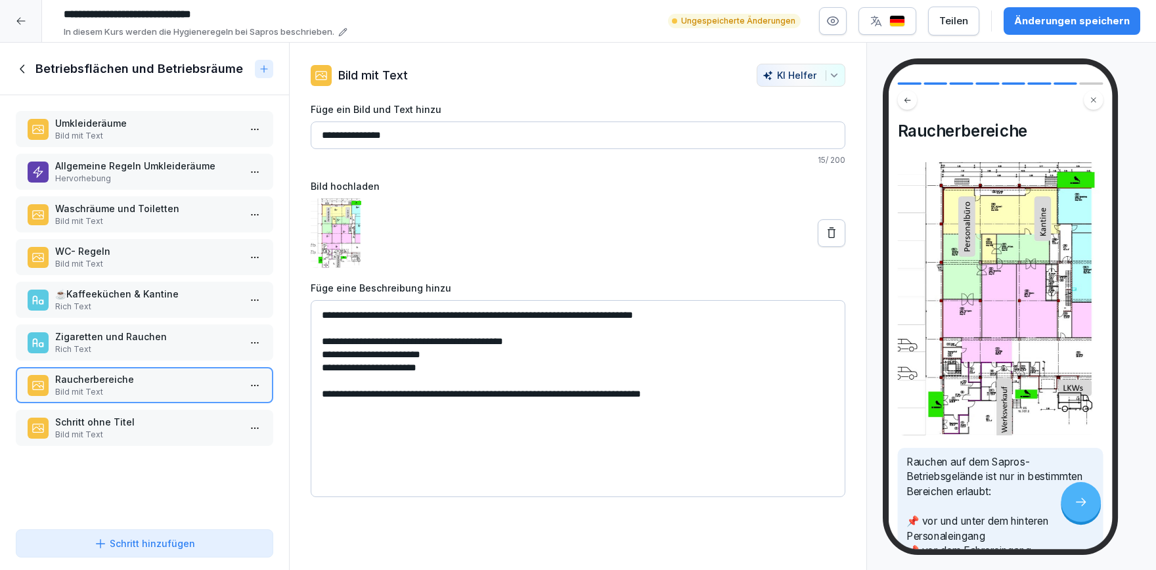
click at [141, 436] on p "Bild mit Text" at bounding box center [147, 435] width 184 height 12
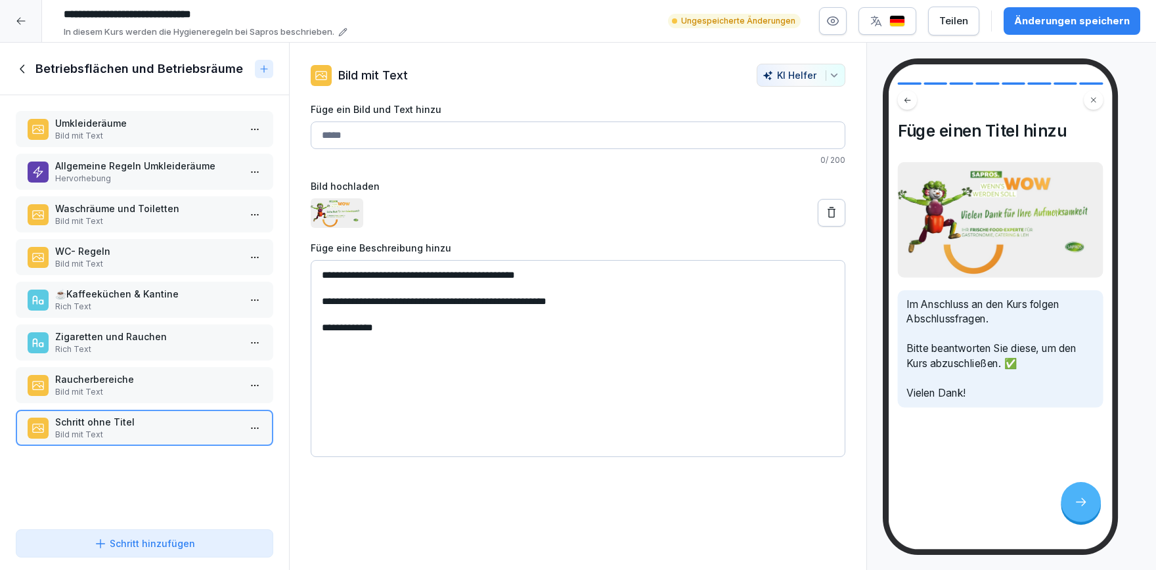
click at [164, 327] on div "Zigaretten und Rauchen Rich Text" at bounding box center [145, 343] width 258 height 36
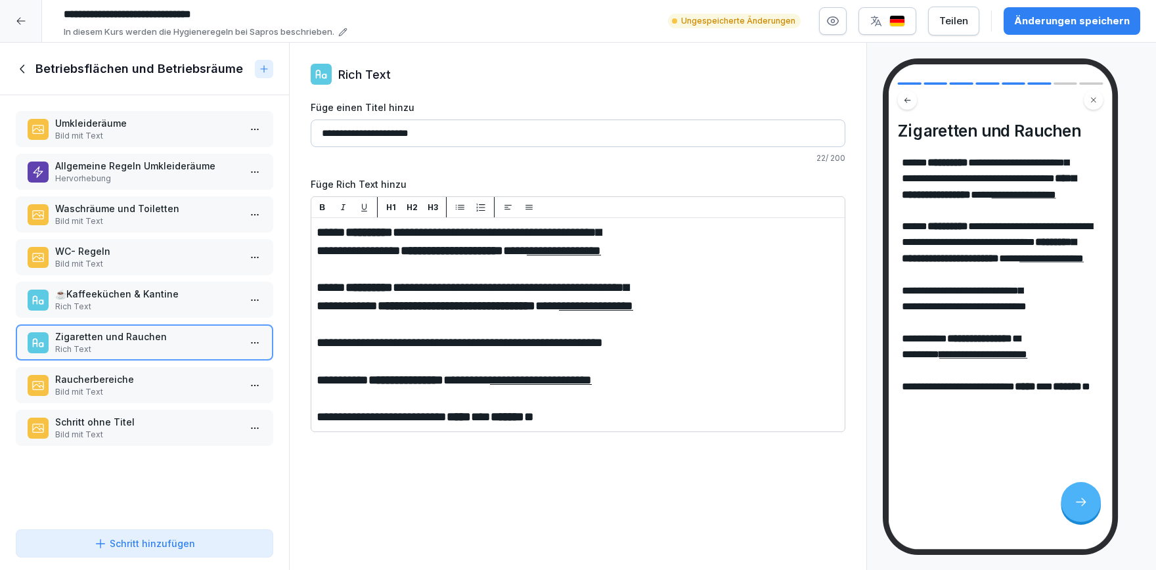
click at [183, 287] on p "☕️Kaffeeküchen & Kantine" at bounding box center [147, 294] width 184 height 14
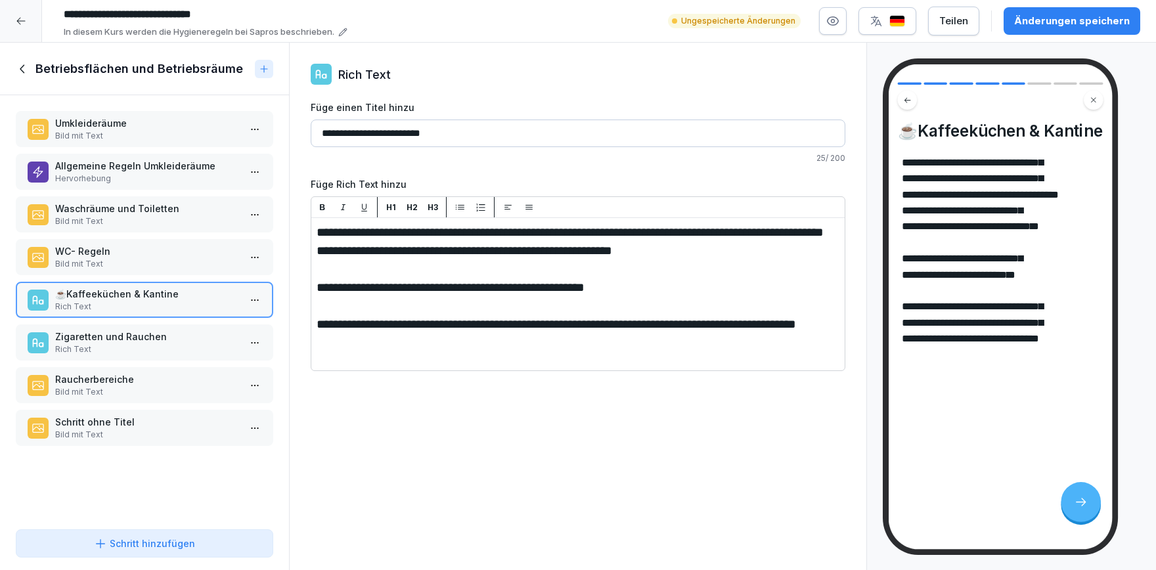
click at [183, 249] on p "WC- Regeln" at bounding box center [147, 251] width 184 height 14
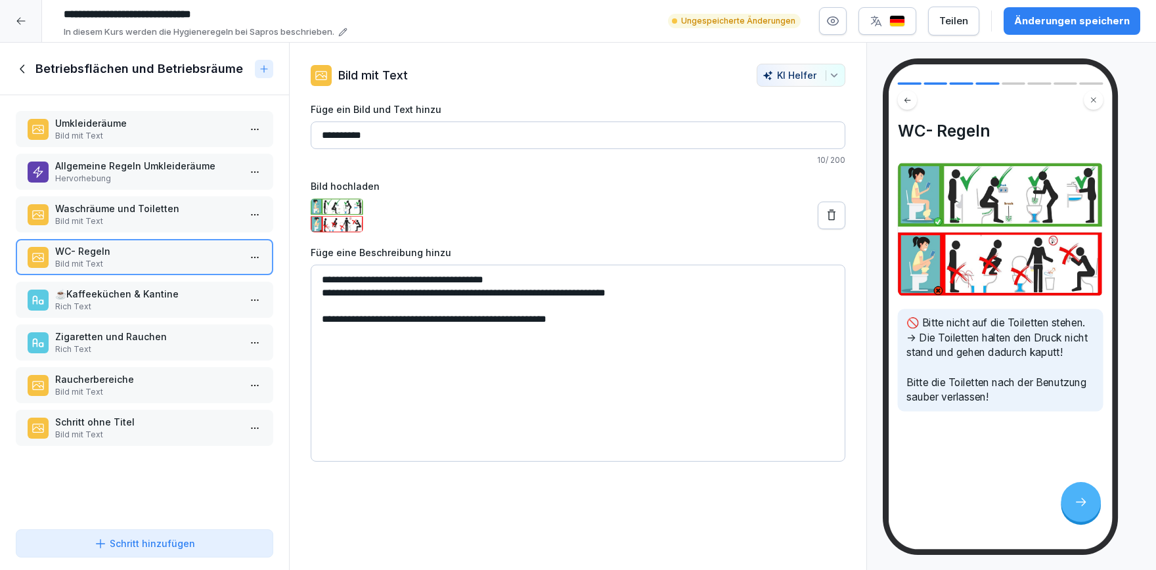
click at [178, 217] on p "Bild mit Text" at bounding box center [147, 221] width 184 height 12
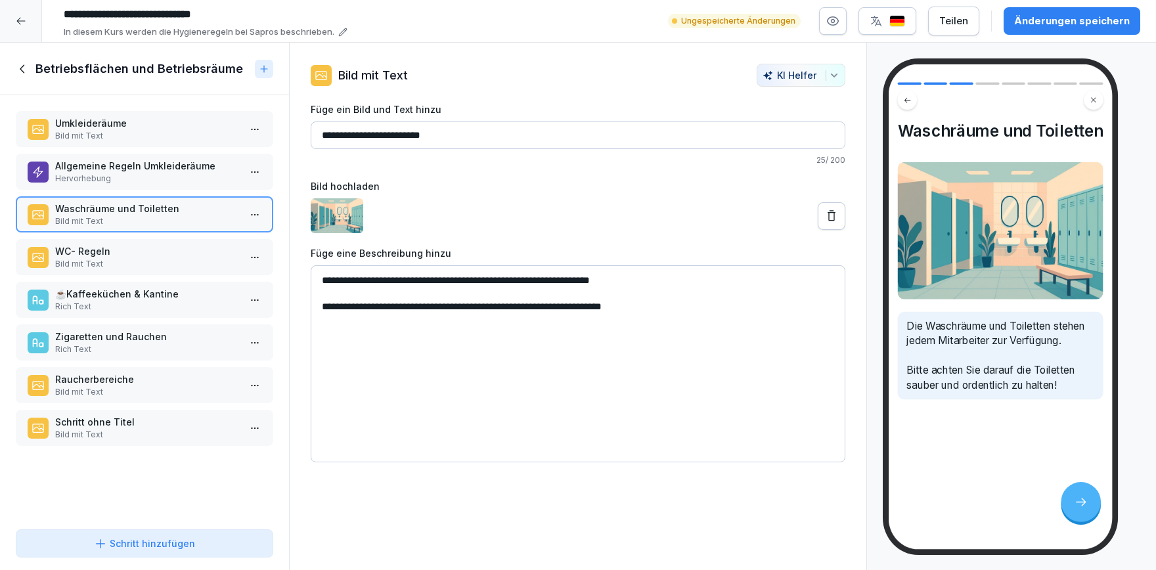
click at [161, 177] on p "Hervorhebung" at bounding box center [147, 179] width 184 height 12
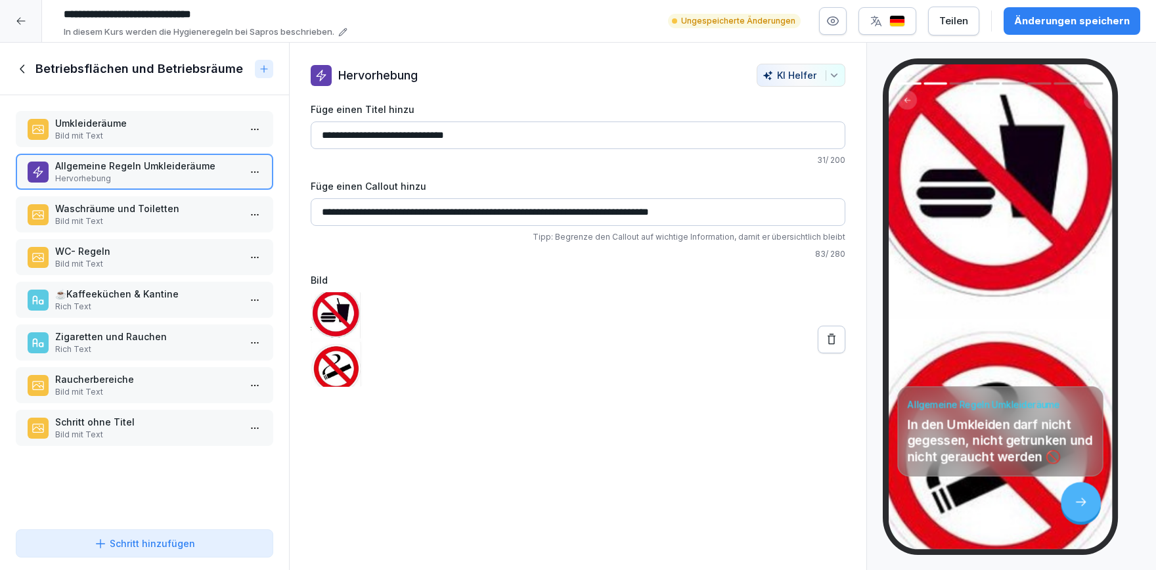
click at [150, 131] on p "Bild mit Text" at bounding box center [147, 136] width 184 height 12
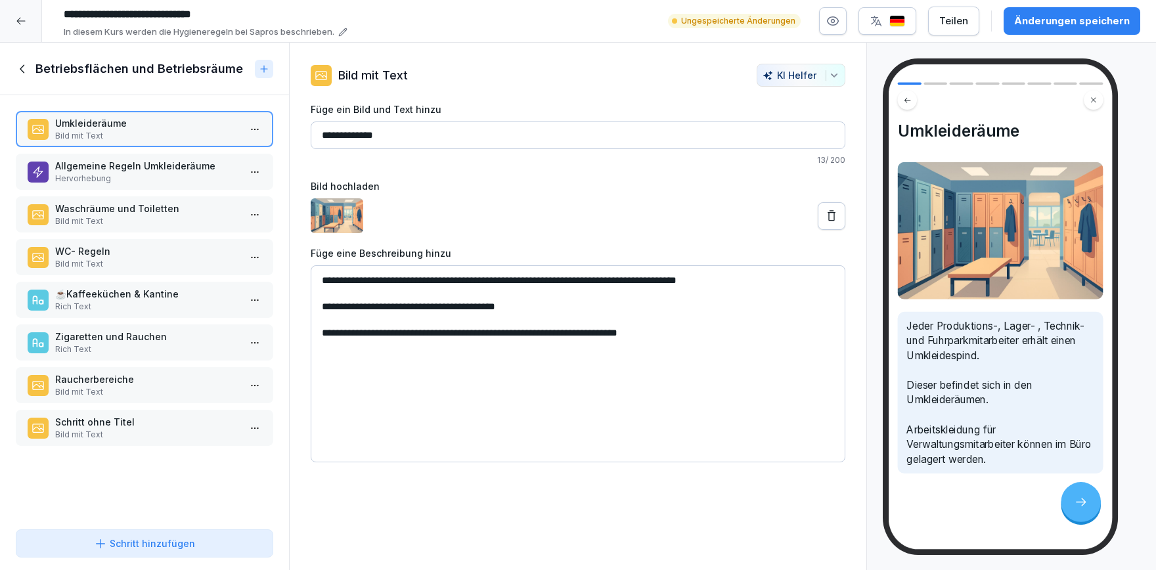
click at [26, 72] on icon at bounding box center [23, 69] width 14 height 14
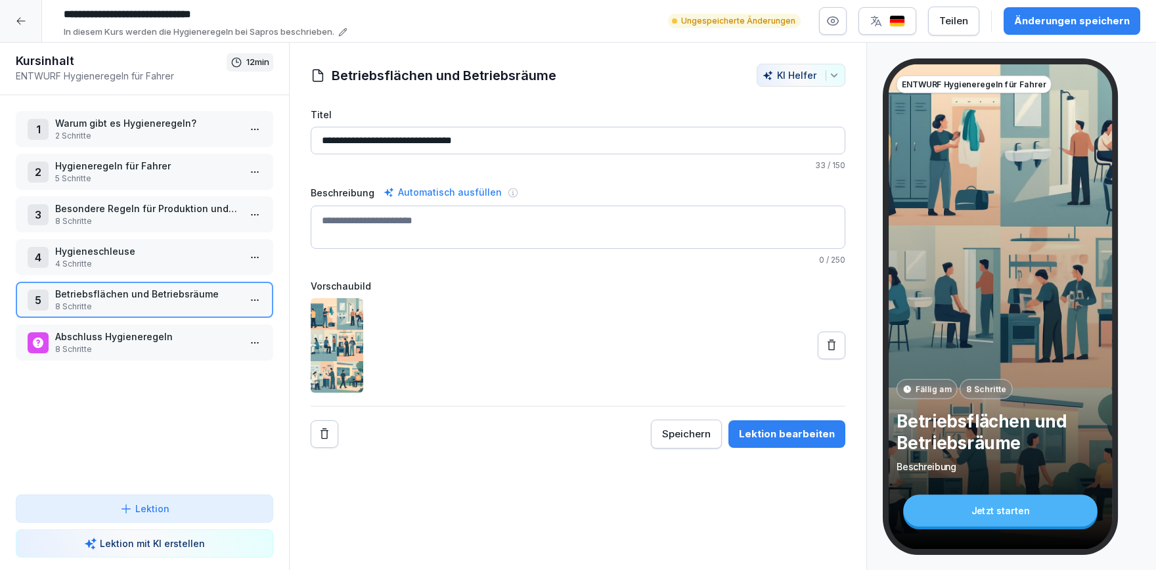
click at [120, 202] on p "Besondere Regeln für Produktion und Lager" at bounding box center [147, 209] width 184 height 14
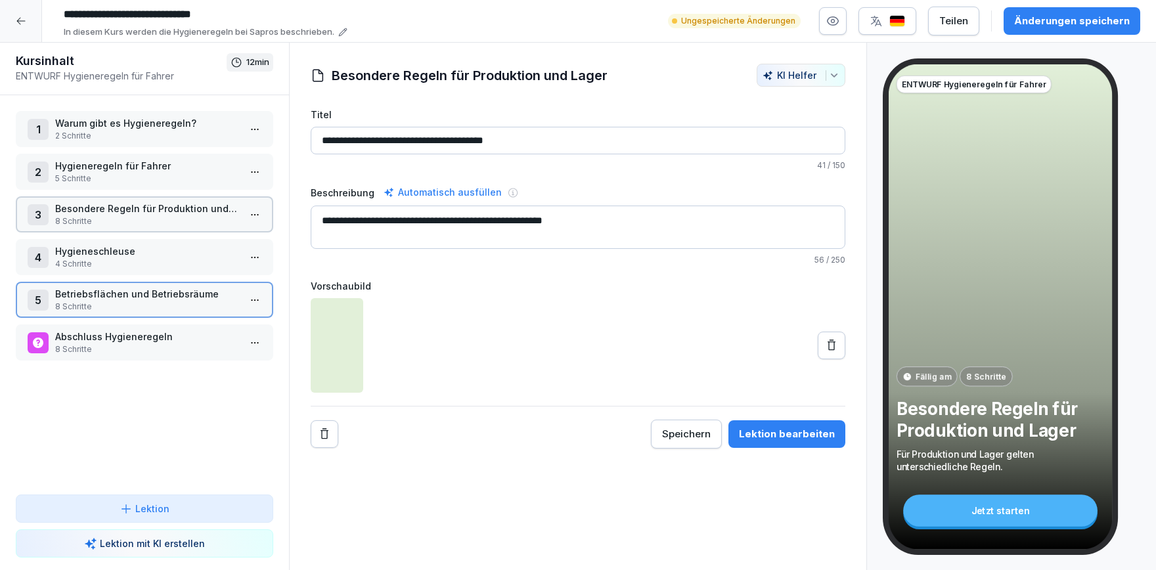
click at [120, 202] on p "Besondere Regeln für Produktion und Lager" at bounding box center [147, 209] width 184 height 14
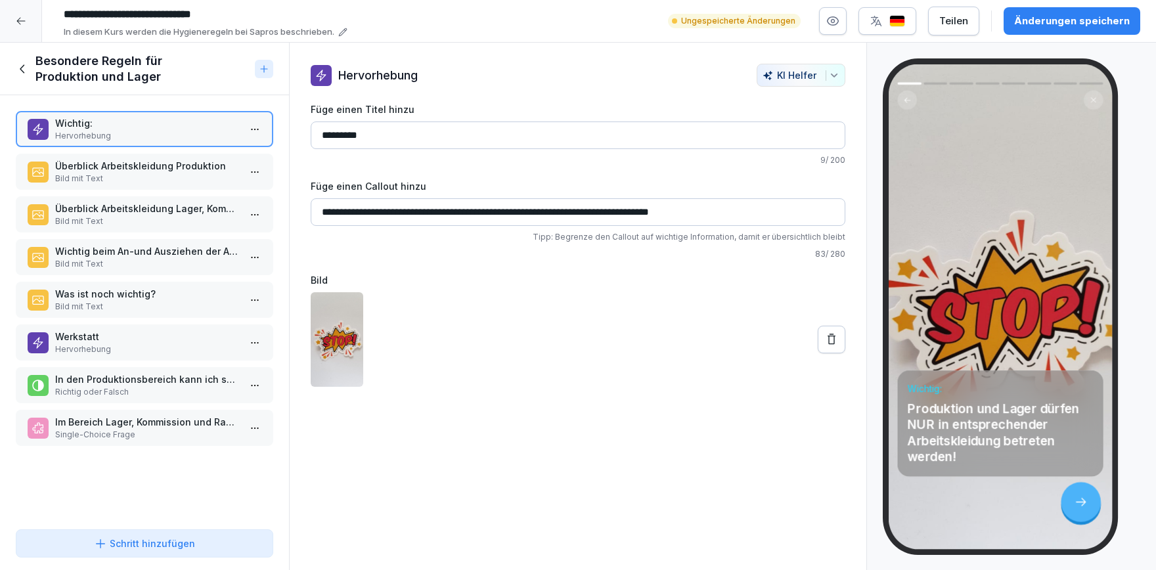
click at [157, 295] on p "Was ist noch wichtig?" at bounding box center [147, 294] width 184 height 14
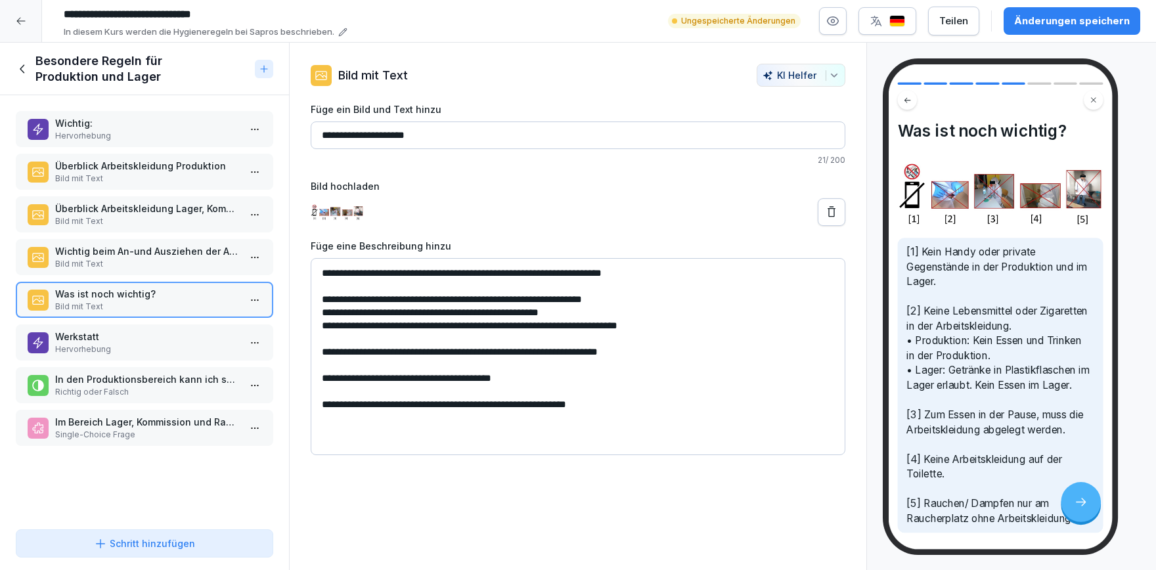
click at [28, 79] on div "Besondere Regeln für Produktion und Lager" at bounding box center [133, 69] width 234 height 32
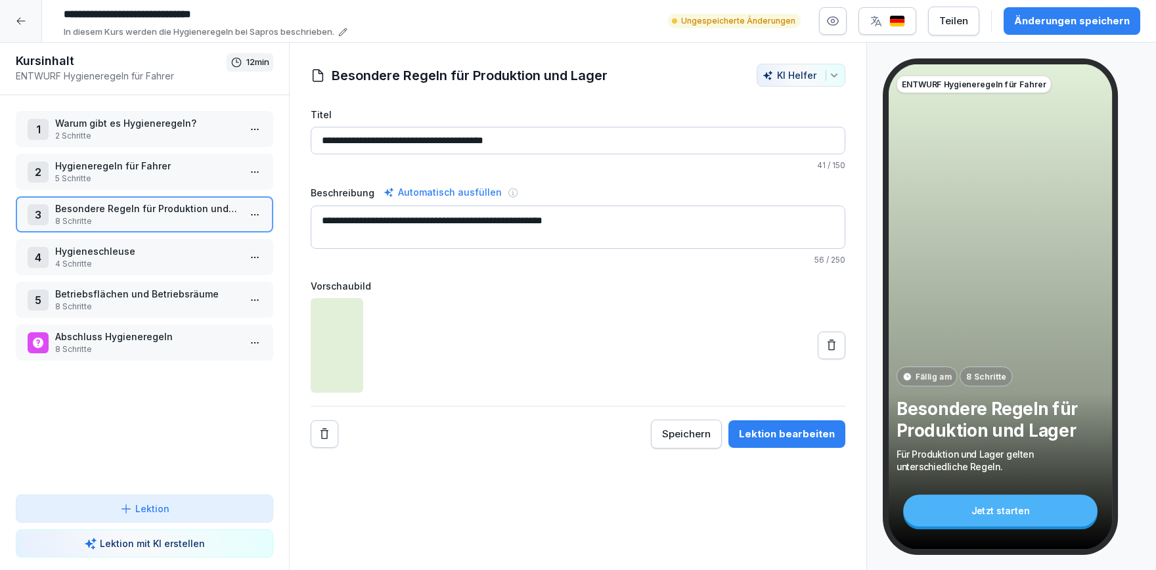
click at [179, 168] on p "Hygieneregeln für Fahrer" at bounding box center [147, 166] width 184 height 14
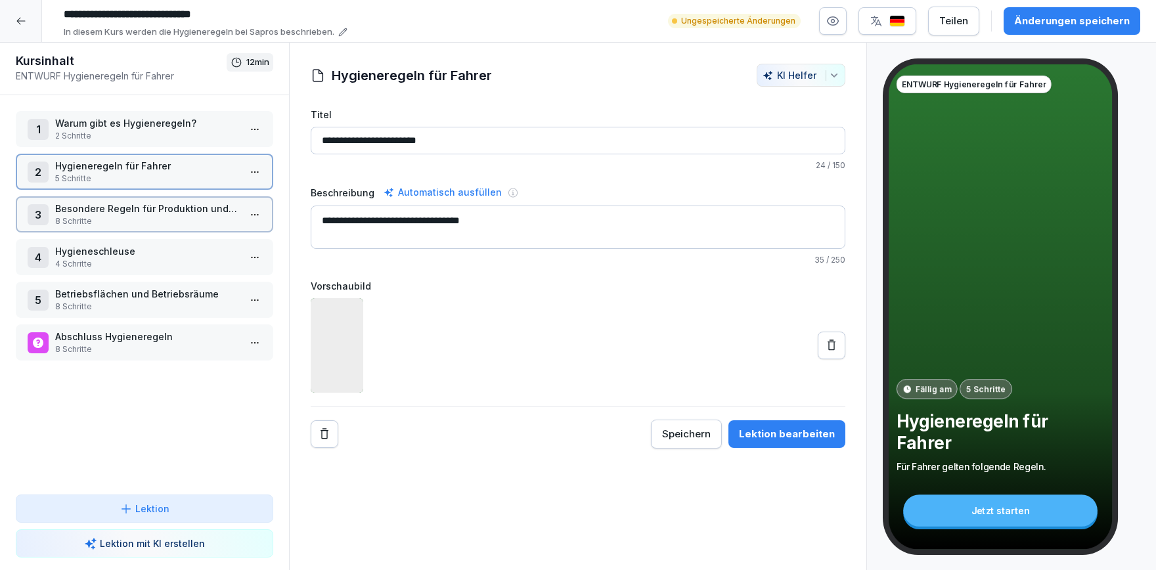
click at [179, 168] on p "Hygieneregeln für Fahrer" at bounding box center [147, 166] width 184 height 14
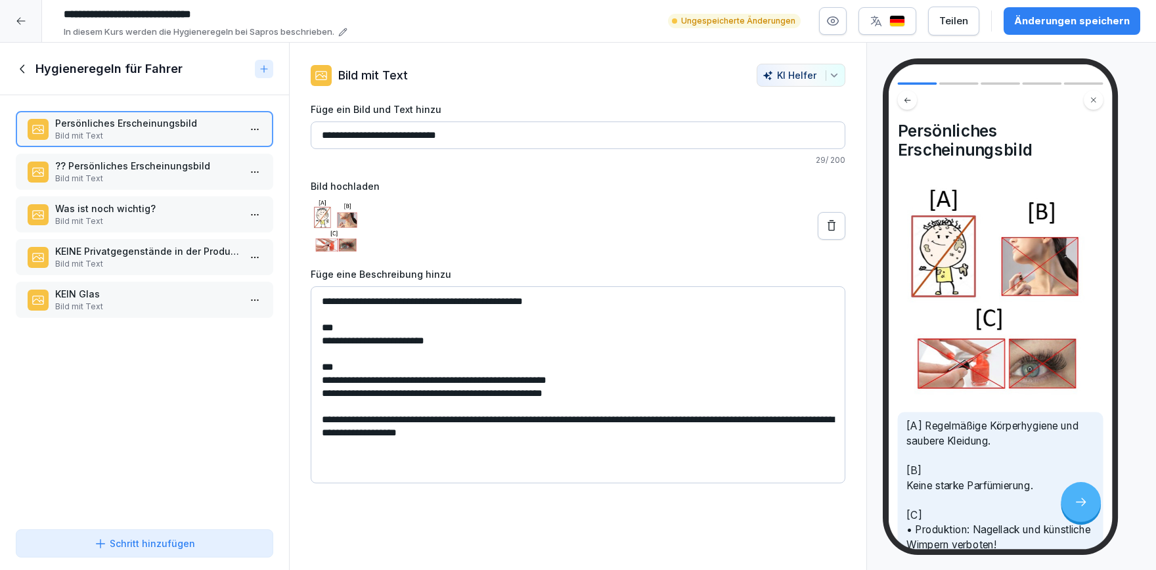
click at [166, 176] on p "Bild mit Text" at bounding box center [147, 179] width 184 height 12
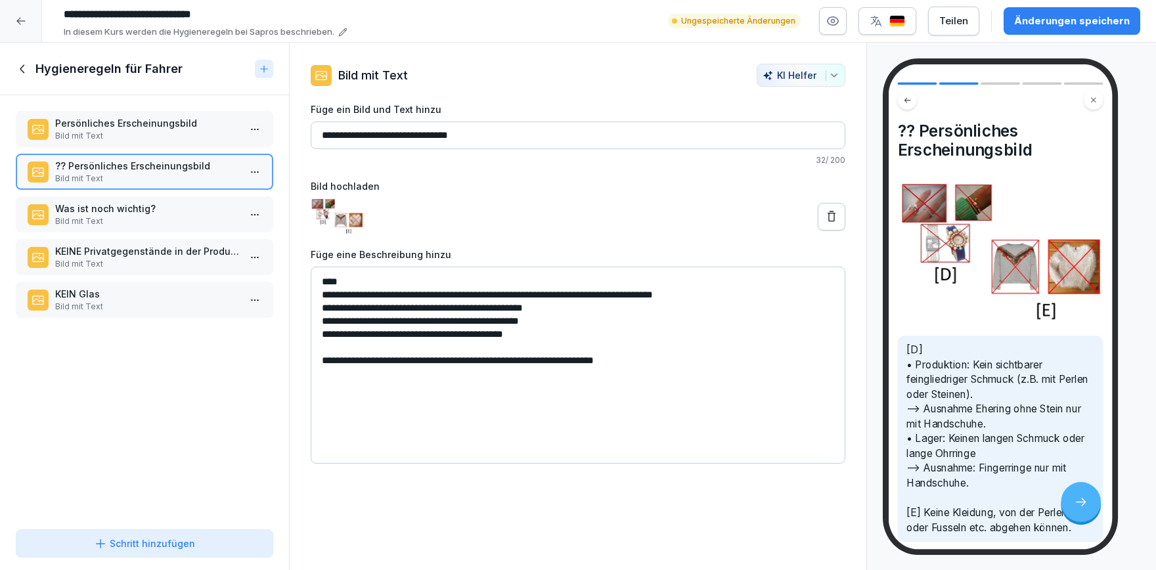
click at [154, 200] on div "Was ist noch wichtig? Bild mit Text" at bounding box center [145, 214] width 258 height 36
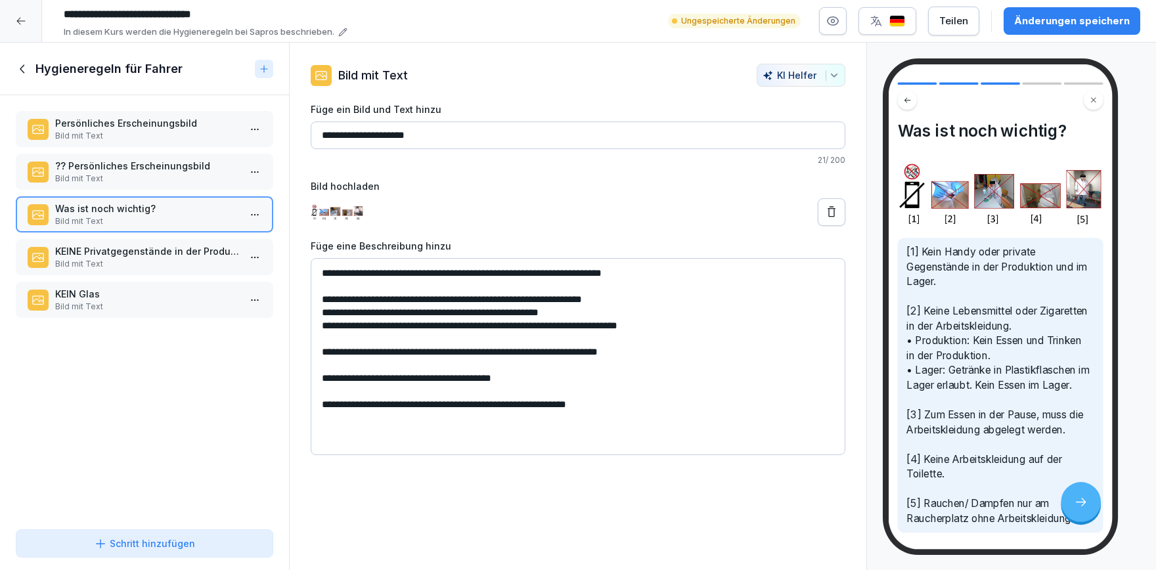
click at [152, 254] on p "KEINE Privatgegenstände in der Produktion und Lager" at bounding box center [147, 251] width 184 height 14
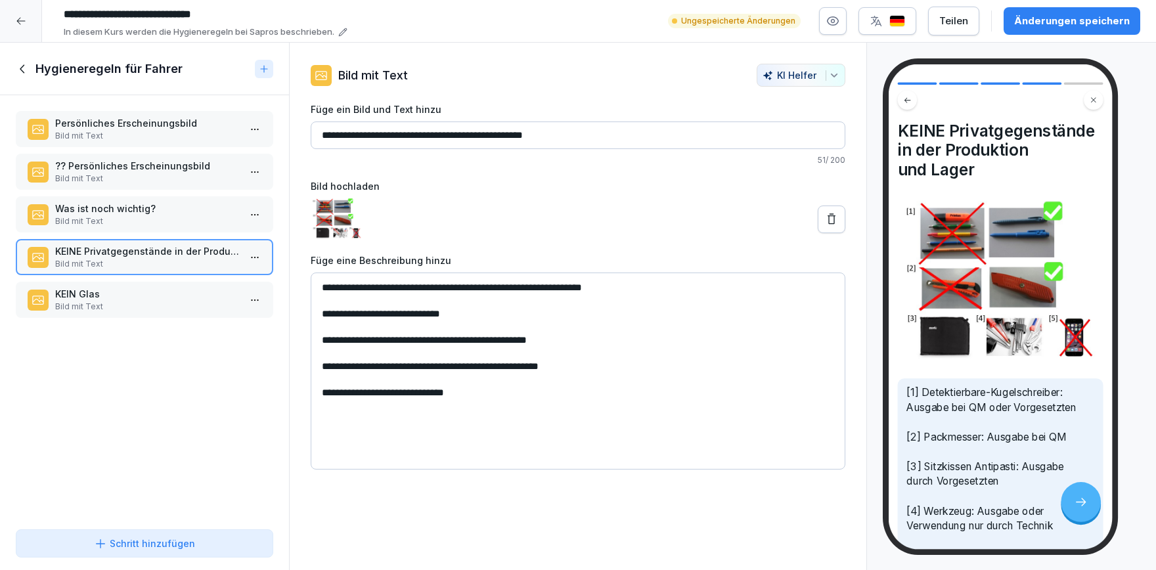
click at [258, 261] on html "**********" at bounding box center [578, 285] width 1156 height 570
click at [212, 334] on div "Löschen" at bounding box center [206, 331] width 112 height 24
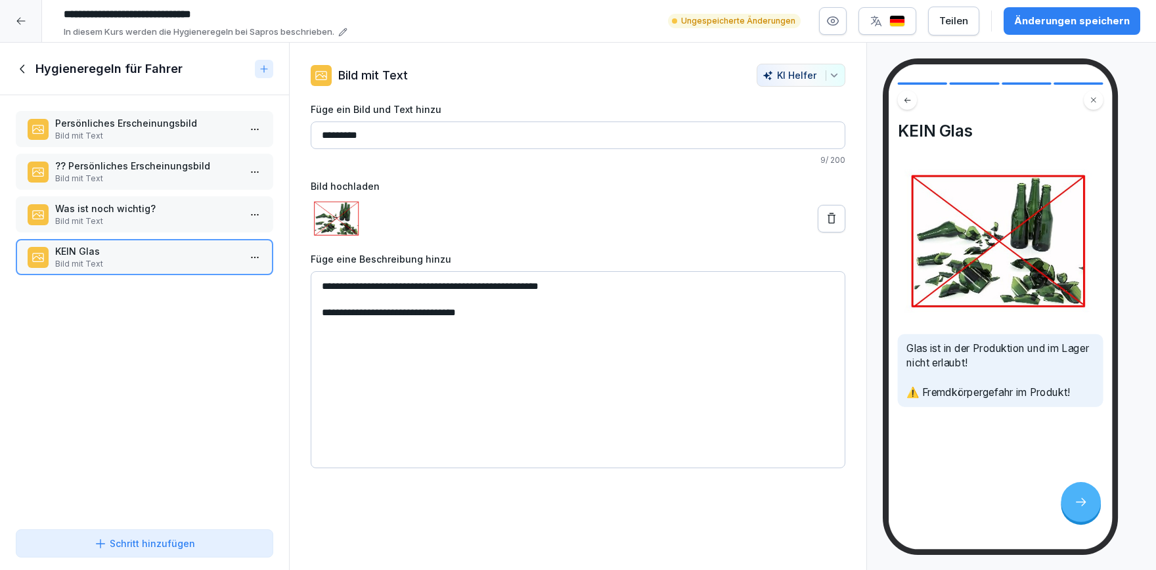
click at [29, 72] on icon at bounding box center [23, 69] width 14 height 14
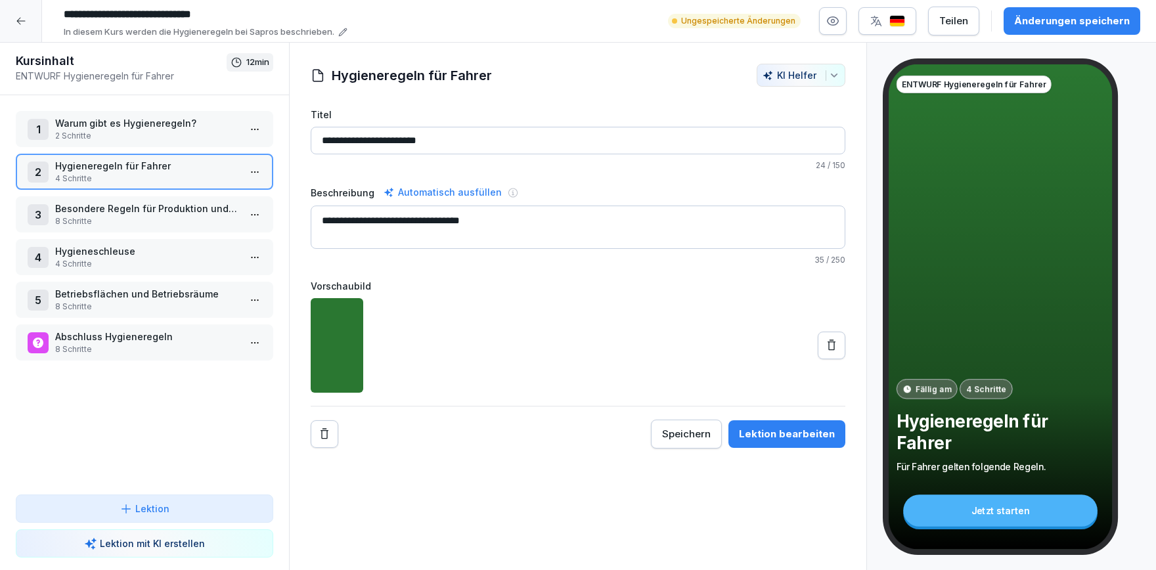
click at [160, 222] on p "8 Schritte" at bounding box center [147, 221] width 184 height 12
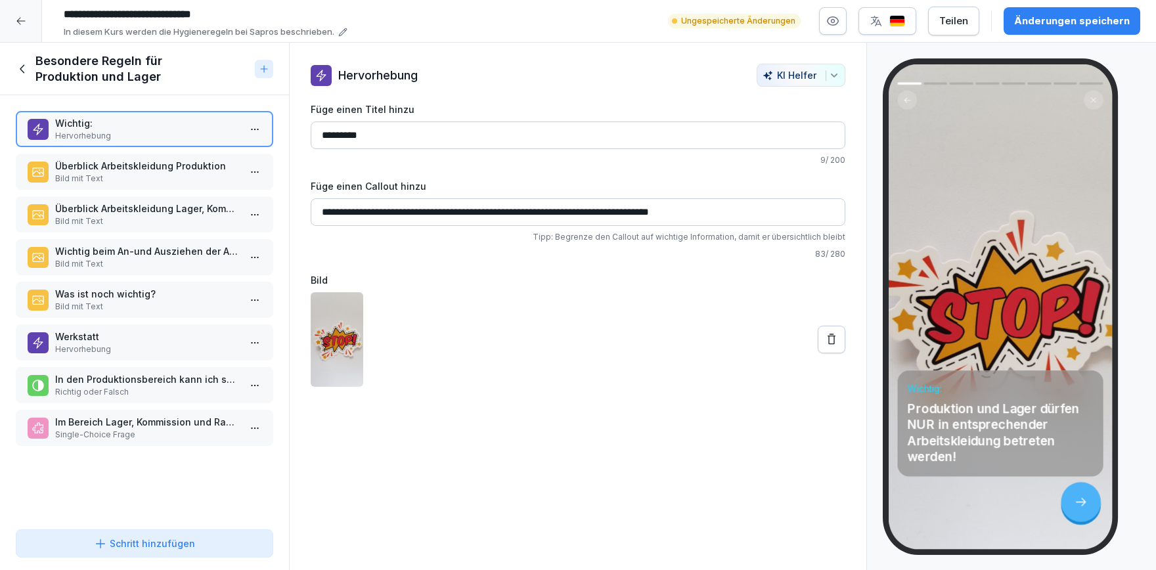
click at [162, 295] on p "Was ist noch wichtig?" at bounding box center [147, 294] width 184 height 14
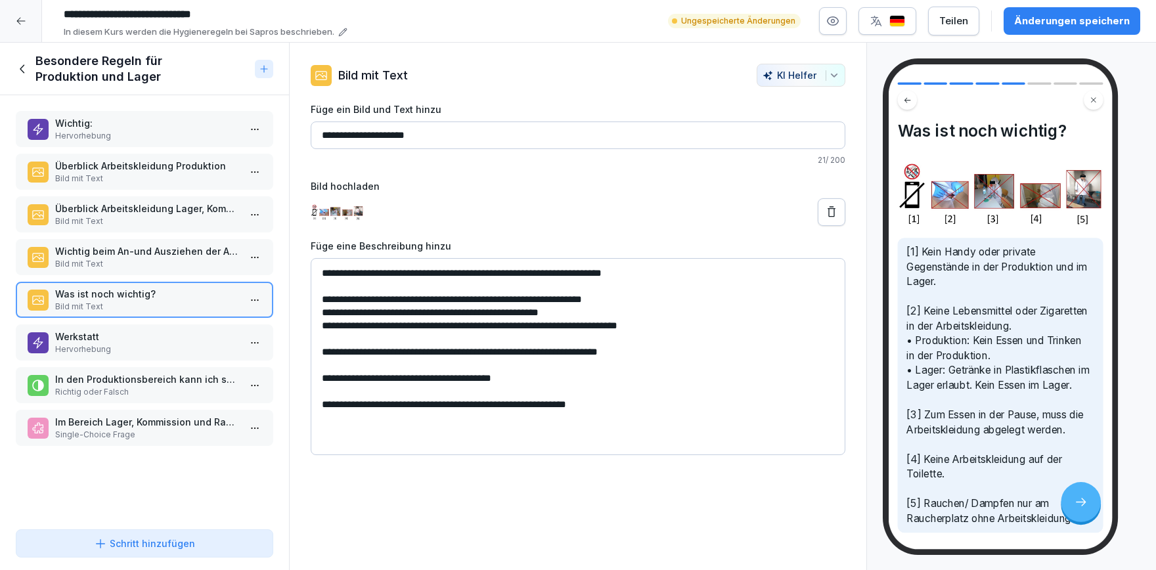
click at [21, 74] on icon at bounding box center [23, 69] width 14 height 14
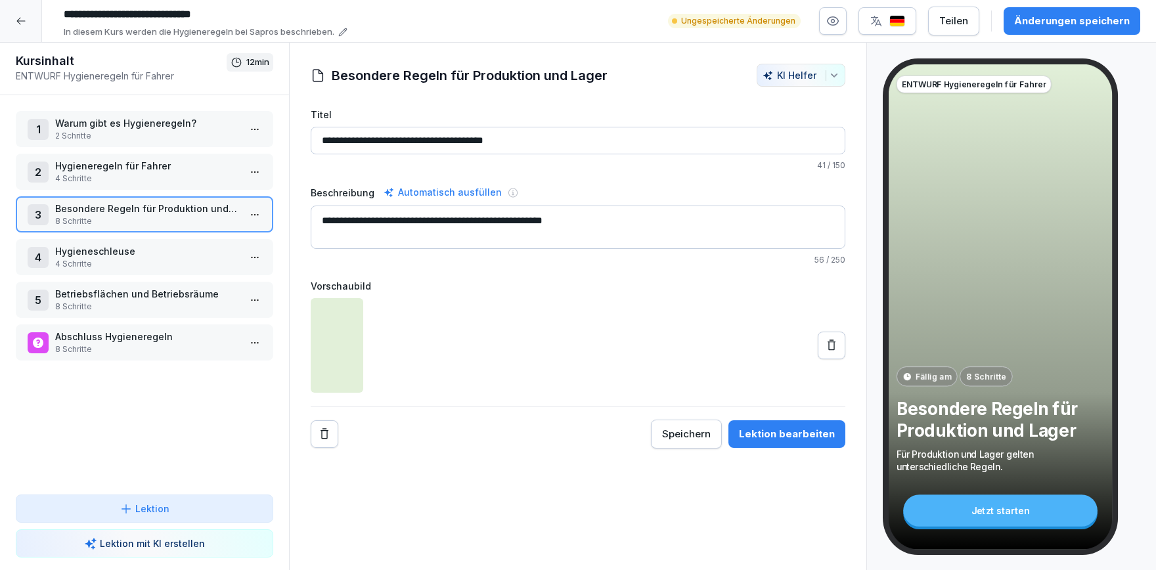
click at [165, 187] on div "2 Hygieneregeln für Fahrer 4 Schritte" at bounding box center [145, 172] width 258 height 36
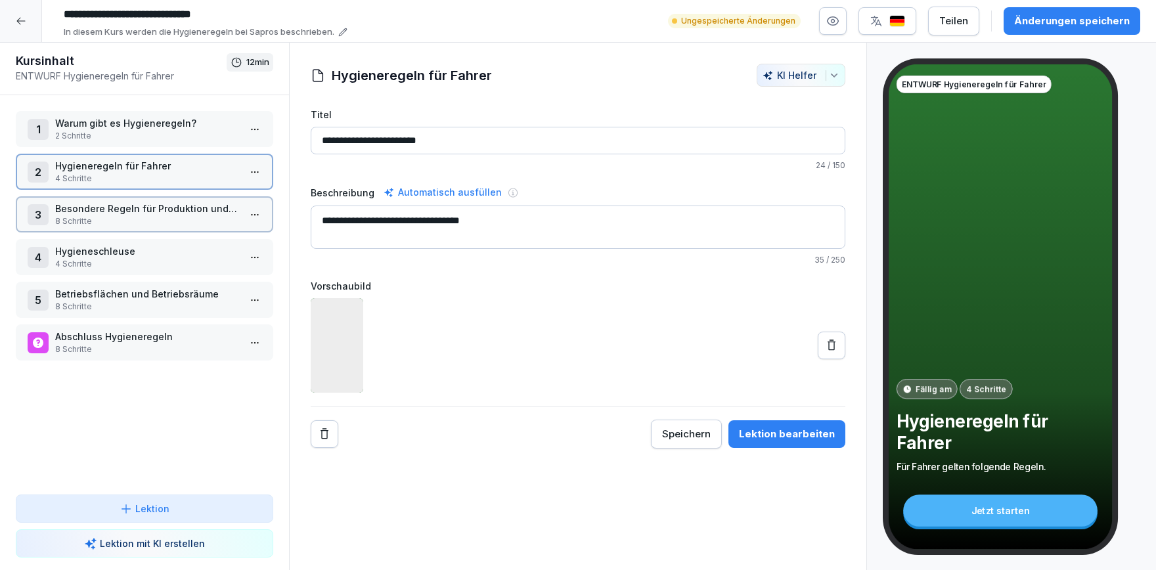
click at [165, 187] on div "2 Hygieneregeln für Fahrer 4 Schritte" at bounding box center [145, 172] width 258 height 36
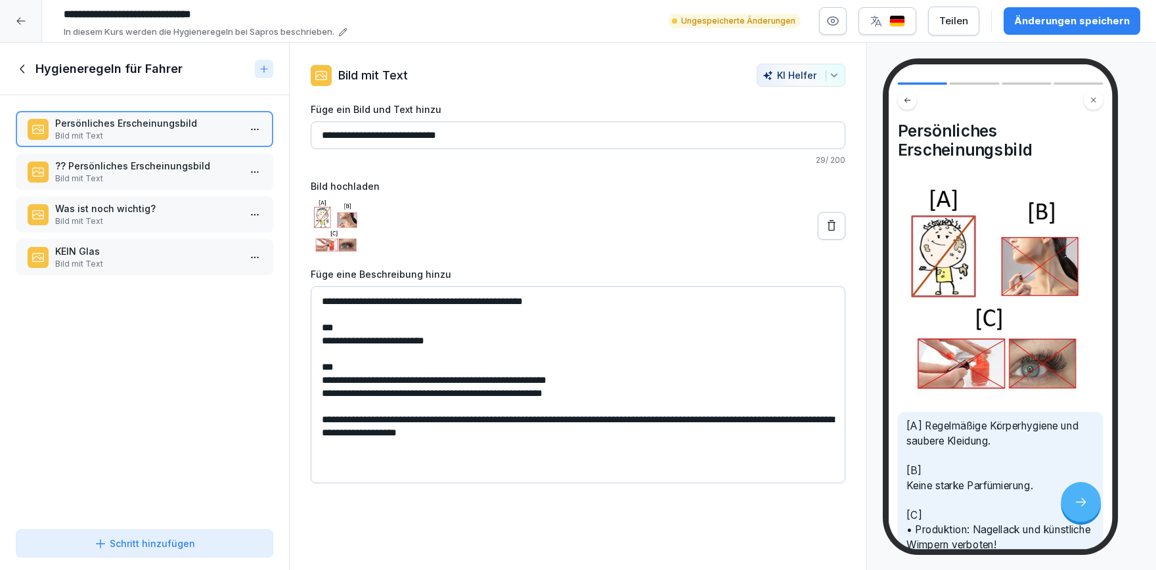
click at [149, 243] on div "KEIN Glas Bild mit Text" at bounding box center [145, 257] width 258 height 36
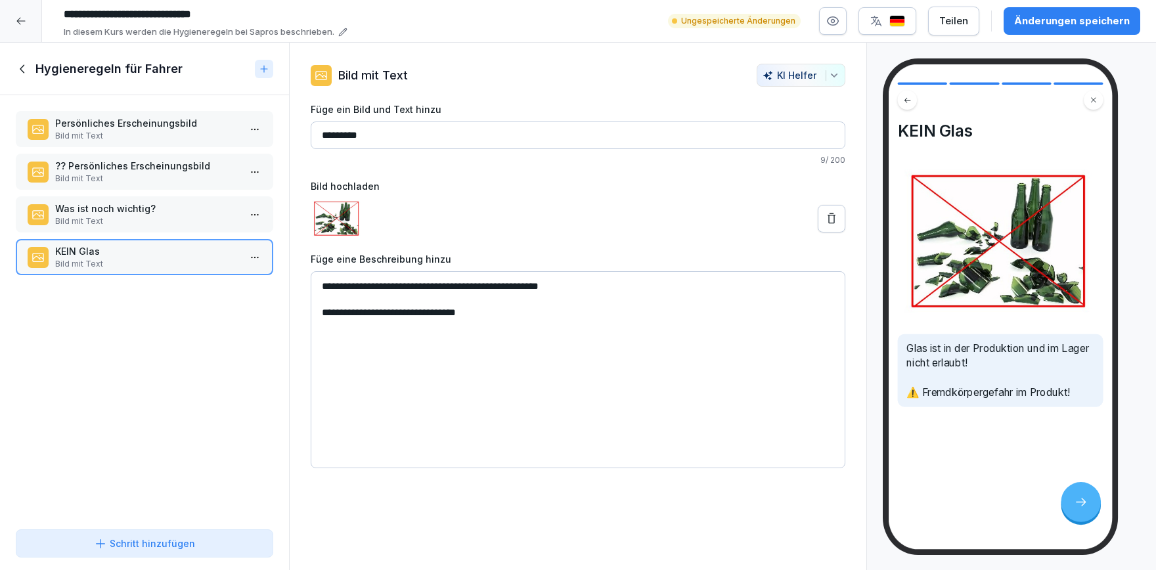
click at [89, 206] on p "Was ist noch wichtig?" at bounding box center [147, 209] width 184 height 14
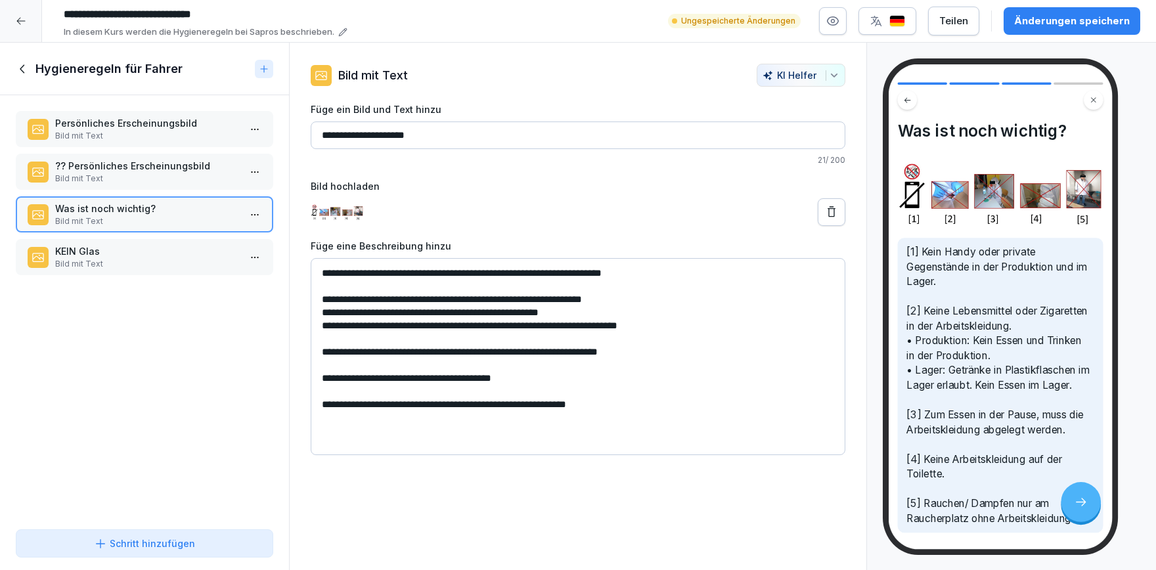
click at [127, 171] on p "?? Persönliches Erscheinungsbild" at bounding box center [147, 166] width 184 height 14
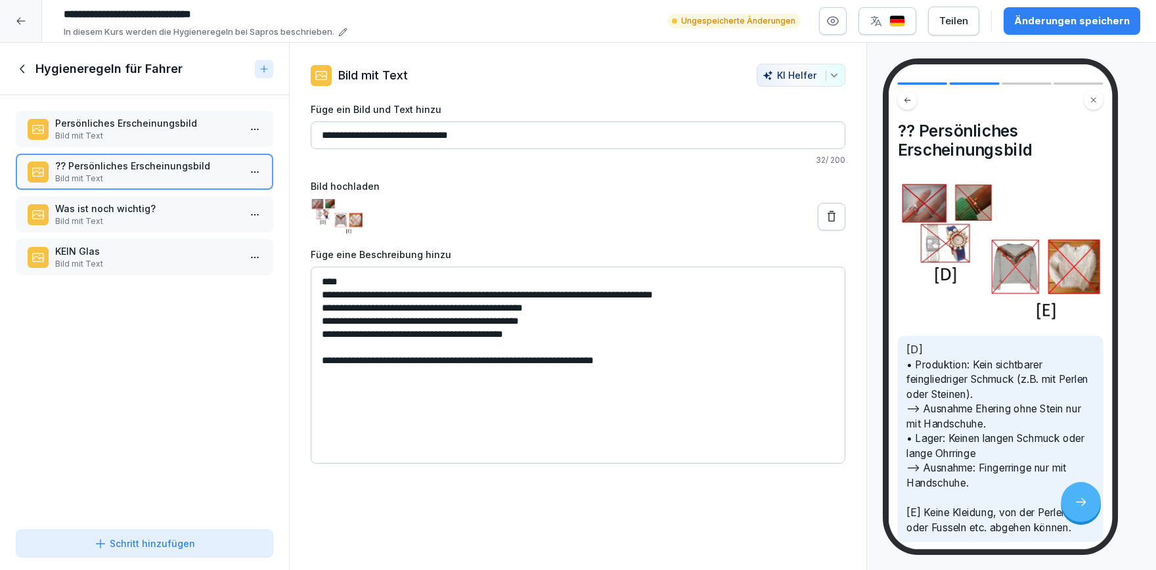
click at [105, 115] on div "Persönliches Erscheinungsbild Bild mit Text" at bounding box center [145, 129] width 258 height 36
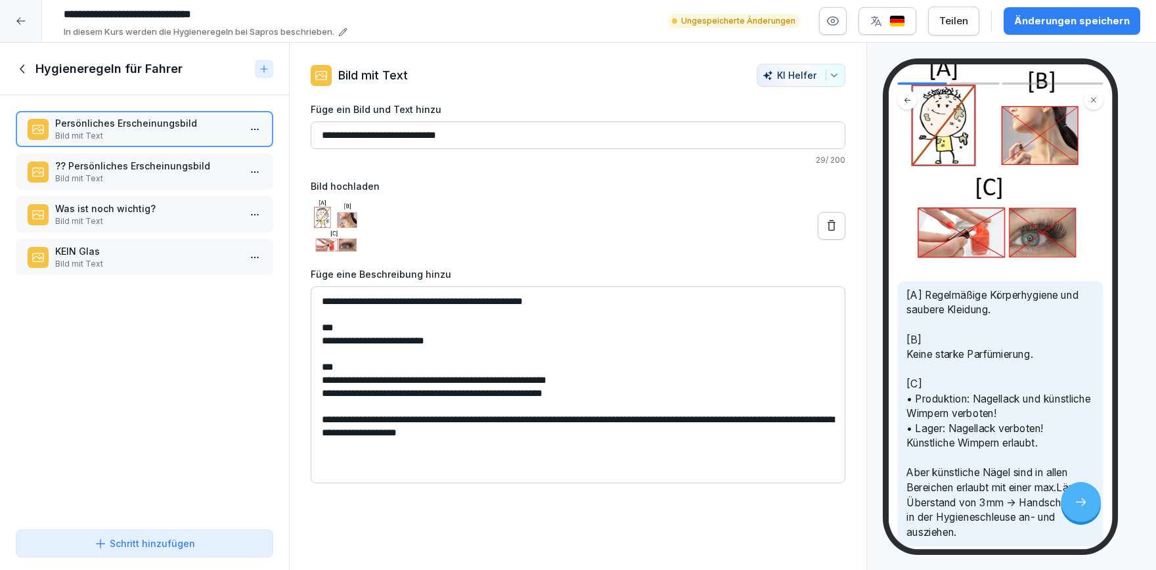
scroll to position [227, 0]
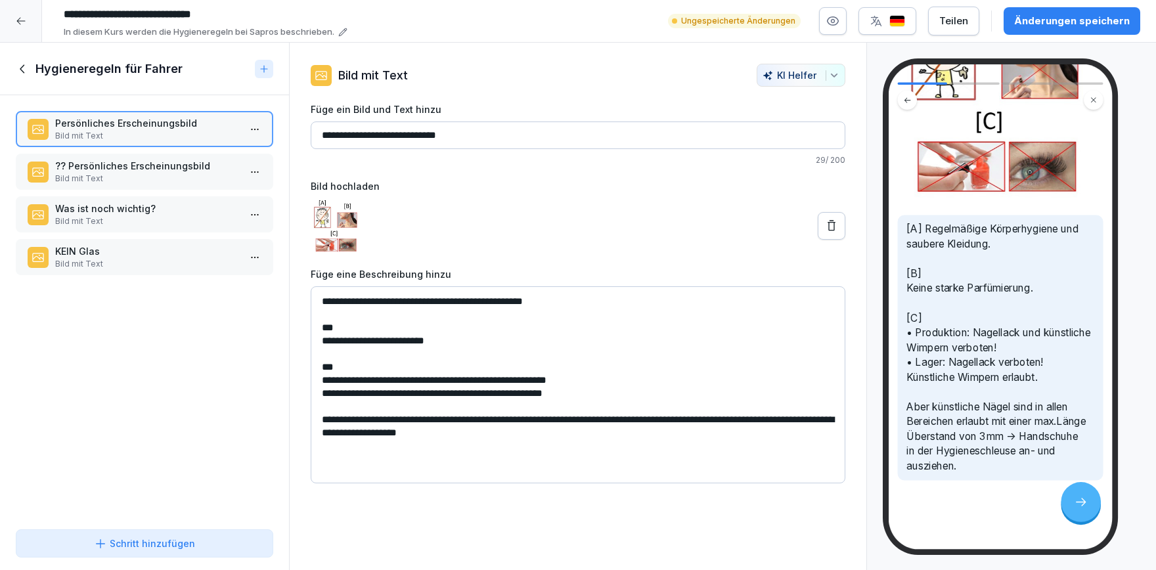
click at [457, 332] on textarea "**********" at bounding box center [578, 384] width 535 height 197
click at [457, 344] on textarea "**********" at bounding box center [578, 384] width 535 height 197
click at [131, 175] on p "Bild mit Text" at bounding box center [147, 179] width 184 height 12
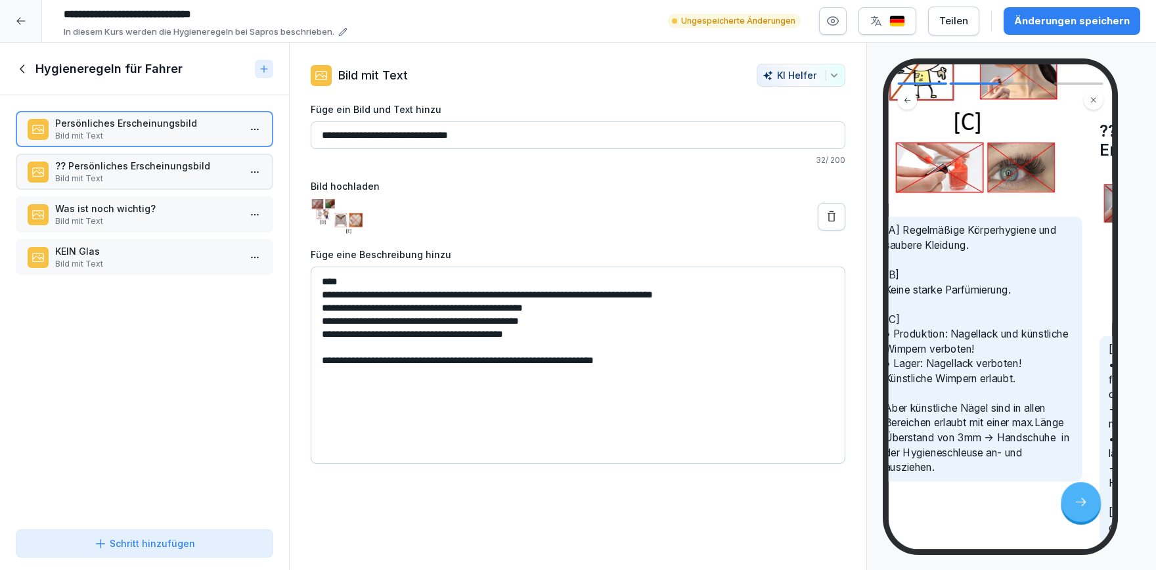
scroll to position [227, 0]
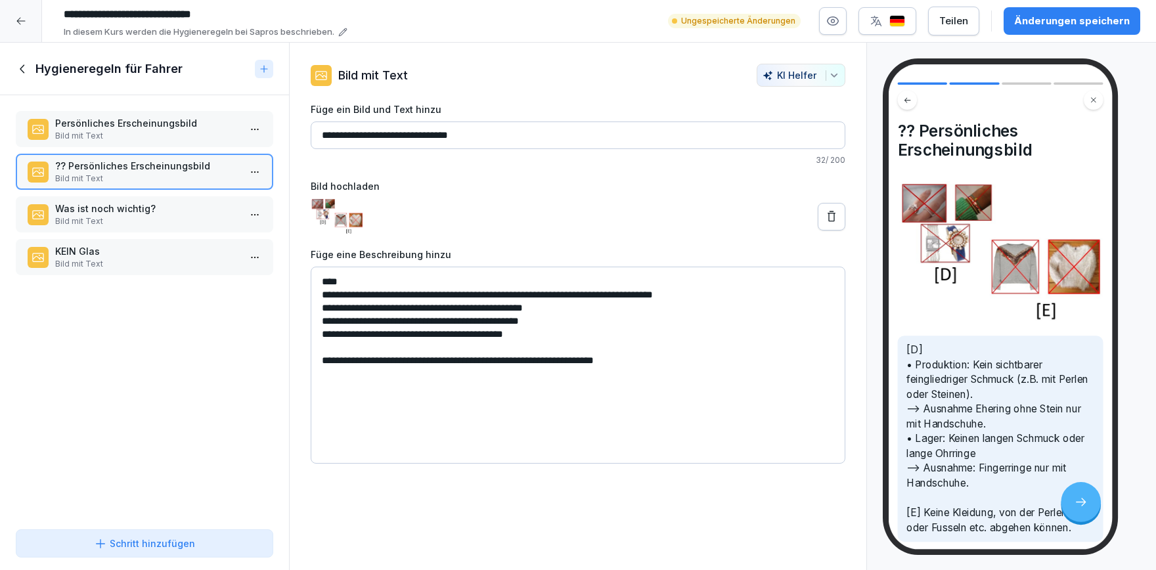
click at [150, 220] on p "Bild mit Text" at bounding box center [147, 221] width 184 height 12
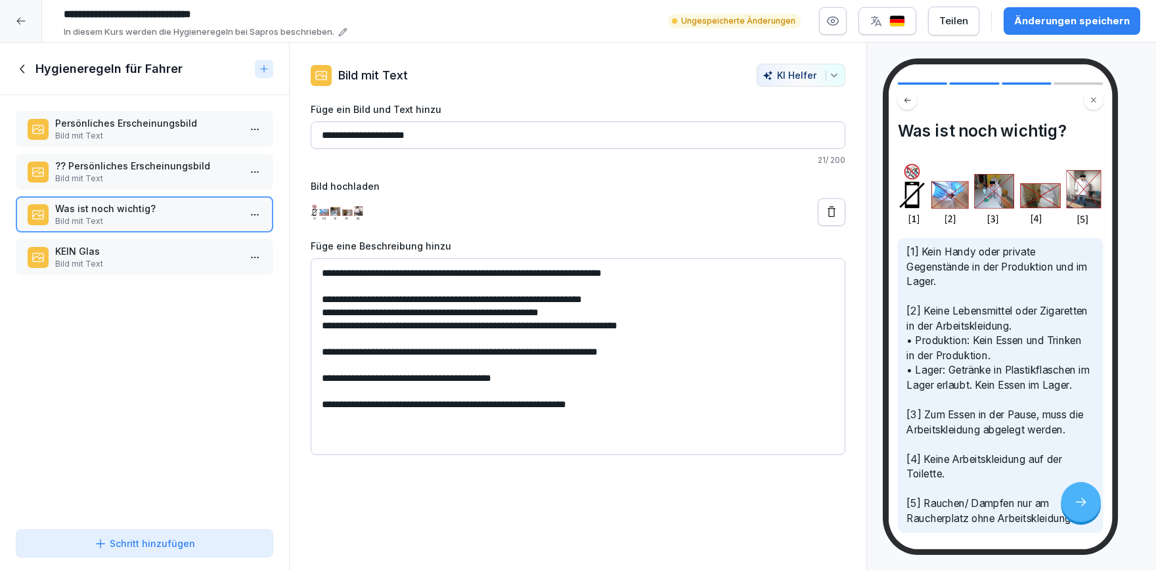
click at [701, 294] on textarea "**********" at bounding box center [578, 356] width 535 height 197
click at [147, 246] on p "KEIN Glas" at bounding box center [147, 251] width 184 height 14
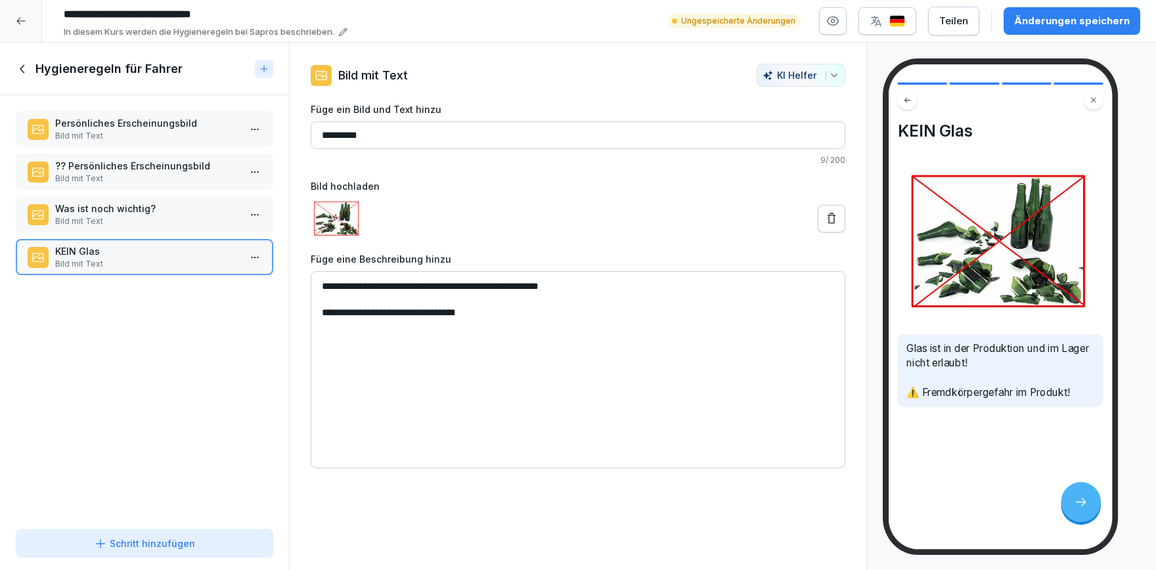
click at [178, 135] on p "Bild mit Text" at bounding box center [147, 136] width 184 height 12
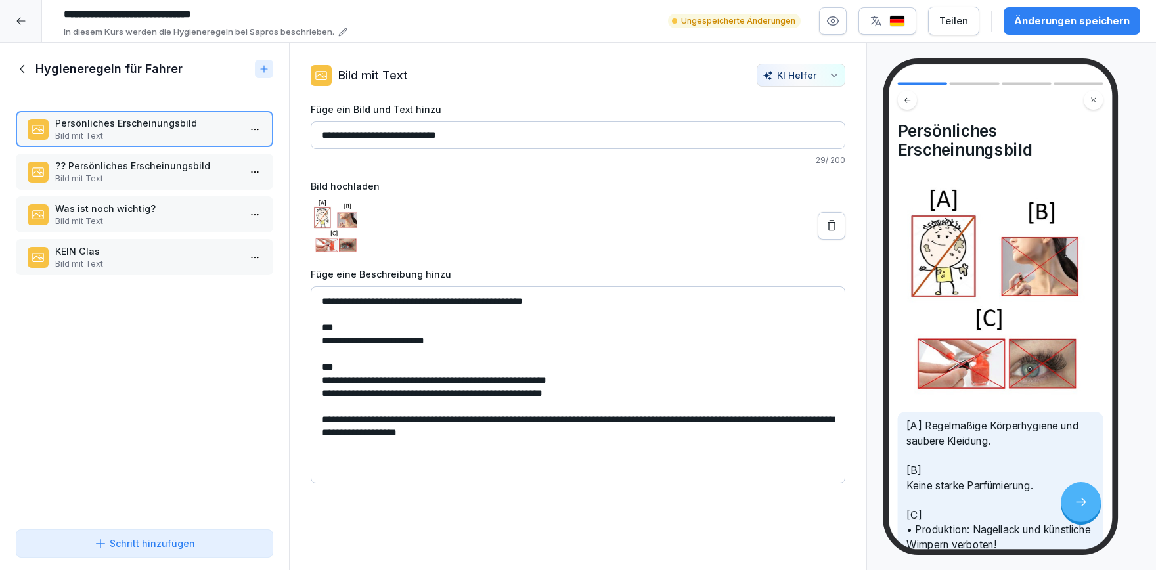
click at [159, 177] on p "Bild mit Text" at bounding box center [147, 179] width 184 height 12
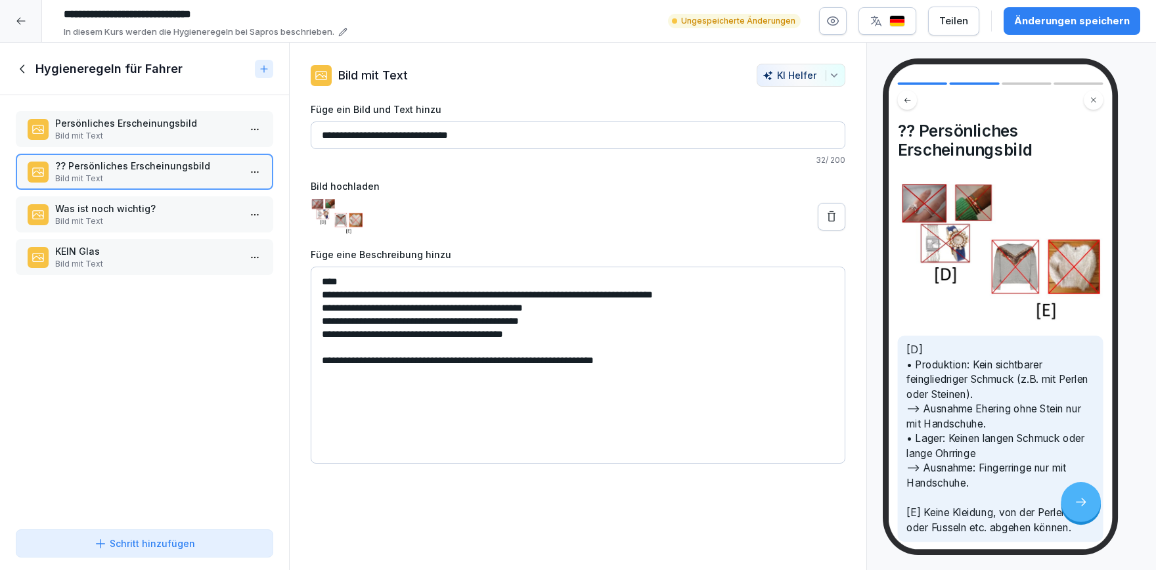
click at [158, 549] on div "Schritt hinzufügen" at bounding box center [144, 544] width 101 height 14
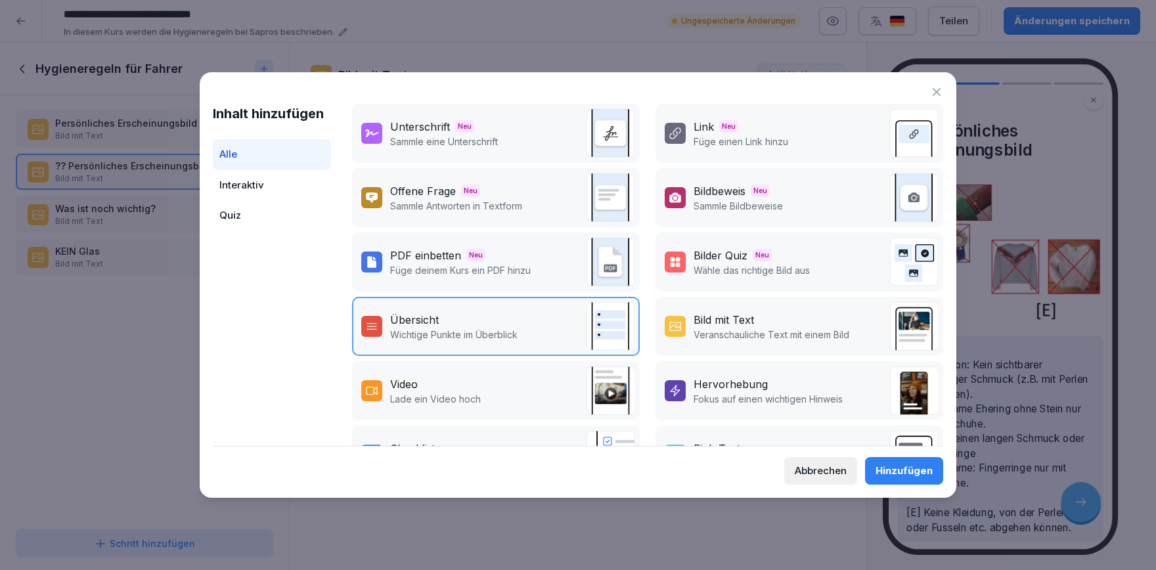
click at [782, 320] on div "Bild mit Text" at bounding box center [772, 320] width 156 height 16
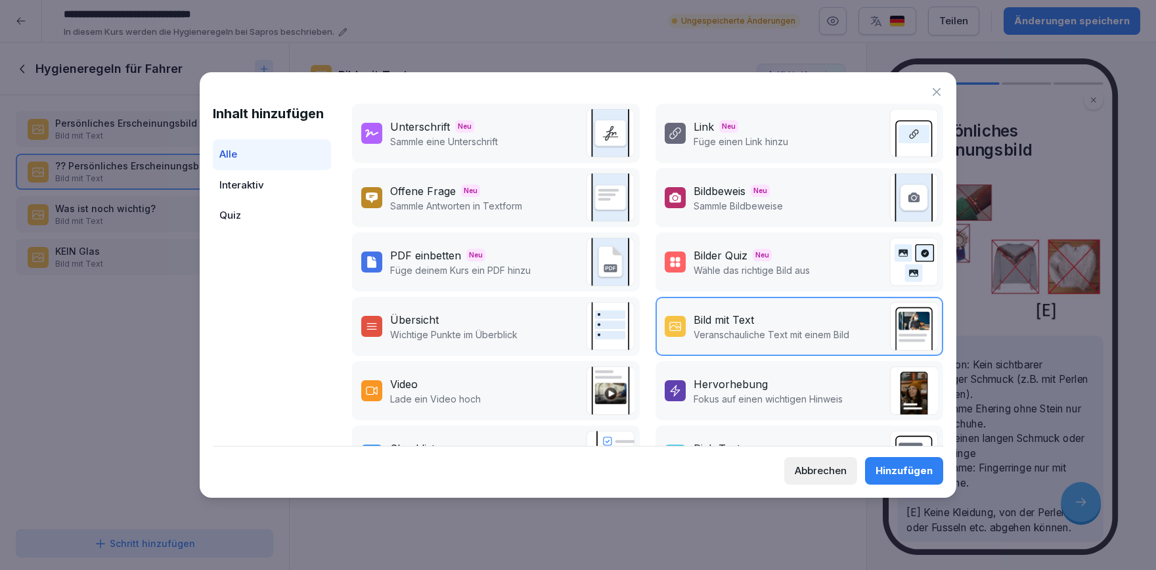
click at [887, 474] on div "Hinzufügen" at bounding box center [904, 471] width 57 height 14
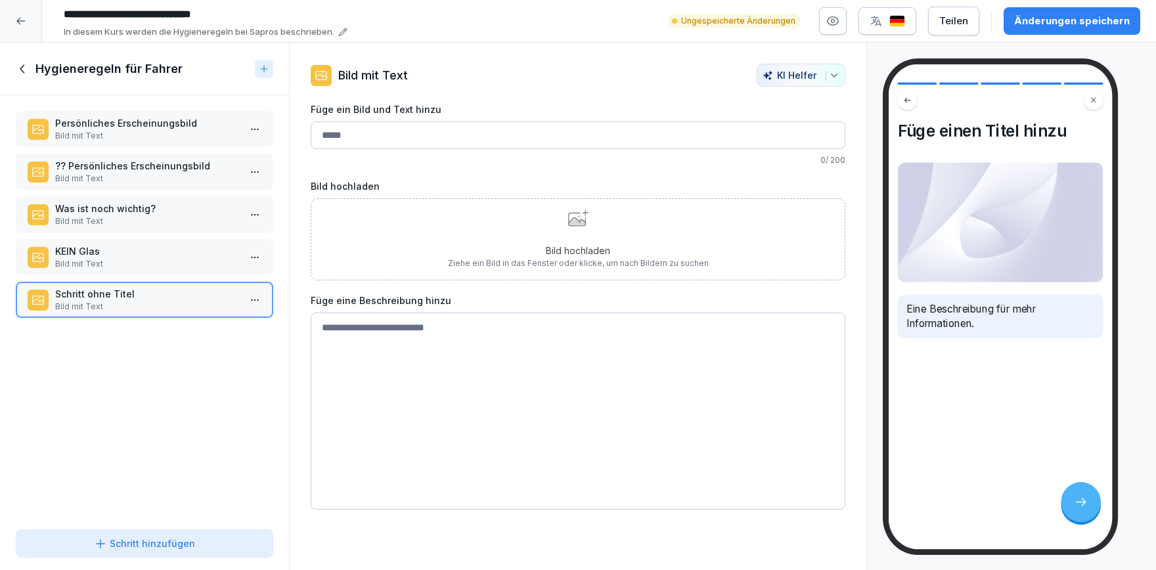
click at [503, 138] on input "Füge ein Bild und Text hinzu" at bounding box center [578, 136] width 535 height 28
type input "**********"
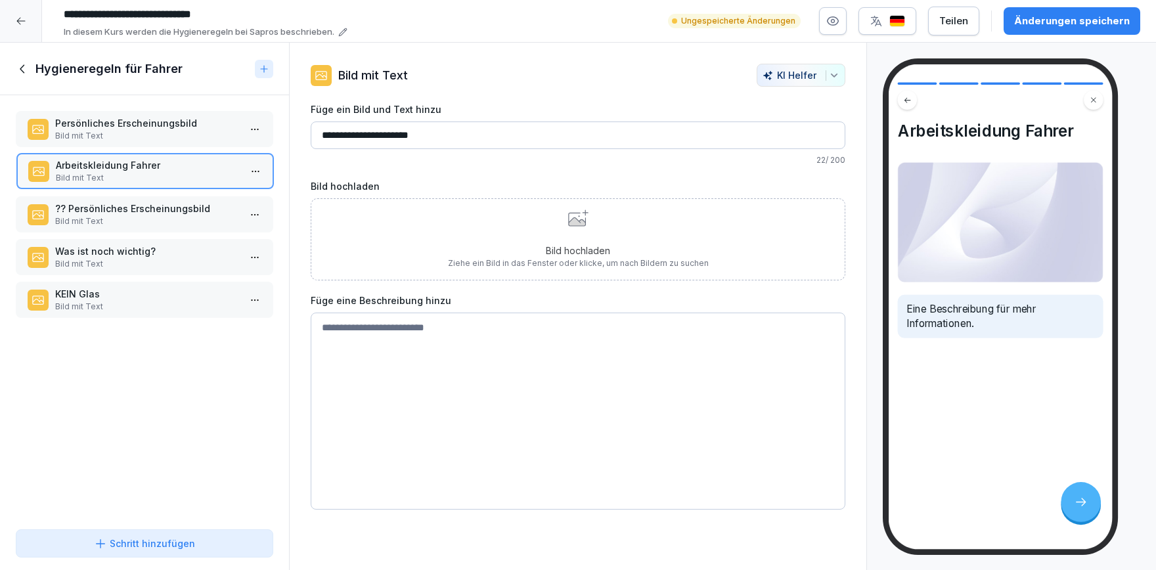
drag, startPoint x: 139, startPoint y: 310, endPoint x: 140, endPoint y: 181, distance: 128.8
click at [140, 181] on p "Bild mit Text" at bounding box center [148, 178] width 184 height 12
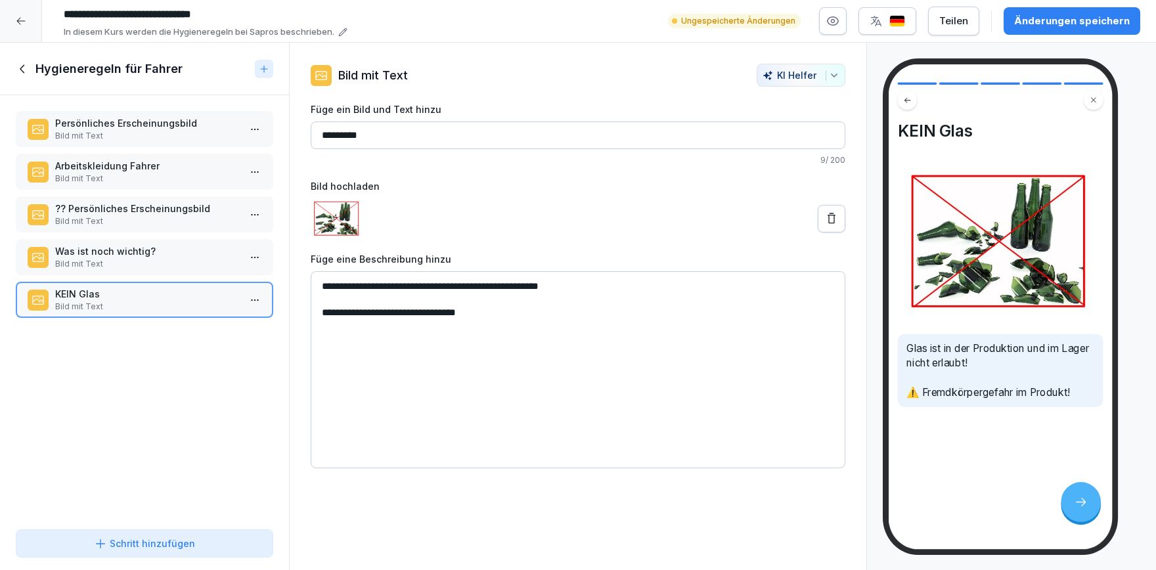
click at [139, 183] on p "Bild mit Text" at bounding box center [147, 179] width 184 height 12
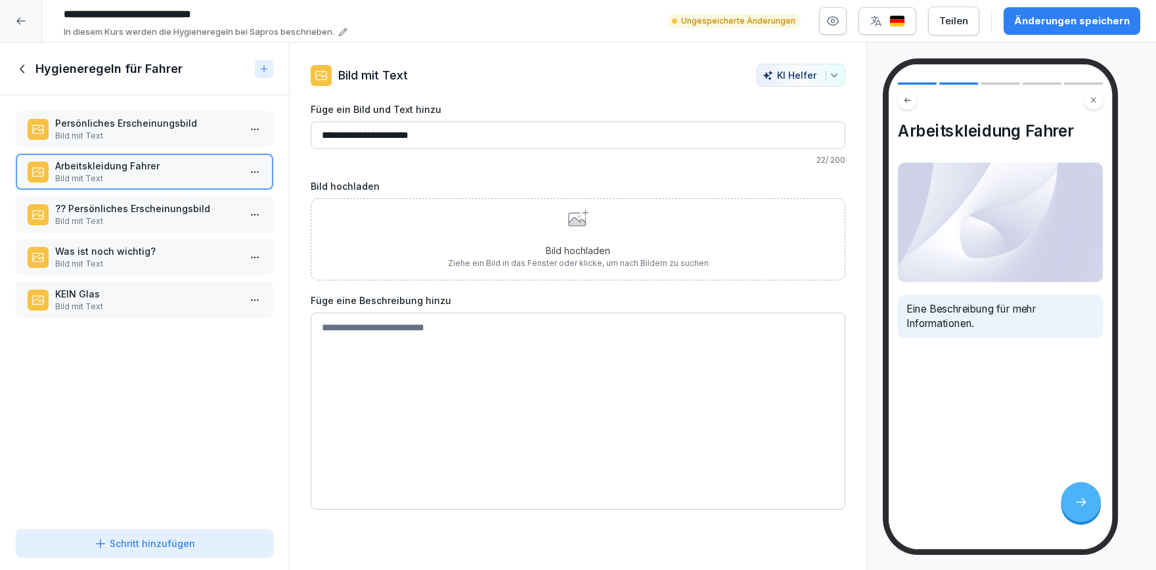
click at [603, 238] on div "Bild hochladen Ziehe ein Bild in das Fenster oder klicke, um nach Bildern zu su…" at bounding box center [578, 240] width 261 height 60
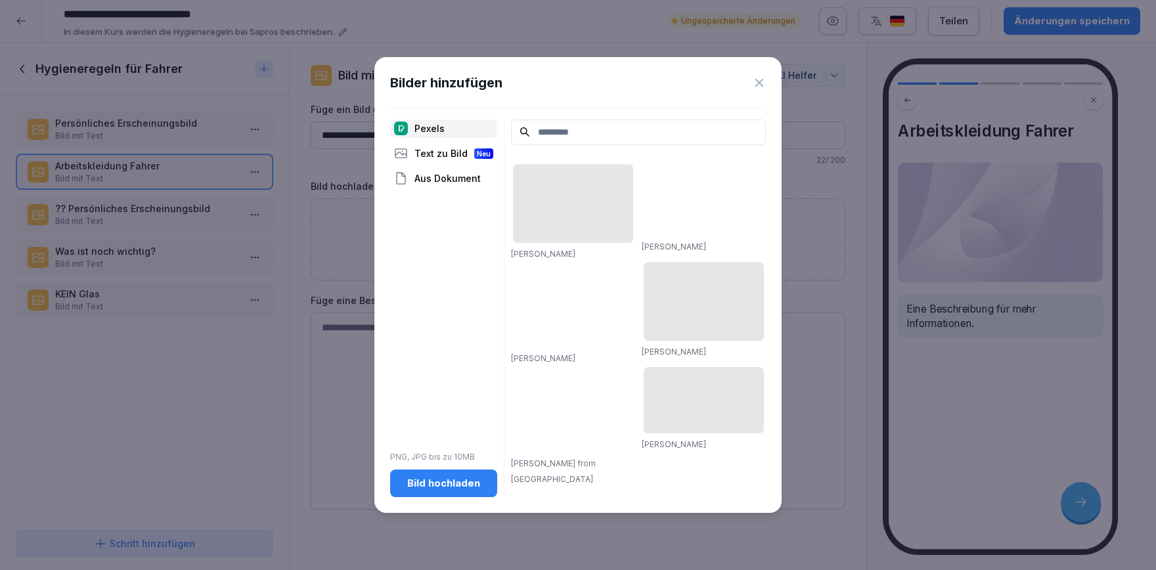
click at [452, 475] on button "Bild hochladen" at bounding box center [443, 484] width 107 height 28
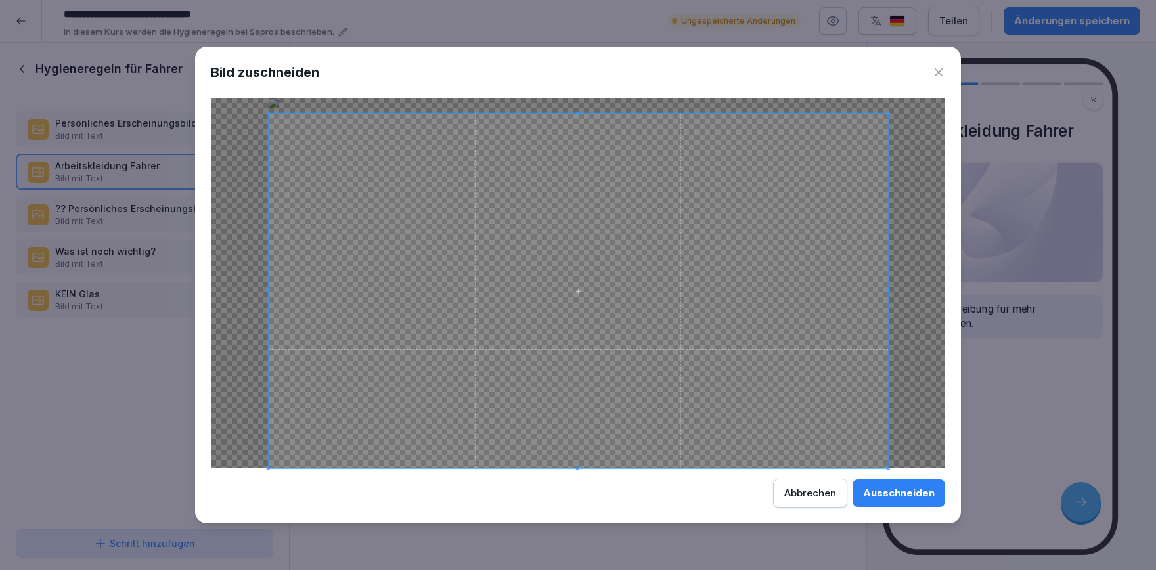
click at [579, 114] on div at bounding box center [579, 291] width 620 height 355
click at [581, 457] on div at bounding box center [579, 285] width 620 height 343
click at [883, 489] on div "Ausschneiden" at bounding box center [899, 493] width 72 height 14
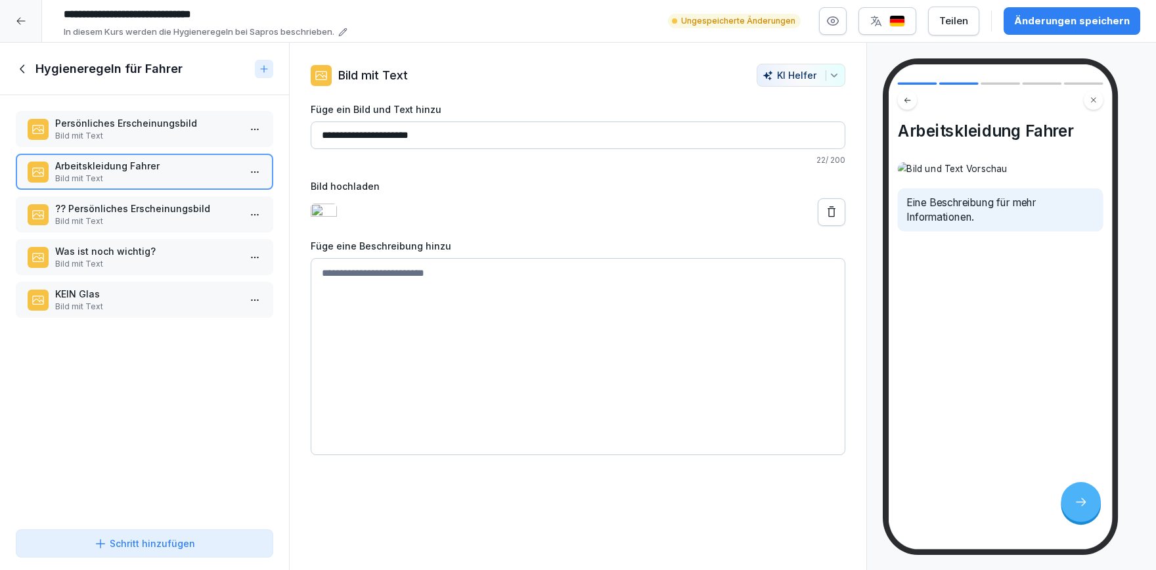
click at [842, 212] on button at bounding box center [832, 212] width 28 height 28
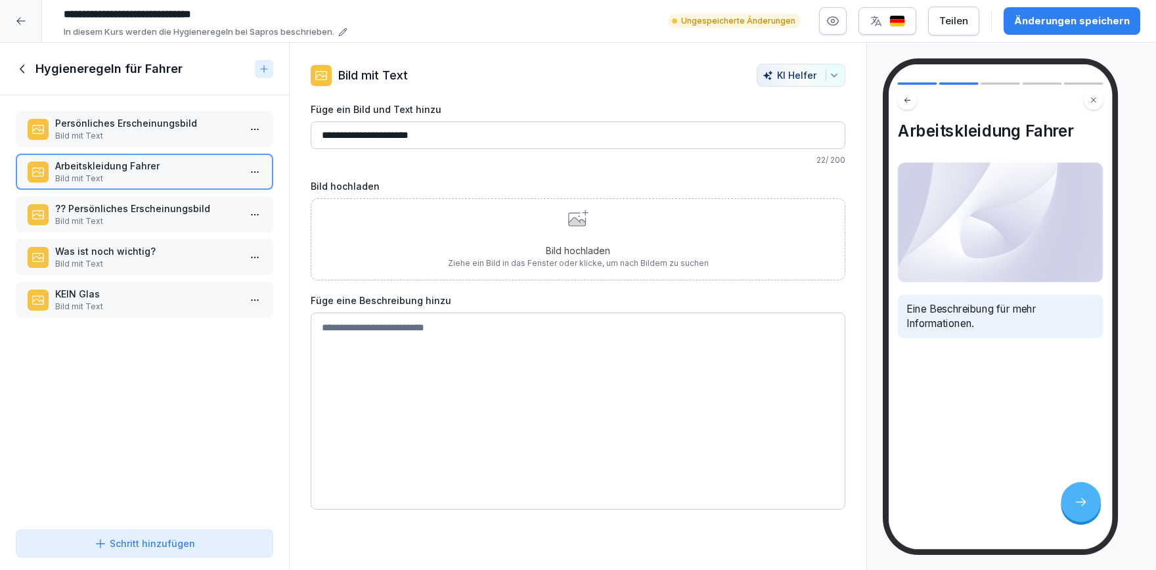
click at [636, 225] on div "Bild hochladen Ziehe ein Bild in das Fenster oder klicke, um nach Bildern zu su…" at bounding box center [578, 240] width 261 height 60
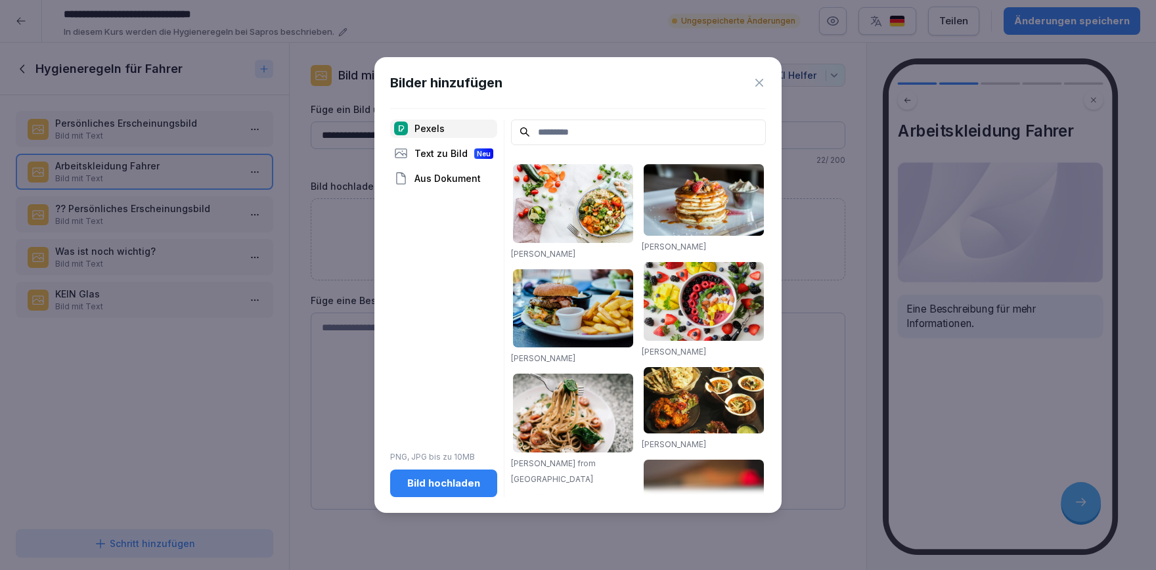
click at [481, 479] on div "Bild hochladen" at bounding box center [444, 483] width 86 height 14
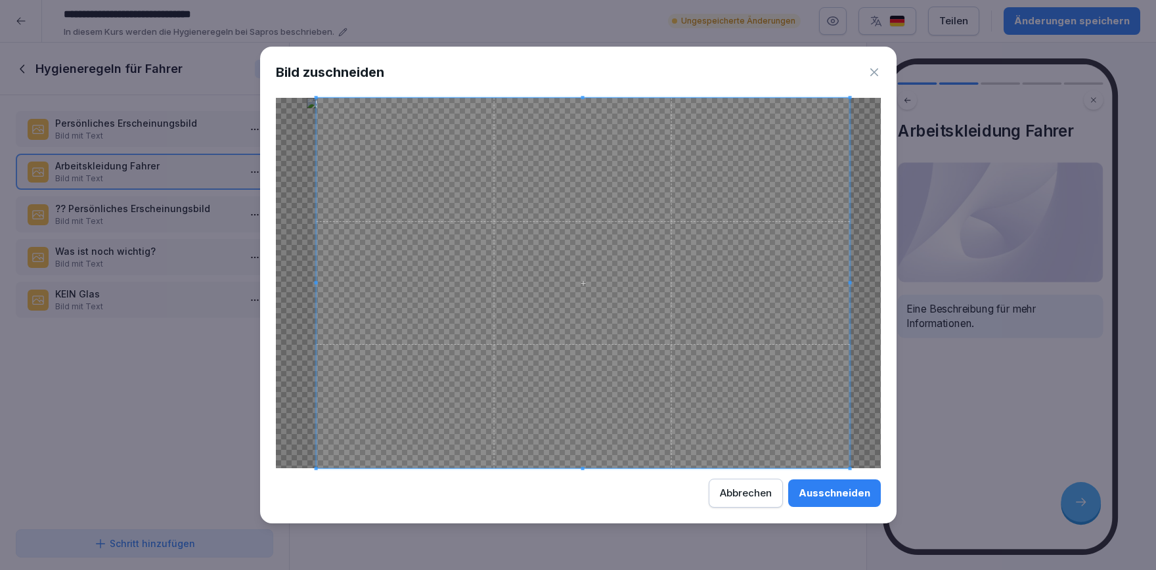
click at [317, 283] on span at bounding box center [315, 282] width 3 height 3
click at [588, 464] on div at bounding box center [583, 281] width 533 height 367
click at [583, 107] on span at bounding box center [582, 106] width 3 height 3
click at [811, 499] on div "Ausschneiden" at bounding box center [835, 493] width 72 height 14
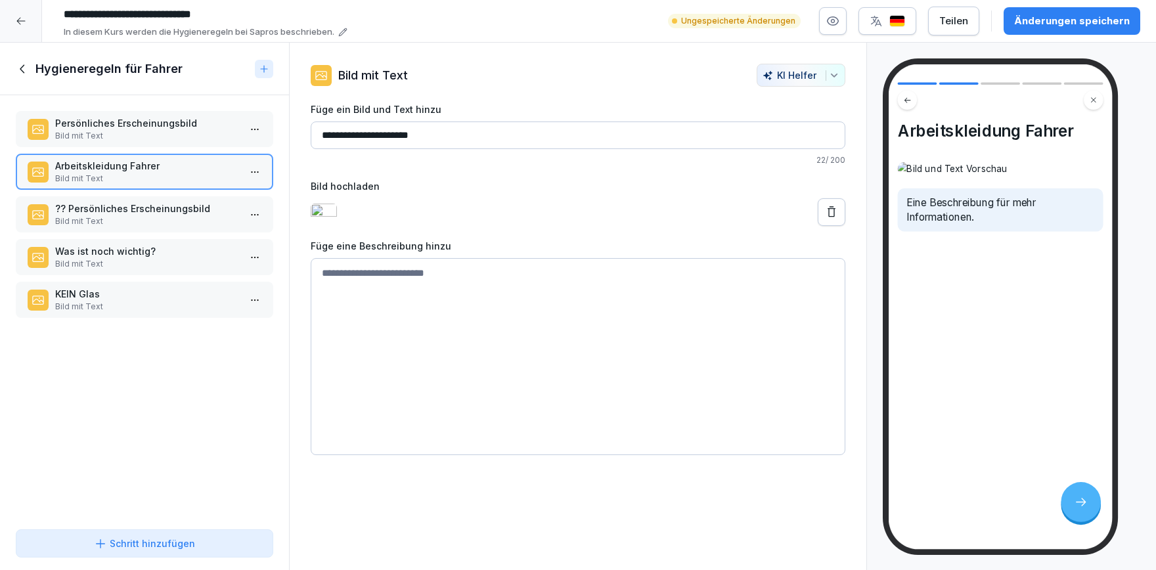
click at [354, 284] on textarea at bounding box center [578, 356] width 535 height 197
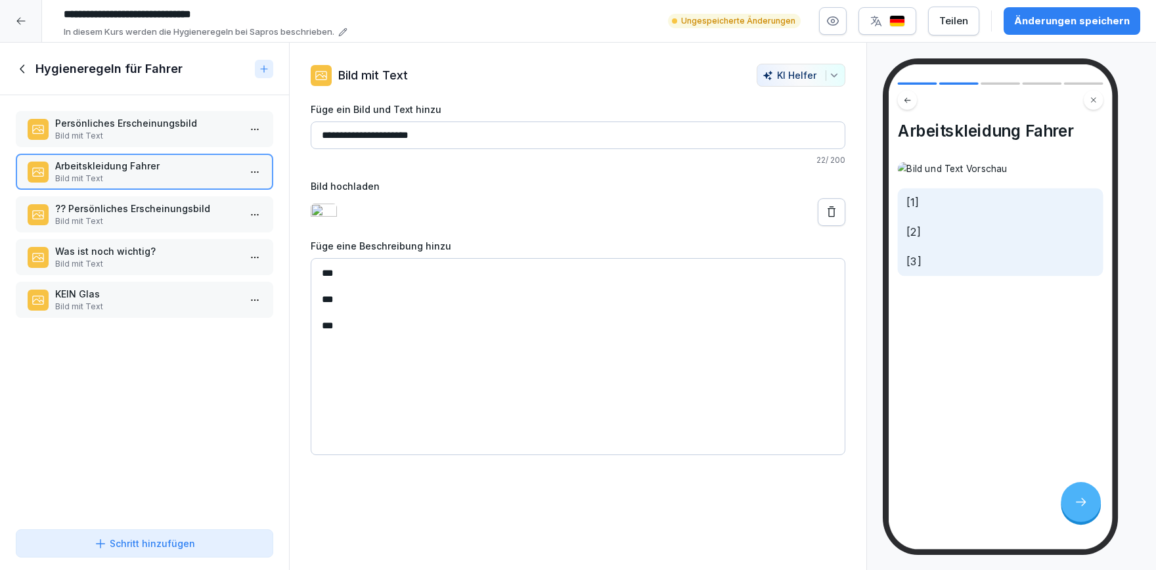
click at [380, 279] on textarea "*** *** ***" at bounding box center [578, 356] width 535 height 197
click at [357, 277] on textarea "*** *** ***" at bounding box center [578, 356] width 535 height 197
click at [362, 305] on textarea "**********" at bounding box center [578, 356] width 535 height 197
click at [475, 286] on textarea "**********" at bounding box center [578, 356] width 535 height 197
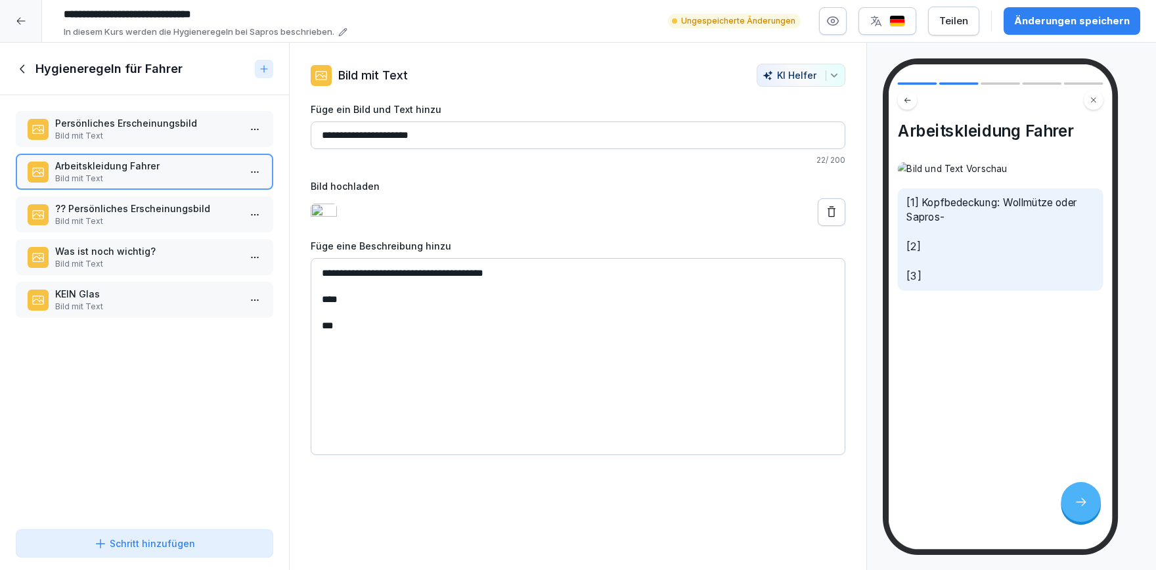
click at [417, 282] on textarea "**********" at bounding box center [578, 356] width 535 height 197
drag, startPoint x: 553, startPoint y: 279, endPoint x: 533, endPoint y: 279, distance: 20.4
click at [533, 279] on textarea "**********" at bounding box center [578, 356] width 535 height 197
click at [402, 301] on textarea "**********" at bounding box center [578, 356] width 535 height 197
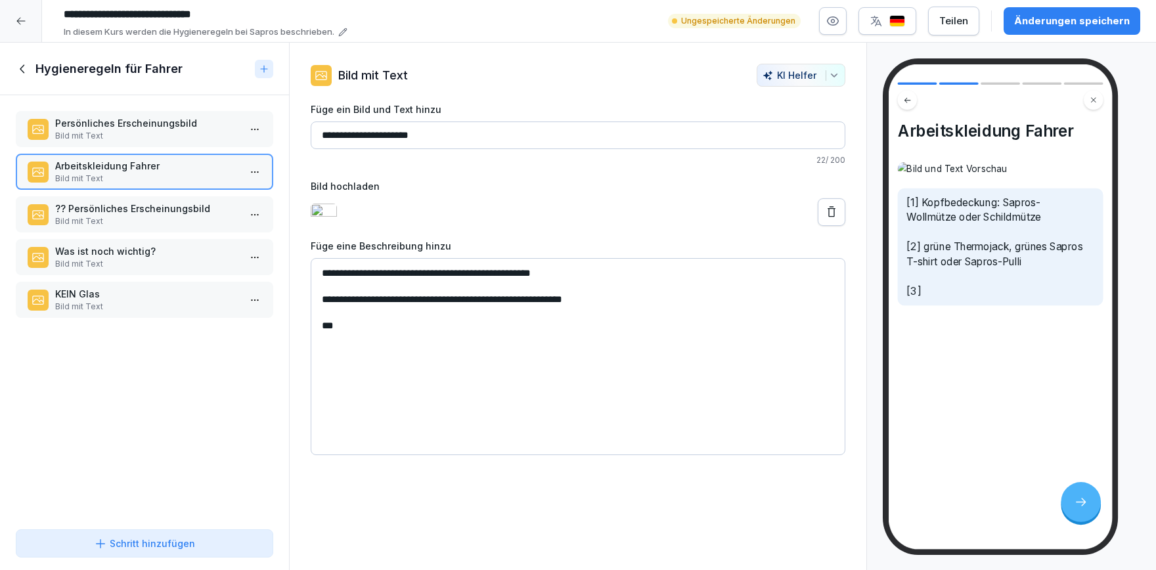
click at [408, 335] on textarea "**********" at bounding box center [578, 356] width 535 height 197
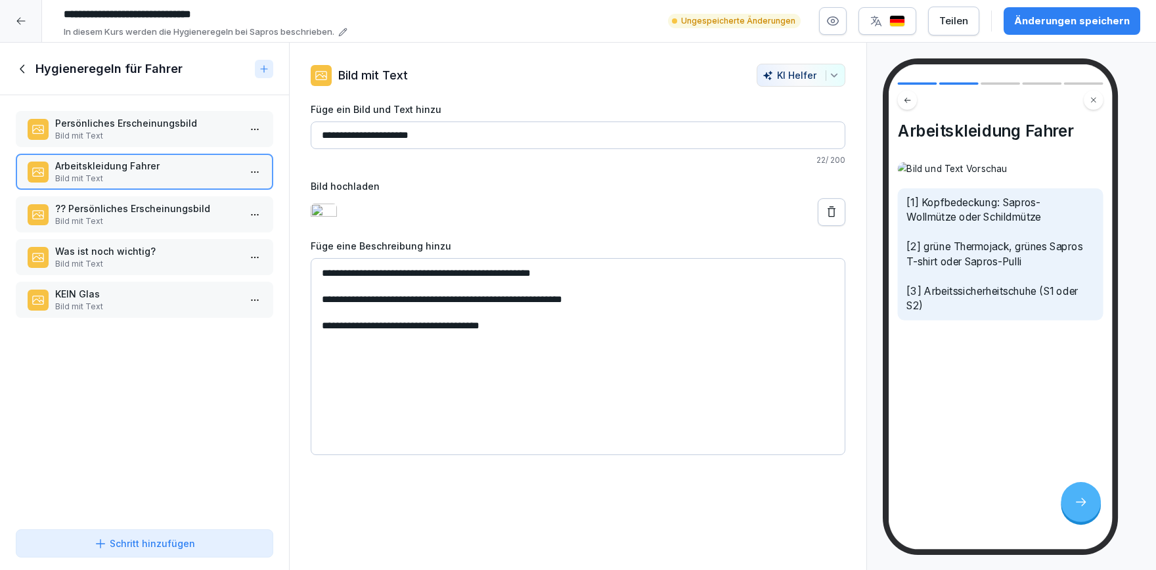
type textarea "**********"
click at [164, 127] on p "Persönliches Erscheinungsbild" at bounding box center [147, 123] width 184 height 14
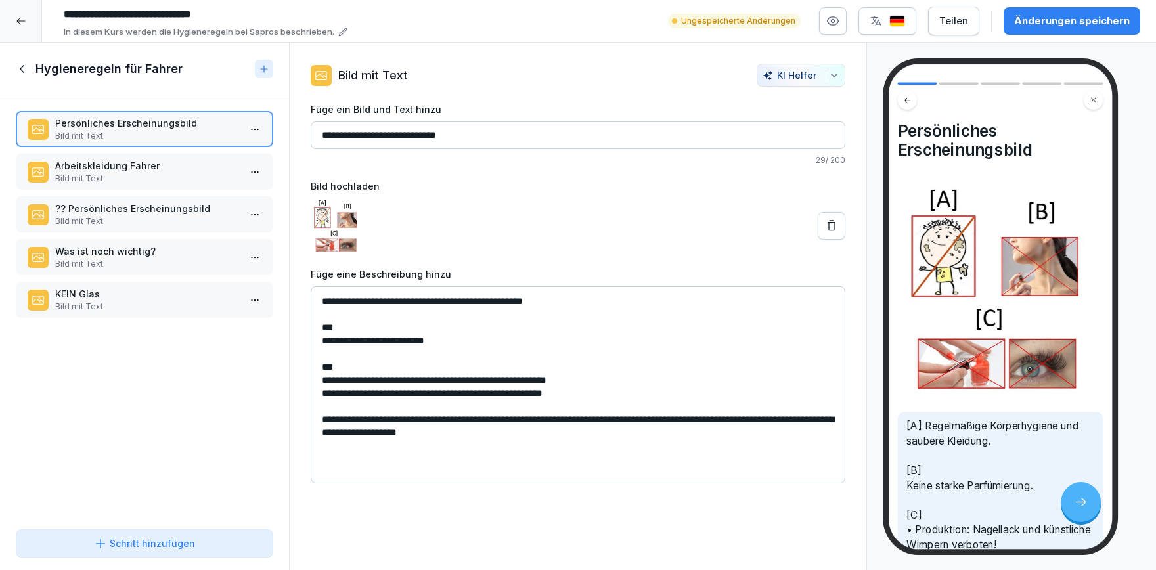
click at [132, 228] on div "?? Persönliches Erscheinungsbild Bild mit Text" at bounding box center [145, 214] width 258 height 36
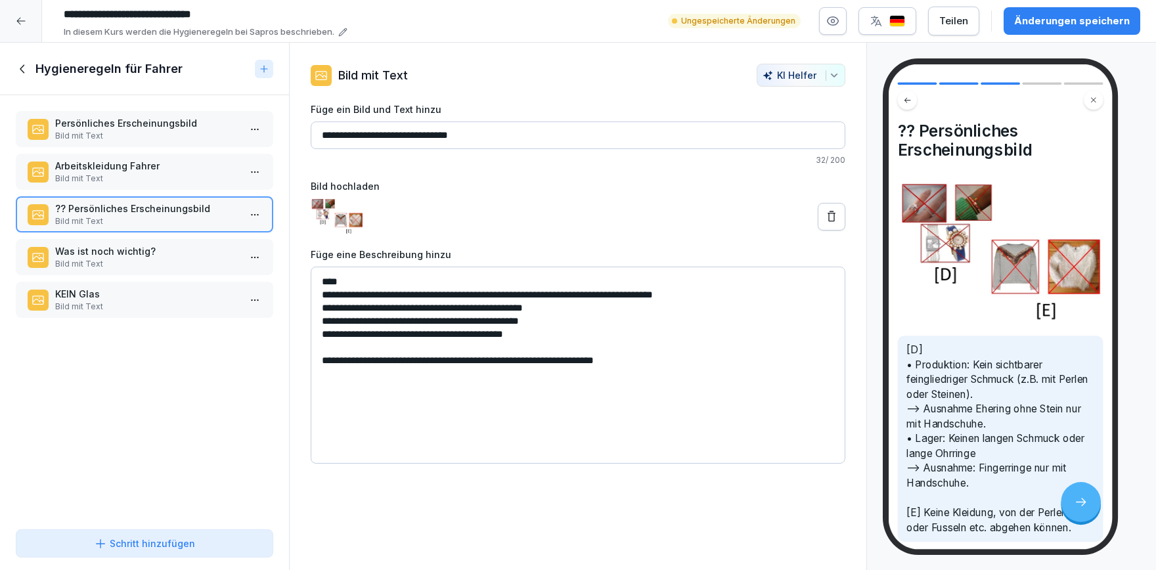
click at [127, 251] on p "Was ist noch wichtig?" at bounding box center [147, 251] width 184 height 14
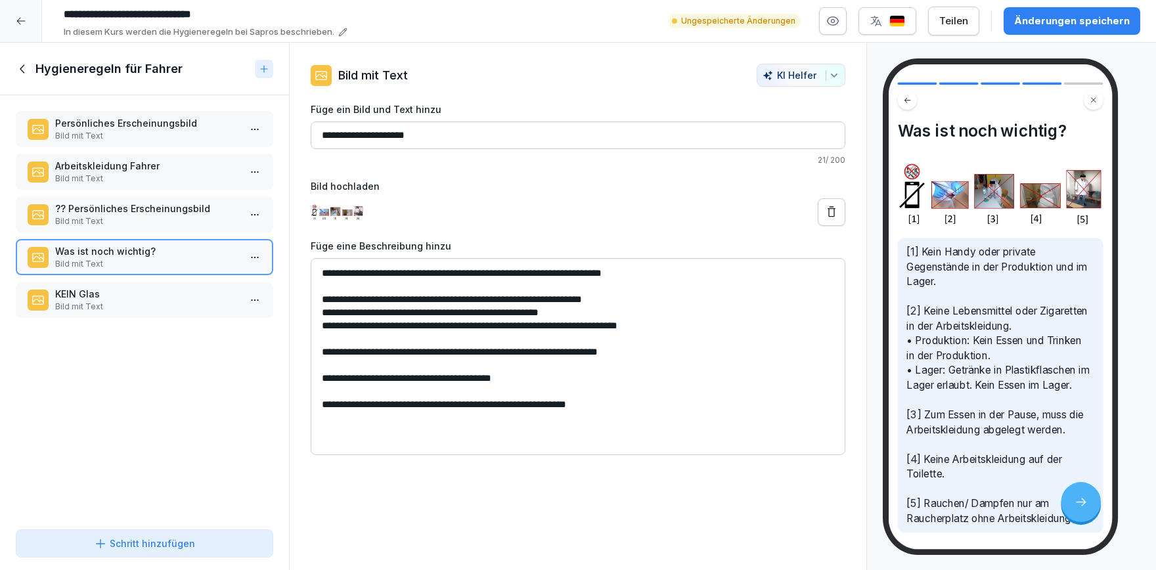
click at [830, 211] on icon at bounding box center [831, 212] width 13 height 13
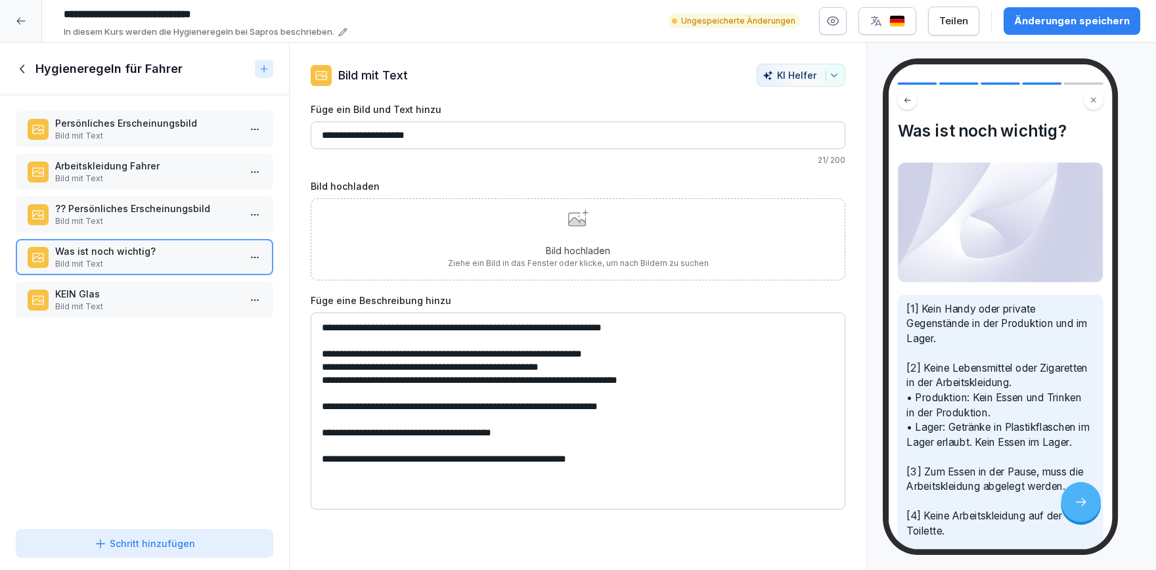
click at [607, 214] on div "Bild hochladen Ziehe ein Bild in das Fenster oder klicke, um nach Bildern zu su…" at bounding box center [578, 240] width 261 height 60
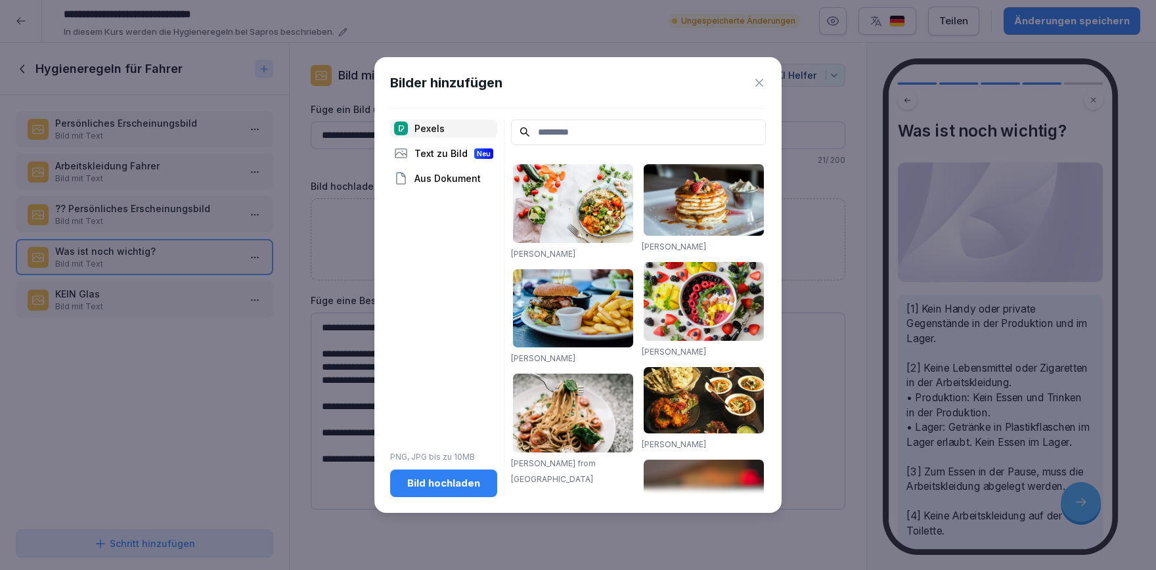
click at [468, 481] on div "Bild hochladen" at bounding box center [444, 483] width 86 height 14
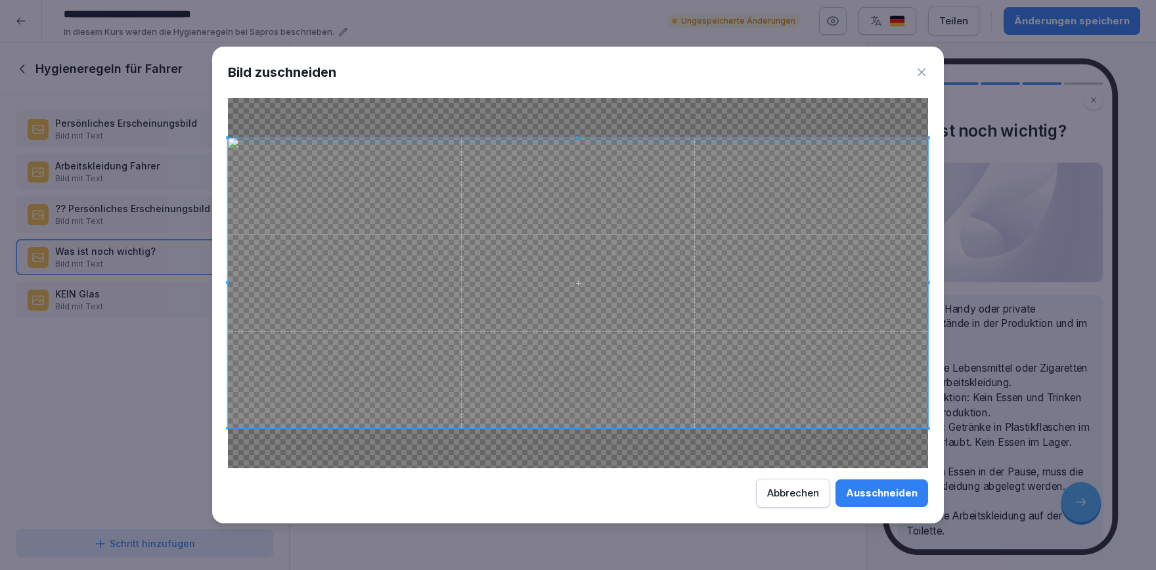
click at [579, 430] on div at bounding box center [578, 283] width 700 height 371
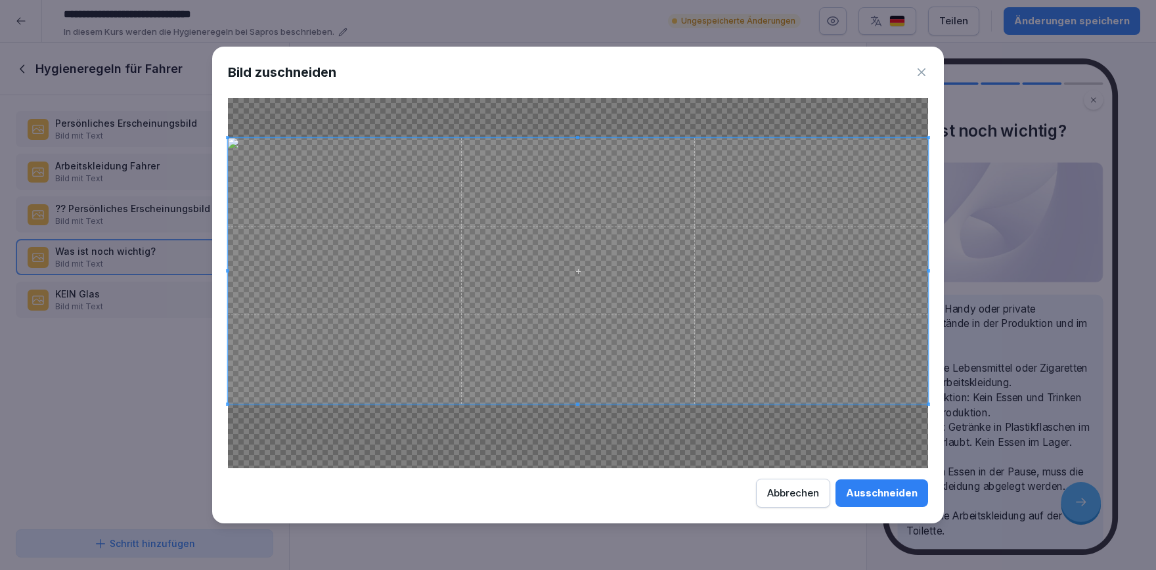
click at [583, 404] on div at bounding box center [578, 271] width 700 height 266
click at [907, 399] on span at bounding box center [905, 398] width 3 height 3
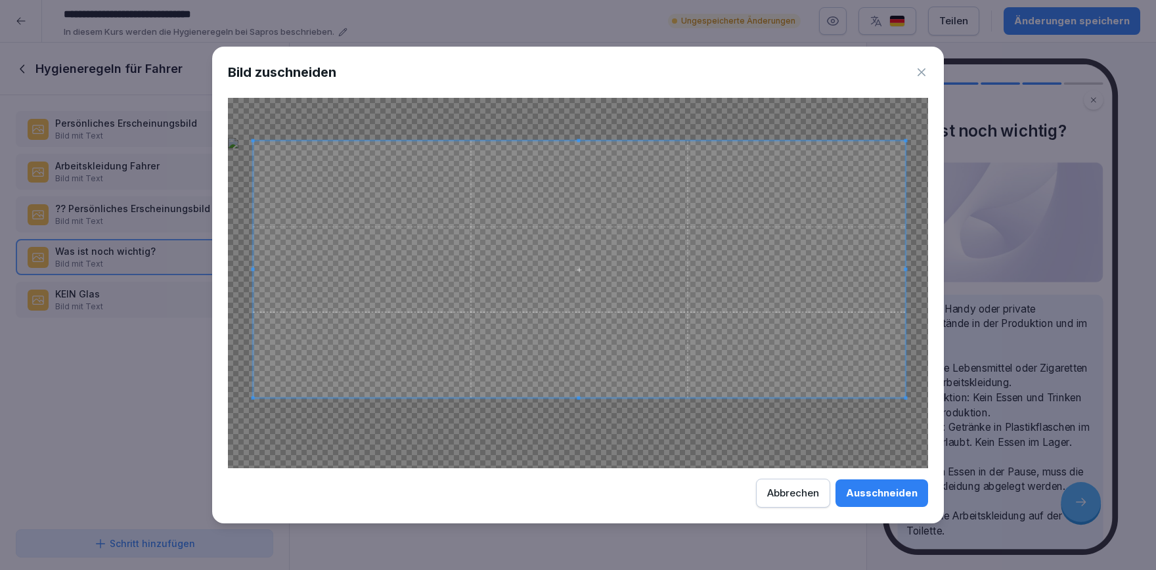
click at [254, 141] on span at bounding box center [253, 140] width 3 height 3
click at [864, 489] on div "Ausschneiden" at bounding box center [882, 493] width 72 height 14
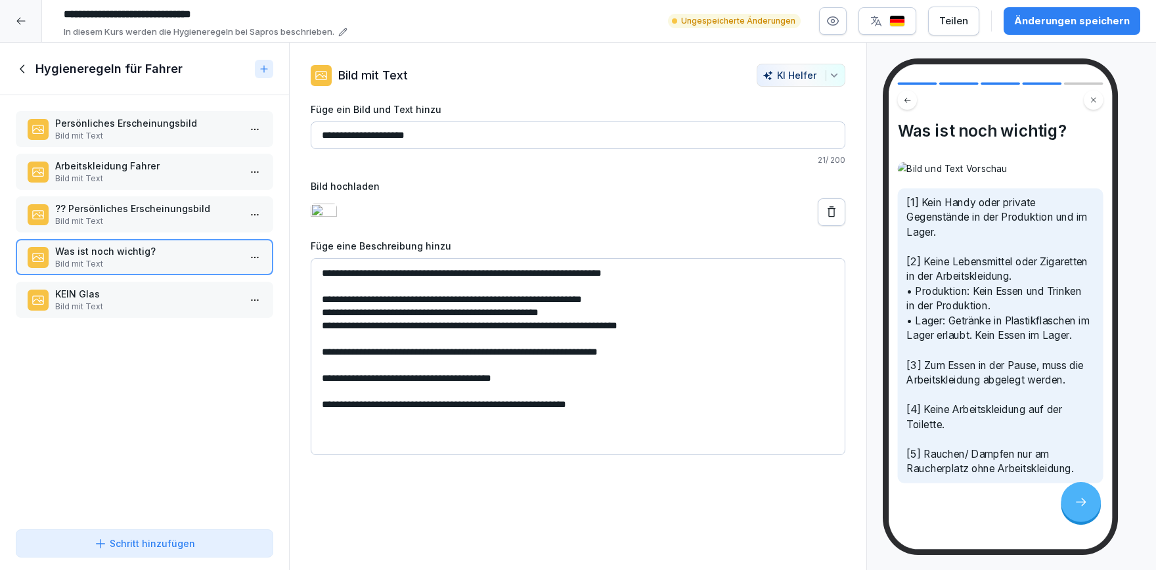
drag, startPoint x: 676, startPoint y: 328, endPoint x: 323, endPoint y: 273, distance: 357.7
click at [326, 272] on textarea "**********" at bounding box center [578, 356] width 535 height 197
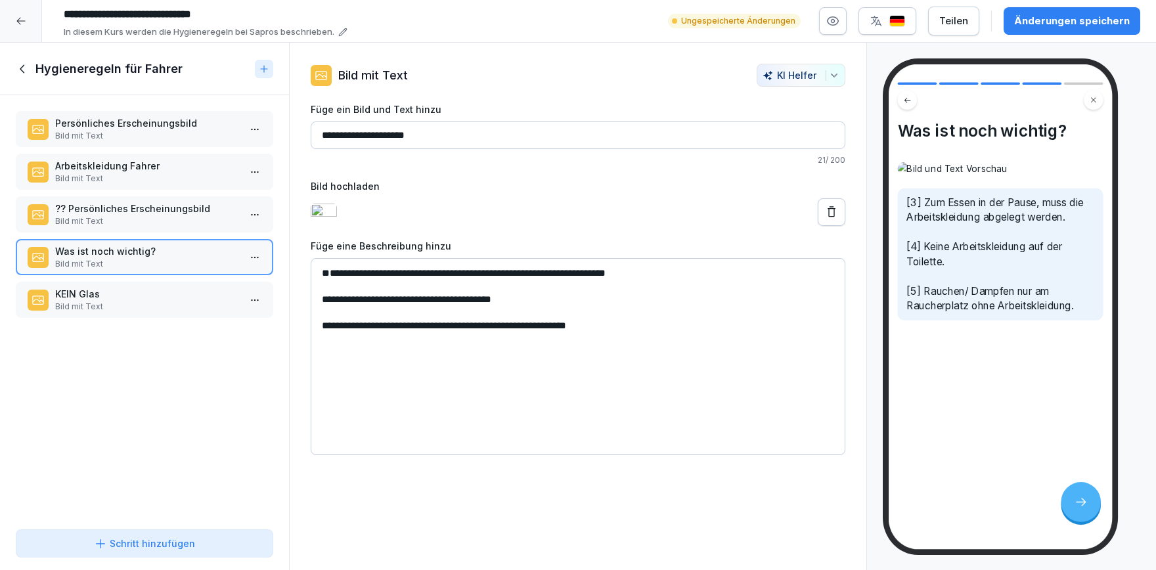
click at [325, 288] on textarea "**********" at bounding box center [578, 356] width 535 height 197
click at [322, 284] on textarea "**********" at bounding box center [578, 356] width 535 height 197
click at [328, 274] on textarea "**********" at bounding box center [578, 356] width 535 height 197
click at [327, 302] on textarea "**********" at bounding box center [578, 356] width 535 height 197
click at [328, 325] on textarea "**********" at bounding box center [578, 356] width 535 height 197
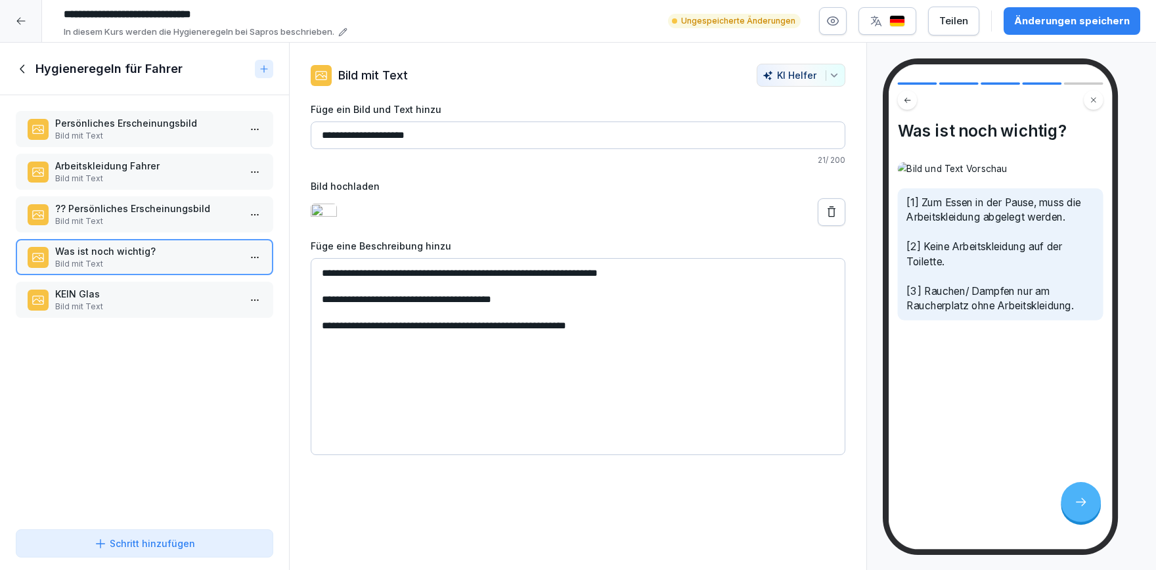
click at [669, 392] on textarea "**********" at bounding box center [578, 356] width 535 height 197
drag, startPoint x: 465, startPoint y: 327, endPoint x: 430, endPoint y: 328, distance: 35.5
click at [430, 328] on textarea "**********" at bounding box center [578, 356] width 535 height 197
drag, startPoint x: 620, startPoint y: 328, endPoint x: 527, endPoint y: 304, distance: 95.8
click at [520, 328] on textarea "**********" at bounding box center [578, 356] width 535 height 197
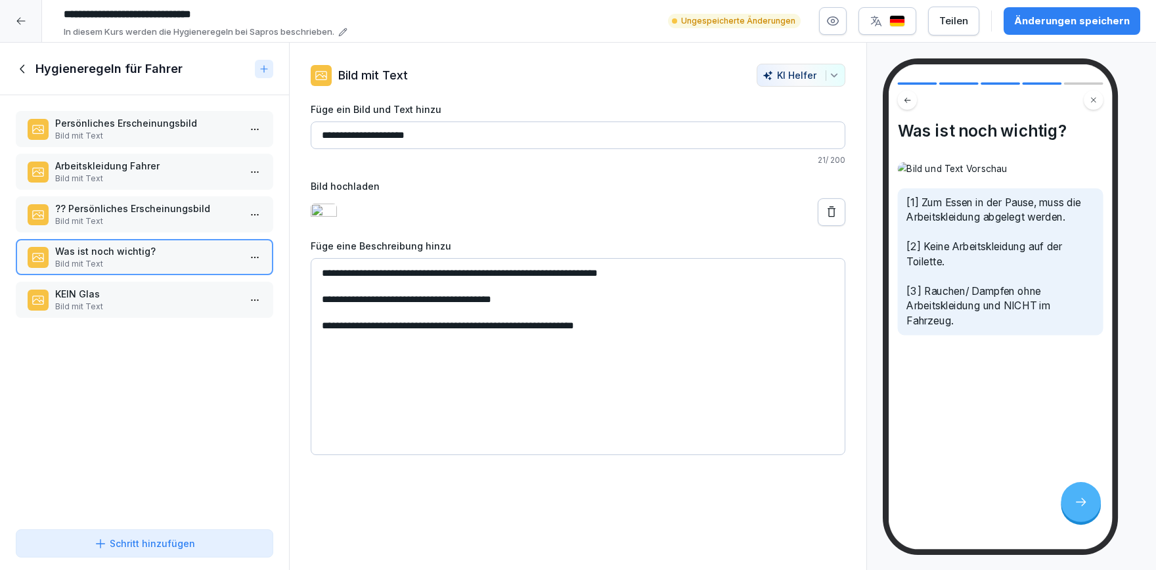
type textarea "**********"
click at [171, 292] on p "KEIN Glas" at bounding box center [147, 294] width 184 height 14
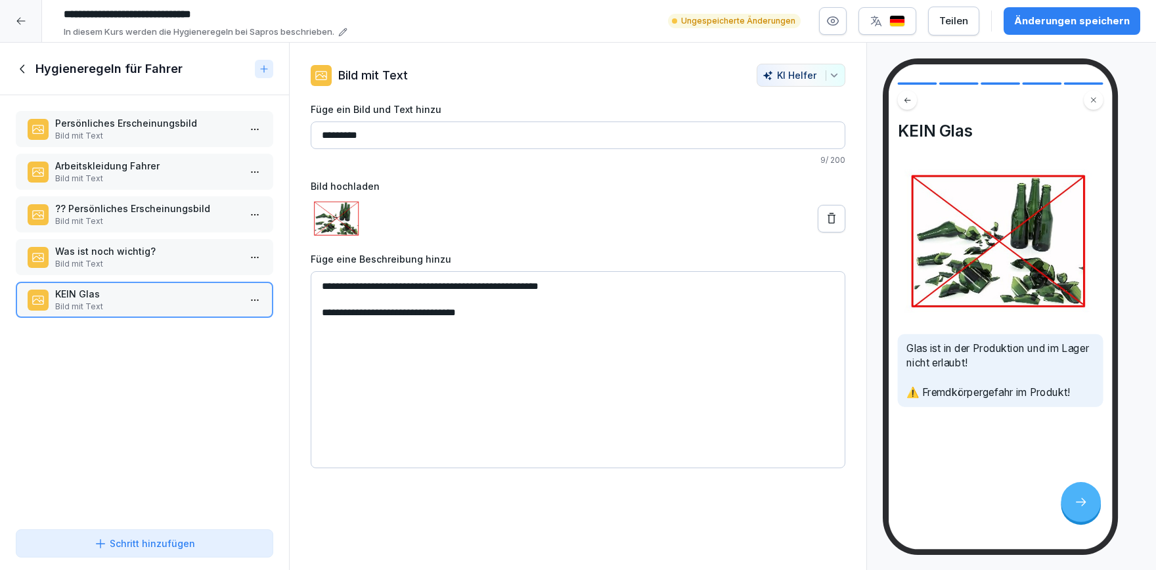
click at [160, 214] on p "?? Persönliches Erscheinungsbild" at bounding box center [147, 209] width 184 height 14
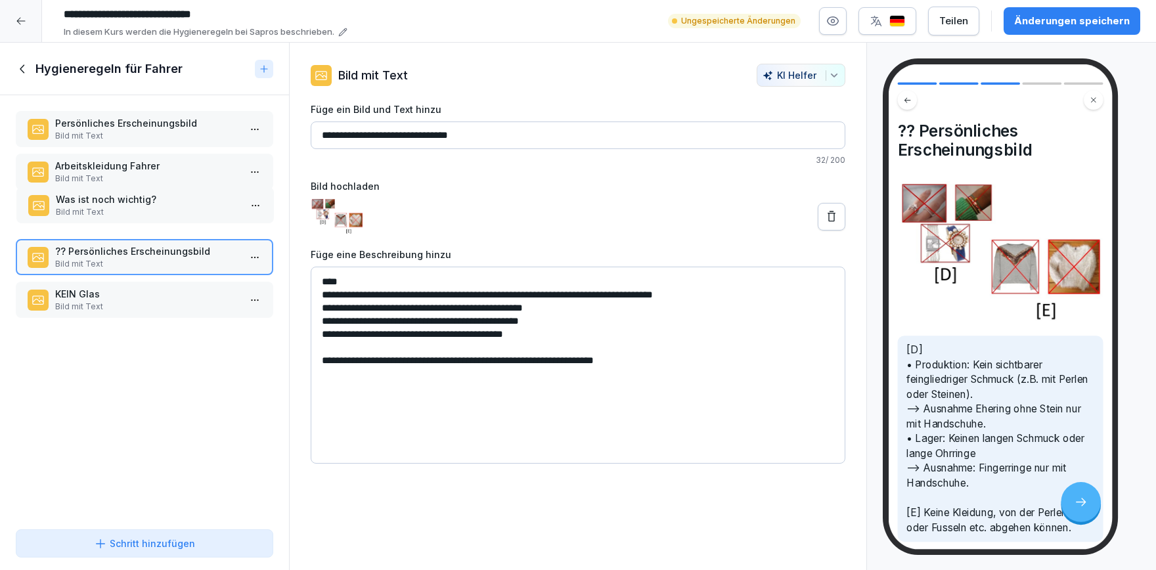
drag, startPoint x: 141, startPoint y: 257, endPoint x: 141, endPoint y: 205, distance: 51.9
click at [141, 205] on p "Was ist noch wichtig?" at bounding box center [148, 199] width 184 height 14
click at [143, 171] on p "Arbeitskleidung Fahrer" at bounding box center [147, 166] width 184 height 14
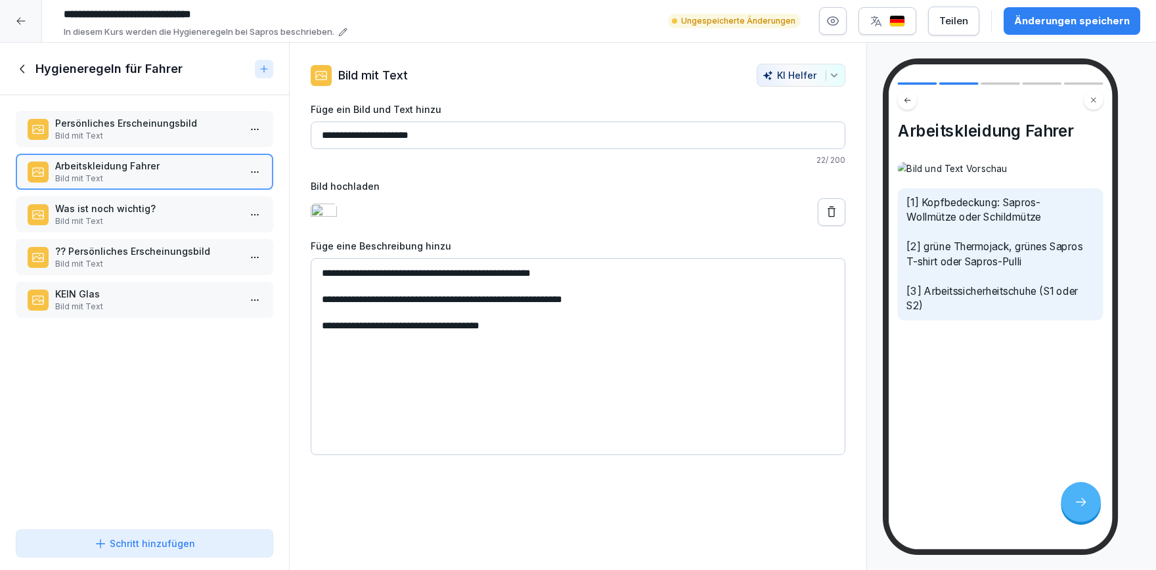
click at [1090, 15] on div "Änderungen speichern" at bounding box center [1072, 21] width 116 height 14
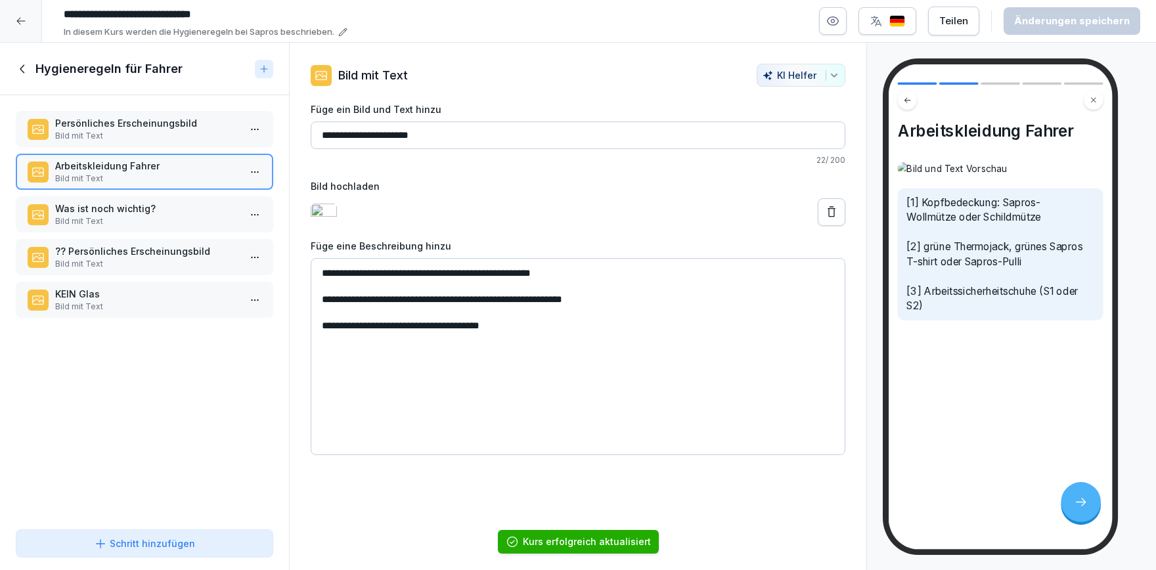
click at [18, 68] on icon at bounding box center [23, 69] width 14 height 14
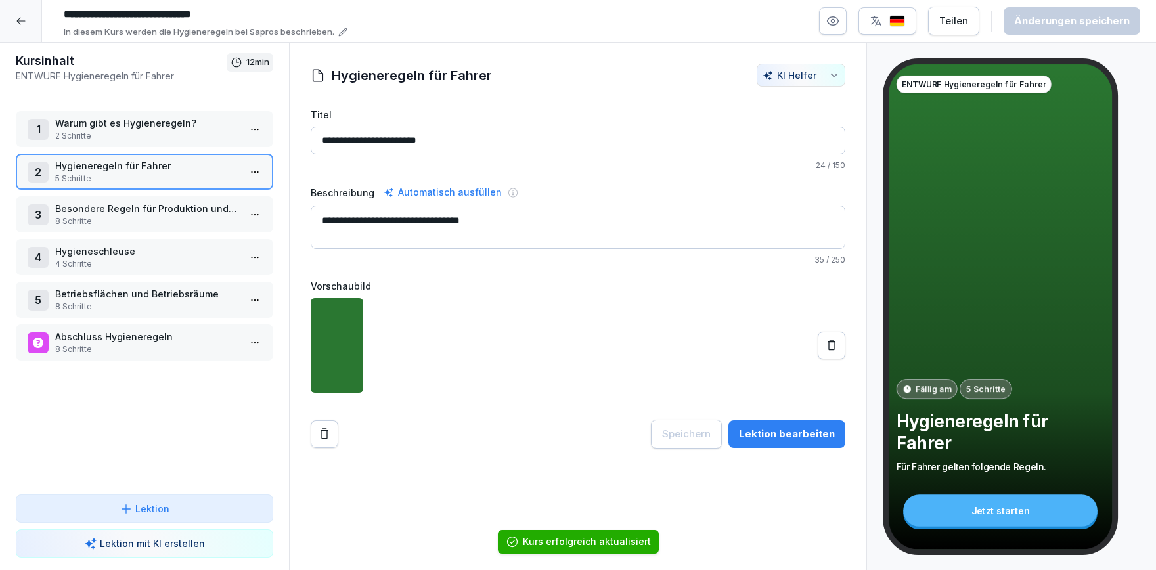
click at [130, 217] on p "8 Schritte" at bounding box center [147, 221] width 184 height 12
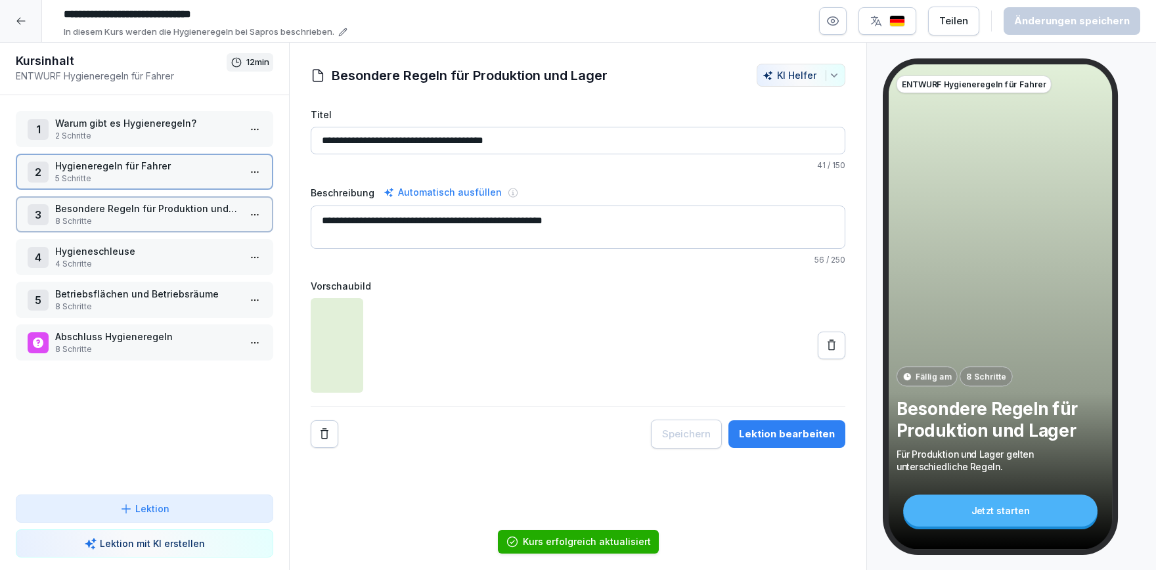
click at [130, 217] on p "8 Schritte" at bounding box center [147, 221] width 184 height 12
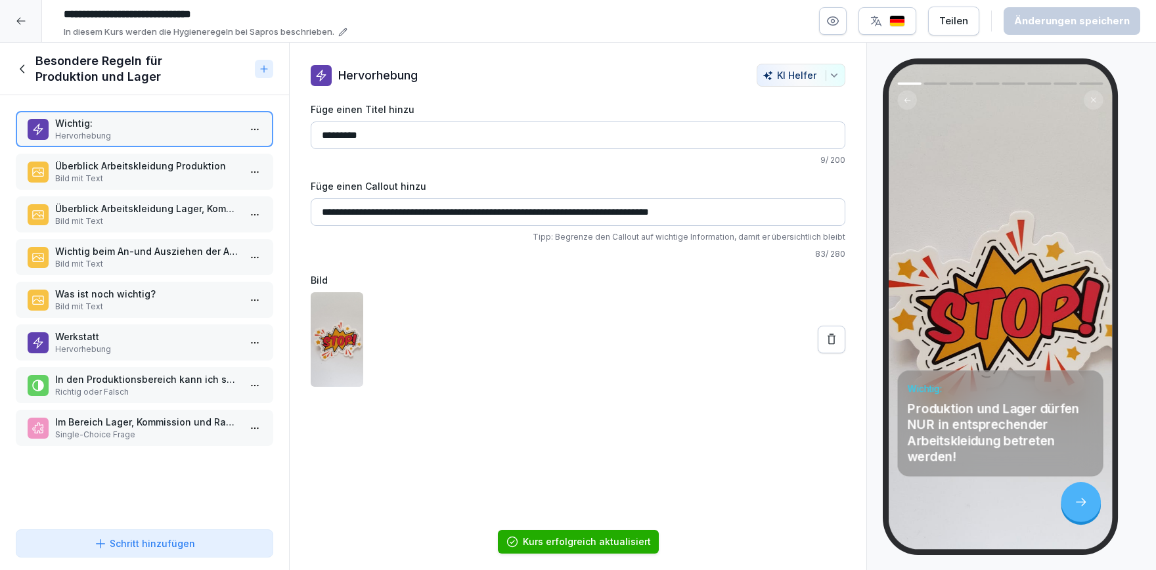
click at [146, 171] on p "Überblick Arbeitskleidung Produktion" at bounding box center [147, 166] width 184 height 14
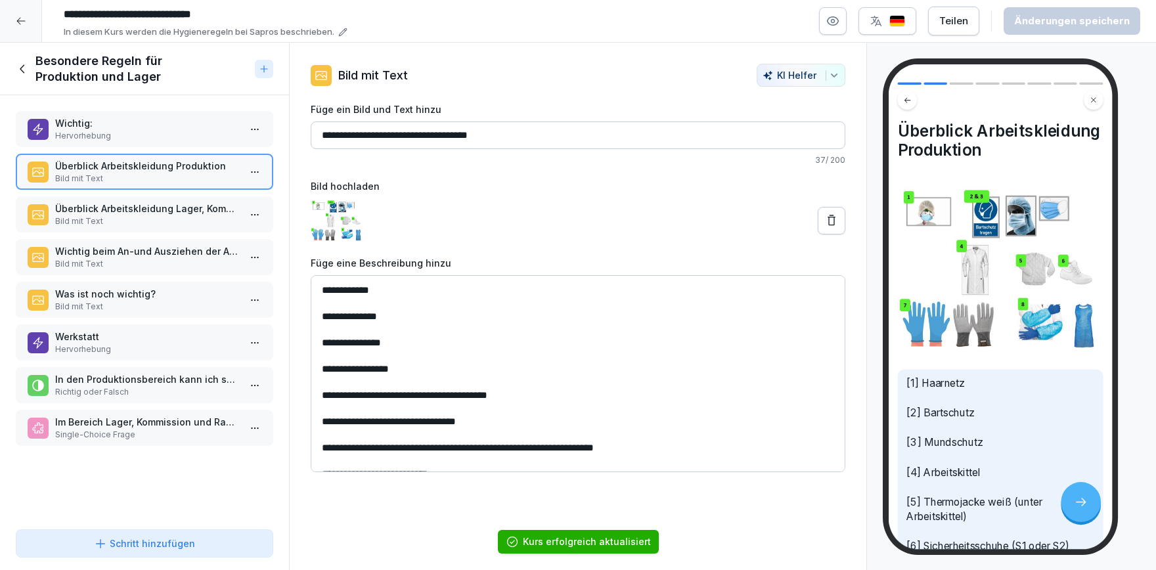
click at [148, 210] on p "Überblick Arbeitskleidung Lager, Kommission & Rampe" at bounding box center [147, 209] width 184 height 14
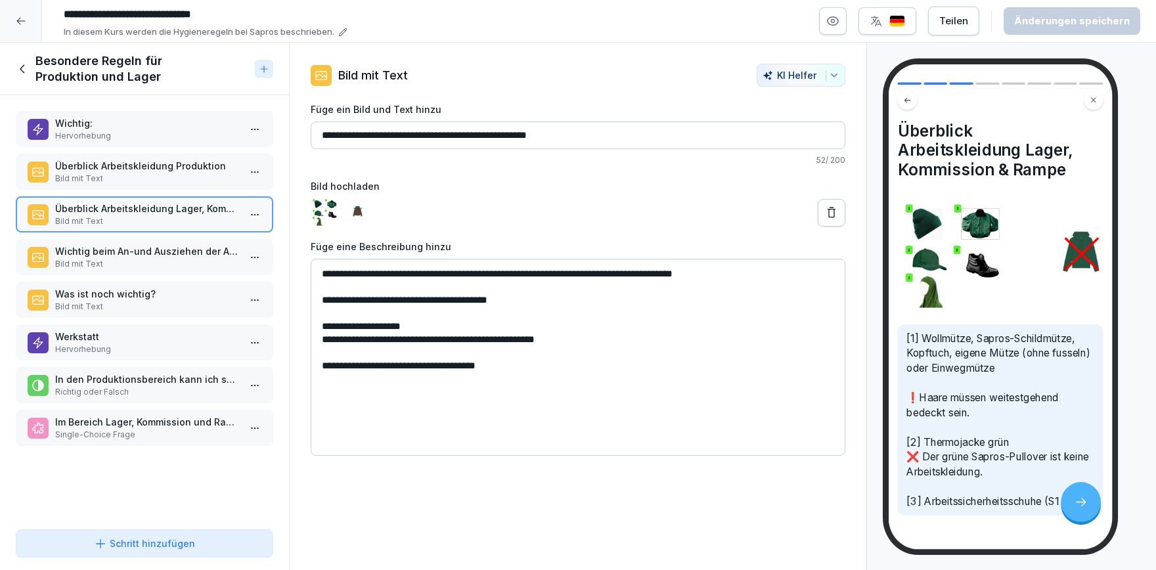
click at [129, 257] on p "Wichtig beim An-und Ausziehen der Arbeitskleidung" at bounding box center [147, 251] width 184 height 14
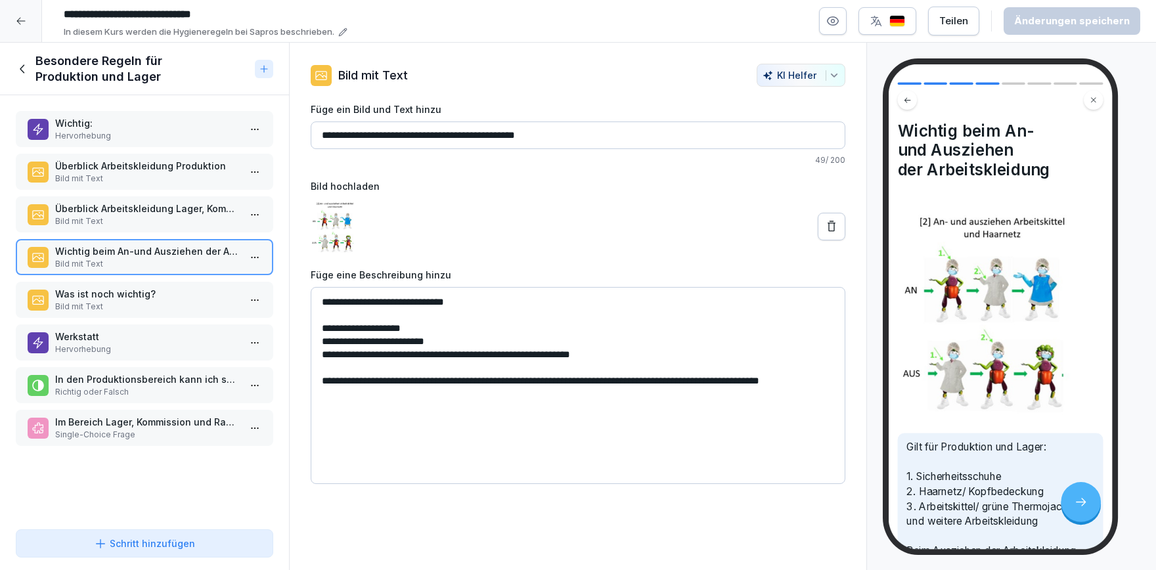
click at [104, 292] on p "Was ist noch wichtig?" at bounding box center [147, 294] width 184 height 14
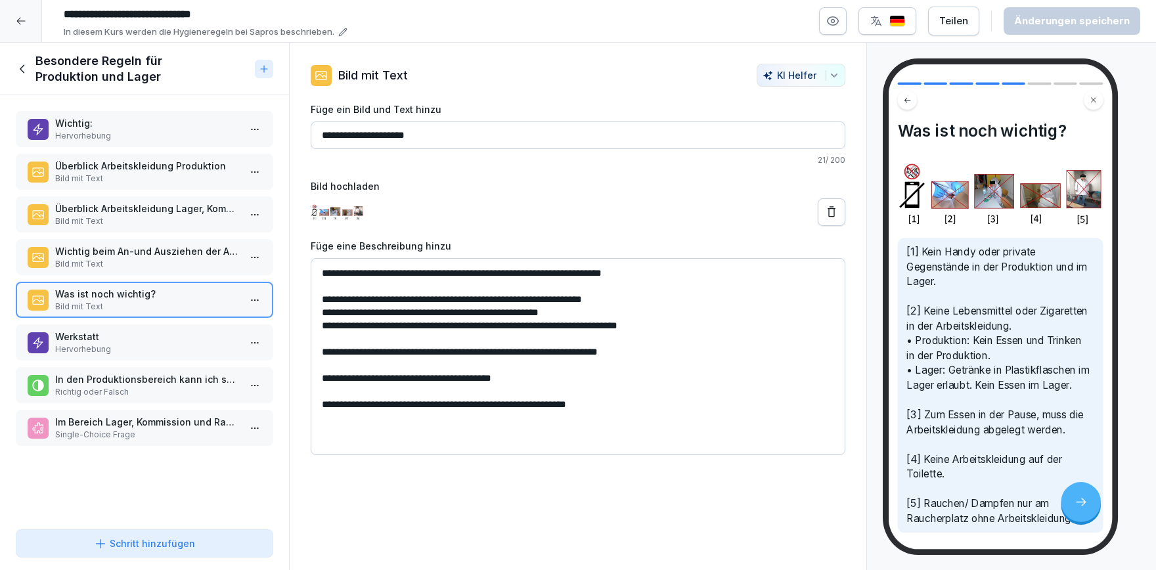
click at [164, 252] on p "Wichtig beim An-und Ausziehen der Arbeitskleidung" at bounding box center [147, 251] width 184 height 14
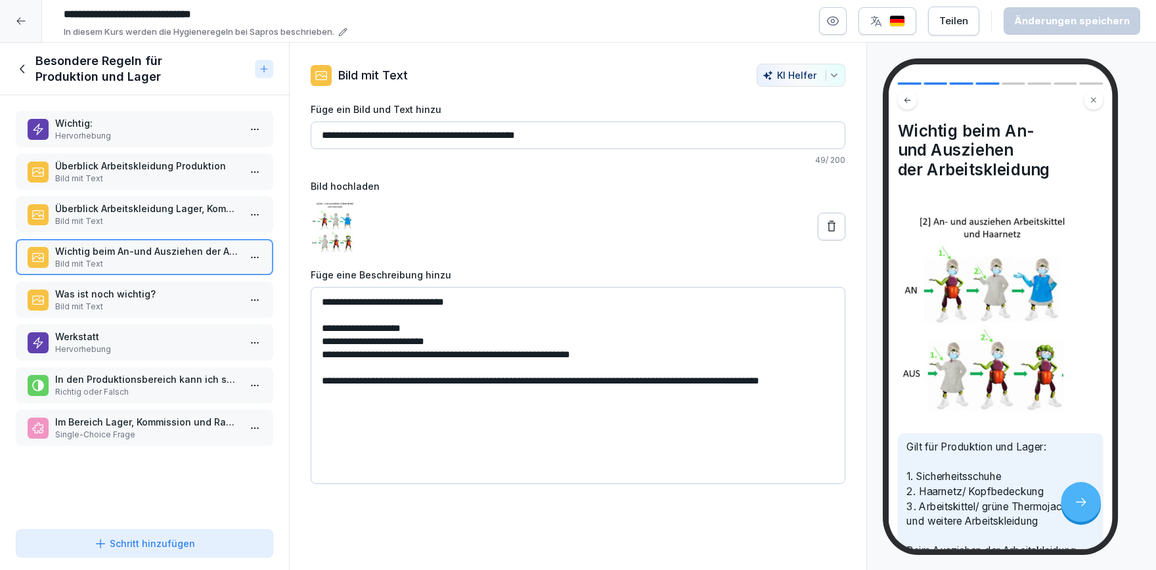
click at [143, 336] on p "Werkstatt" at bounding box center [147, 337] width 184 height 14
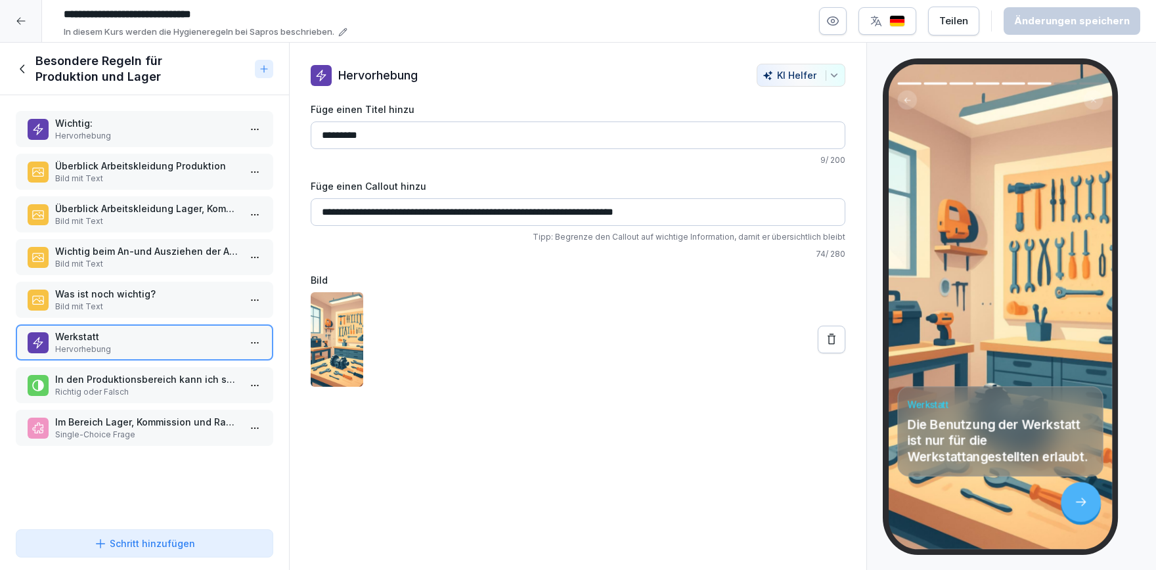
click at [22, 74] on icon at bounding box center [23, 69] width 14 height 14
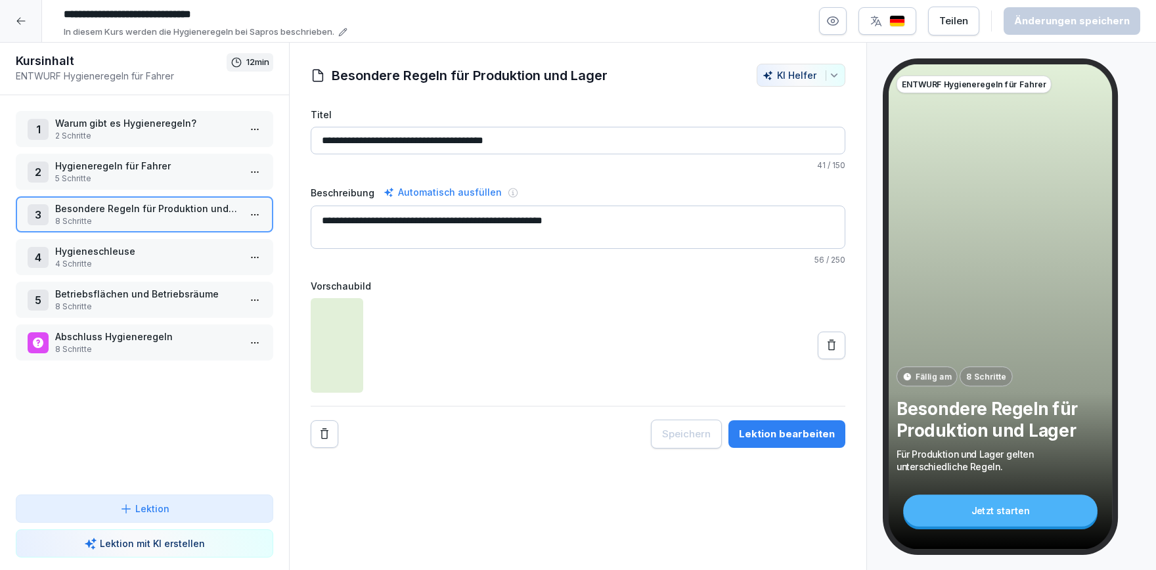
click at [160, 266] on p "4 Schritte" at bounding box center [147, 264] width 184 height 12
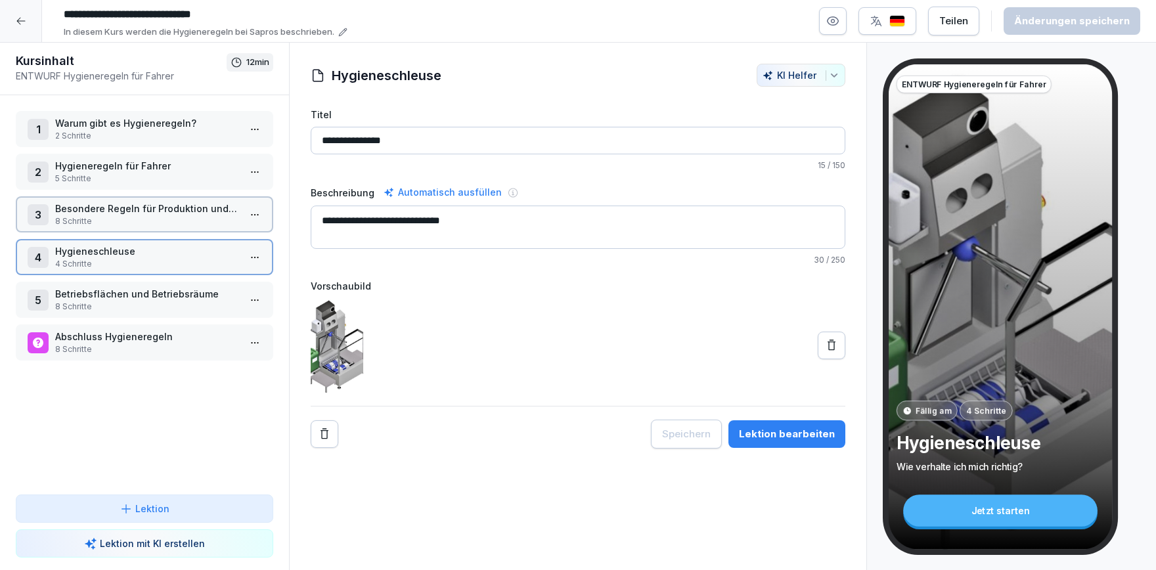
click at [160, 266] on p "4 Schritte" at bounding box center [147, 264] width 184 height 12
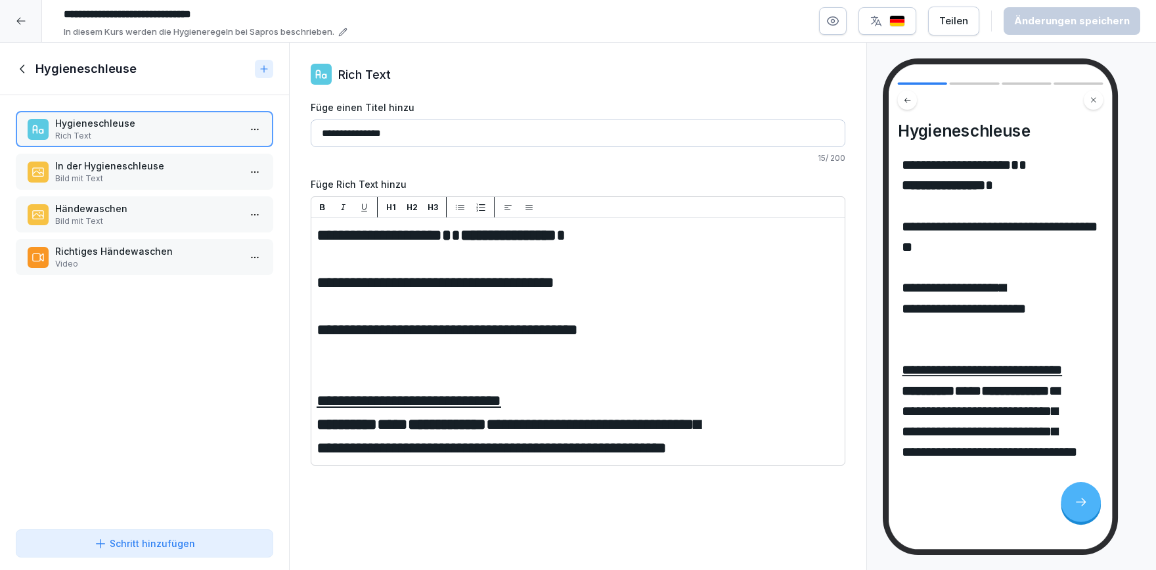
click at [158, 162] on p "In der Hygieneschleuse" at bounding box center [147, 166] width 184 height 14
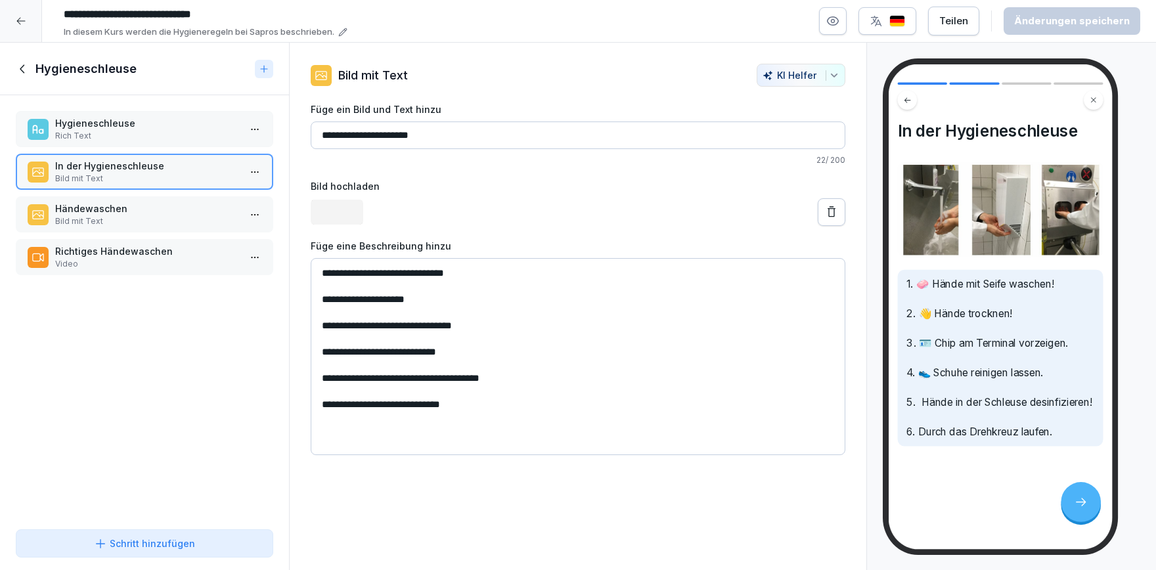
click at [145, 215] on div "Händewaschen Bild mit Text" at bounding box center [147, 215] width 184 height 26
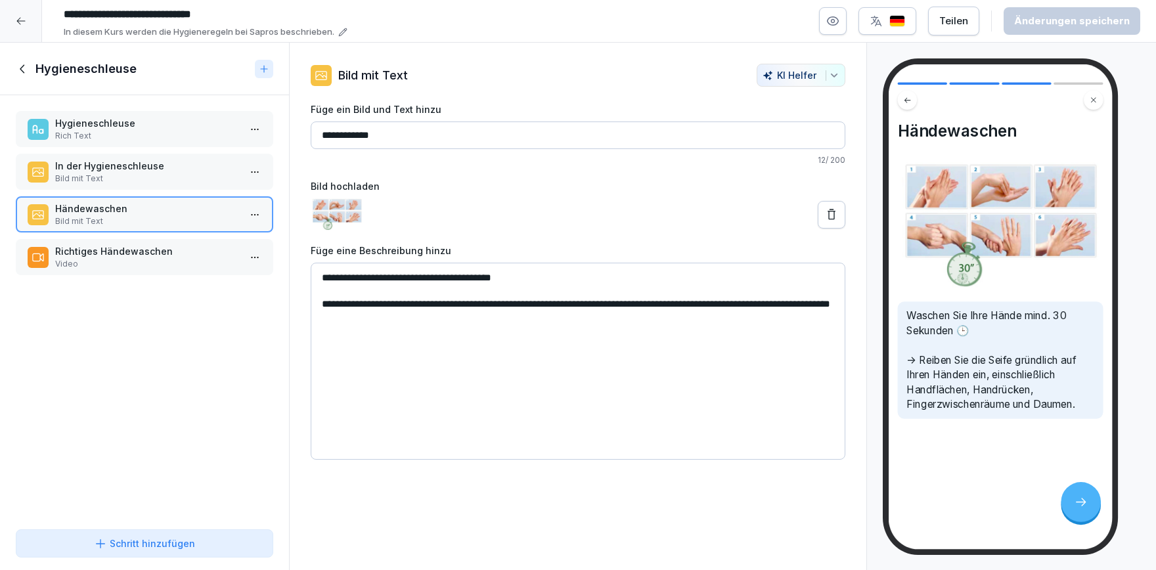
click at [158, 264] on p "Video" at bounding box center [147, 264] width 184 height 12
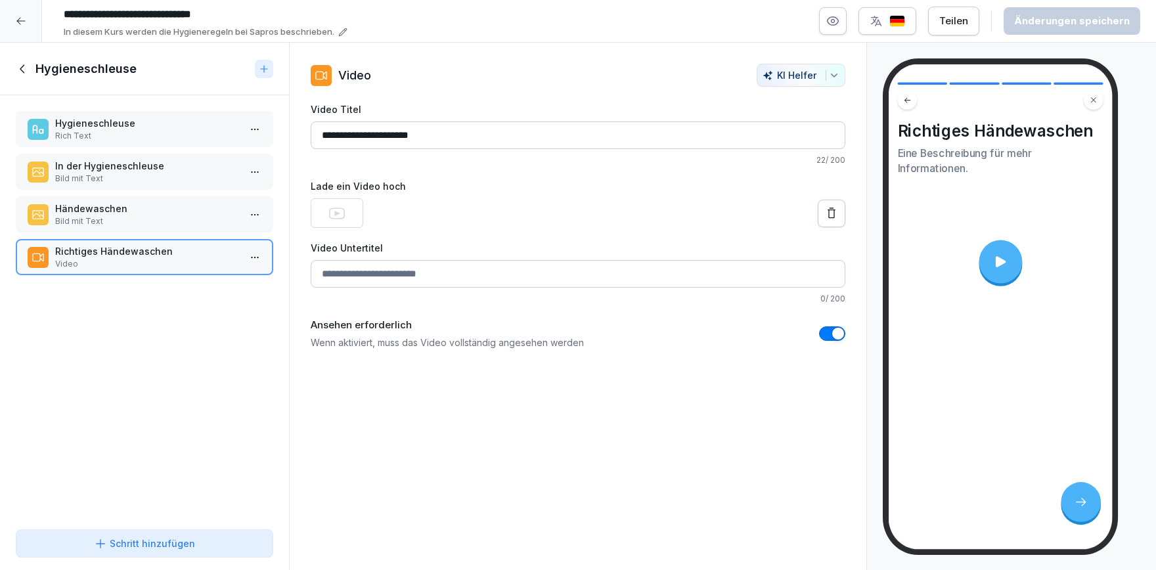
click at [18, 67] on icon at bounding box center [23, 69] width 14 height 14
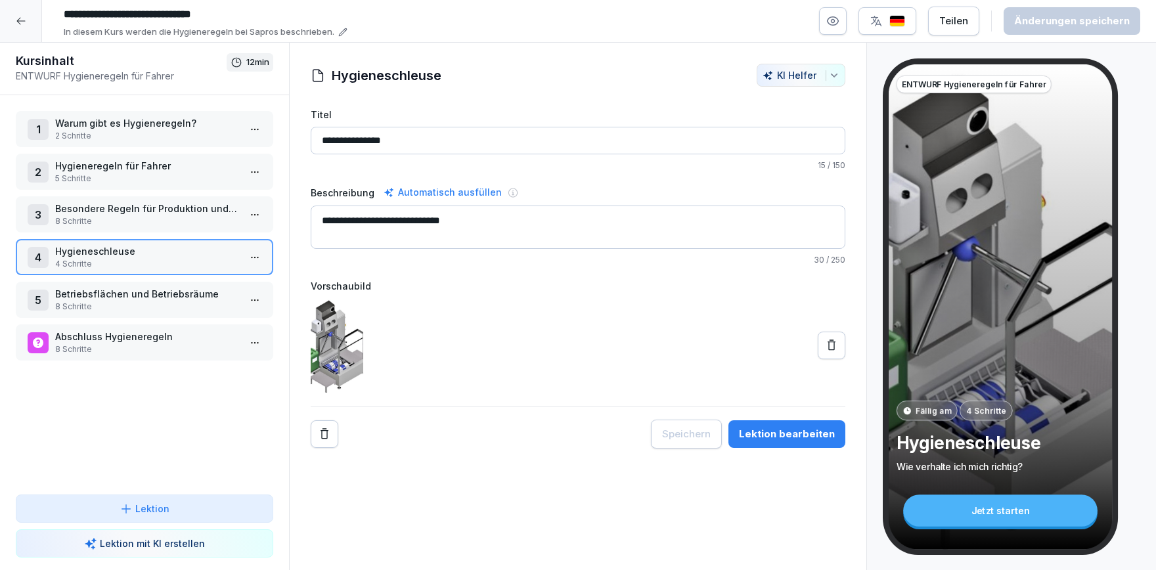
click at [173, 298] on p "Betriebsflächen und Betriebsräume" at bounding box center [147, 294] width 184 height 14
click at [173, 299] on p "Betriebsflächen und Betriebsräume" at bounding box center [147, 294] width 184 height 14
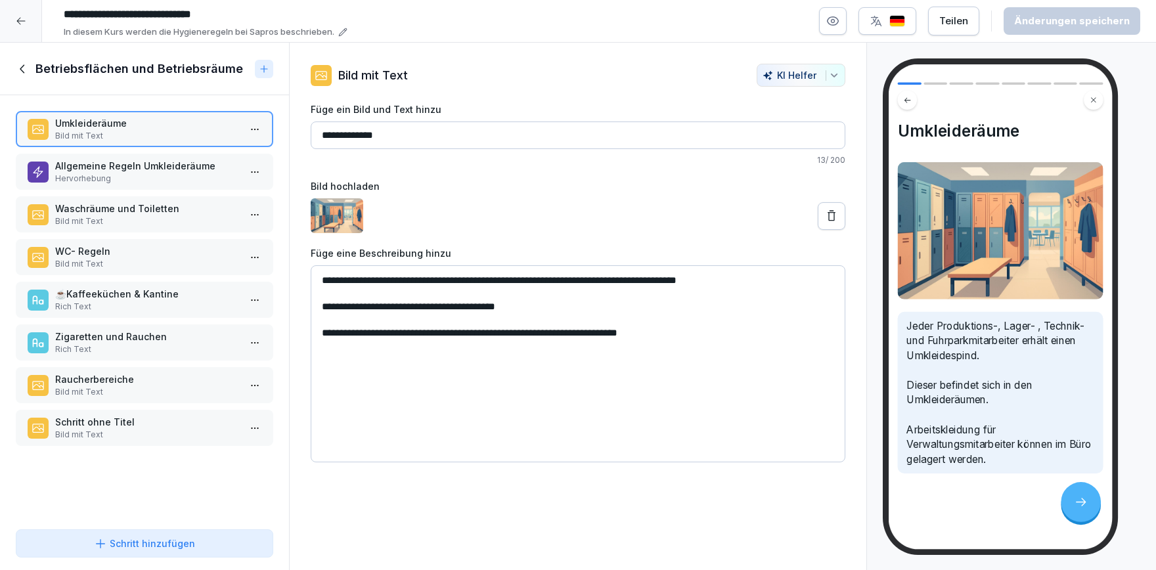
click at [154, 412] on div "Schritt ohne Titel Bild mit Text" at bounding box center [145, 428] width 258 height 36
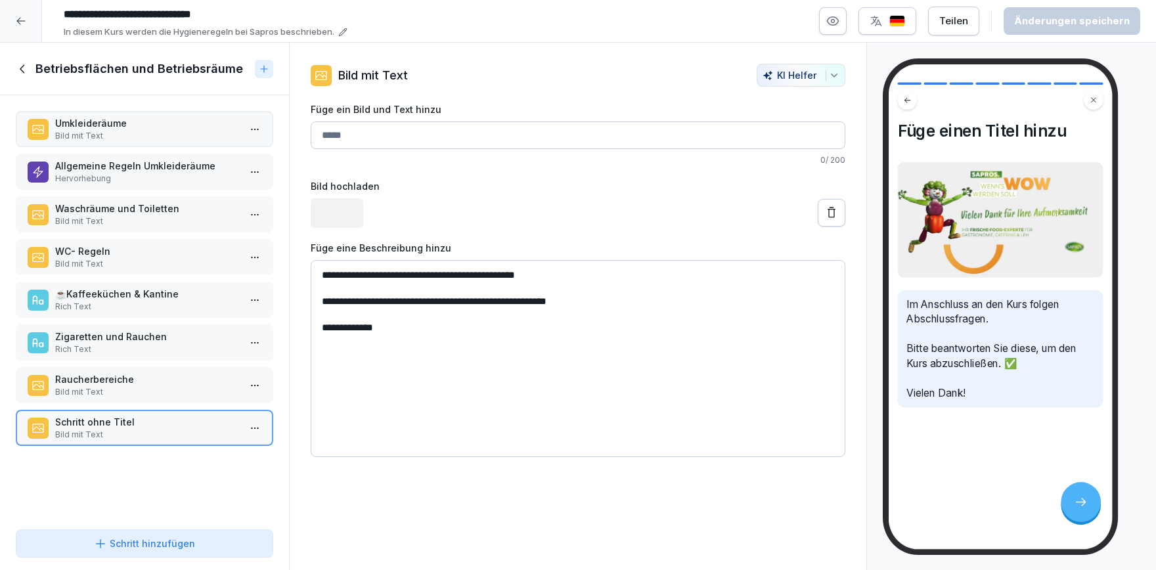
click at [144, 373] on p "Raucherbereiche" at bounding box center [147, 379] width 184 height 14
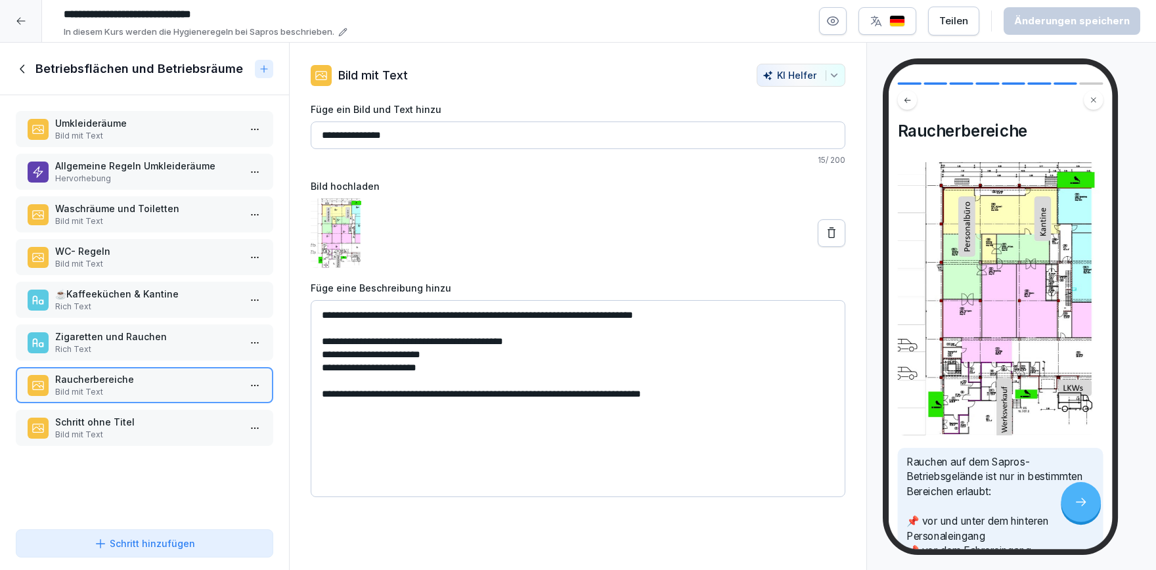
click at [142, 357] on div "Zigaretten und Rauchen Rich Text" at bounding box center [145, 343] width 258 height 36
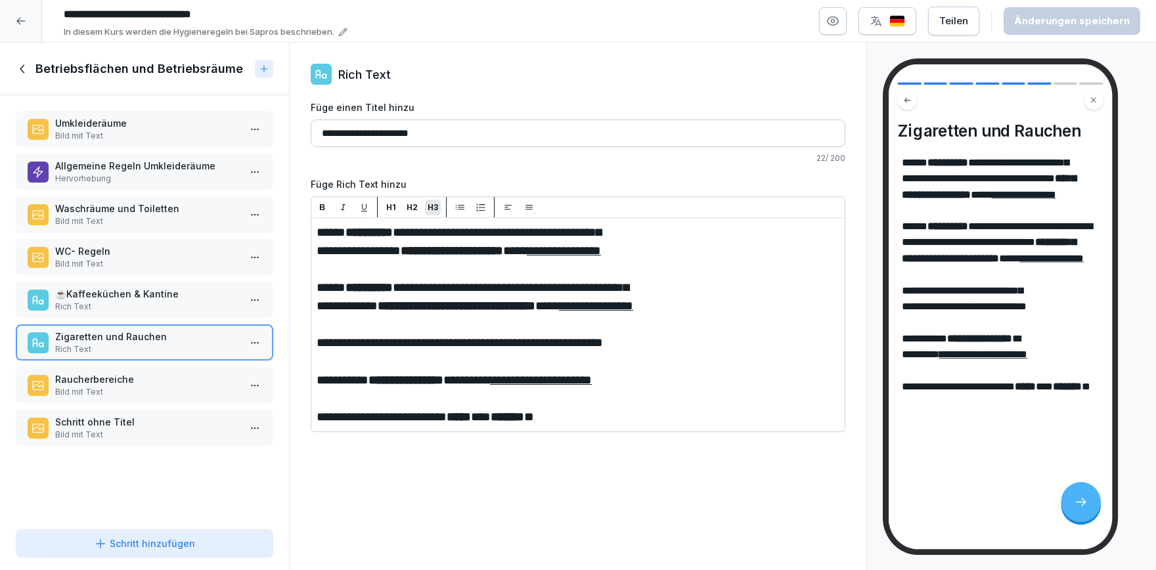
drag, startPoint x: 629, startPoint y: 417, endPoint x: 330, endPoint y: 415, distance: 298.9
click at [109, 301] on p "Rich Text" at bounding box center [147, 307] width 184 height 12
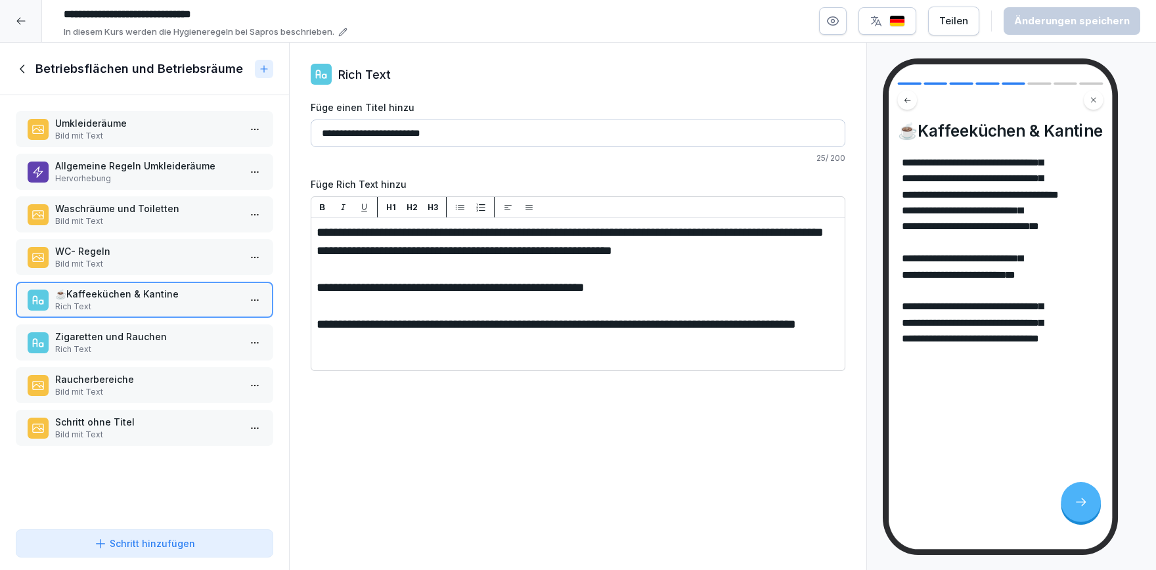
click at [116, 270] on div "WC- Regeln Bild mit Text" at bounding box center [145, 257] width 258 height 36
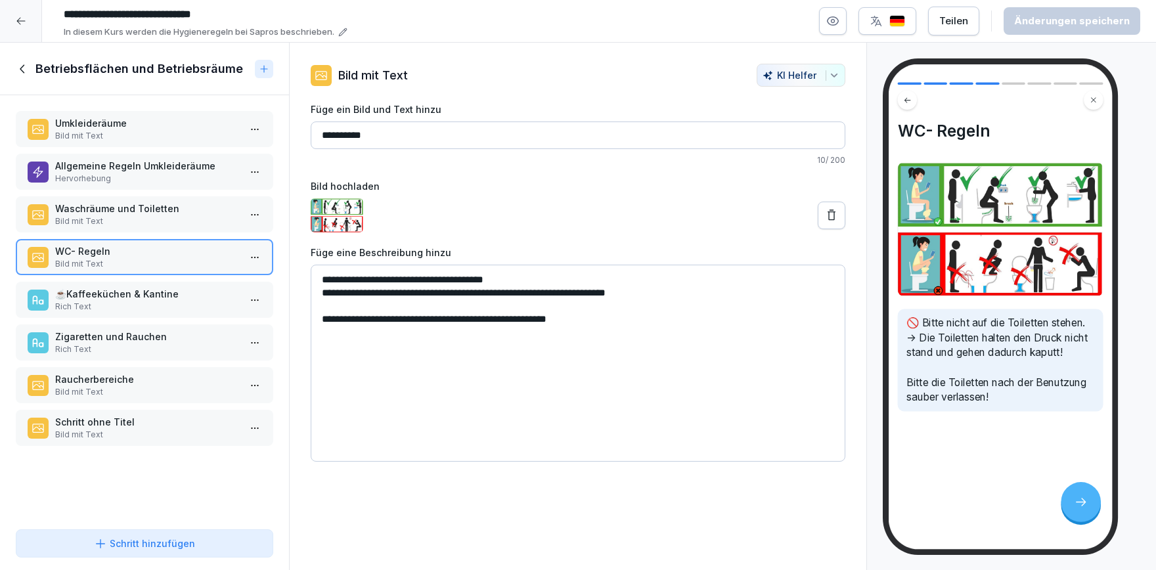
click at [122, 138] on p "Bild mit Text" at bounding box center [147, 136] width 184 height 12
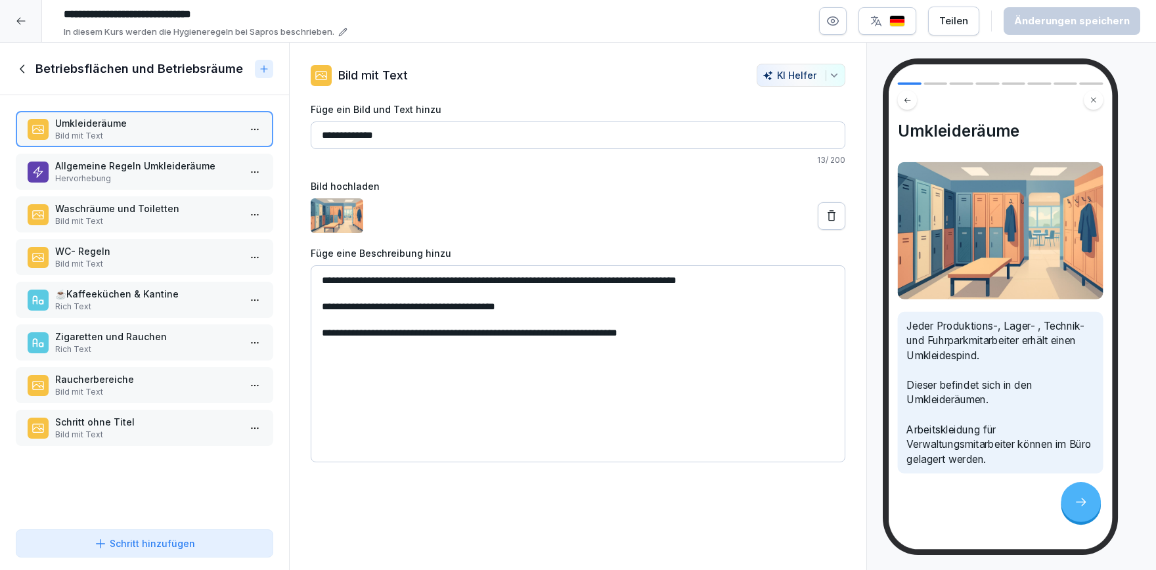
click at [32, 67] on div "Betriebsflächen und Betriebsräume" at bounding box center [133, 69] width 234 height 16
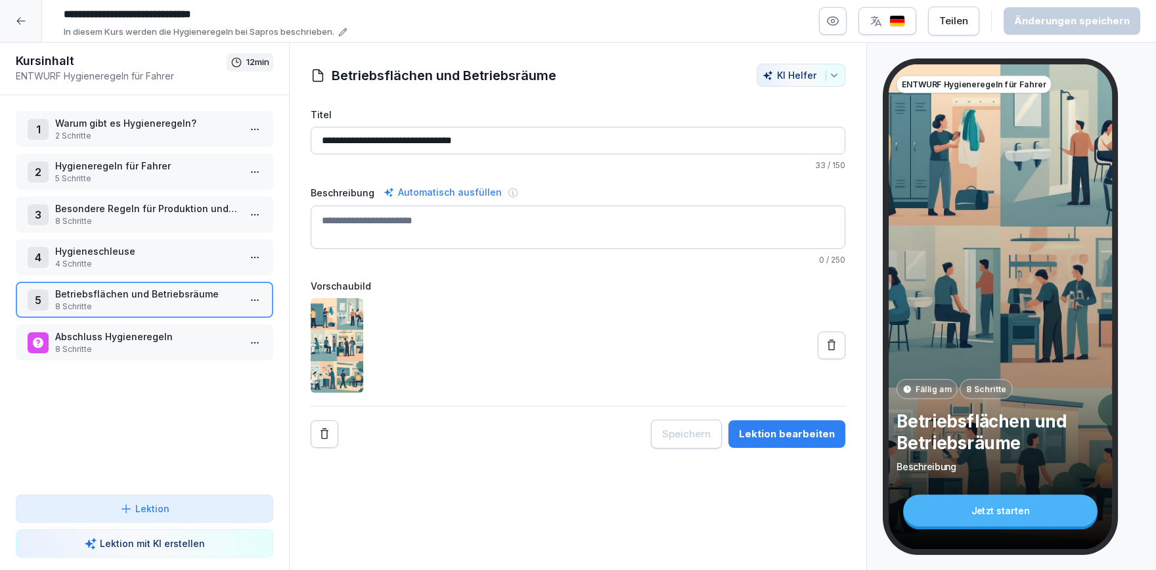
click at [134, 171] on p "Hygieneregeln für Fahrer" at bounding box center [147, 166] width 184 height 14
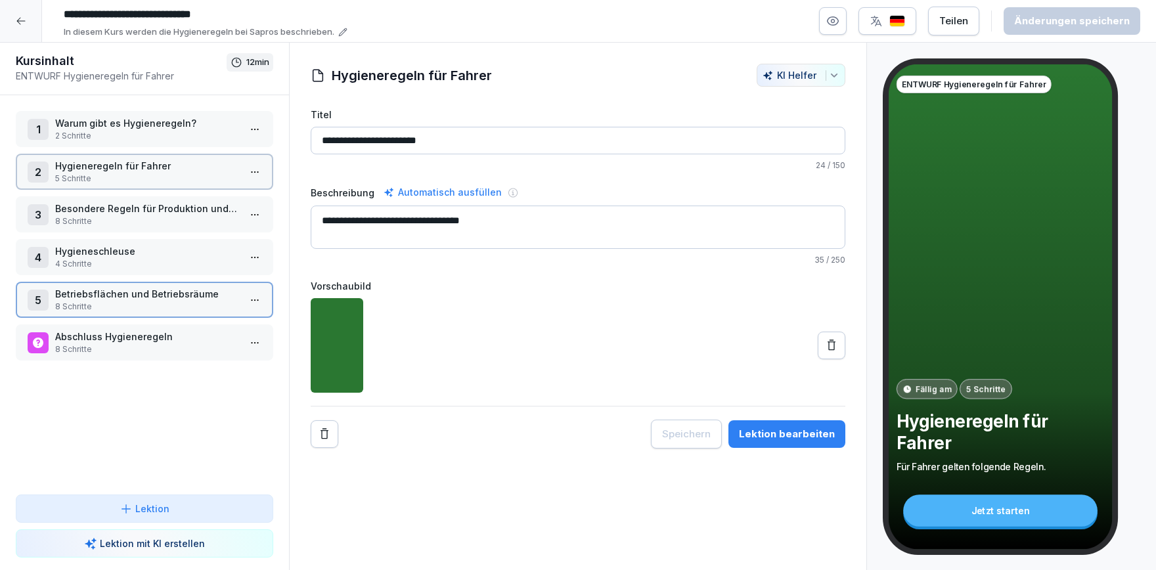
click at [134, 171] on p "Hygieneregeln für Fahrer" at bounding box center [147, 166] width 184 height 14
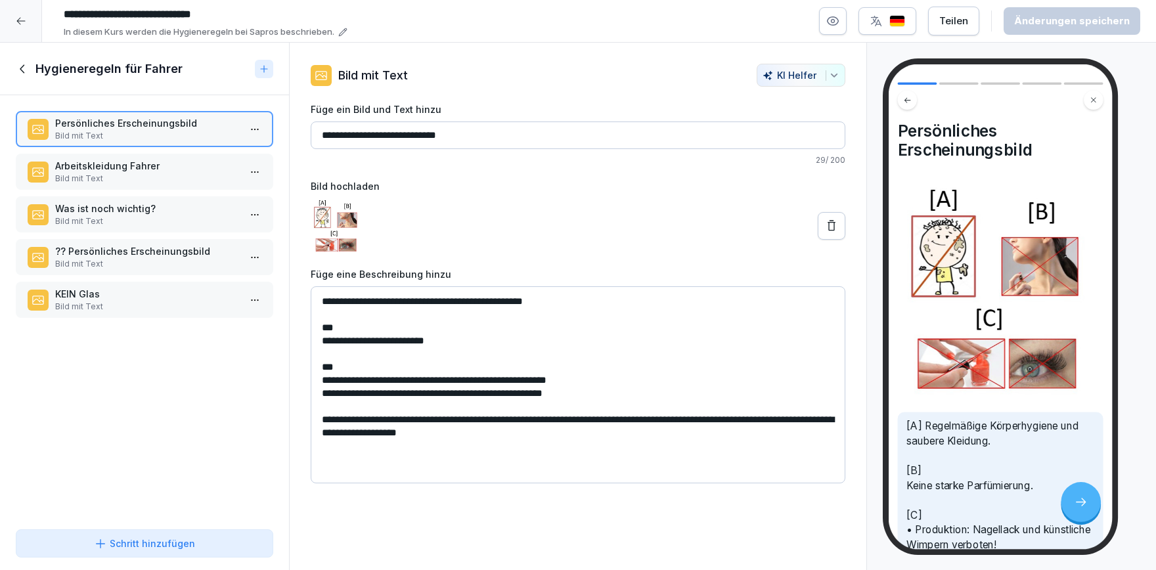
click at [125, 214] on p "Was ist noch wichtig?" at bounding box center [147, 209] width 184 height 14
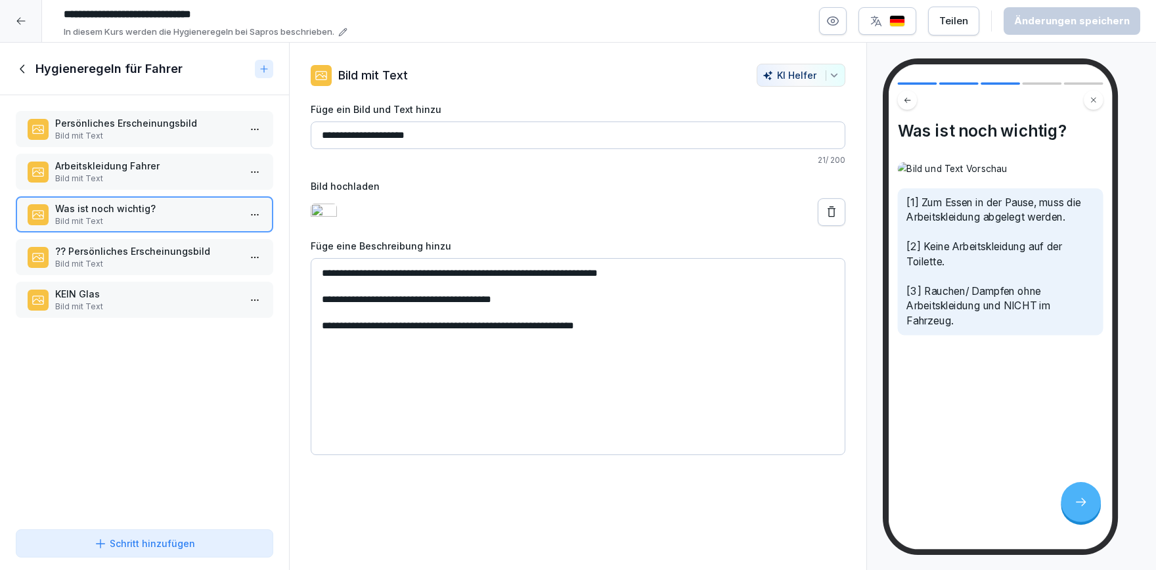
click at [671, 330] on textarea "**********" at bounding box center [578, 356] width 535 height 197
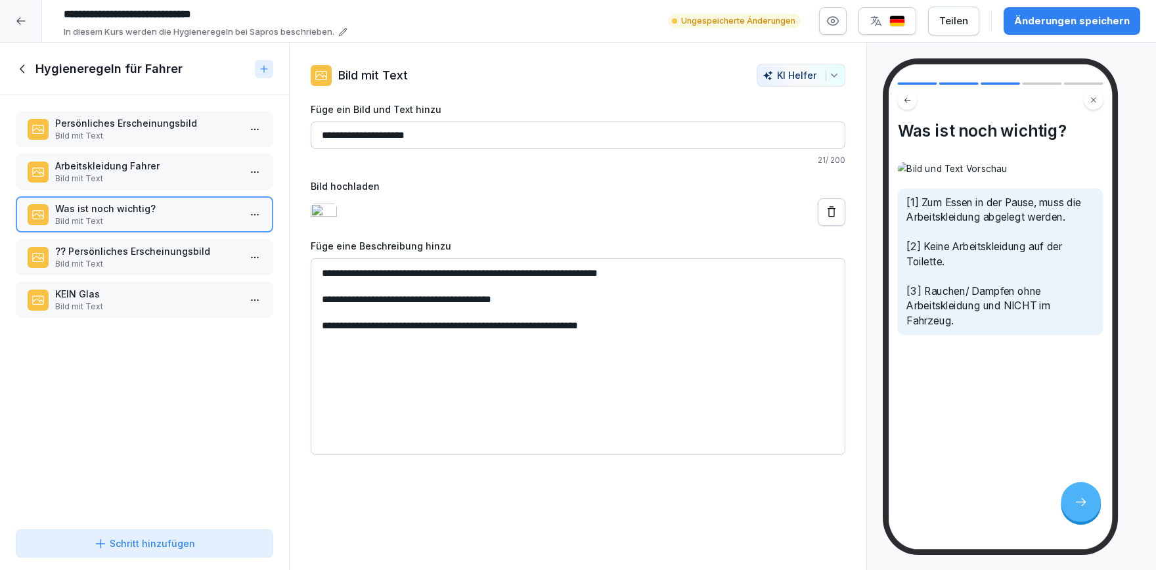
paste textarea "**********"
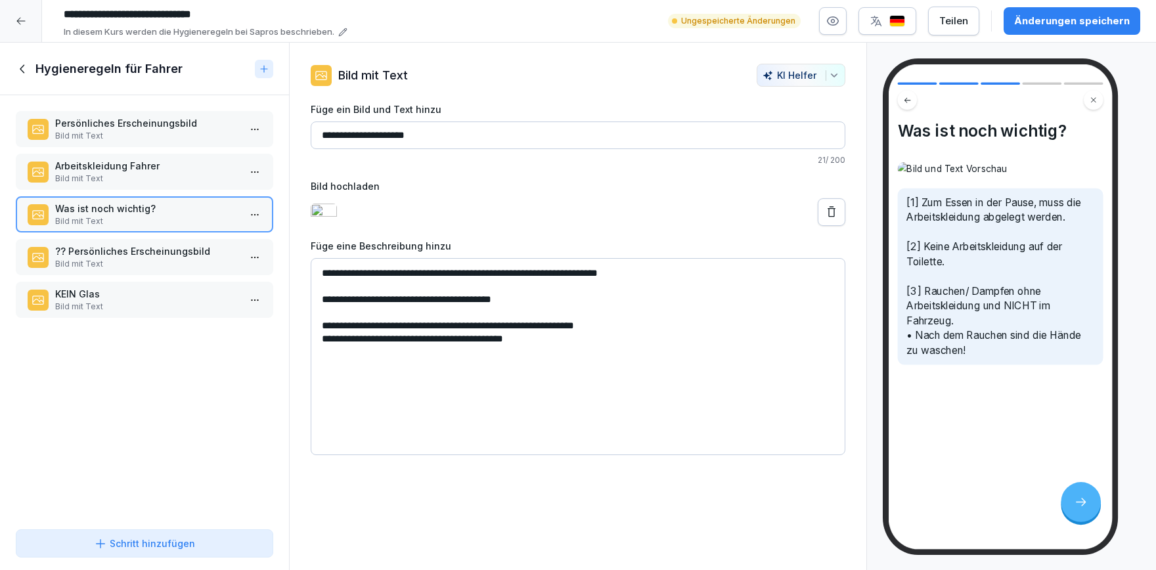
drag, startPoint x: 332, startPoint y: 339, endPoint x: 322, endPoint y: 341, distance: 10.0
click at [322, 341] on textarea "**********" at bounding box center [578, 356] width 535 height 197
click at [606, 355] on textarea "**********" at bounding box center [578, 356] width 535 height 197
type textarea "**********"
click at [17, 74] on icon at bounding box center [23, 69] width 14 height 14
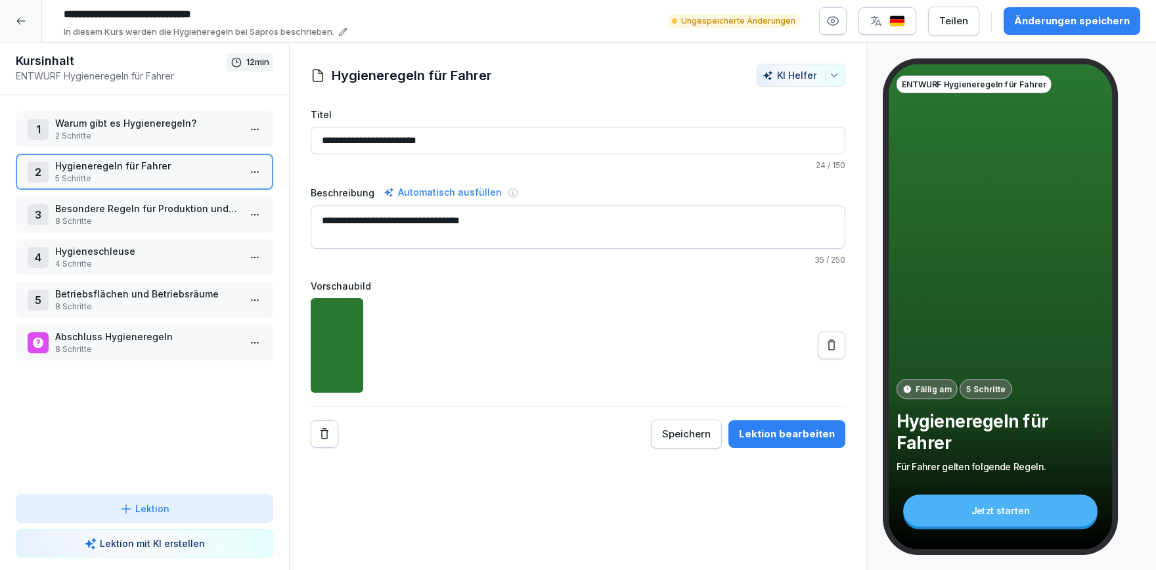
click at [1129, 28] on button "Änderungen speichern" at bounding box center [1072, 21] width 137 height 28
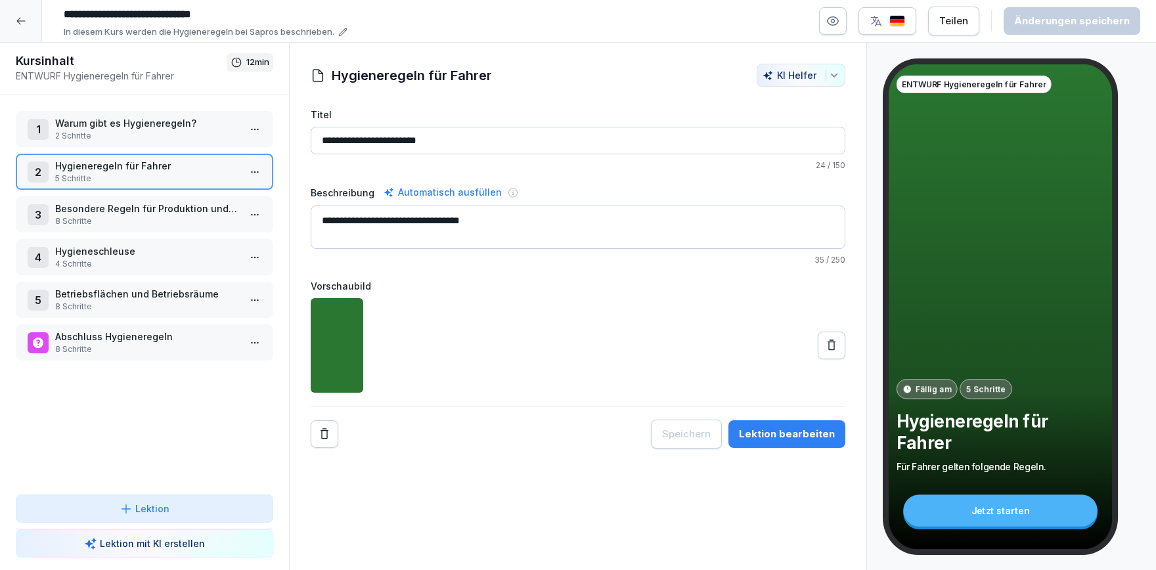
click at [109, 228] on div "3 Besondere Regeln für Produktion und Lager 8 Schritte" at bounding box center [145, 214] width 258 height 36
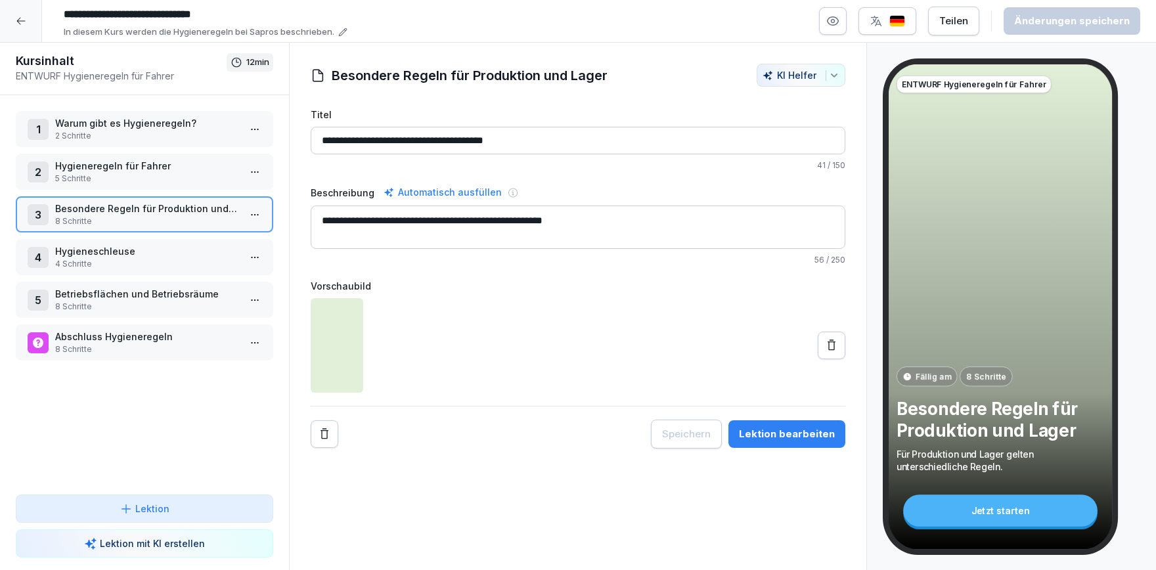
click at [134, 163] on p "Hygieneregeln für Fahrer" at bounding box center [147, 166] width 184 height 14
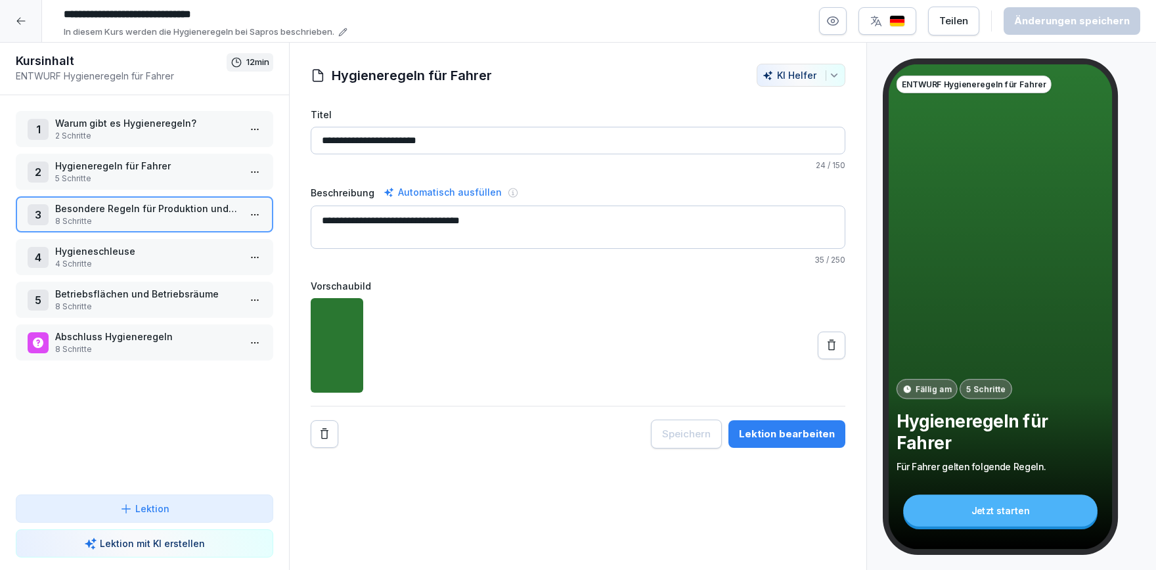
click at [134, 162] on p "Hygieneregeln für Fahrer" at bounding box center [147, 166] width 184 height 14
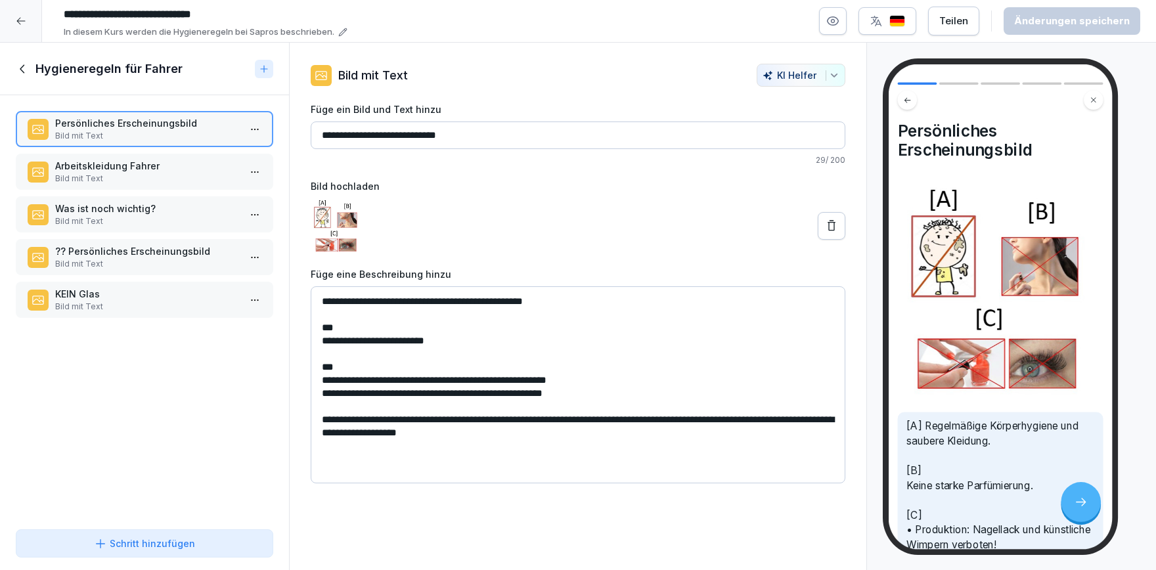
click at [116, 206] on p "Was ist noch wichtig?" at bounding box center [147, 209] width 184 height 14
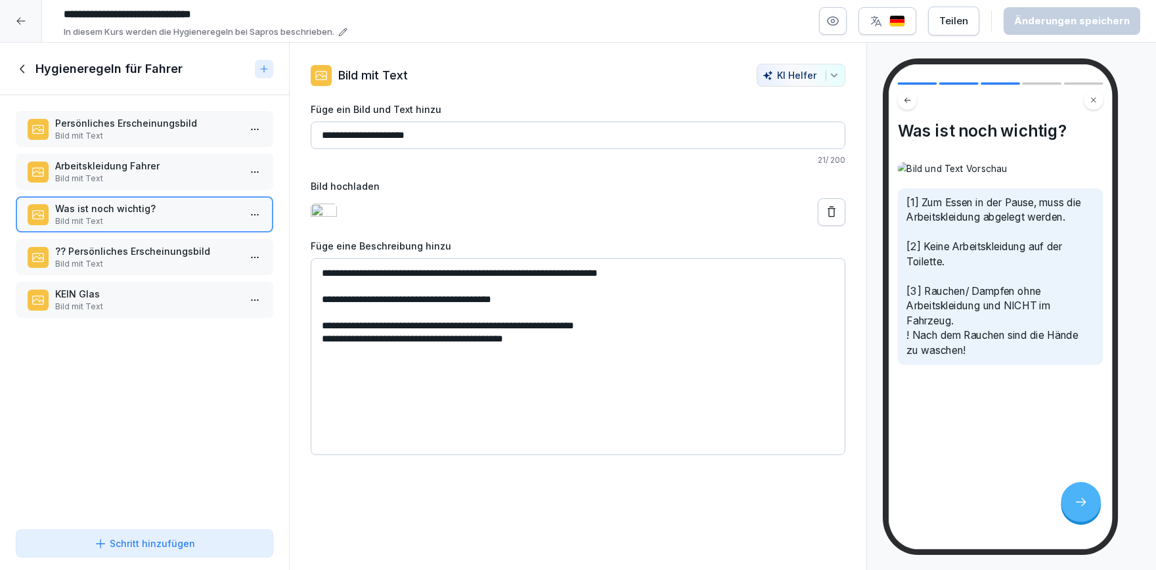
click at [840, 223] on button at bounding box center [832, 212] width 28 height 28
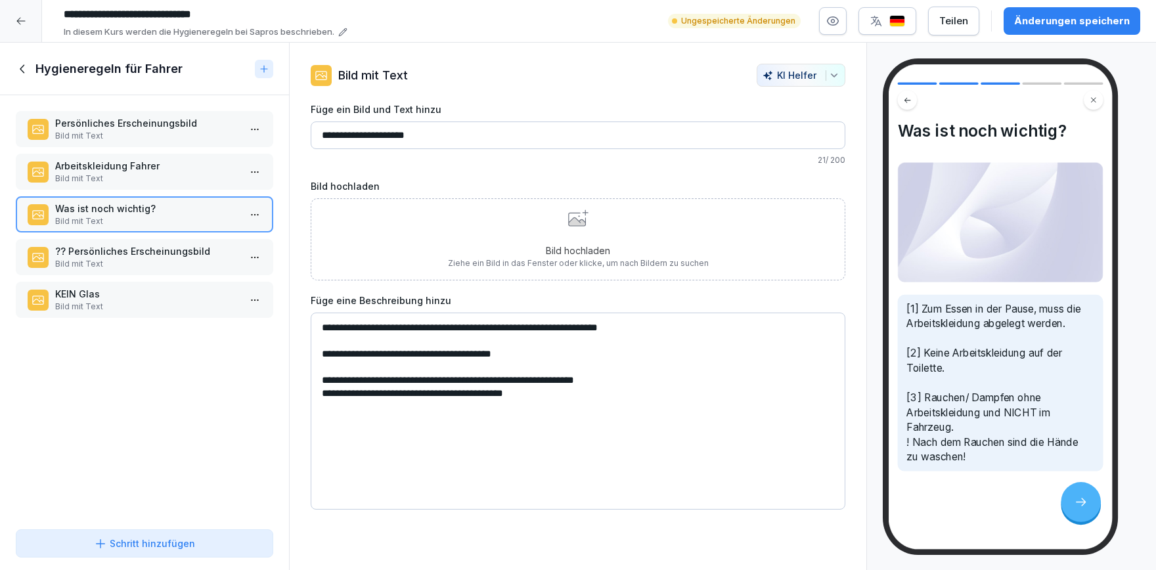
click at [501, 210] on div "Bild hochladen Ziehe ein Bild in das Fenster oder klicke, um nach Bildern zu su…" at bounding box center [578, 240] width 261 height 60
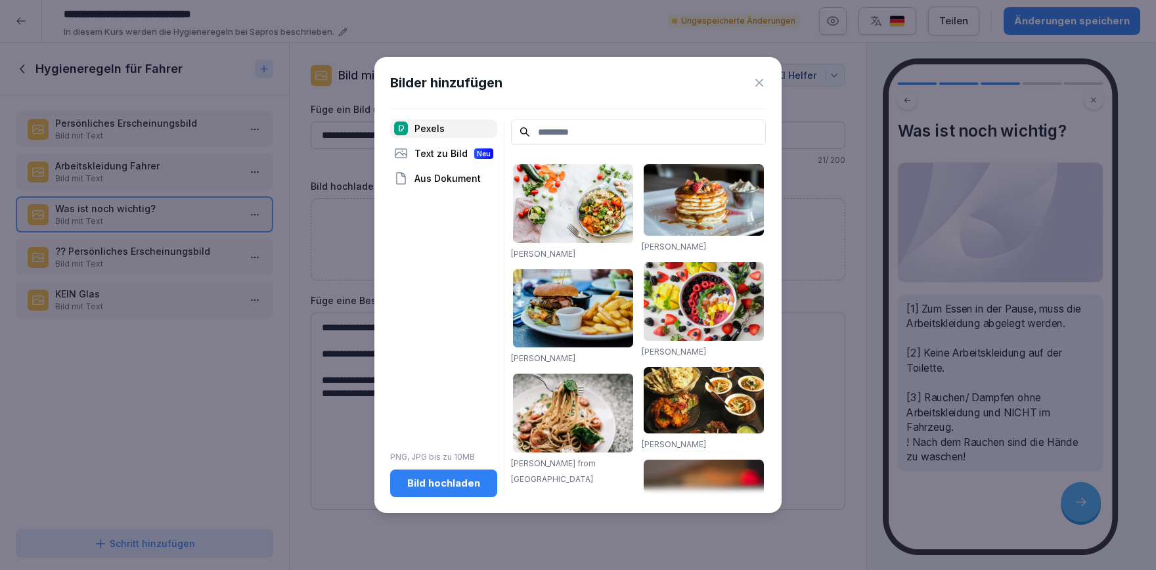
click at [455, 483] on div "Bild hochladen" at bounding box center [444, 483] width 86 height 14
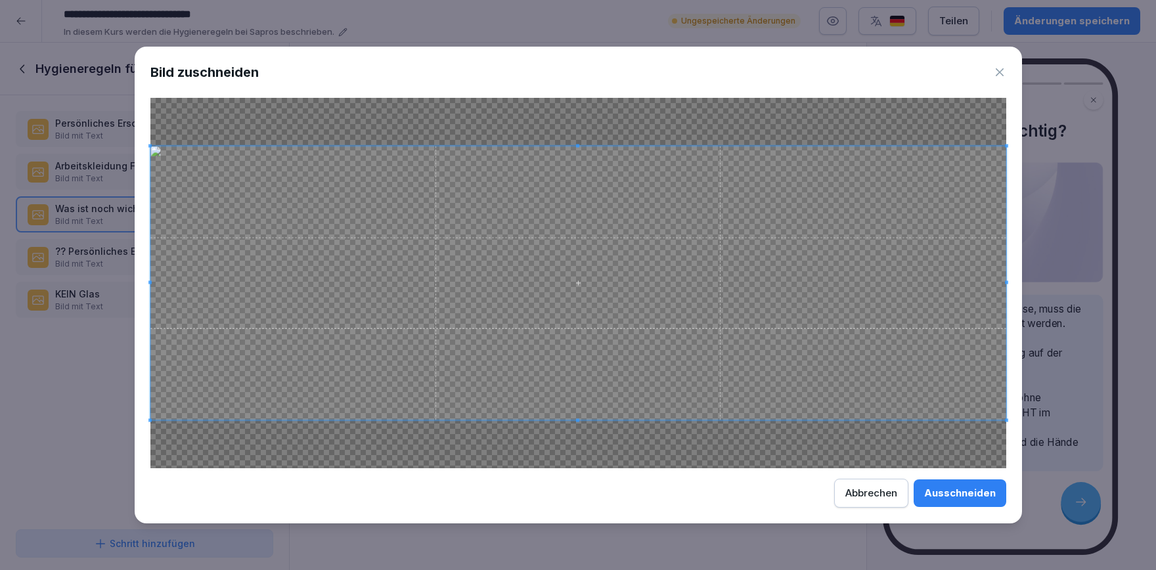
click at [941, 487] on div "Ausschneiden" at bounding box center [960, 493] width 72 height 14
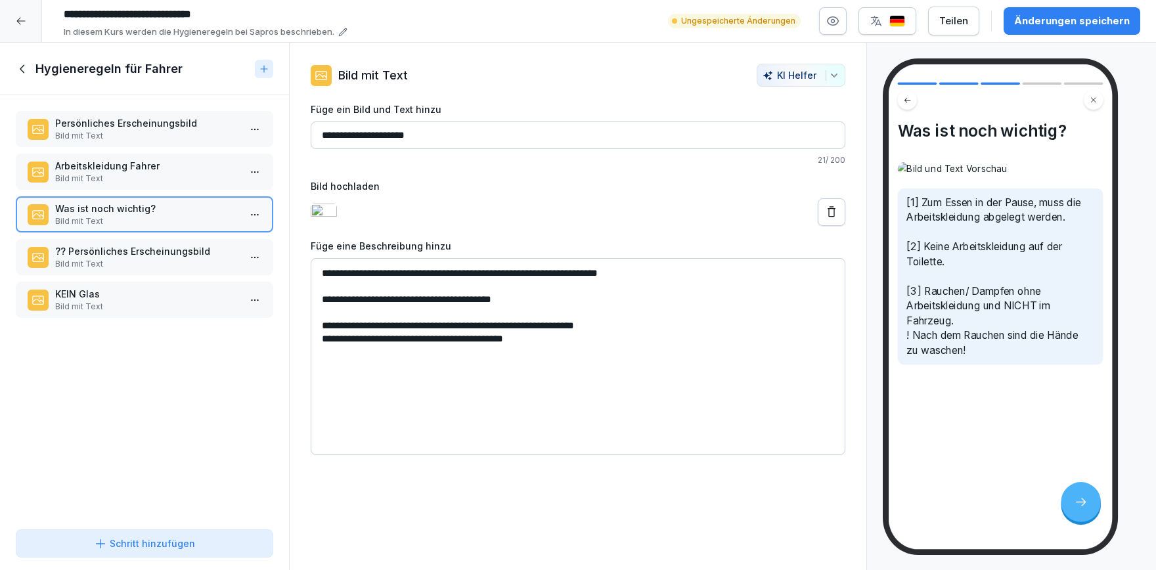
click at [601, 344] on textarea "**********" at bounding box center [578, 356] width 535 height 197
drag, startPoint x: 359, startPoint y: 369, endPoint x: 420, endPoint y: 374, distance: 60.6
click at [359, 370] on textarea "**********" at bounding box center [578, 356] width 535 height 197
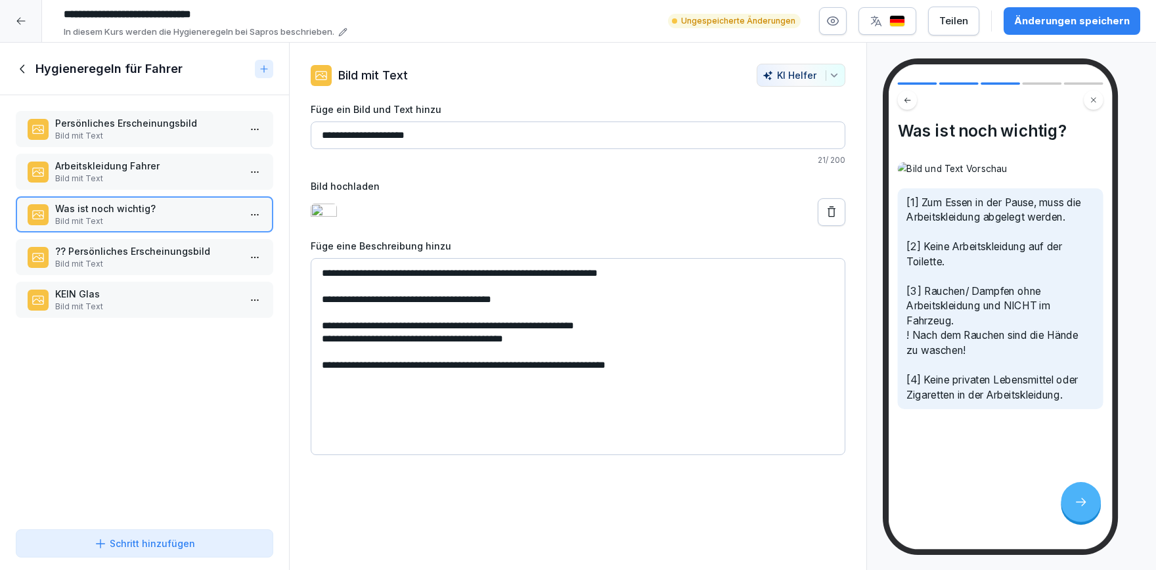
type textarea "**********"
click at [1081, 26] on div "Änderungen speichern" at bounding box center [1072, 21] width 116 height 14
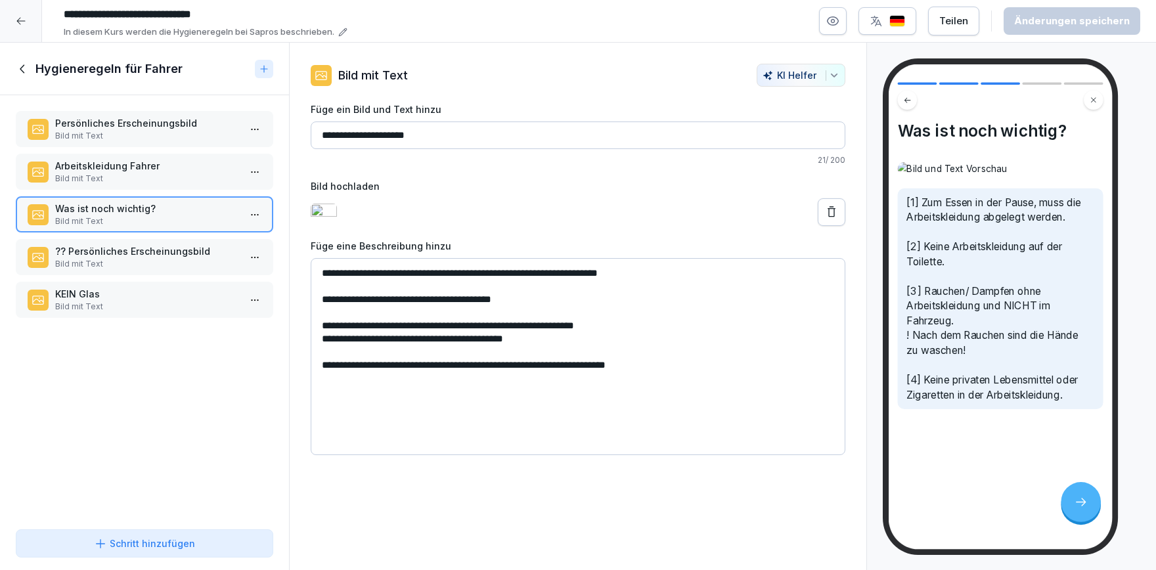
click at [18, 71] on icon at bounding box center [23, 69] width 14 height 14
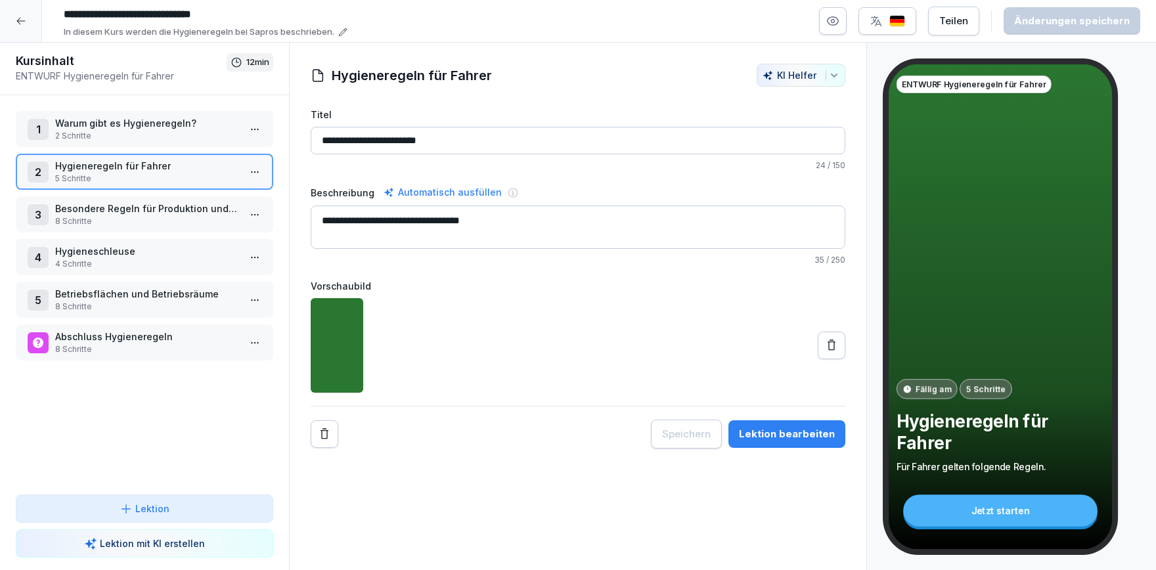
click at [142, 223] on p "8 Schritte" at bounding box center [147, 221] width 184 height 12
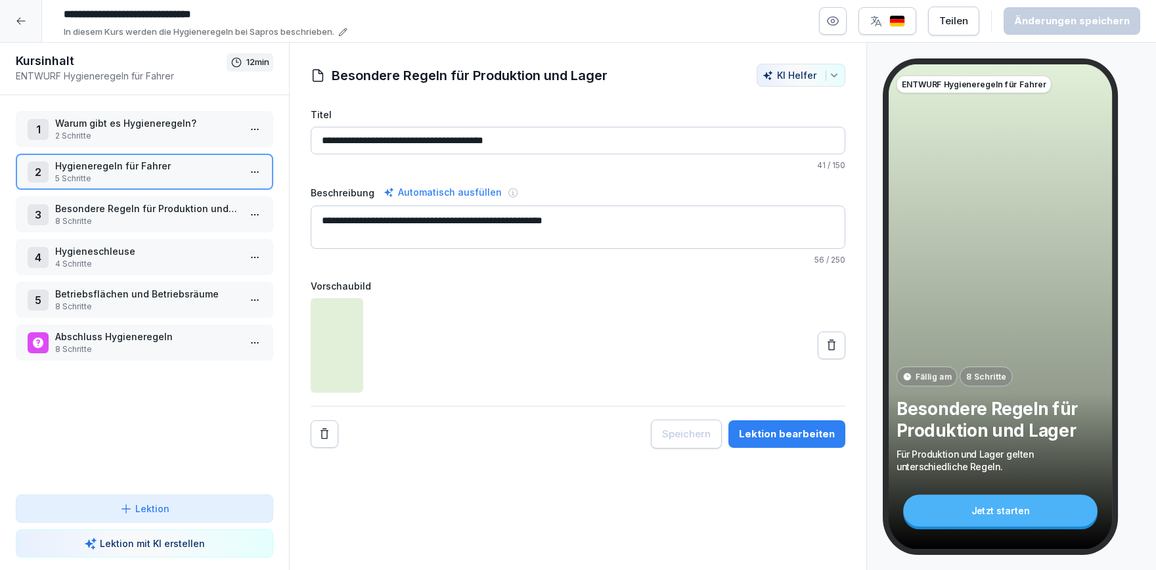
click at [142, 223] on p "8 Schritte" at bounding box center [147, 221] width 184 height 12
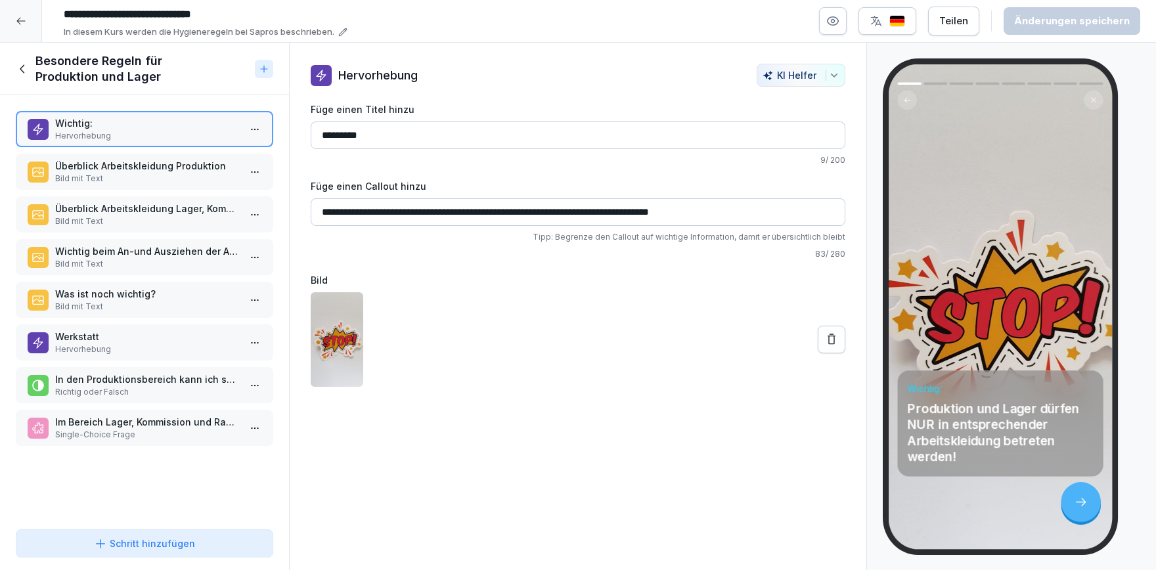
click at [27, 72] on icon at bounding box center [23, 69] width 14 height 14
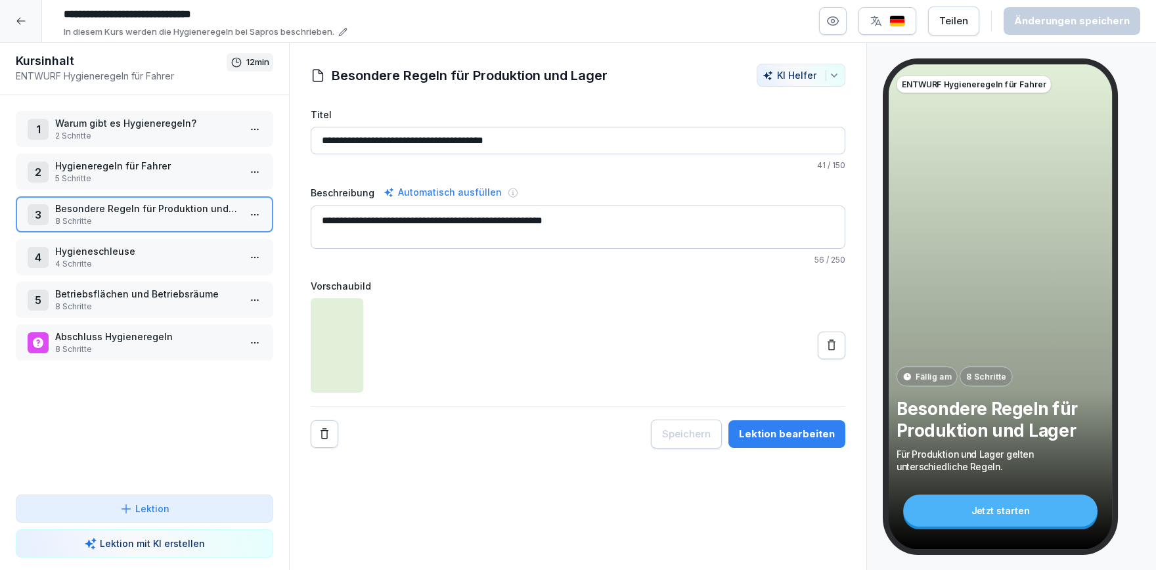
click at [133, 264] on p "4 Schritte" at bounding box center [147, 264] width 184 height 12
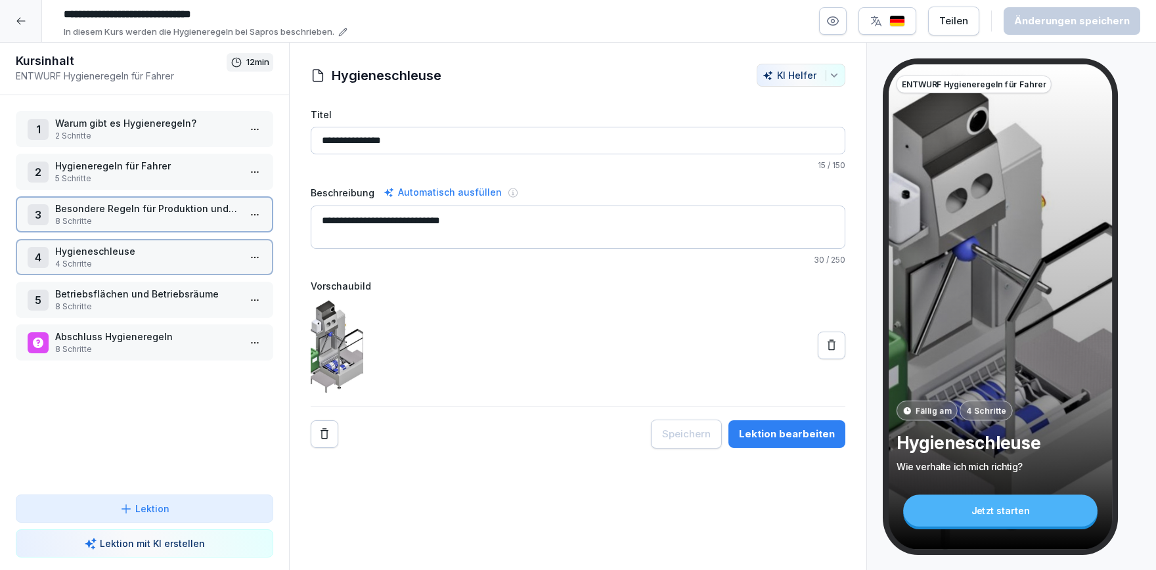
click at [133, 264] on p "4 Schritte" at bounding box center [147, 264] width 184 height 12
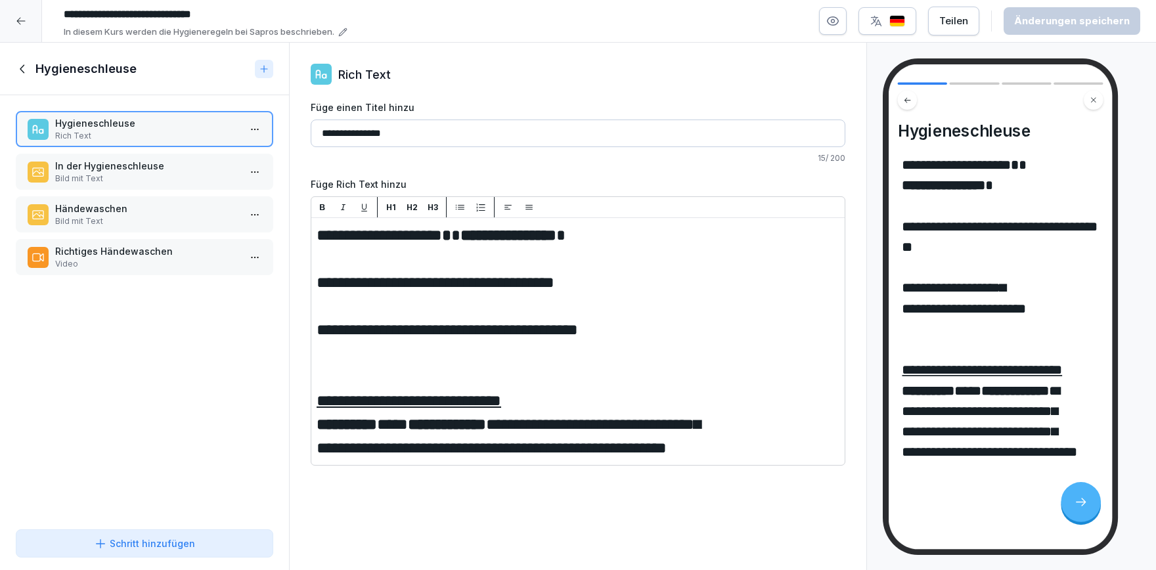
click at [112, 174] on p "Bild mit Text" at bounding box center [147, 179] width 184 height 12
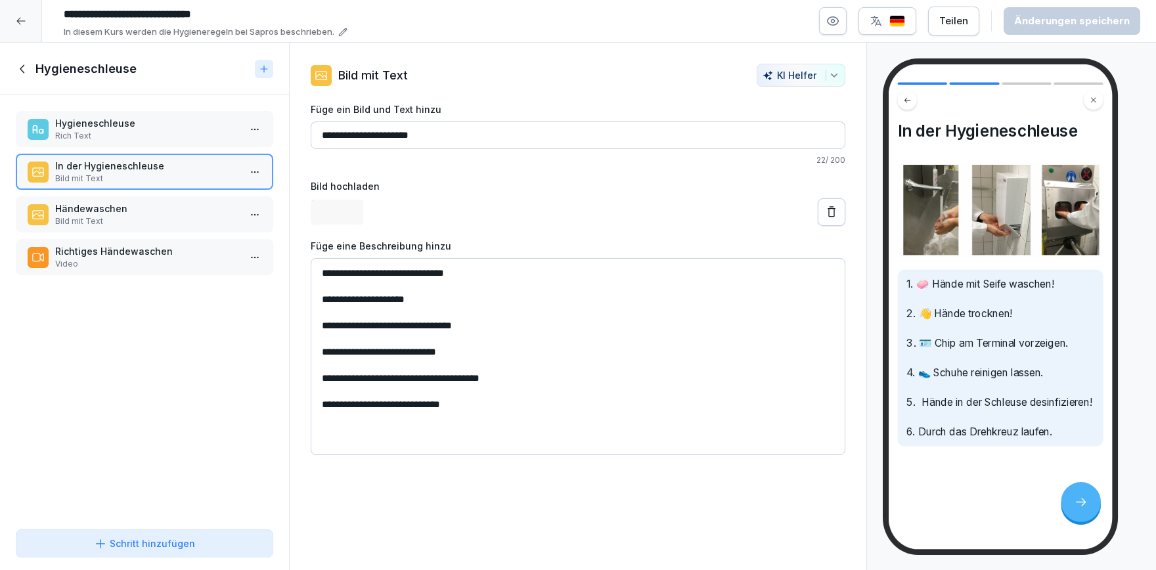
click at [116, 216] on p "Bild mit Text" at bounding box center [147, 221] width 184 height 12
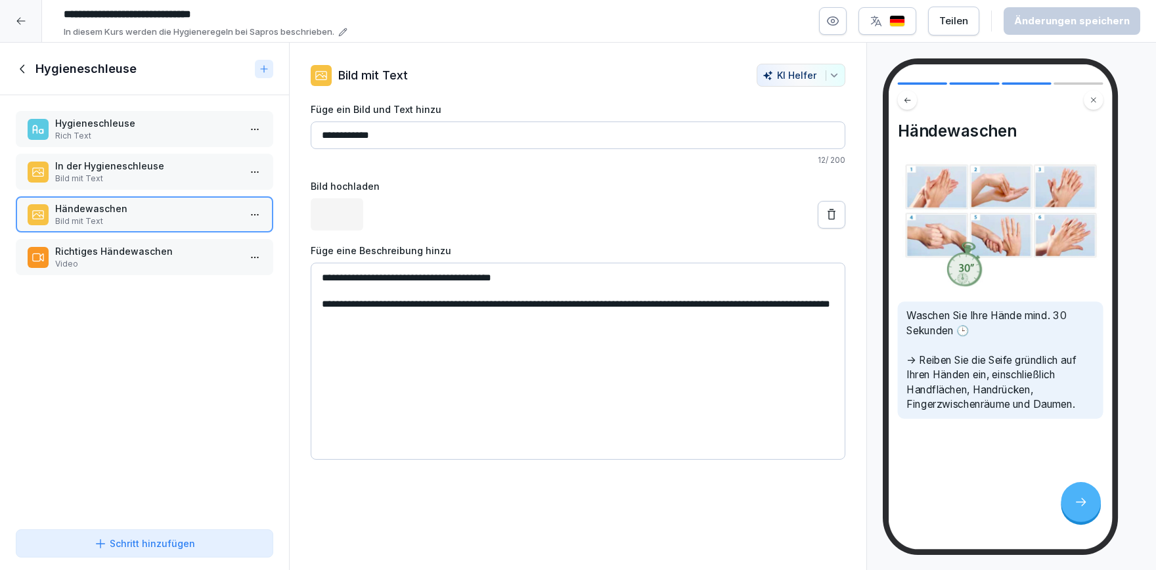
click at [126, 266] on p "Video" at bounding box center [147, 264] width 184 height 12
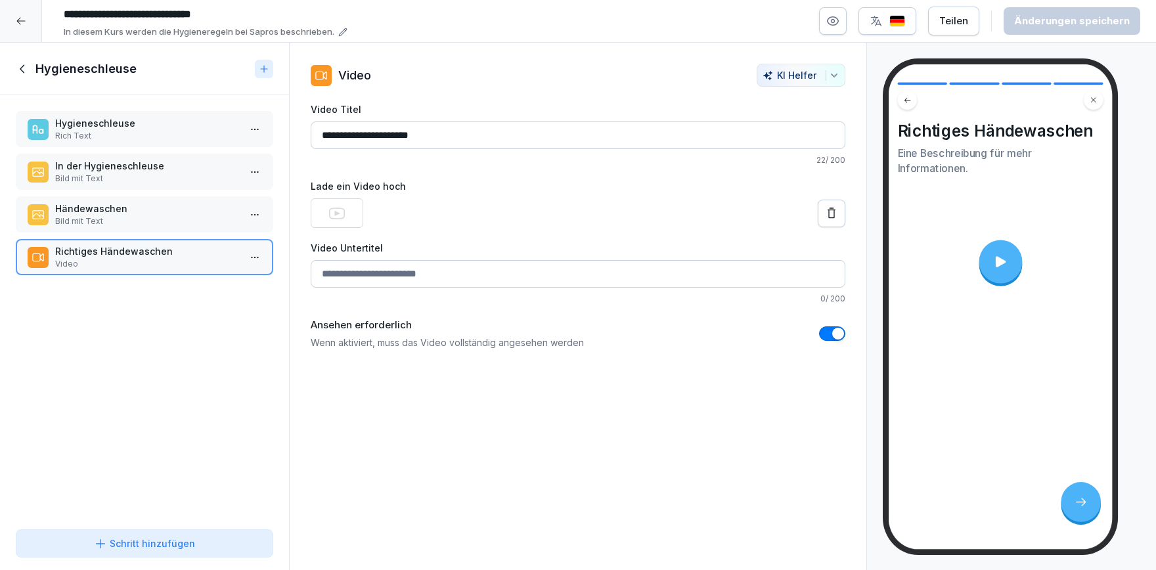
click at [834, 336] on span "button" at bounding box center [838, 333] width 13 height 13
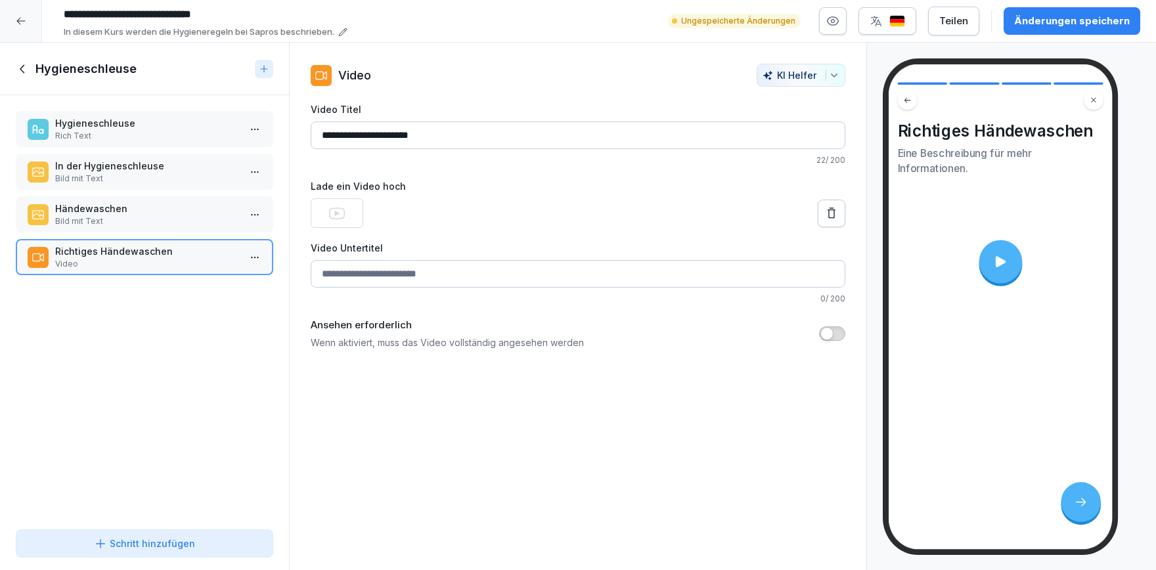
click at [177, 214] on p "Händewaschen" at bounding box center [147, 209] width 184 height 14
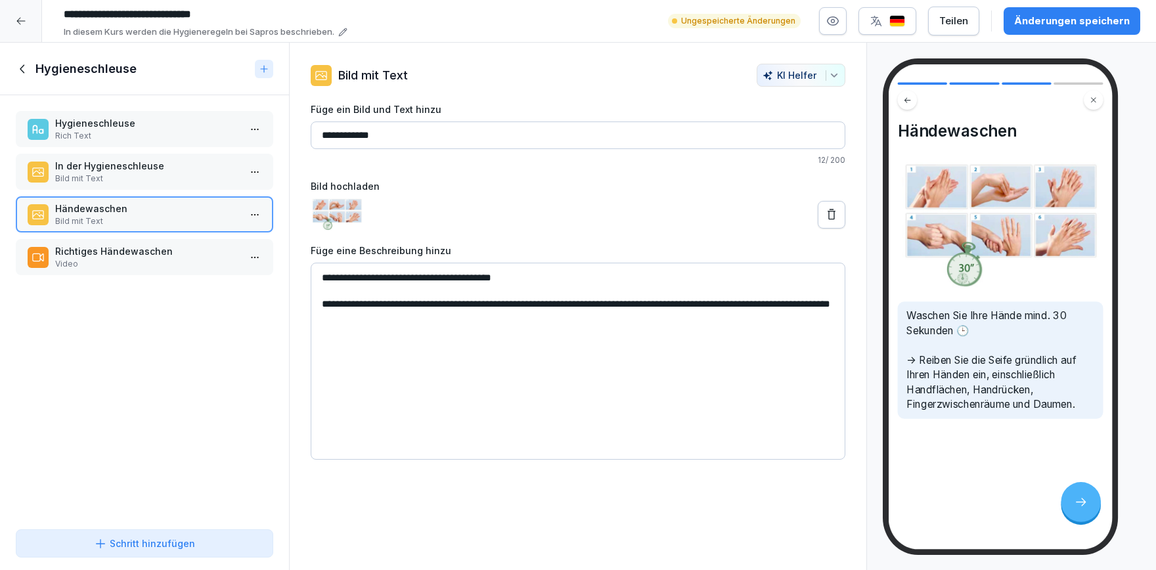
click at [162, 177] on p "Bild mit Text" at bounding box center [147, 179] width 184 height 12
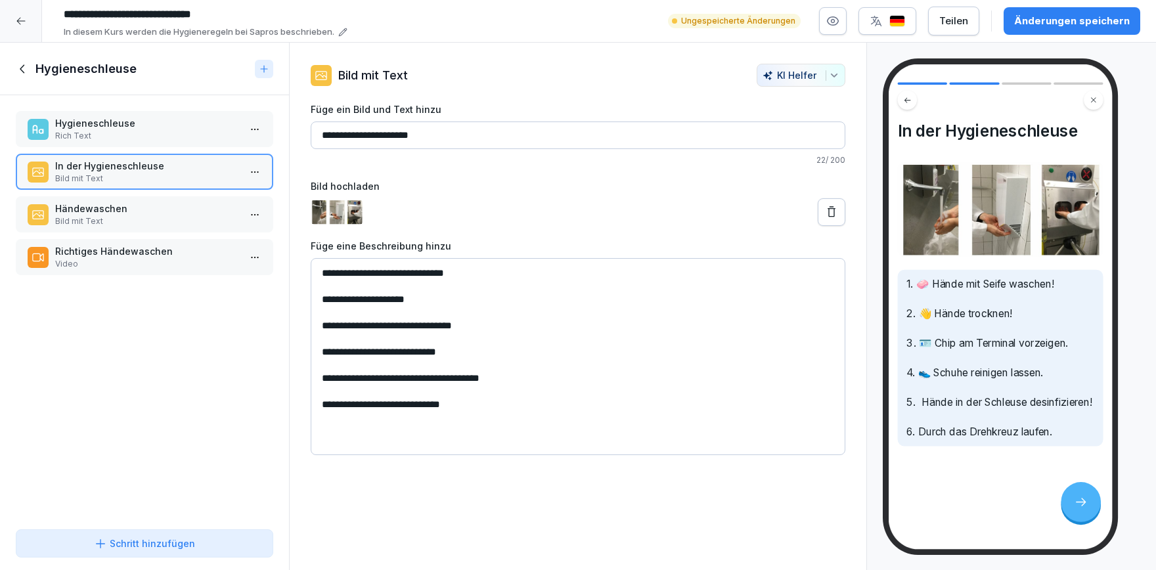
click at [1041, 26] on div "Änderungen speichern" at bounding box center [1072, 21] width 116 height 14
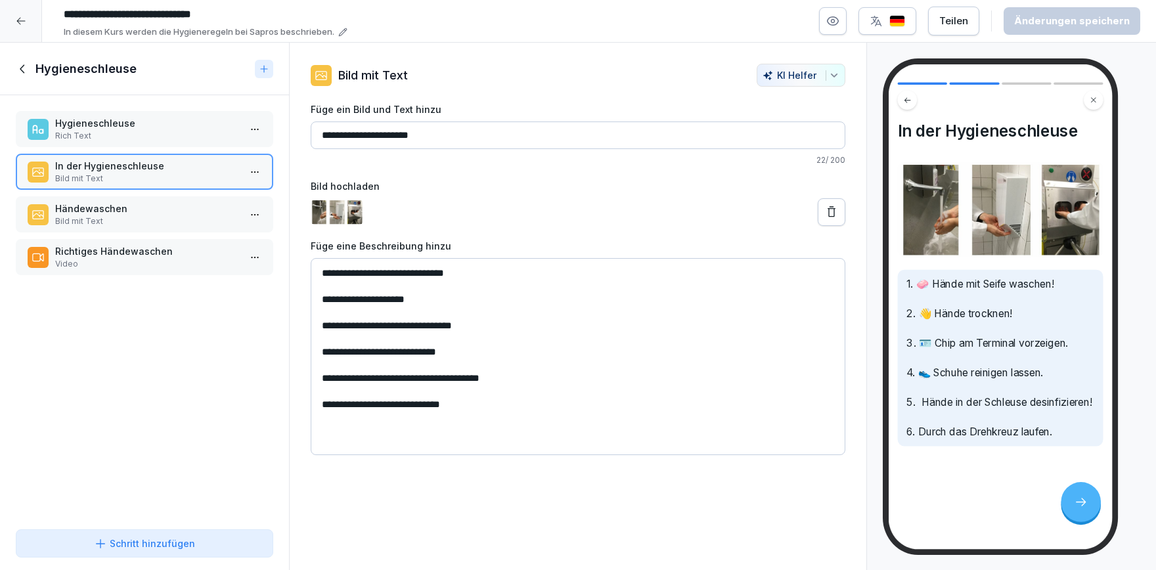
click at [123, 130] on p "Rich Text" at bounding box center [147, 136] width 184 height 12
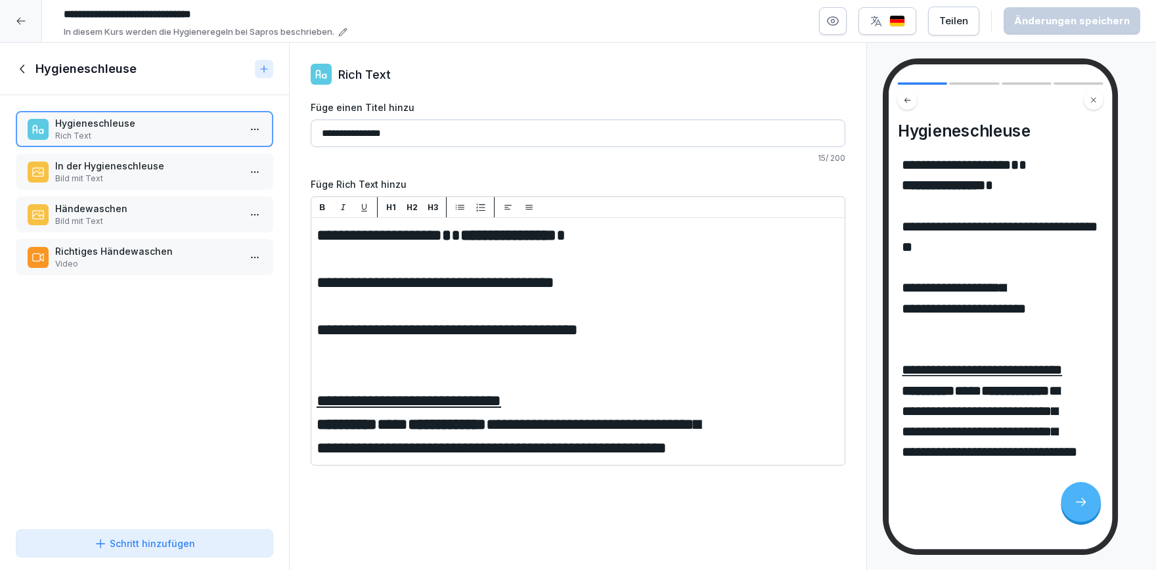
click at [112, 166] on p "In der Hygieneschleuse" at bounding box center [147, 166] width 184 height 14
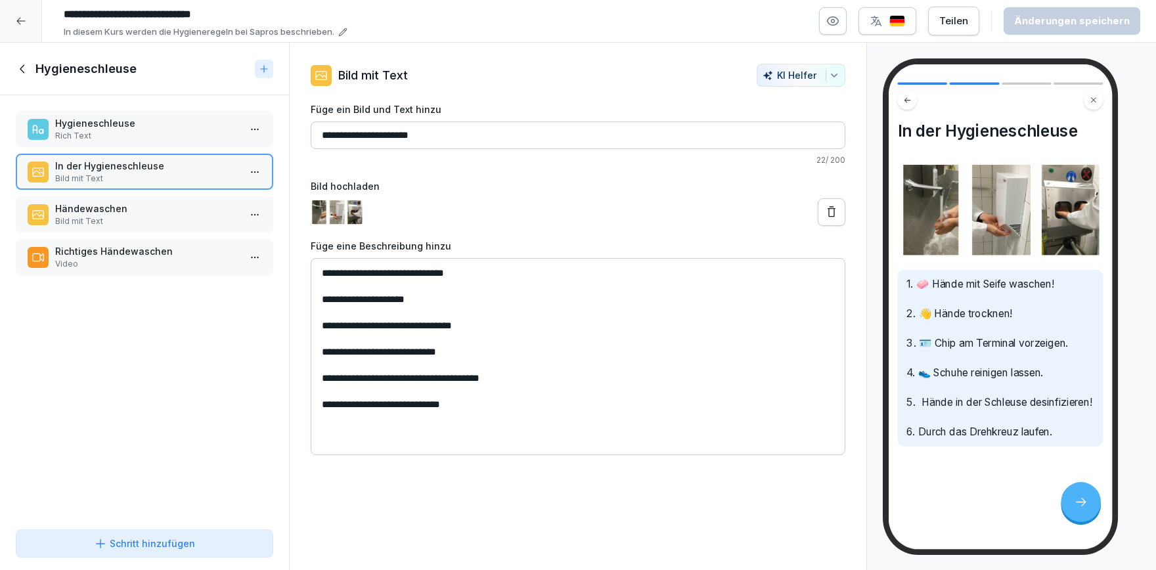
click at [22, 70] on icon at bounding box center [23, 69] width 14 height 14
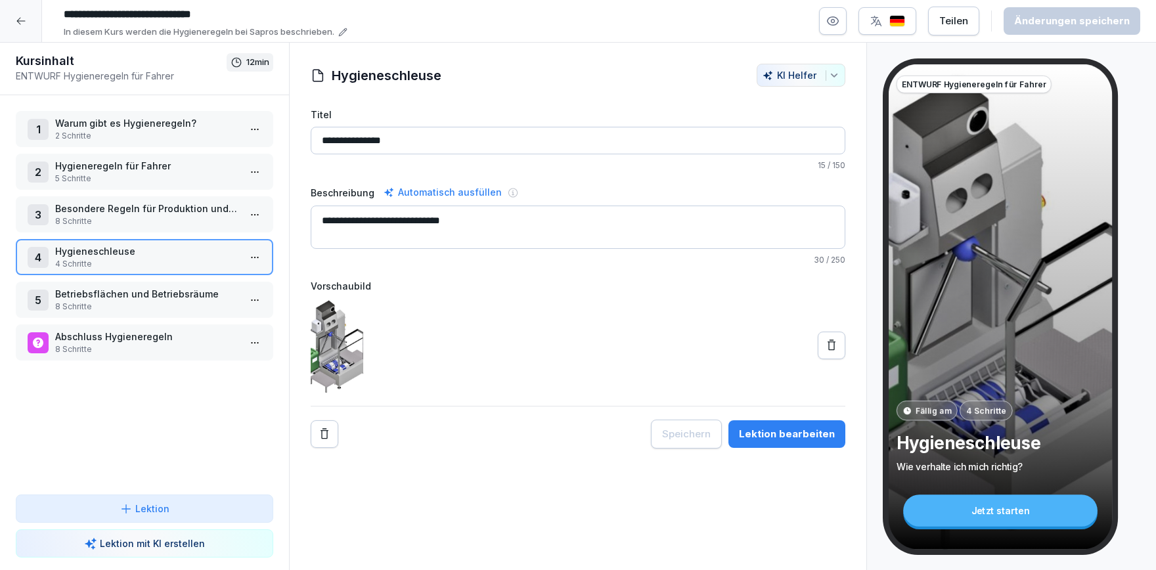
click at [191, 122] on p "Warum gibt es Hygieneregeln?" at bounding box center [147, 123] width 184 height 14
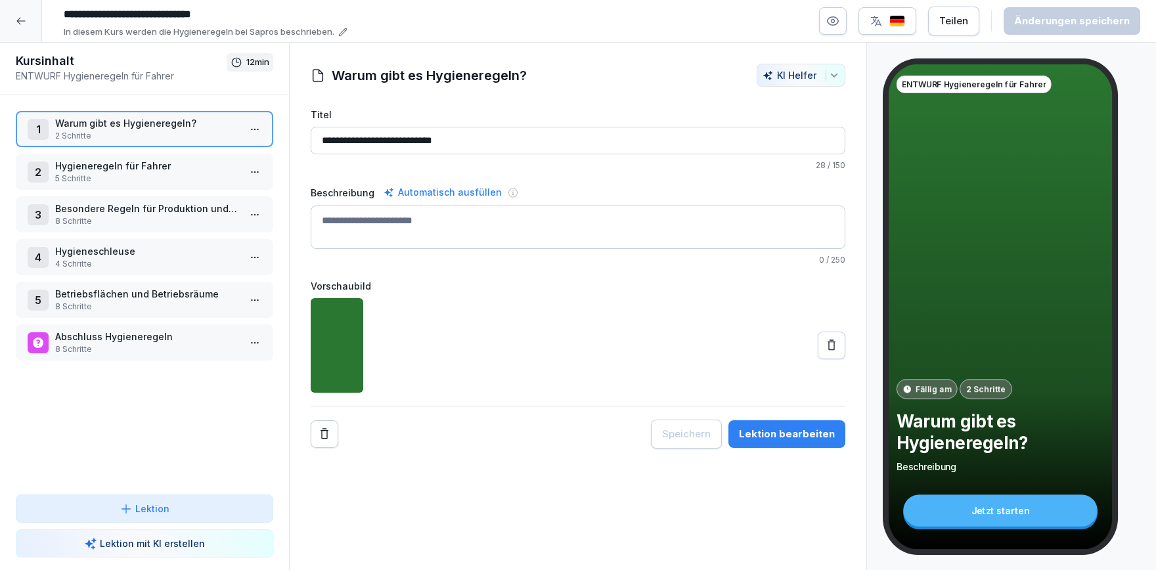
click at [91, 264] on p "4 Schritte" at bounding box center [147, 264] width 184 height 12
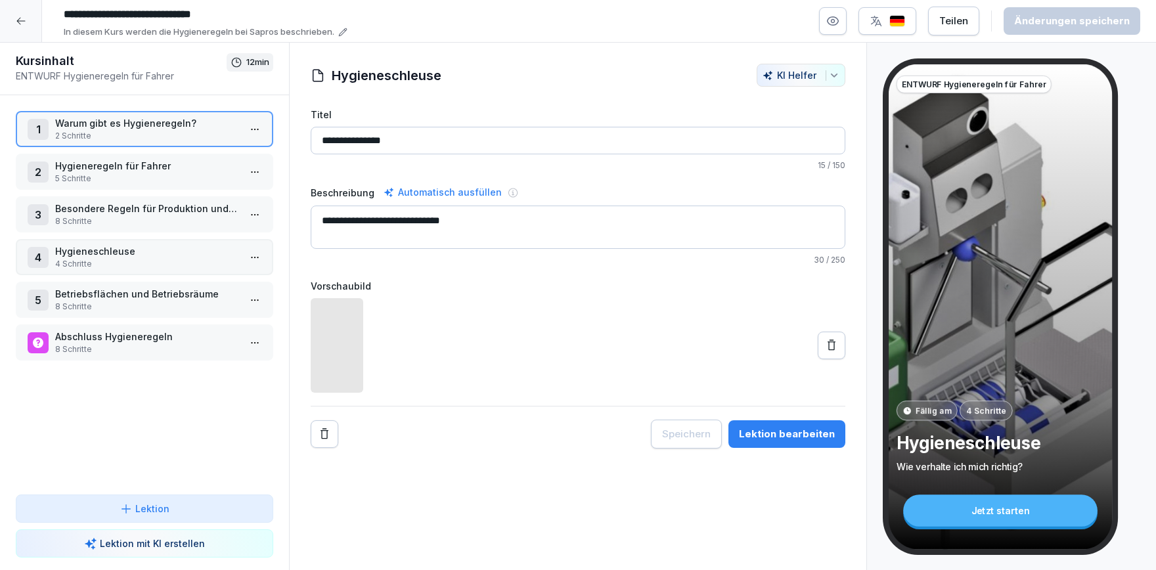
click at [91, 264] on p "4 Schritte" at bounding box center [147, 264] width 184 height 12
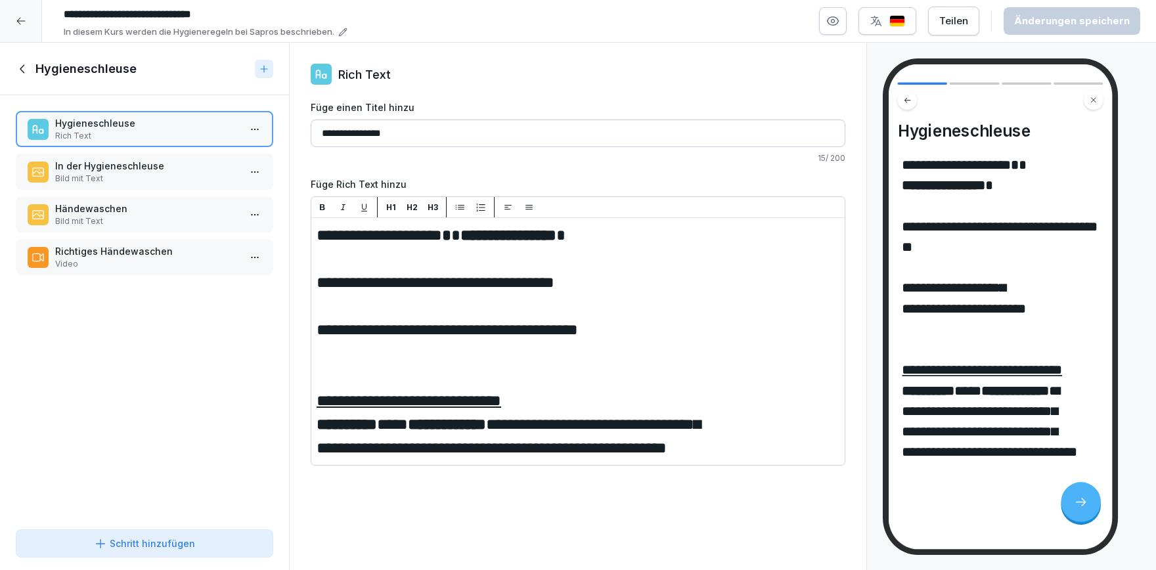
click at [321, 133] on input "**********" at bounding box center [578, 134] width 535 height 28
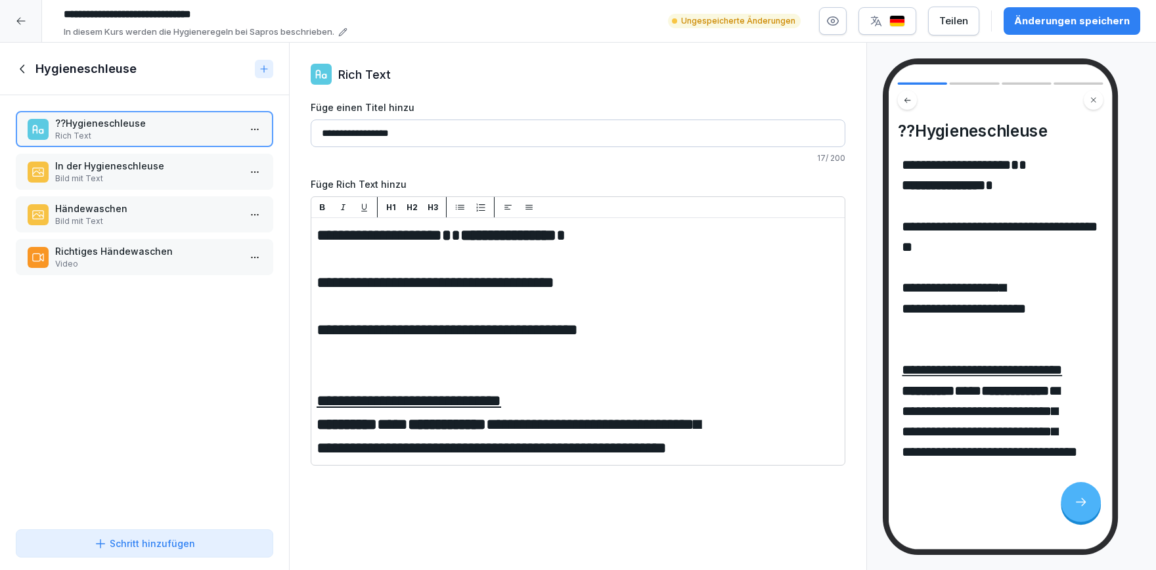
type input "**********"
click at [155, 169] on p "In der Hygieneschleuse" at bounding box center [147, 166] width 184 height 14
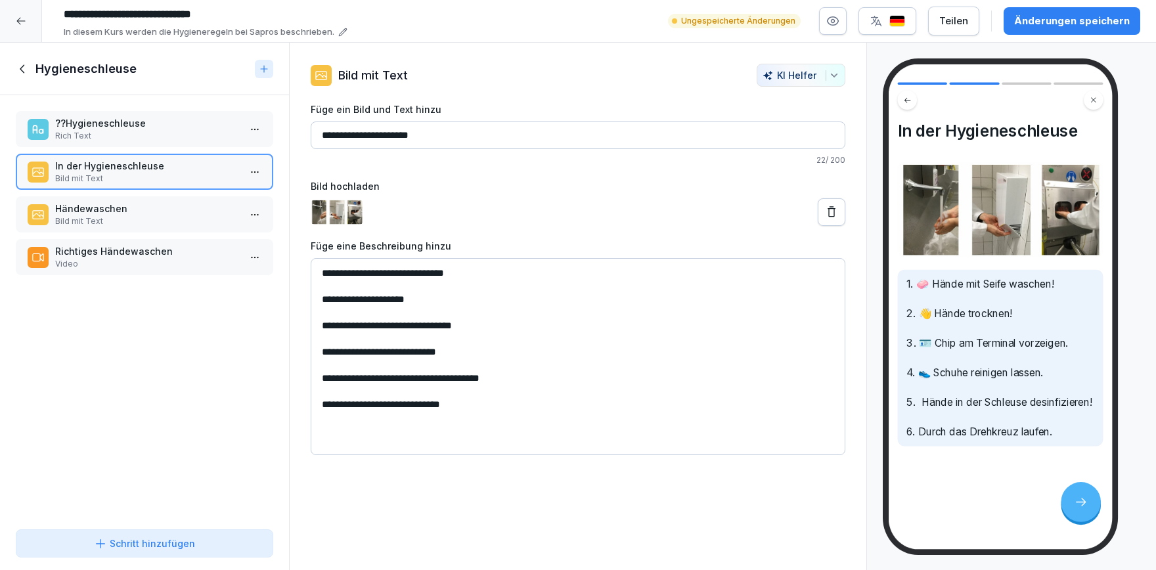
click at [317, 134] on input "**********" at bounding box center [578, 136] width 535 height 28
type input "**********"
click at [20, 68] on icon at bounding box center [23, 69] width 14 height 14
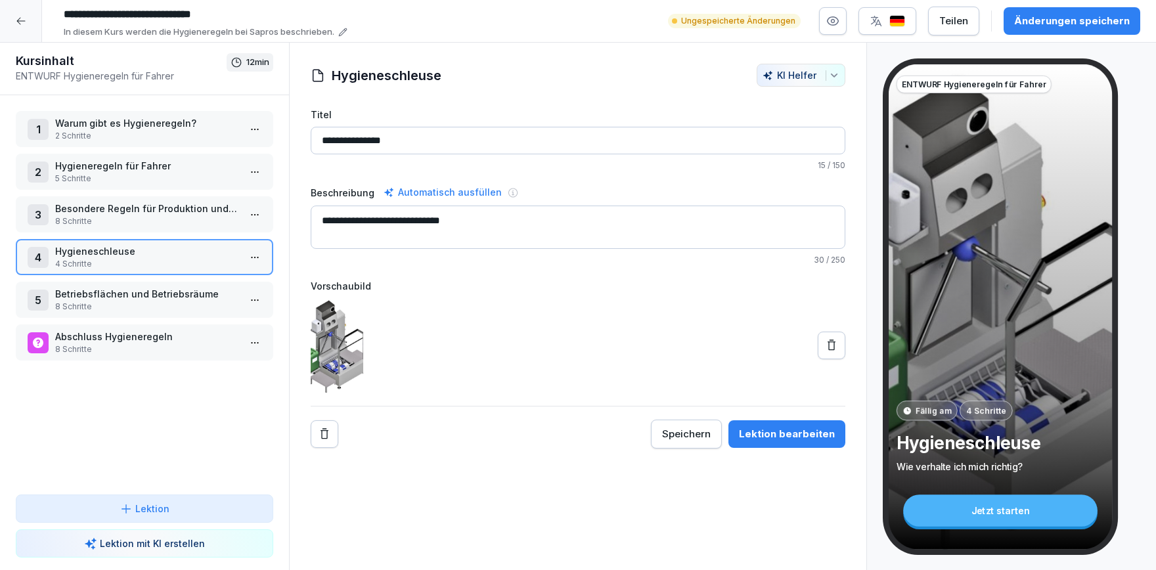
click at [154, 259] on p "4 Schritte" at bounding box center [147, 264] width 184 height 12
click at [434, 141] on input "**********" at bounding box center [578, 141] width 535 height 28
click at [320, 145] on input "**********" at bounding box center [578, 141] width 535 height 28
type input "**********"
click at [125, 292] on p "Betriebsflächen und Betriebsräume" at bounding box center [147, 294] width 184 height 14
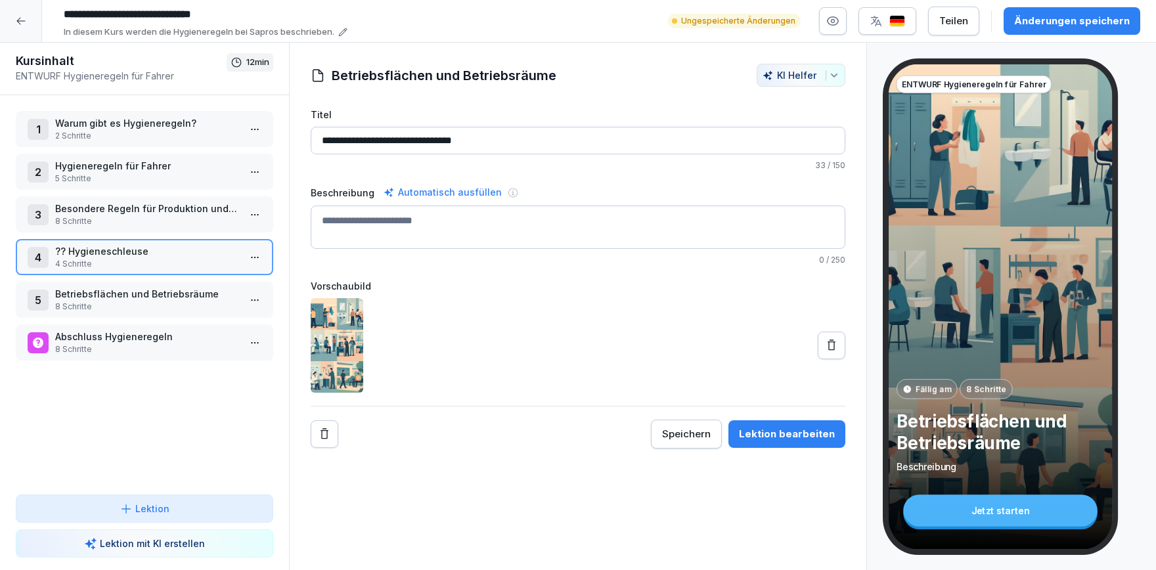
click at [125, 292] on p "Betriebsflächen und Betriebsräume" at bounding box center [147, 294] width 184 height 14
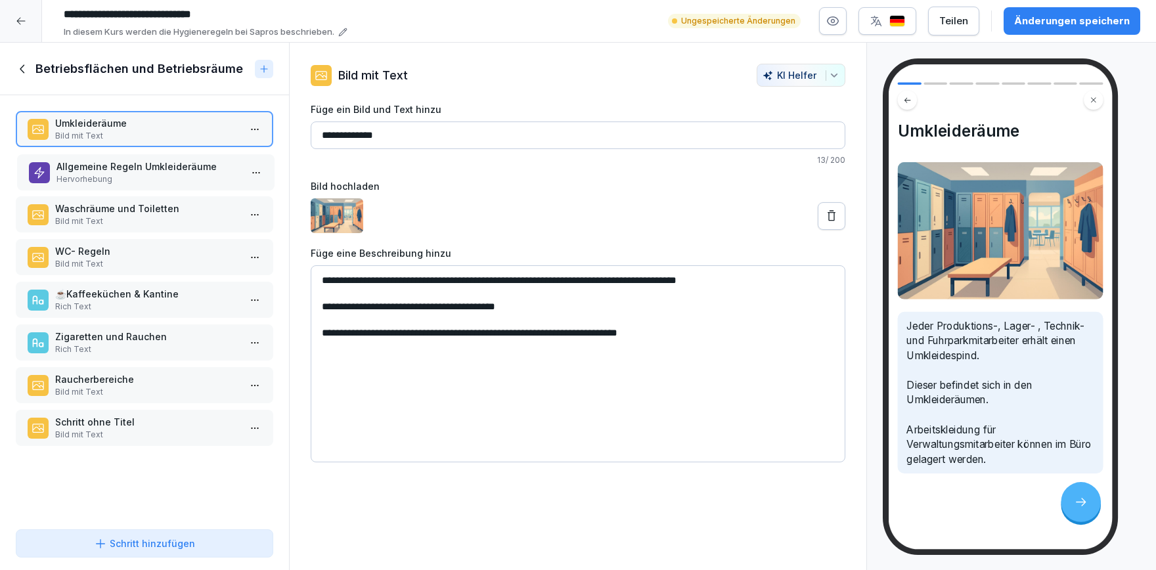
click at [168, 167] on p "Allgemeine Regeln Umkleideräume" at bounding box center [148, 167] width 184 height 14
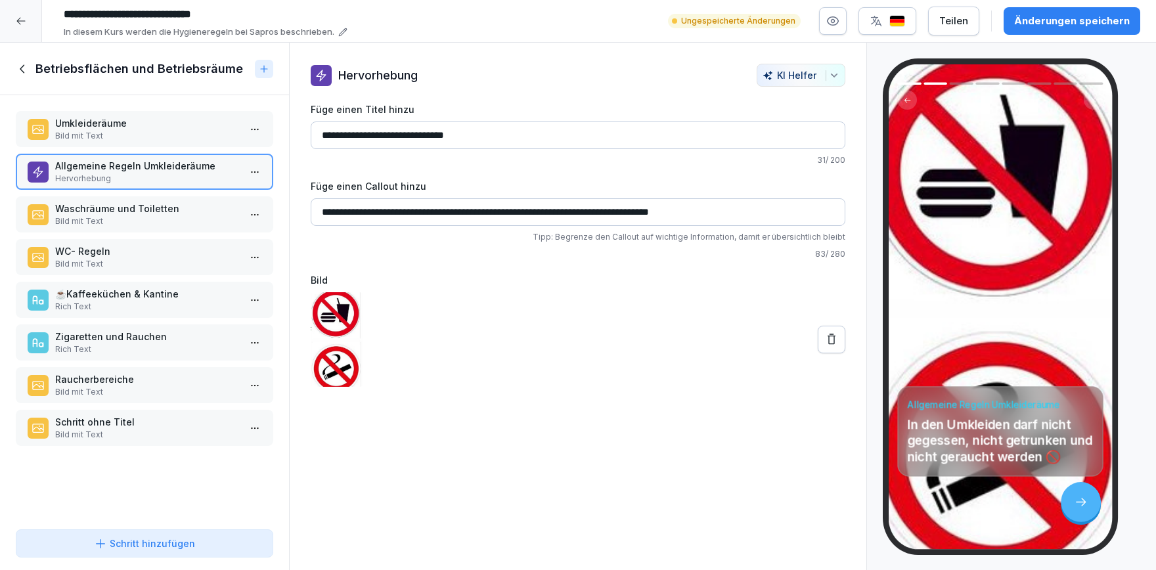
click at [152, 233] on div "Umkleideräume Bild mit Text Allgemeine Regeln Umkleideräume Hervorhebung Waschr…" at bounding box center [144, 309] width 289 height 429
click at [152, 242] on div "WC- Regeln Bild mit Text" at bounding box center [145, 257] width 258 height 36
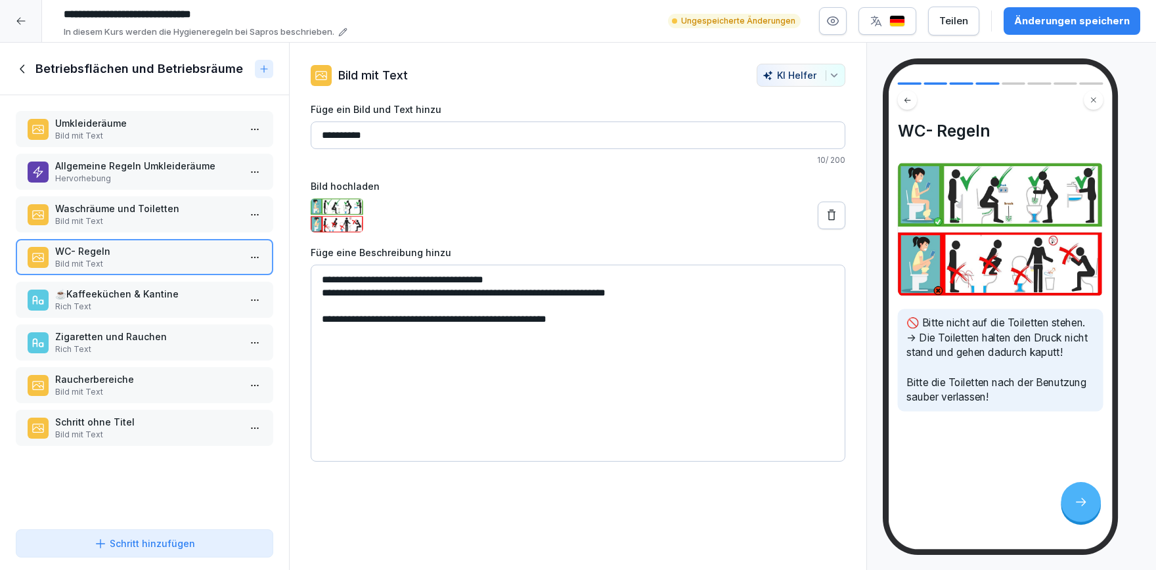
click at [156, 305] on p "Rich Text" at bounding box center [147, 307] width 184 height 12
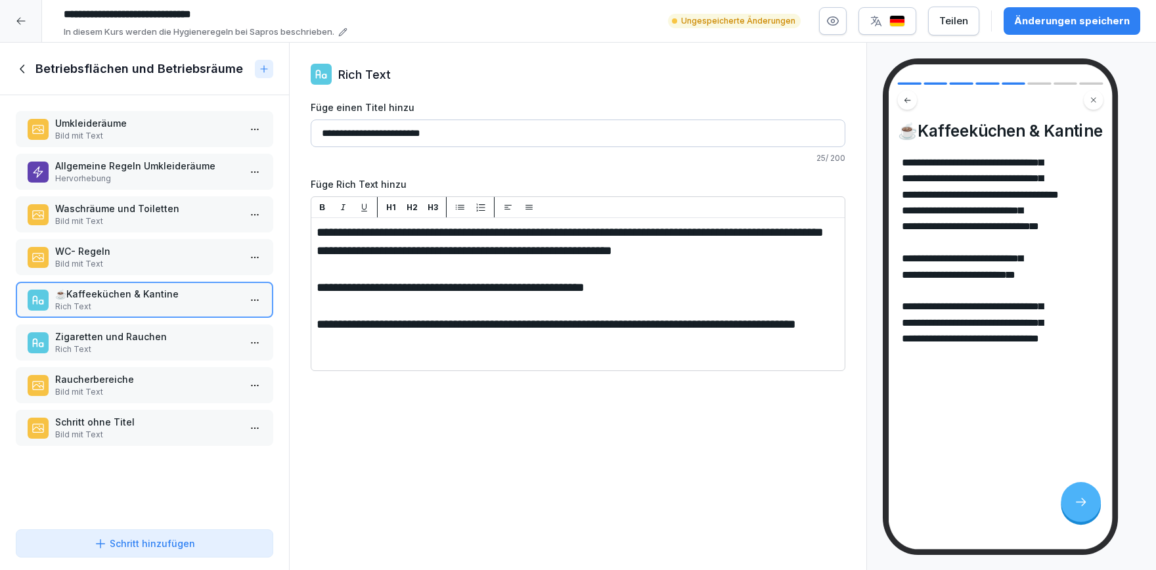
click at [154, 336] on p "Zigaretten und Rauchen" at bounding box center [147, 337] width 184 height 14
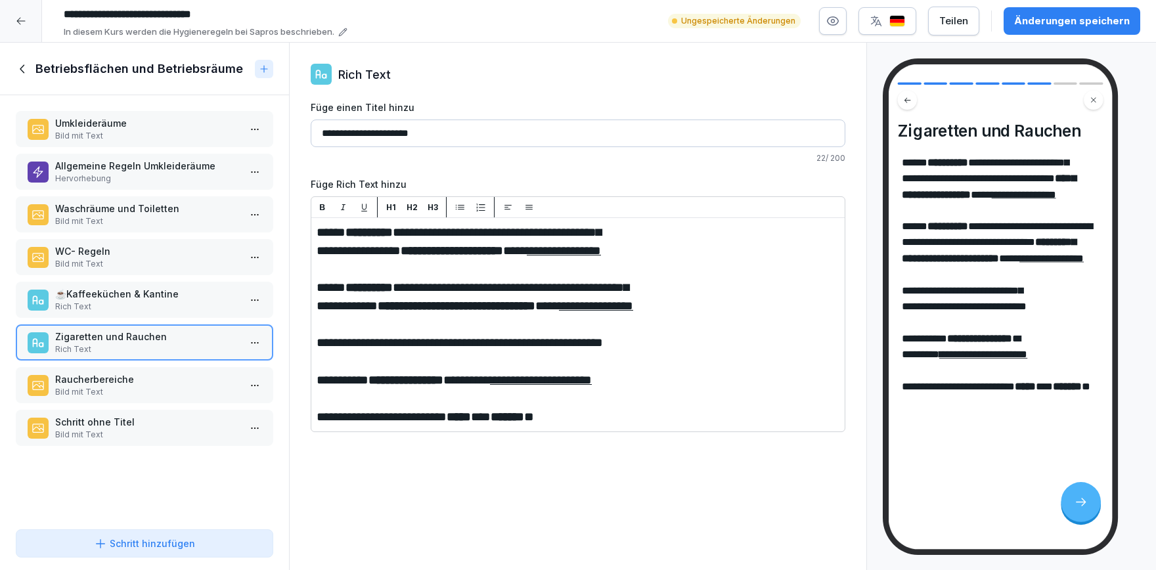
click at [181, 374] on p "Raucherbereiche" at bounding box center [147, 379] width 184 height 14
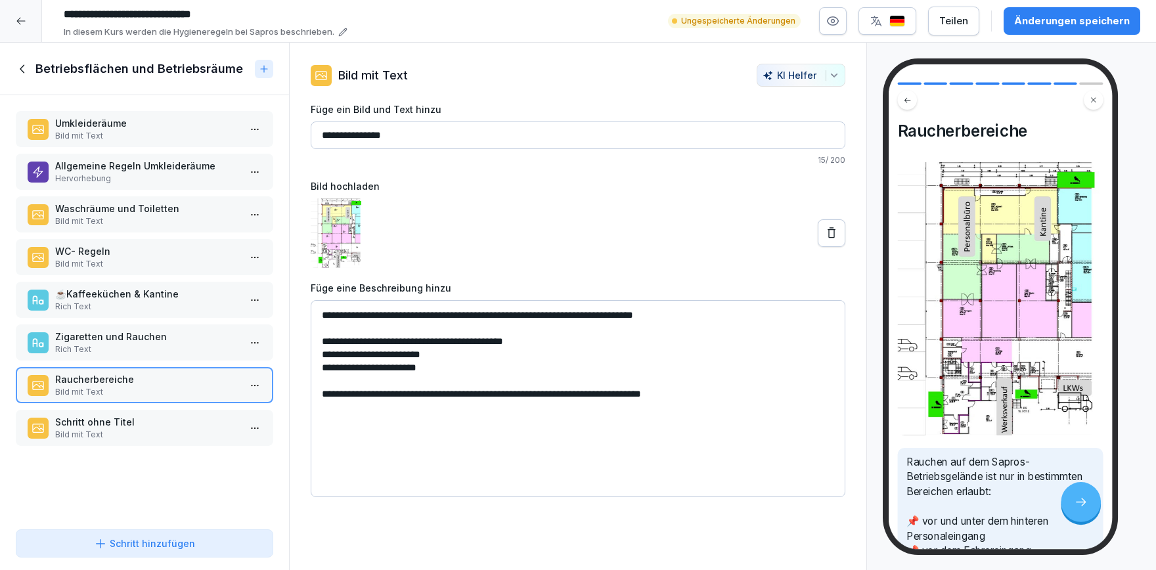
click at [181, 441] on div "Schritt ohne Titel Bild mit Text" at bounding box center [145, 428] width 258 height 36
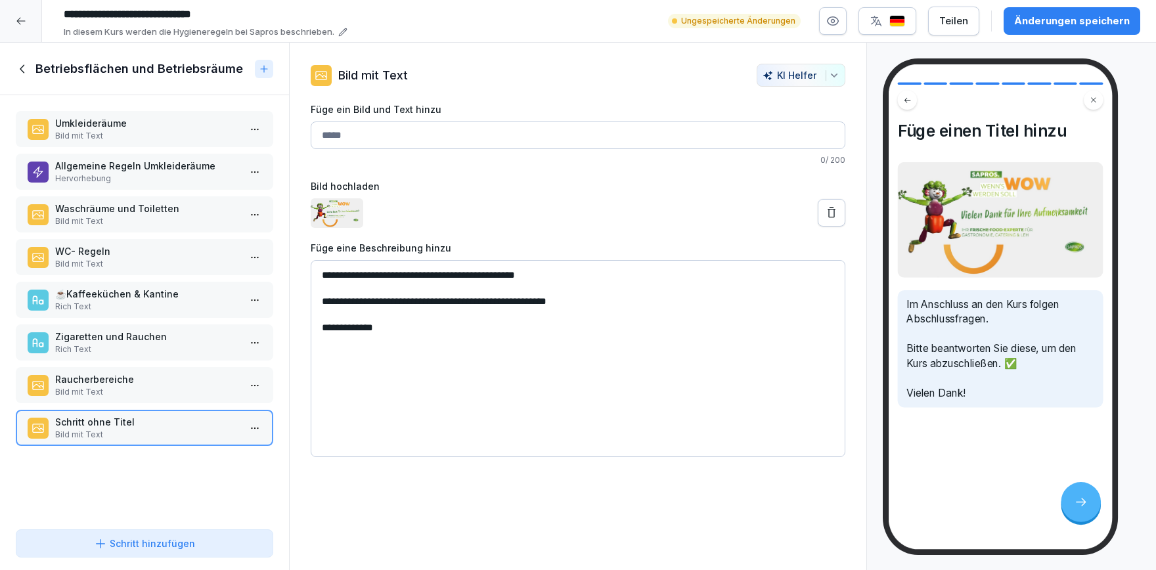
click at [20, 74] on icon at bounding box center [23, 69] width 14 height 14
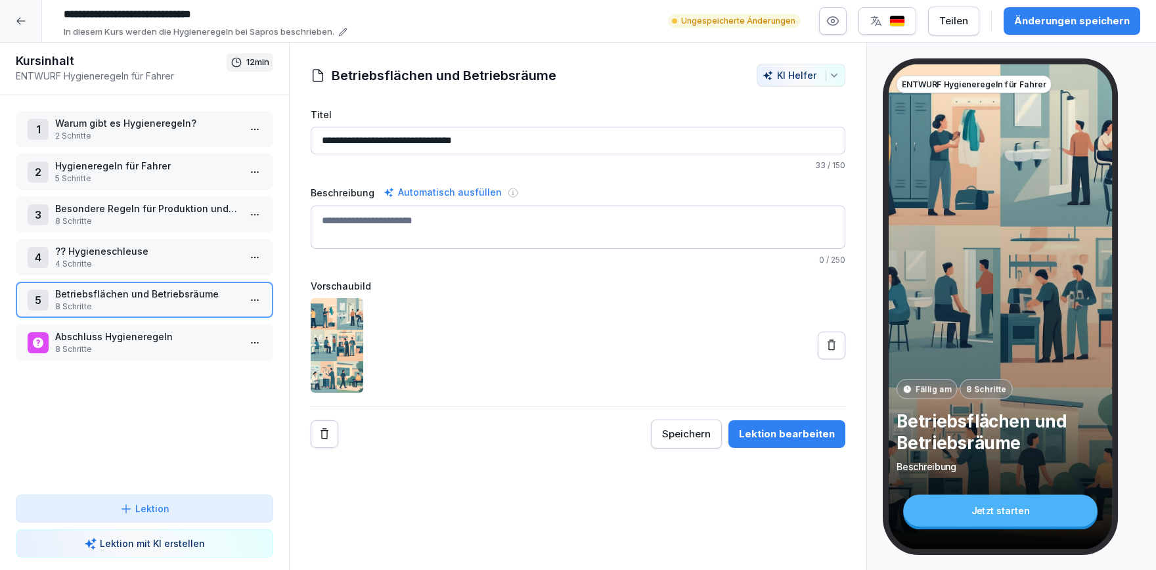
click at [1050, 25] on div "Änderungen speichern" at bounding box center [1072, 21] width 116 height 14
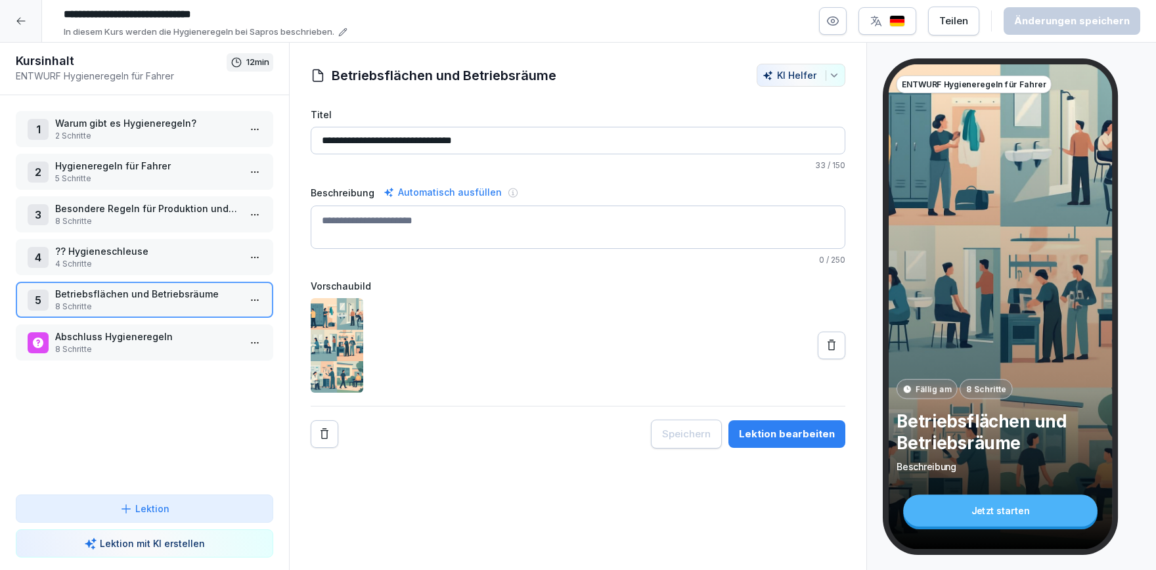
click at [19, 19] on icon at bounding box center [21, 21] width 11 height 11
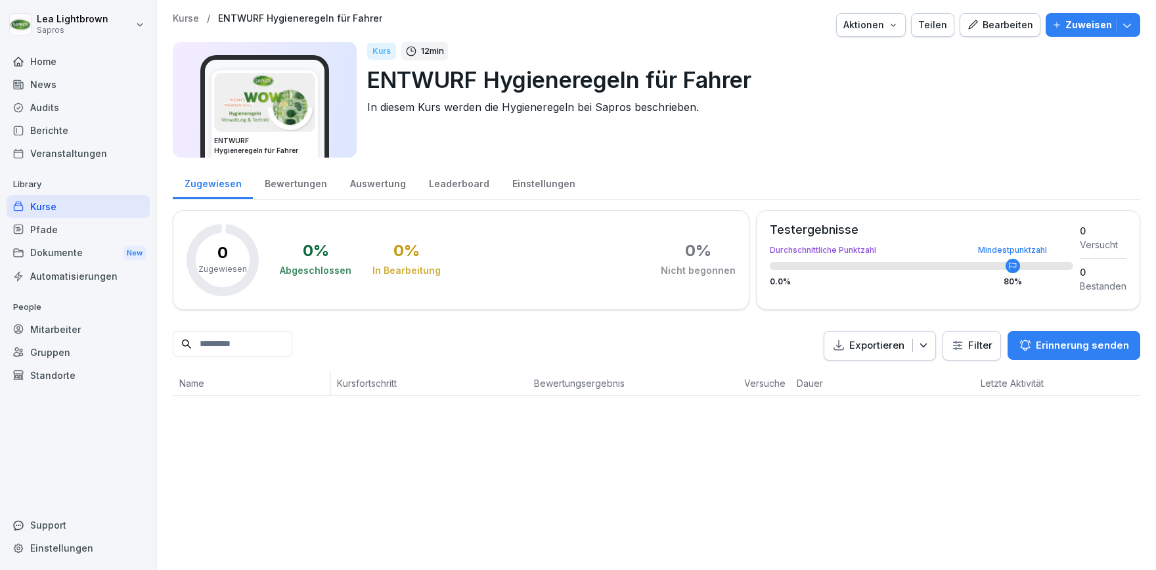
click at [1125, 24] on icon "button" at bounding box center [1127, 24] width 13 height 13
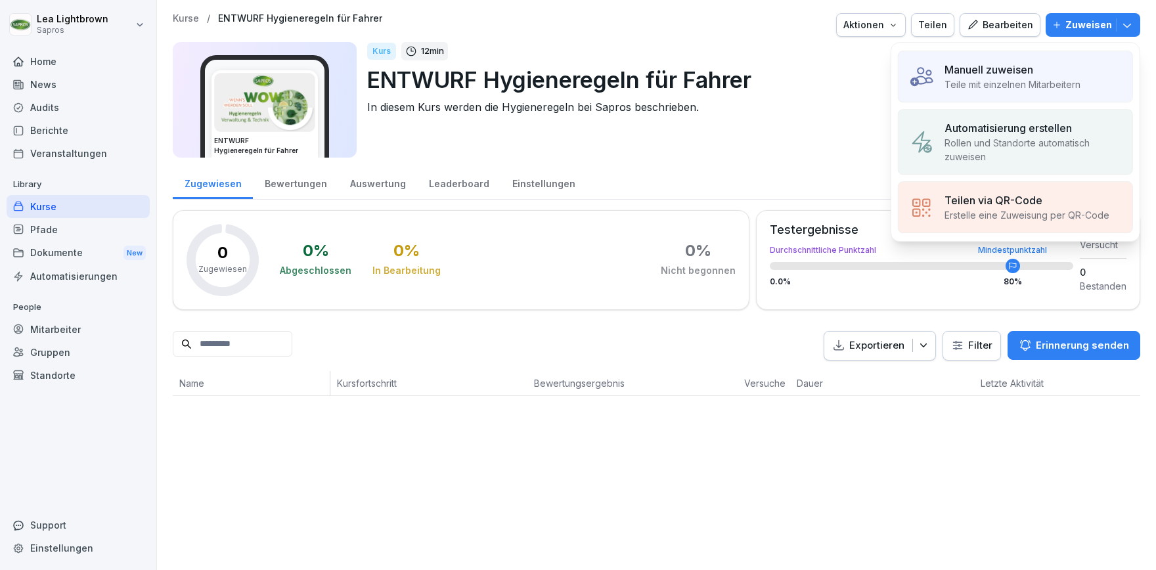
click at [989, 82] on p "Teile mit einzelnen Mitarbeitern" at bounding box center [1013, 85] width 136 height 14
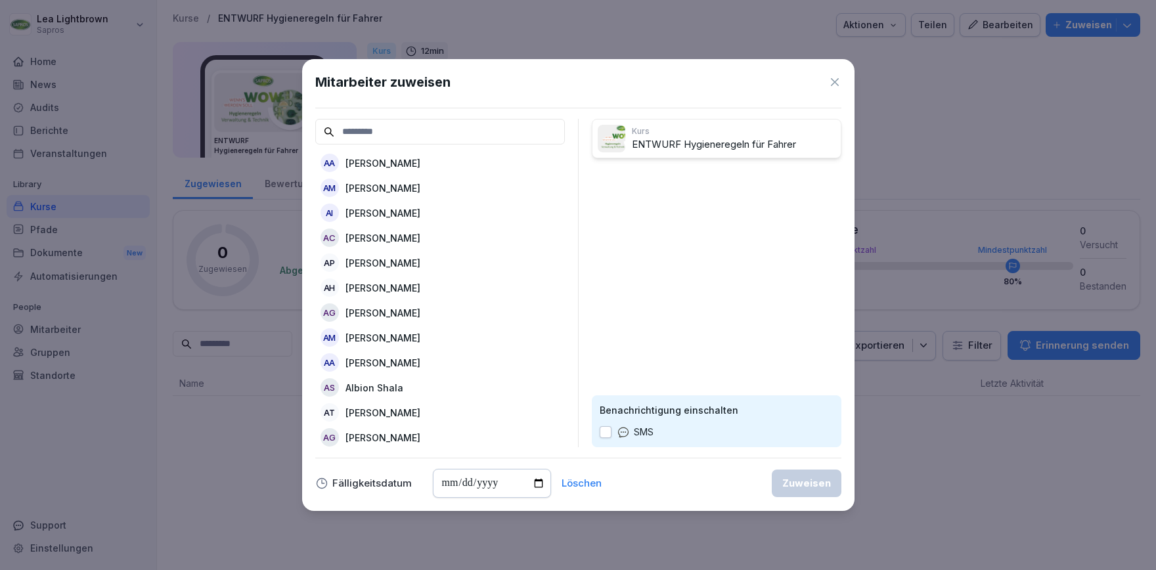
click at [441, 124] on input at bounding box center [440, 132] width 250 height 26
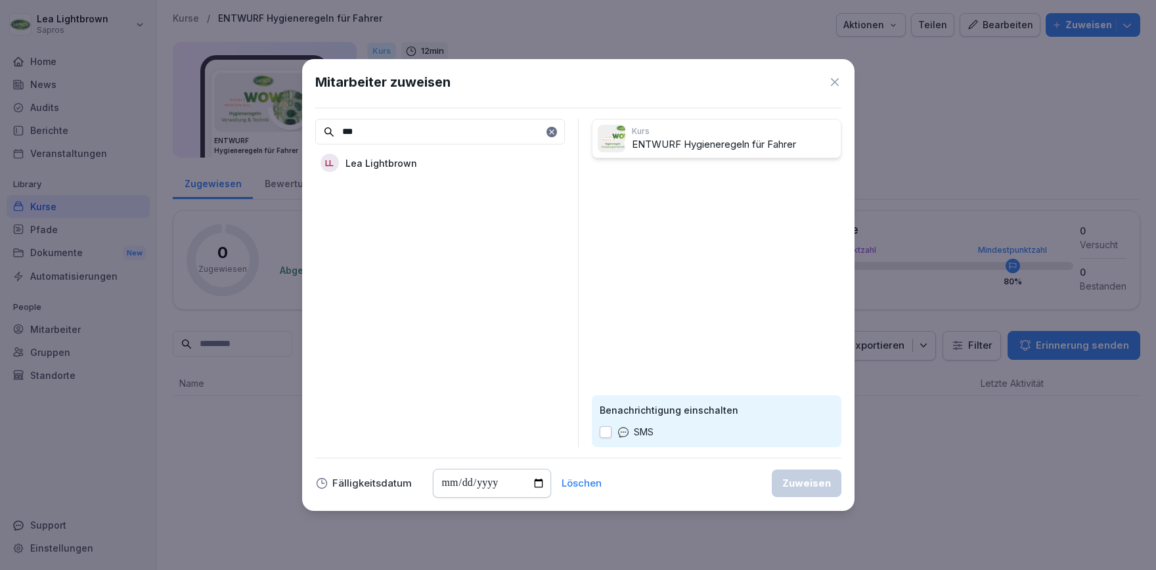
type input "***"
click at [432, 163] on div "LL Lea Lightbrown" at bounding box center [440, 163] width 250 height 24
click at [814, 491] on button "Zuweisen" at bounding box center [807, 484] width 70 height 28
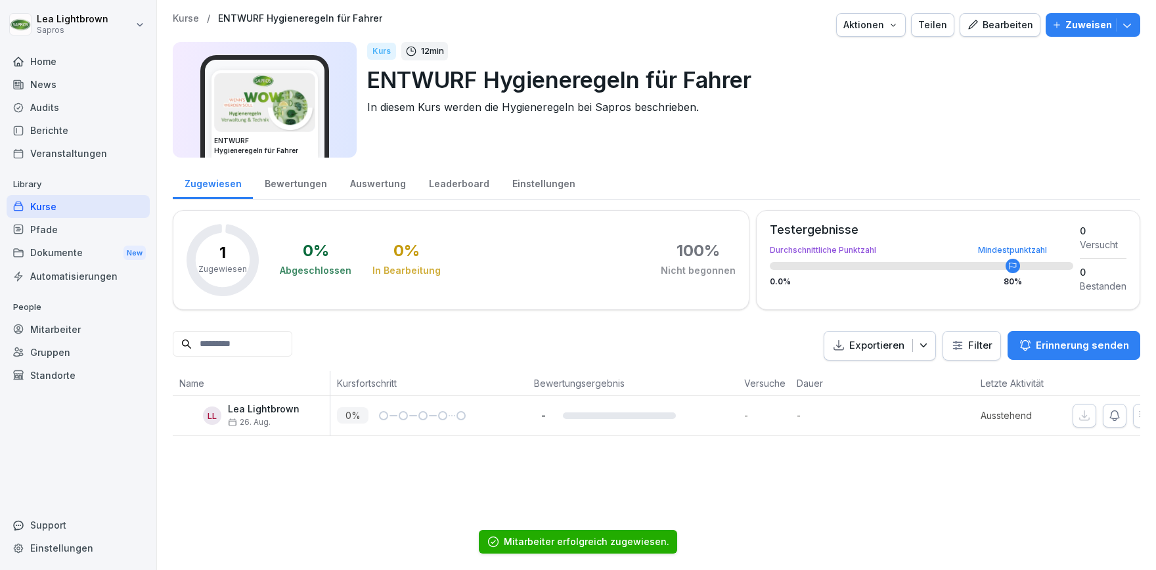
drag, startPoint x: 1129, startPoint y: 30, endPoint x: 1122, endPoint y: 40, distance: 11.8
click at [1129, 32] on icon "button" at bounding box center [1127, 24] width 13 height 13
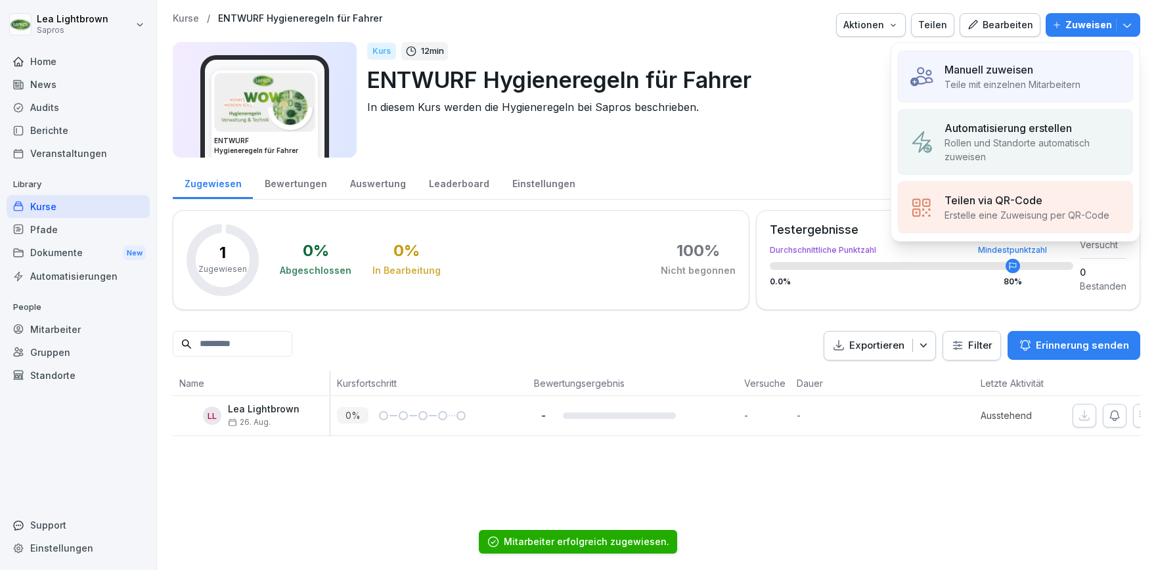
click at [1058, 73] on div "Manuell zuweisen" at bounding box center [1013, 70] width 136 height 16
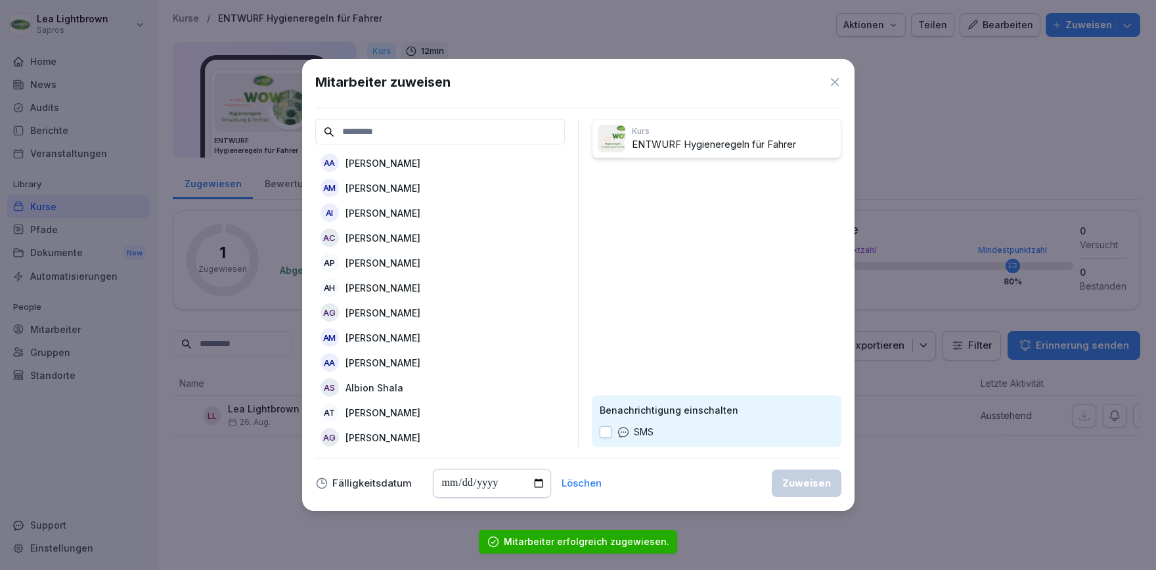
click at [401, 141] on input at bounding box center [440, 132] width 250 height 26
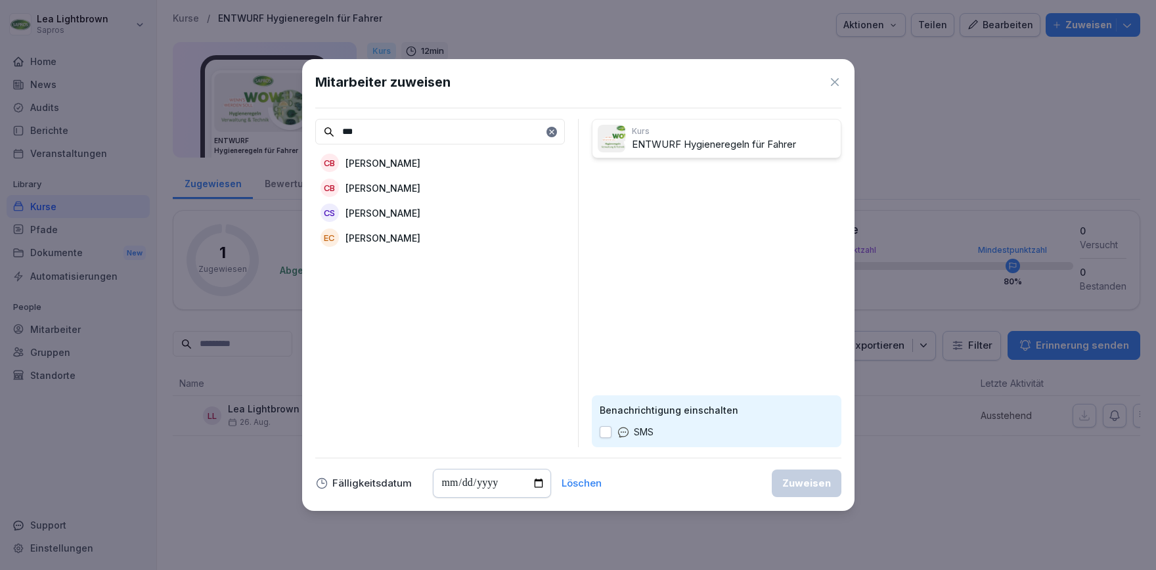
type input "***"
click at [383, 187] on p "[PERSON_NAME]" at bounding box center [383, 188] width 75 height 14
click at [809, 481] on div "Zuweisen" at bounding box center [806, 483] width 49 height 14
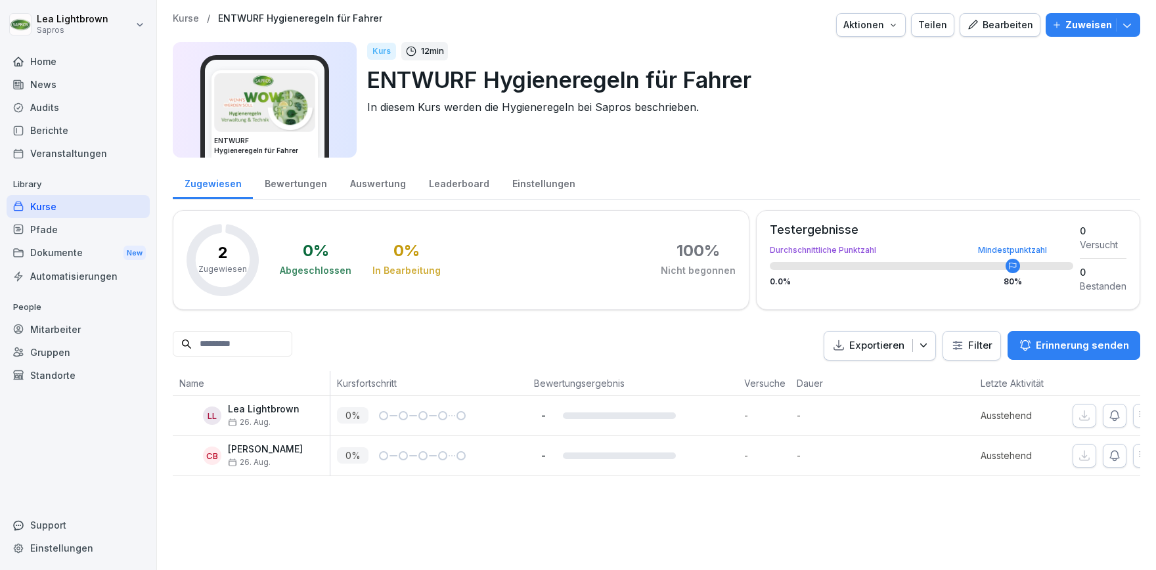
click at [1020, 29] on div "Bearbeiten" at bounding box center [1000, 25] width 66 height 14
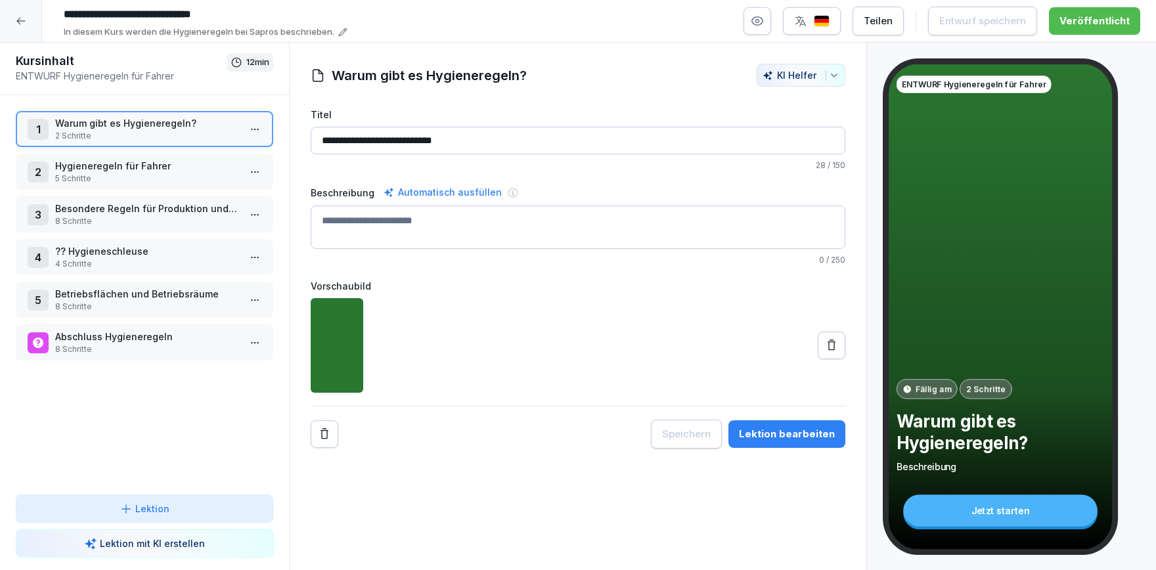
click at [131, 173] on p "5 Schritte" at bounding box center [147, 179] width 184 height 12
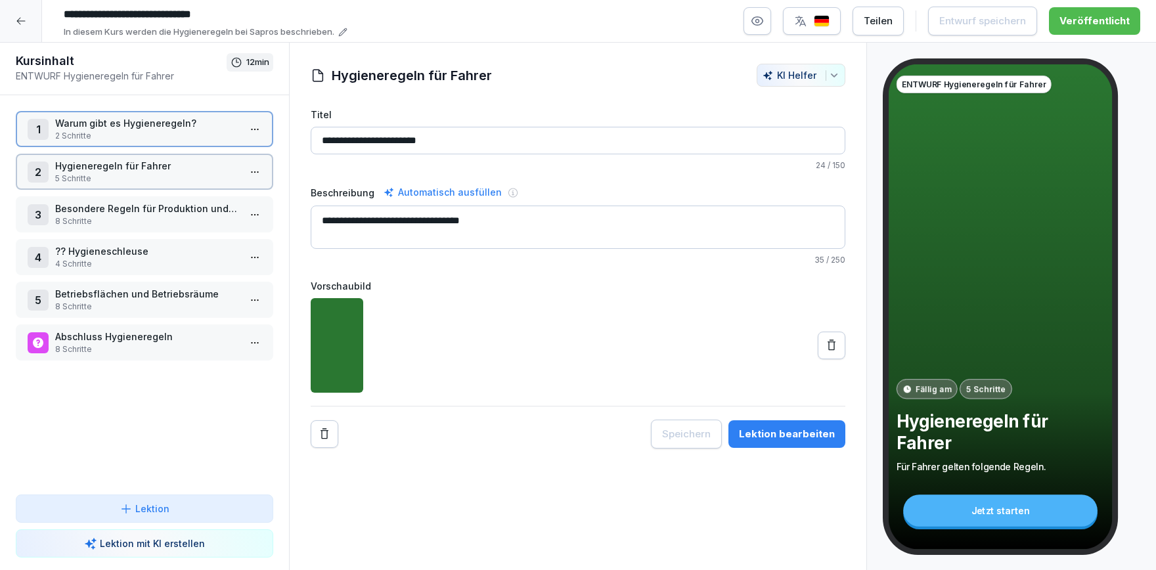
click at [131, 173] on p "5 Schritte" at bounding box center [147, 179] width 184 height 12
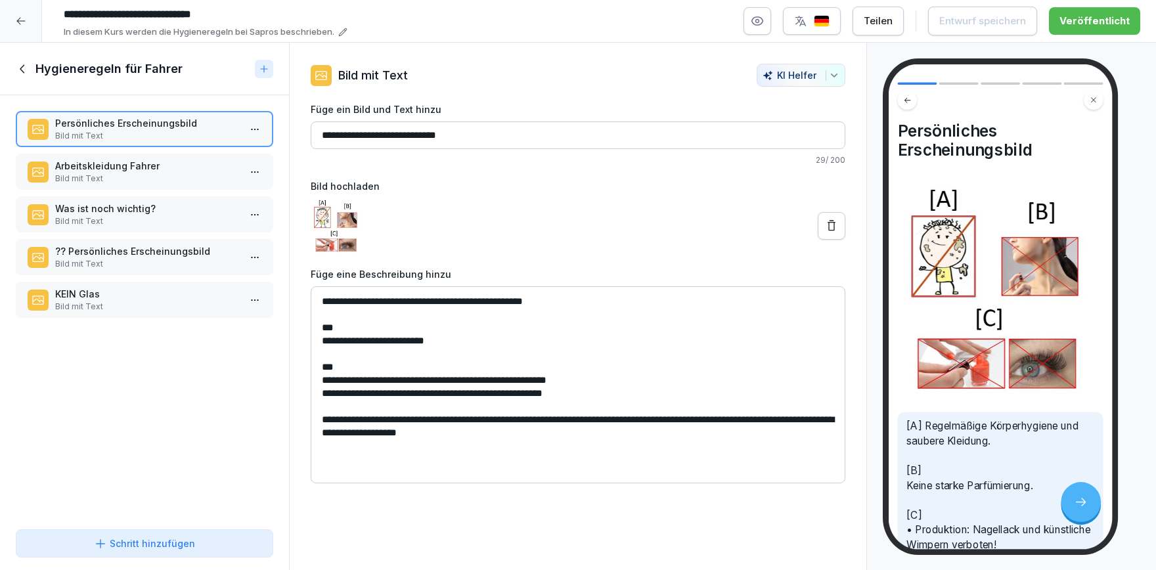
click at [127, 218] on p "Bild mit Text" at bounding box center [147, 221] width 184 height 12
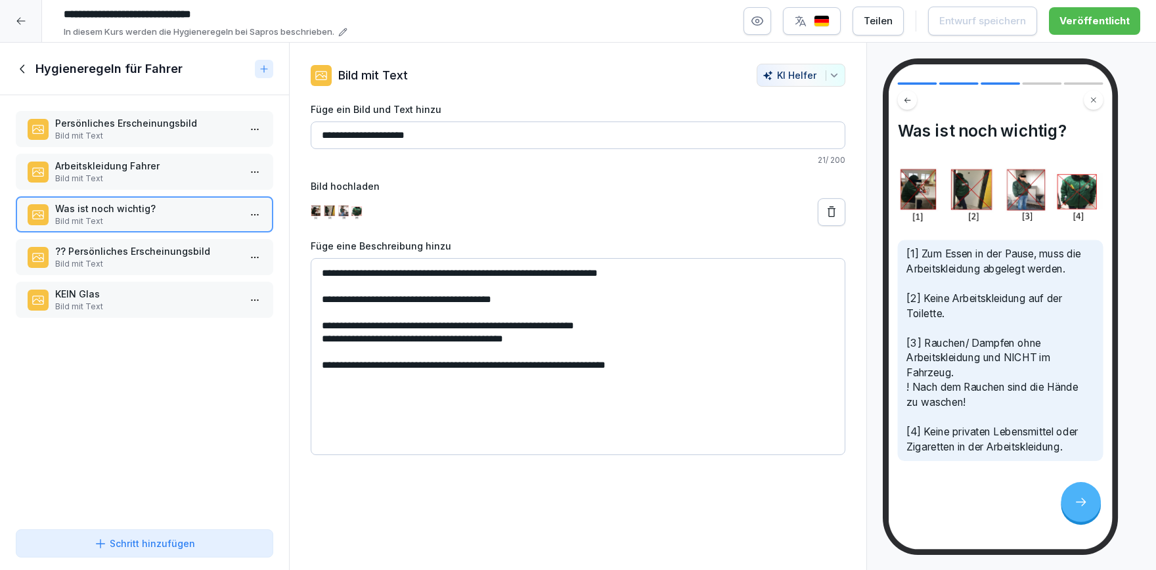
click at [153, 263] on p "Bild mit Text" at bounding box center [147, 264] width 184 height 12
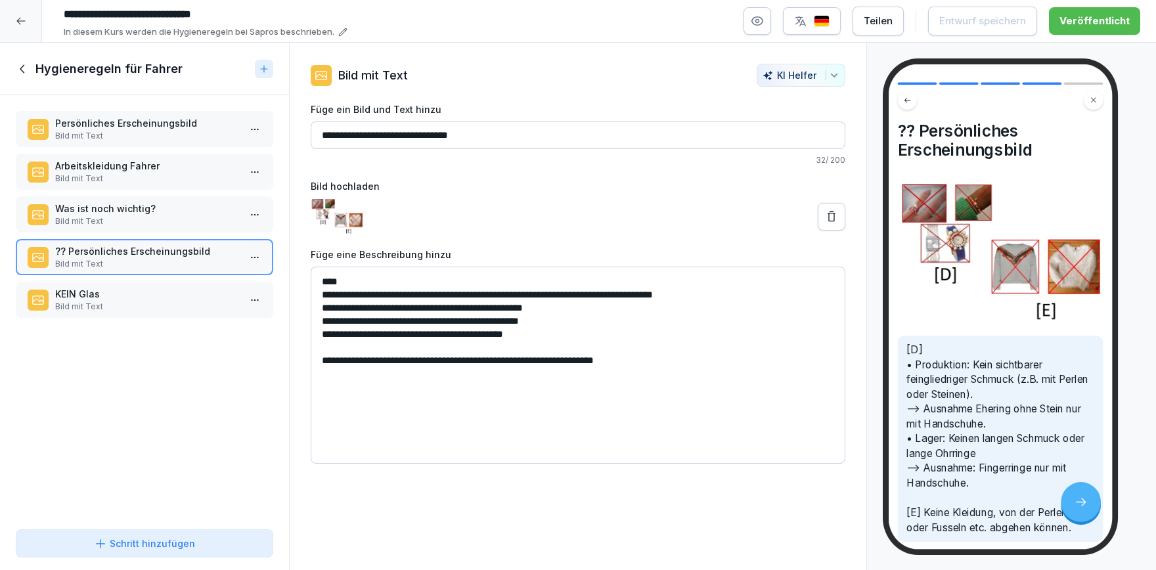
click at [20, 68] on icon at bounding box center [23, 69] width 14 height 14
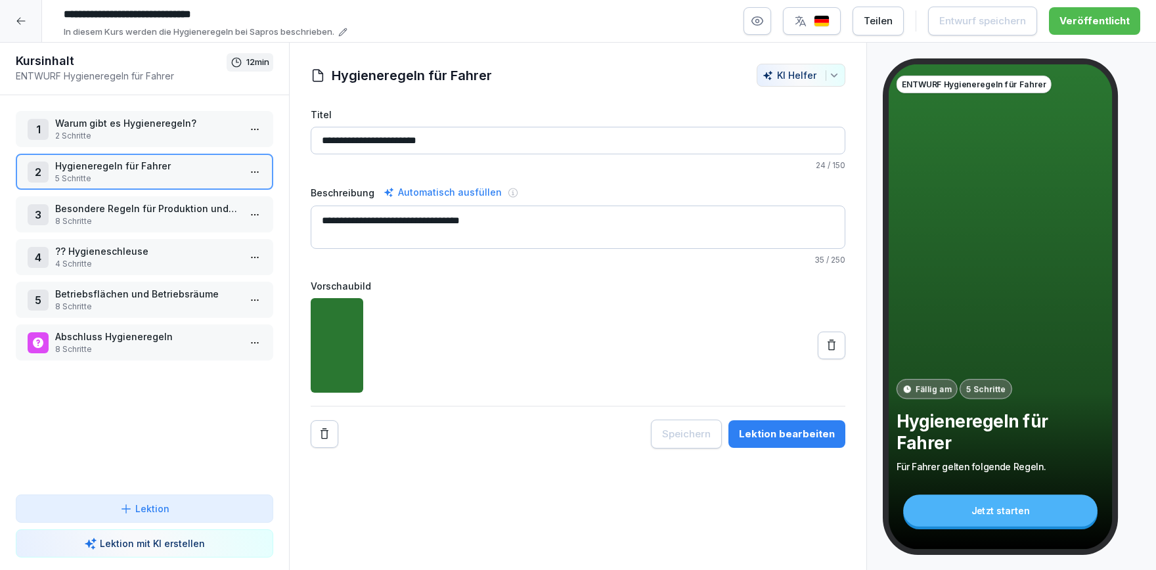
click at [148, 290] on p "Betriebsflächen und Betriebsräume" at bounding box center [147, 294] width 184 height 14
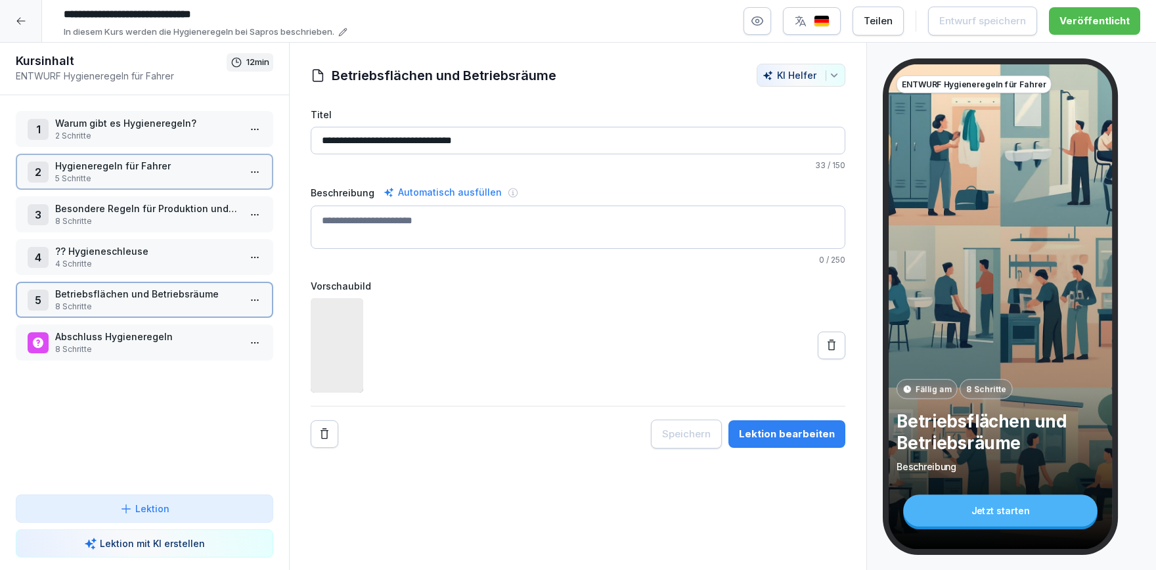
click at [148, 290] on p "Betriebsflächen und Betriebsräume" at bounding box center [147, 294] width 184 height 14
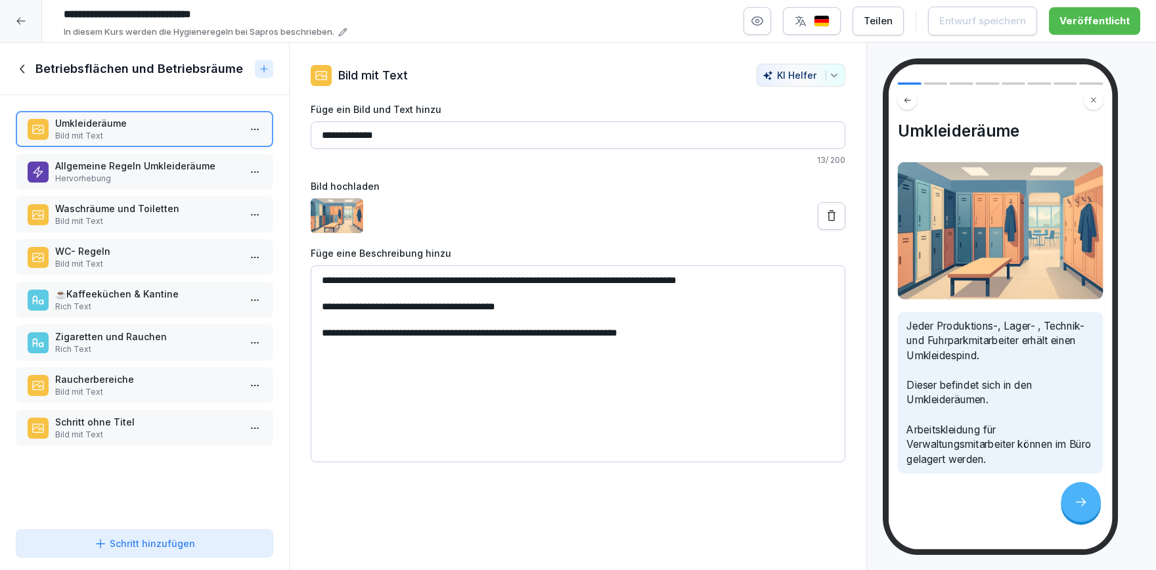
click at [162, 207] on p "Waschräume und Toiletten" at bounding box center [147, 209] width 184 height 14
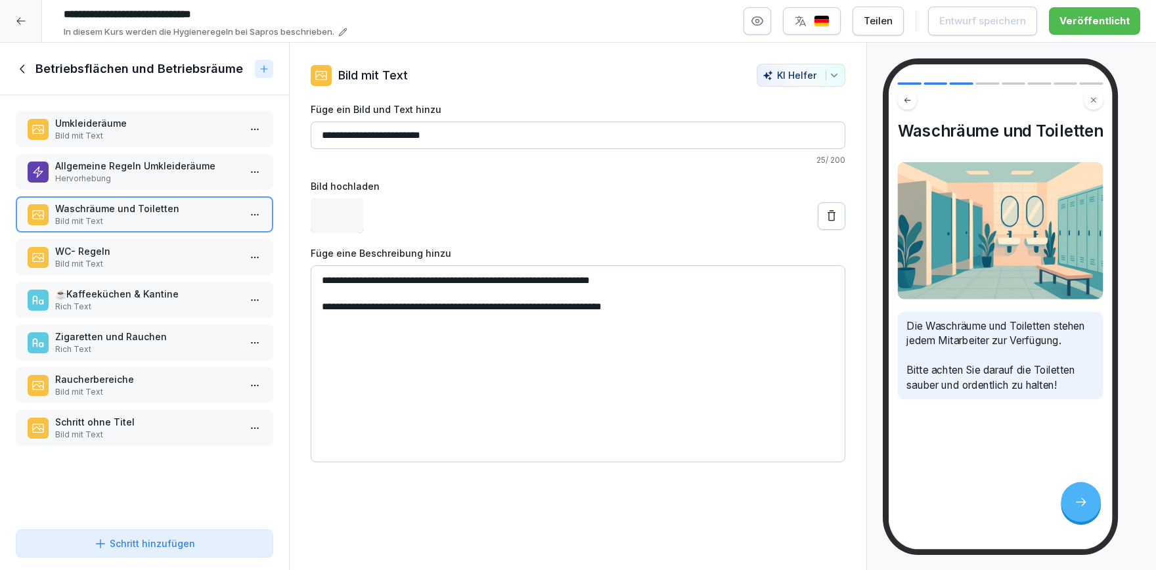
click at [146, 263] on p "Bild mit Text" at bounding box center [147, 264] width 184 height 12
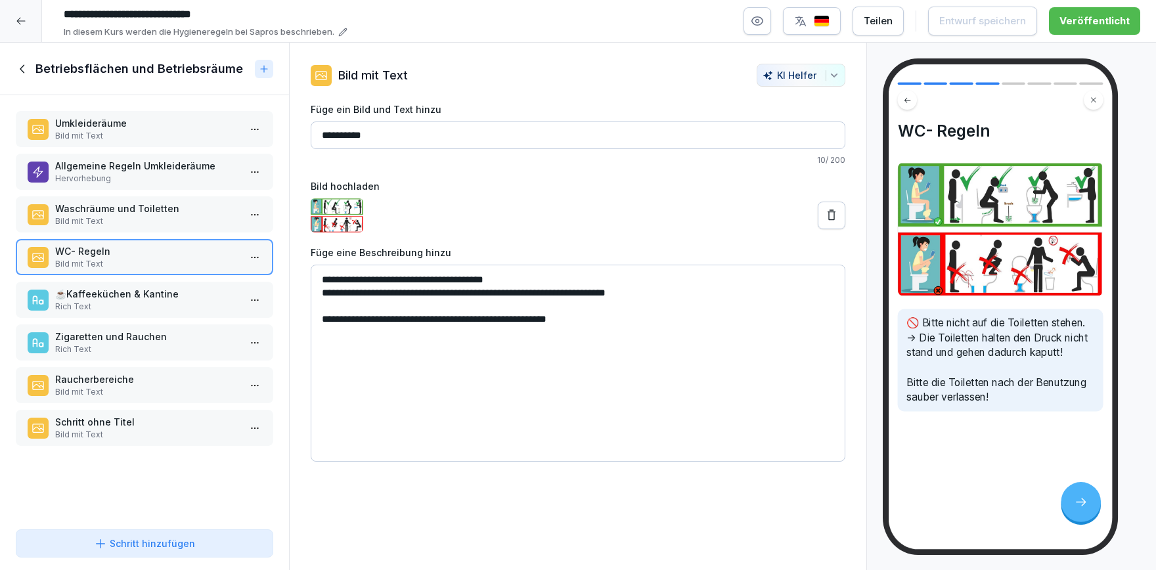
click at [139, 214] on p "Waschräume und Toiletten" at bounding box center [147, 209] width 184 height 14
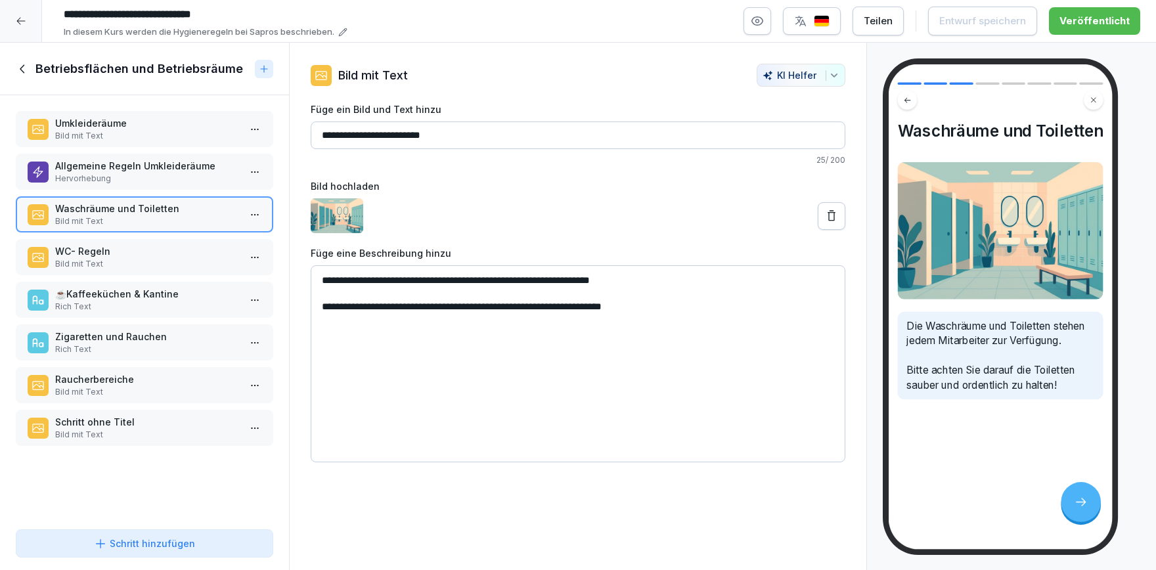
click at [127, 264] on p "Bild mit Text" at bounding box center [147, 264] width 184 height 12
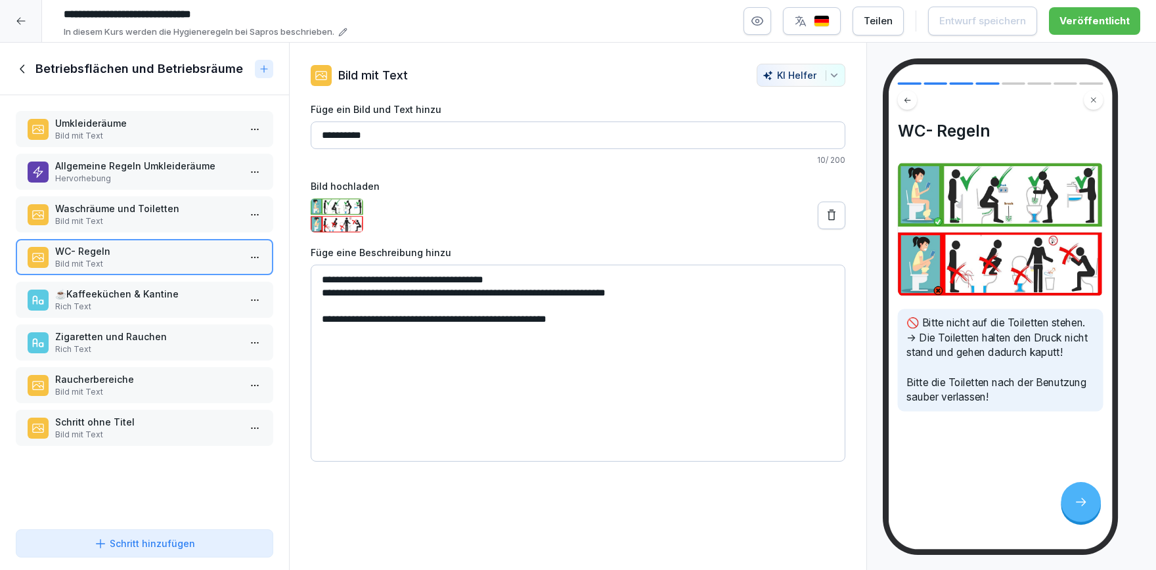
click at [192, 549] on div "Schritt hinzufügen" at bounding box center [144, 544] width 235 height 14
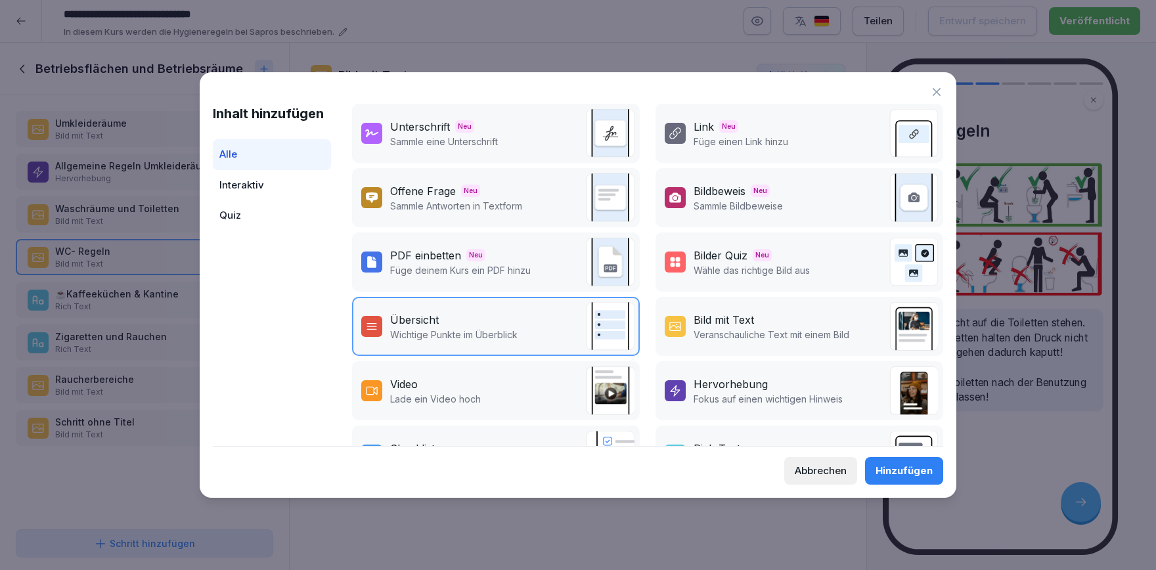
click at [808, 315] on div "Bild mit Text" at bounding box center [772, 320] width 156 height 16
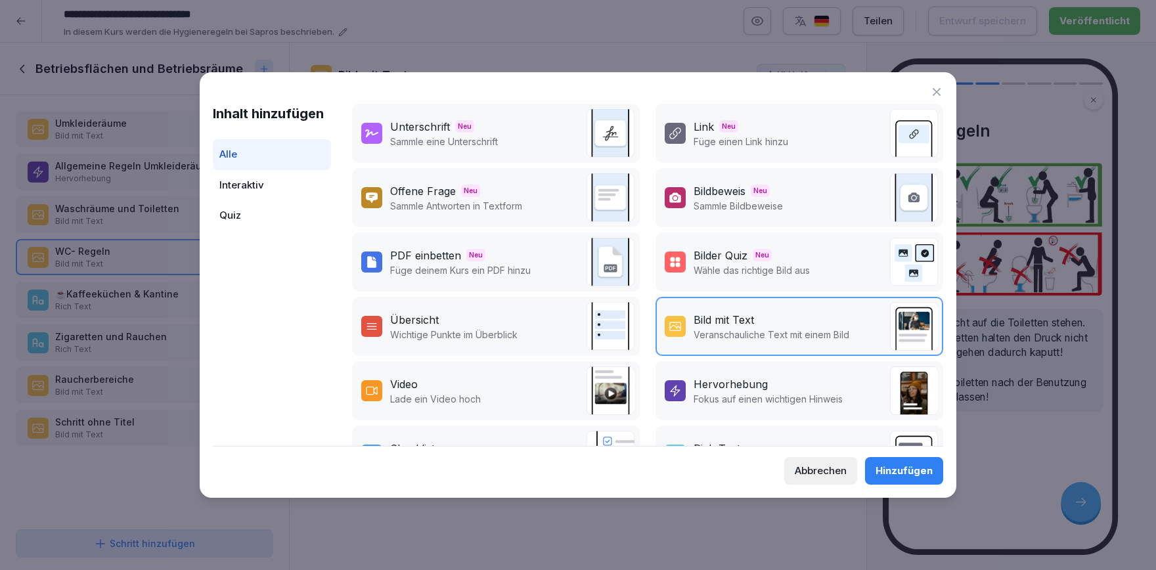
click at [902, 477] on div "Hinzufügen" at bounding box center [904, 471] width 57 height 14
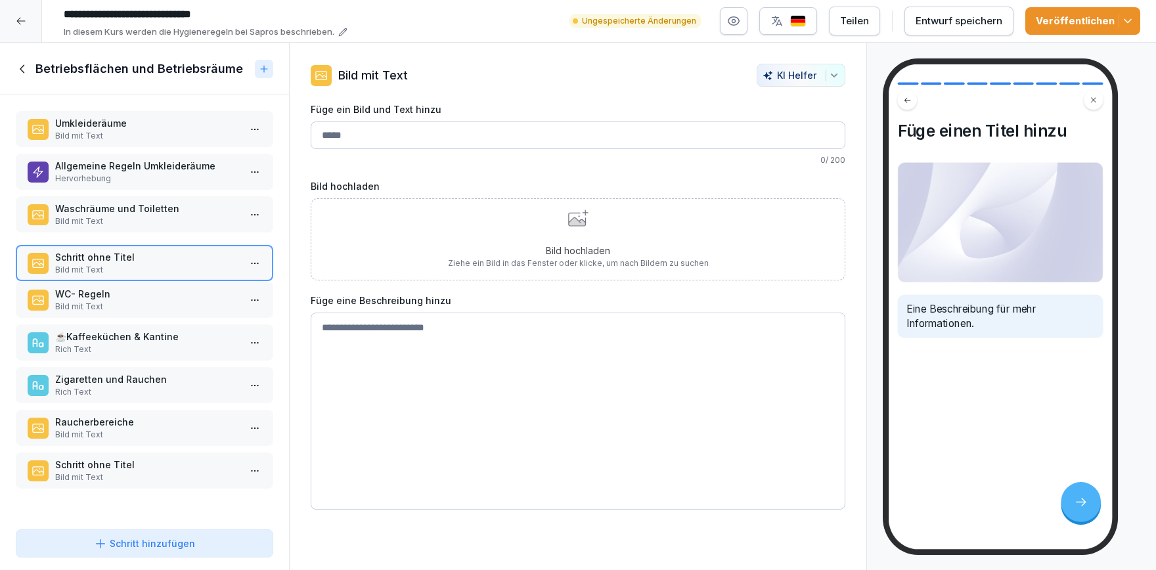
drag, startPoint x: 160, startPoint y: 462, endPoint x: 161, endPoint y: 256, distance: 206.3
click at [161, 256] on p "Schritt ohne Titel" at bounding box center [147, 257] width 184 height 14
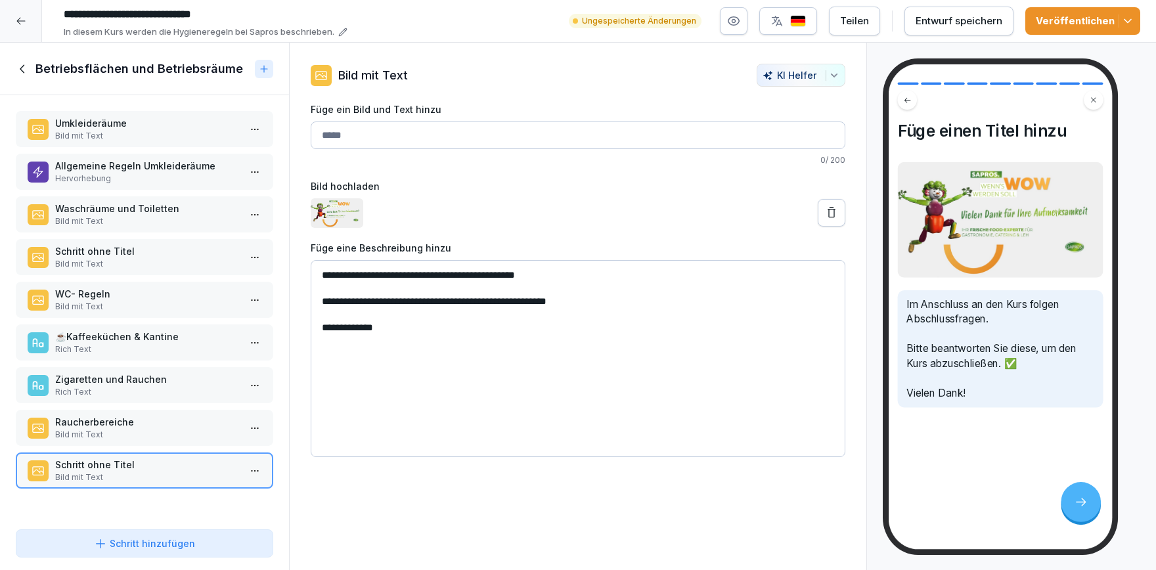
click at [448, 150] on div "Füge ein Bild und Text hinzu 0 / 200" at bounding box center [578, 134] width 535 height 64
click at [464, 127] on input "Füge ein Bild und Text hinzu" at bounding box center [578, 136] width 535 height 28
type input "**********"
click at [92, 472] on p "Bild mit Text" at bounding box center [147, 478] width 184 height 12
click at [116, 431] on p "Bild mit Text" at bounding box center [147, 435] width 184 height 12
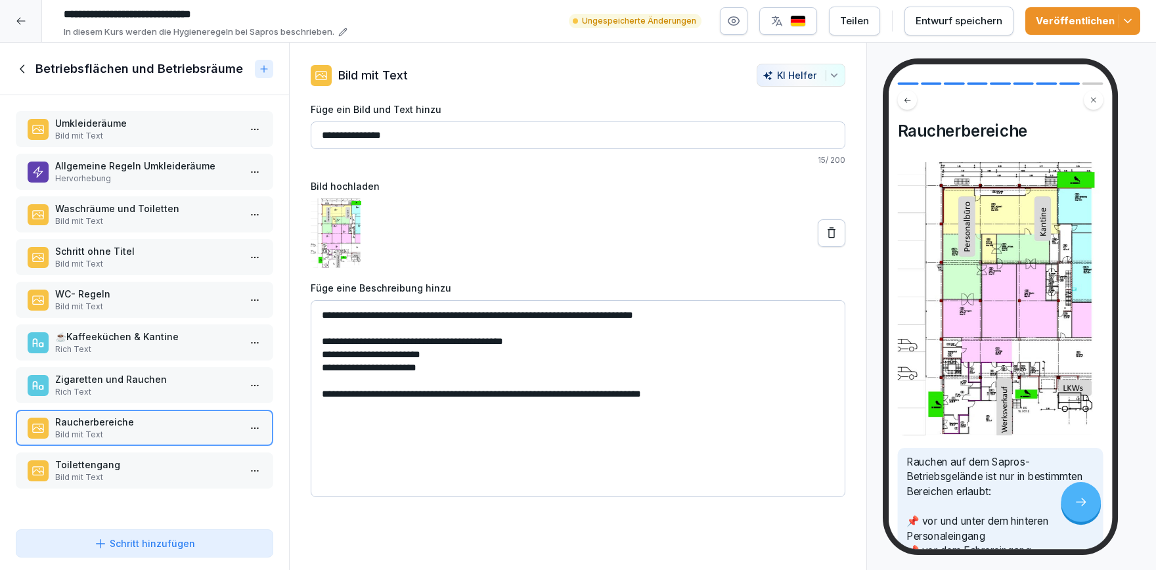
click at [153, 472] on p "Bild mit Text" at bounding box center [147, 478] width 184 height 12
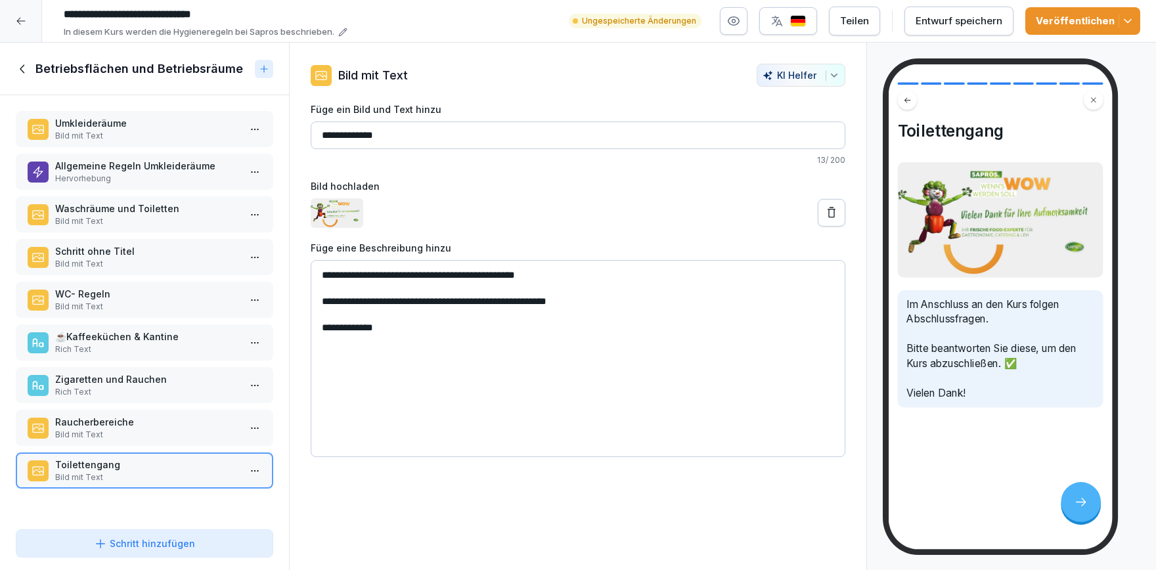
drag, startPoint x: 353, startPoint y: 148, endPoint x: 302, endPoint y: 148, distance: 51.2
click at [311, 148] on input "**********" at bounding box center [578, 136] width 535 height 28
click at [78, 257] on p "Schritt ohne Titel" at bounding box center [147, 252] width 184 height 14
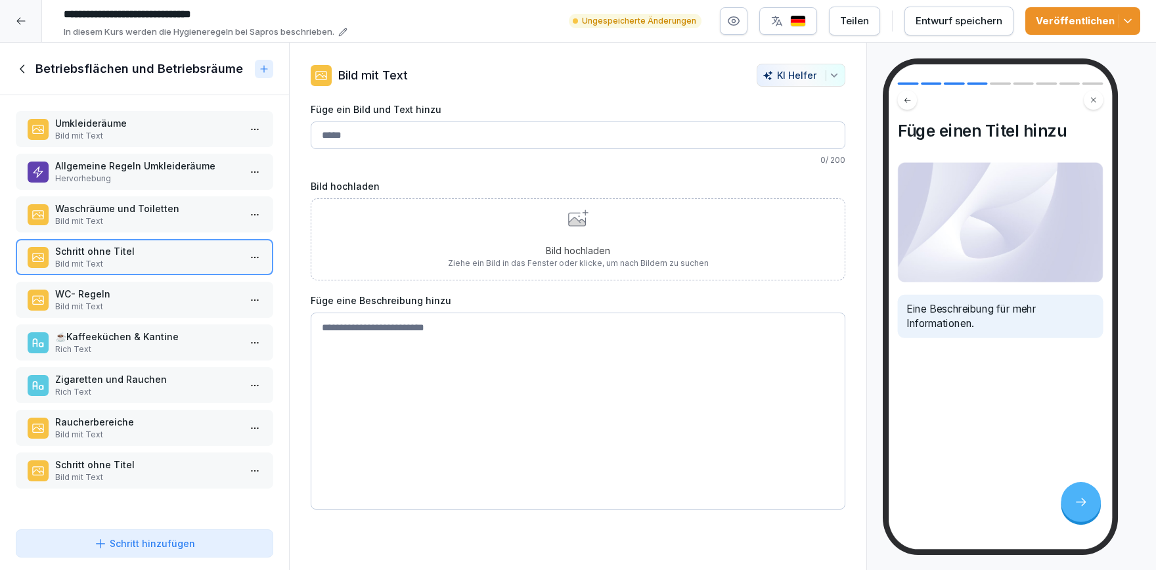
click at [450, 135] on input "Füge ein Bild und Text hinzu" at bounding box center [578, 136] width 535 height 28
type input "**********"
click at [483, 340] on textarea at bounding box center [578, 411] width 535 height 197
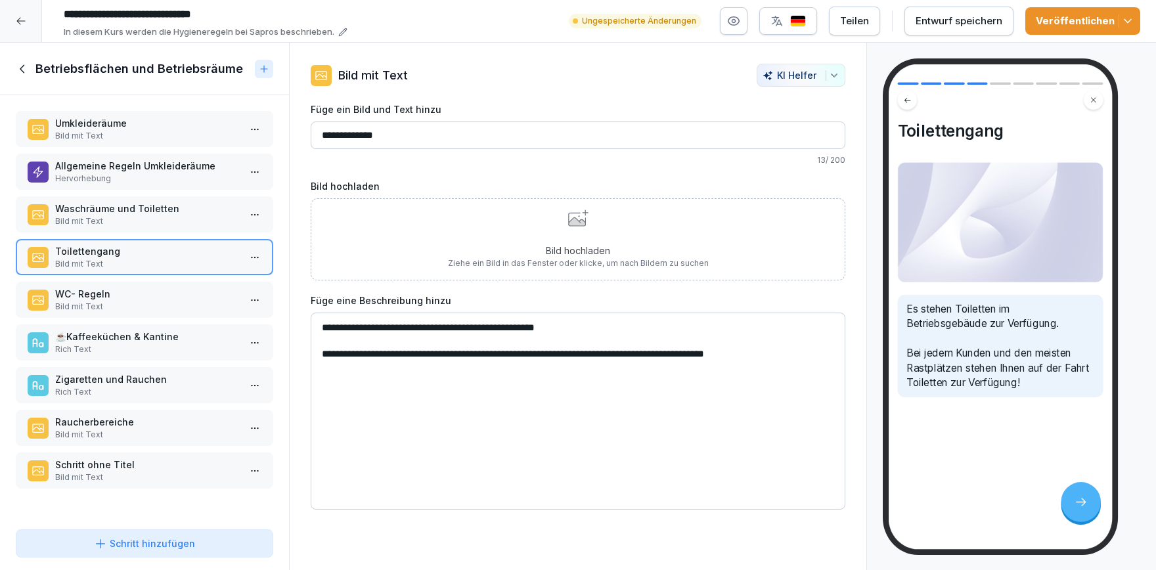
drag, startPoint x: 598, startPoint y: 321, endPoint x: 300, endPoint y: 323, distance: 297.6
click at [311, 322] on textarea "**********" at bounding box center [578, 411] width 535 height 197
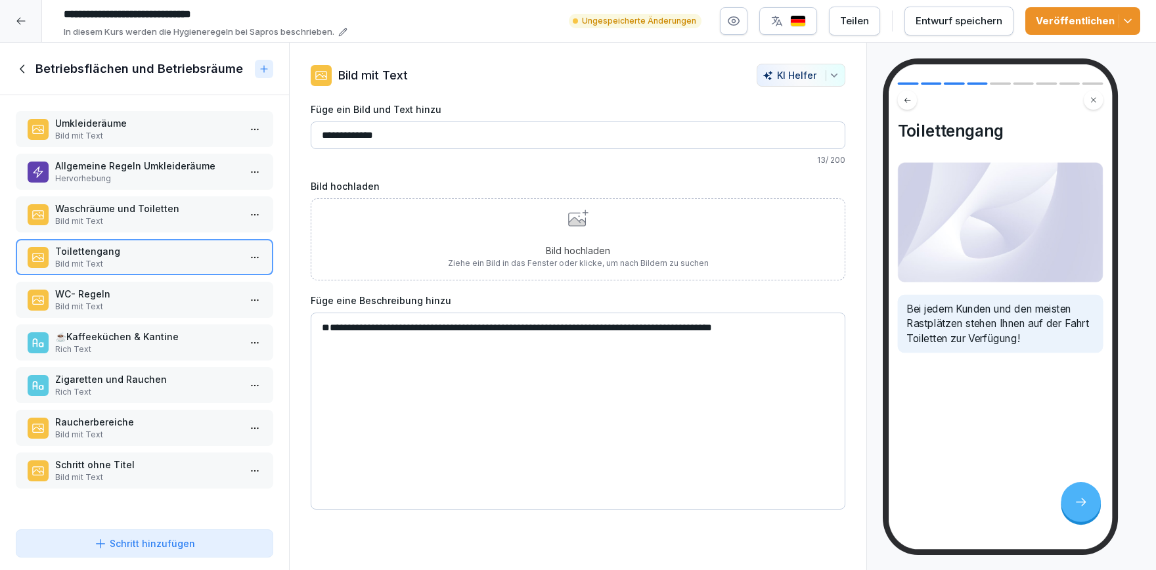
click at [327, 353] on textarea "**********" at bounding box center [578, 411] width 535 height 197
click at [796, 327] on textarea "**********" at bounding box center [578, 411] width 535 height 197
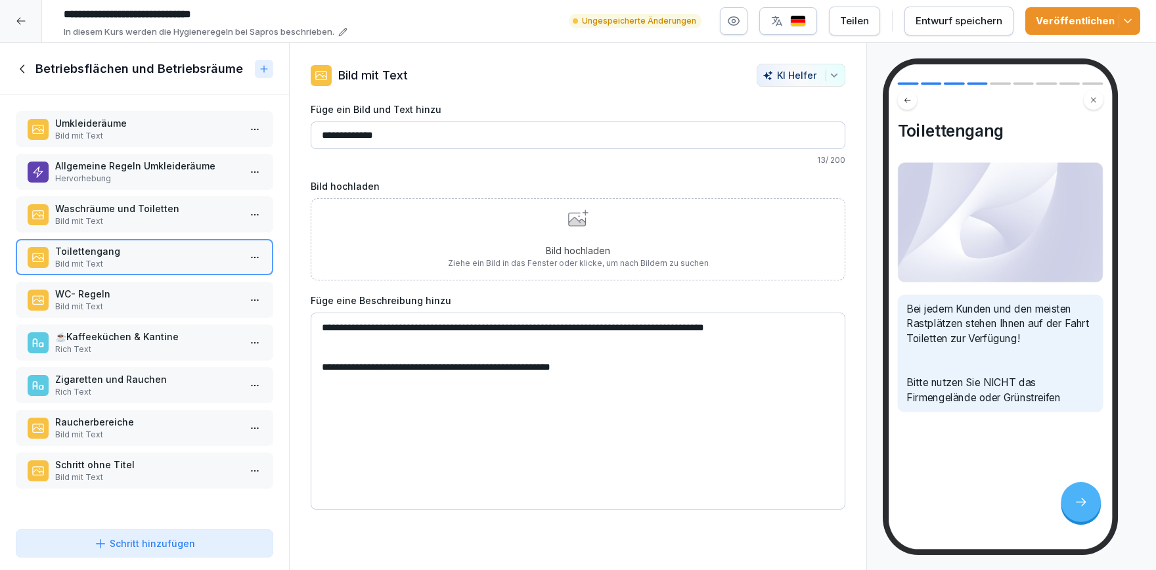
click at [473, 363] on textarea "**********" at bounding box center [578, 411] width 535 height 197
click at [517, 374] on textarea "**********" at bounding box center [578, 411] width 535 height 197
click at [451, 367] on textarea "**********" at bounding box center [578, 411] width 535 height 197
click at [610, 365] on textarea "**********" at bounding box center [578, 411] width 535 height 197
type textarea "**********"
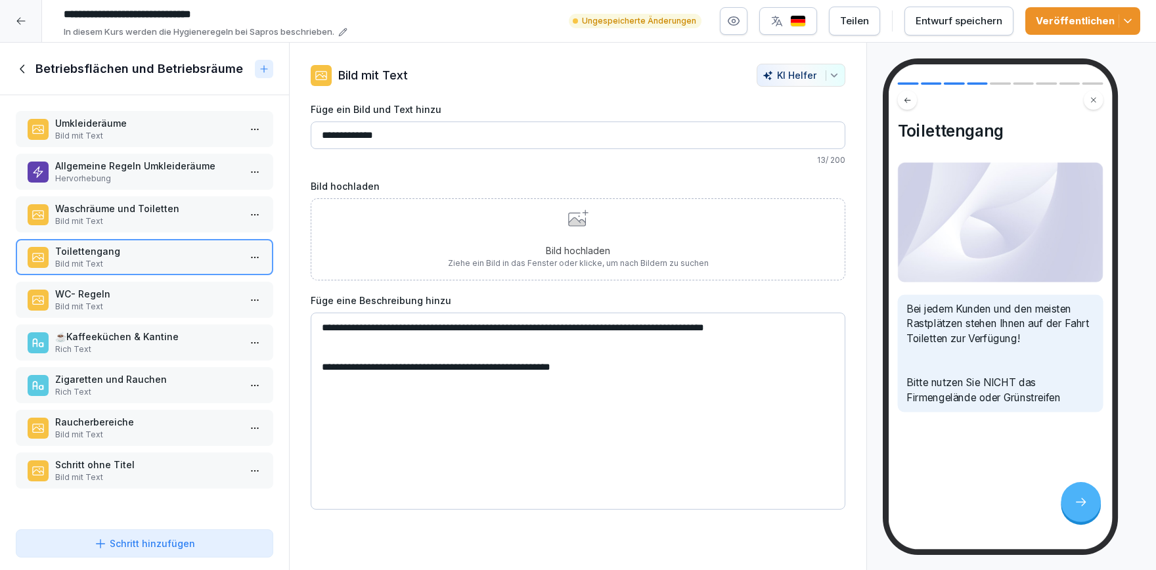
click at [103, 374] on p "Zigaretten und Rauchen" at bounding box center [147, 379] width 184 height 14
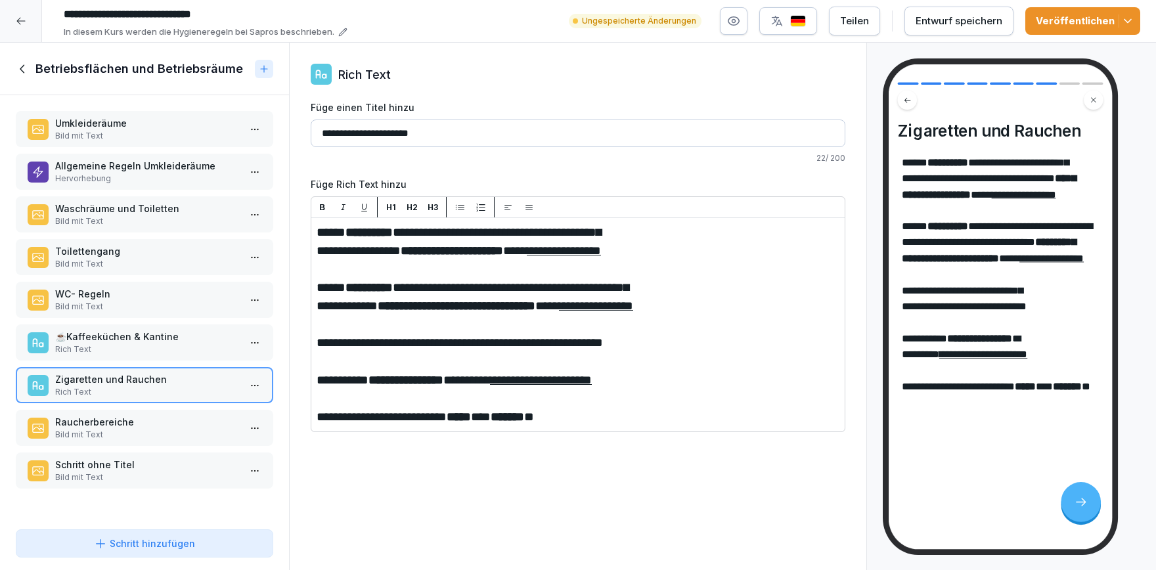
click at [113, 348] on p "Rich Text" at bounding box center [147, 350] width 184 height 12
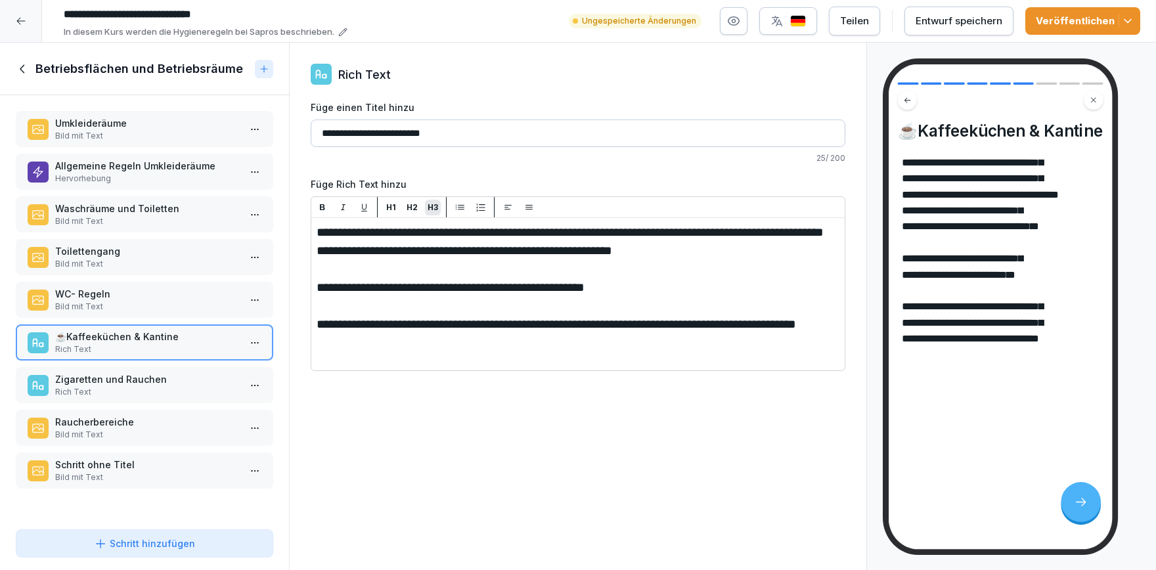
click at [181, 380] on p "Zigaretten und Rauchen" at bounding box center [147, 379] width 184 height 14
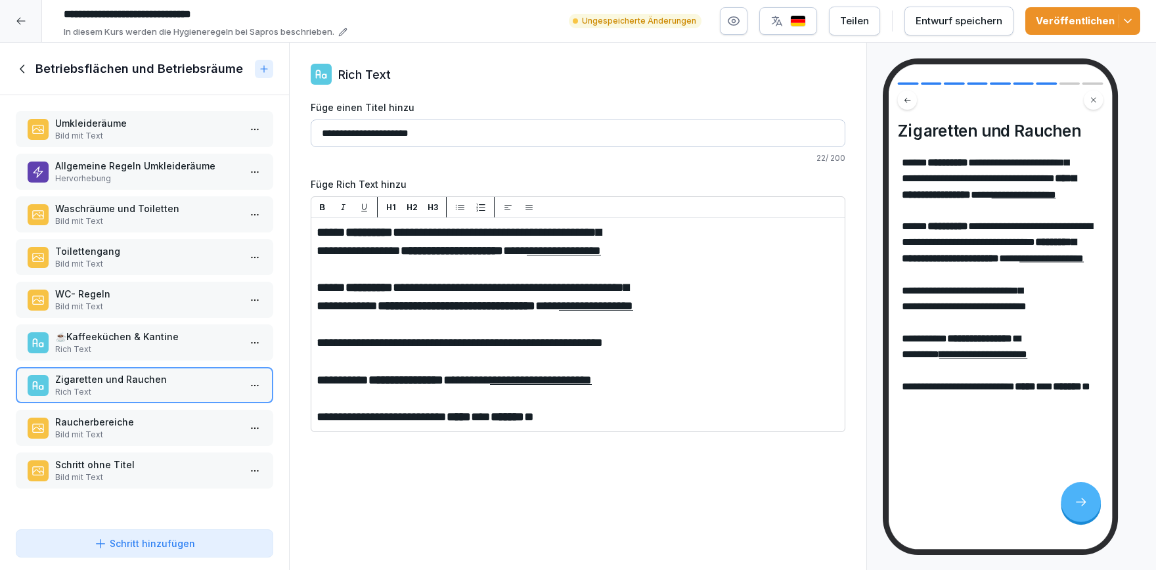
click at [160, 315] on div "WC- Regeln Bild mit Text" at bounding box center [145, 300] width 258 height 36
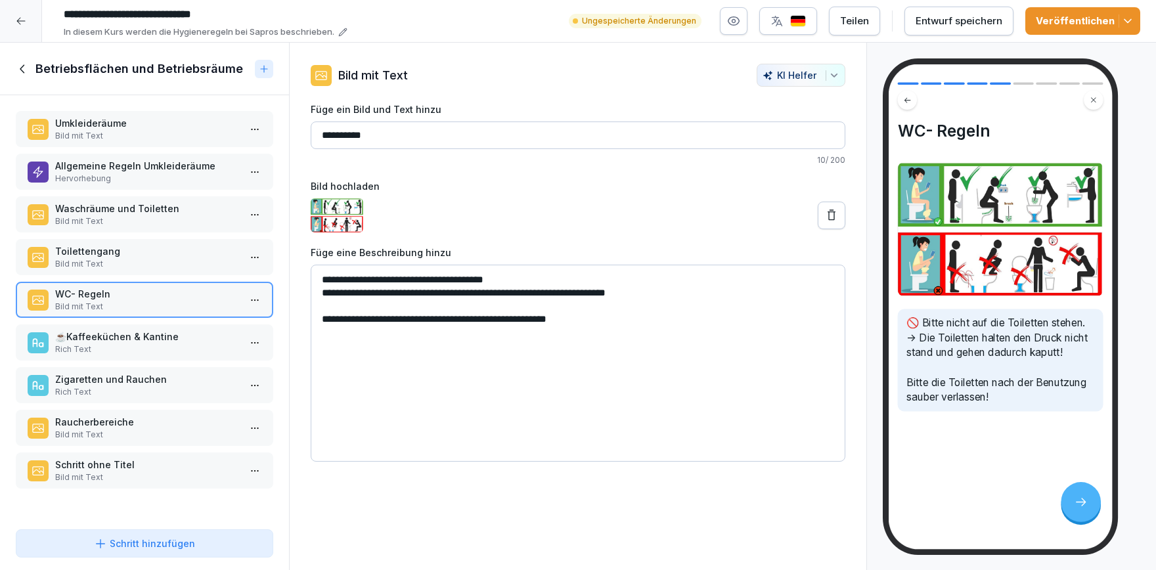
click at [164, 264] on p "Bild mit Text" at bounding box center [147, 264] width 184 height 12
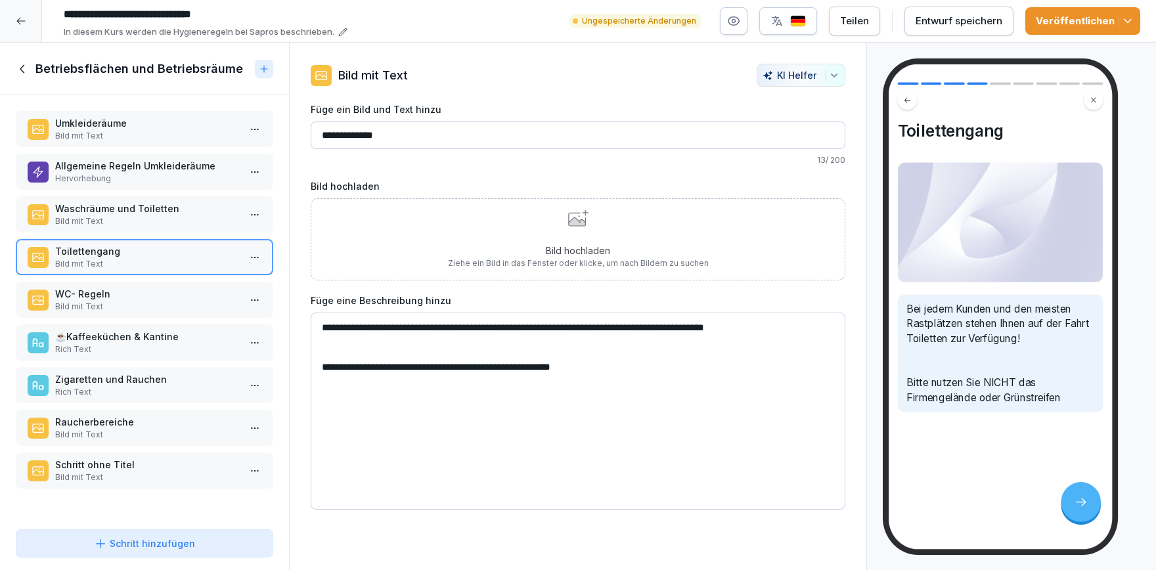
click at [320, 372] on textarea "**********" at bounding box center [578, 411] width 535 height 197
paste textarea "**"
type textarea "**********"
click at [150, 177] on p "Hervorhebung" at bounding box center [147, 179] width 184 height 12
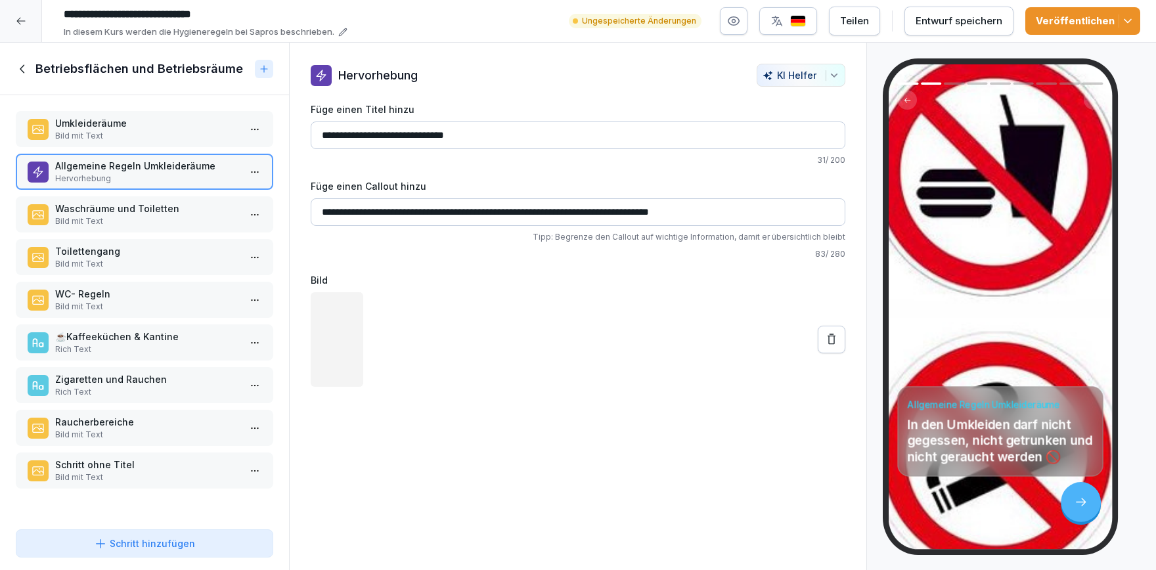
click at [133, 135] on p "Bild mit Text" at bounding box center [147, 136] width 184 height 12
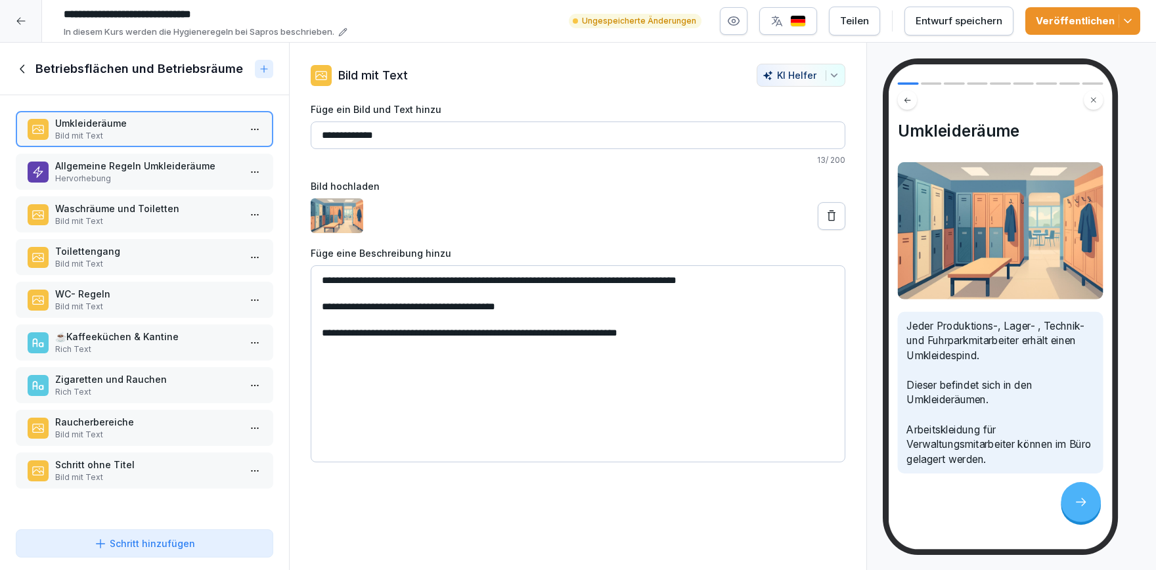
click at [151, 233] on div "Umkleideräume Bild mit Text Allgemeine Regeln Umkleideräume Hervorhebung Waschr…" at bounding box center [144, 309] width 289 height 429
click at [156, 219] on p "Bild mit Text" at bounding box center [147, 221] width 184 height 12
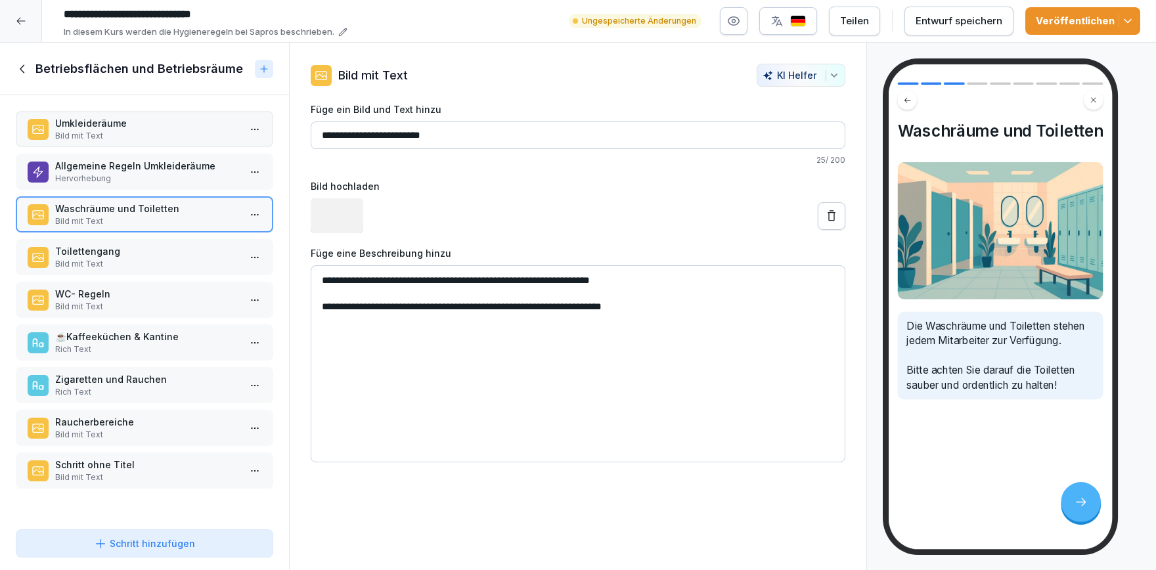
click at [164, 263] on p "Bild mit Text" at bounding box center [147, 264] width 184 height 12
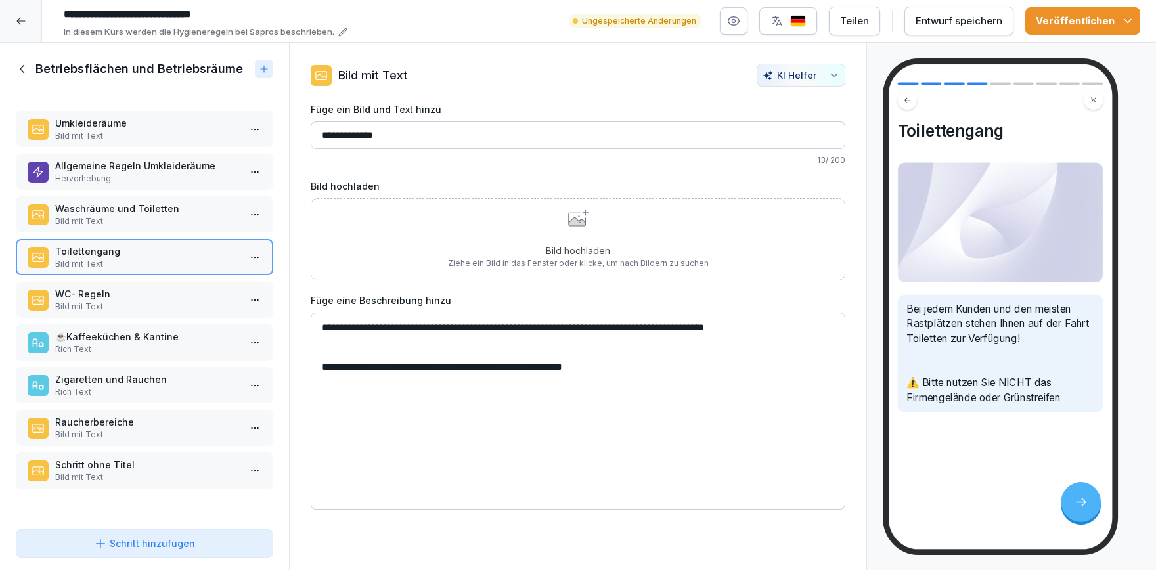
click at [170, 392] on p "Rich Text" at bounding box center [147, 392] width 184 height 12
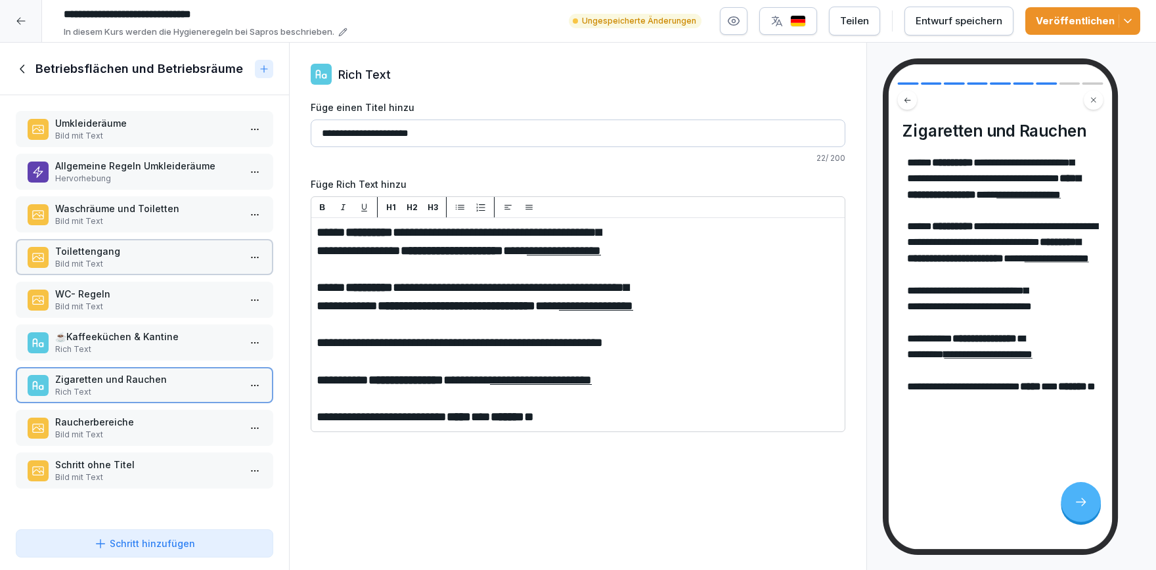
click at [173, 432] on p "Bild mit Text" at bounding box center [147, 435] width 184 height 12
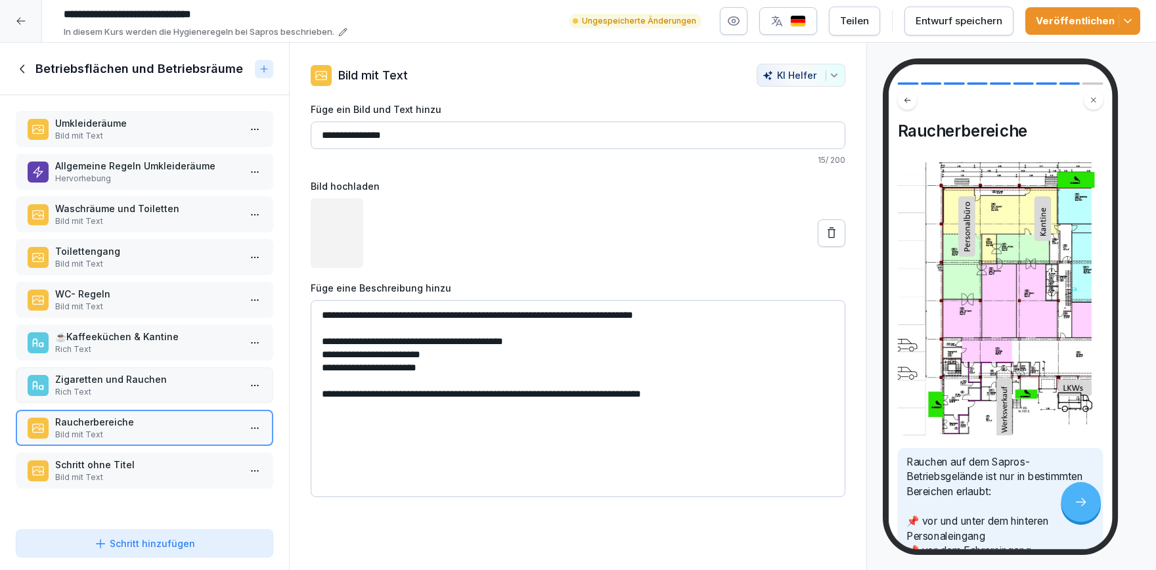
click at [178, 468] on p "Schritt ohne Titel" at bounding box center [147, 465] width 184 height 14
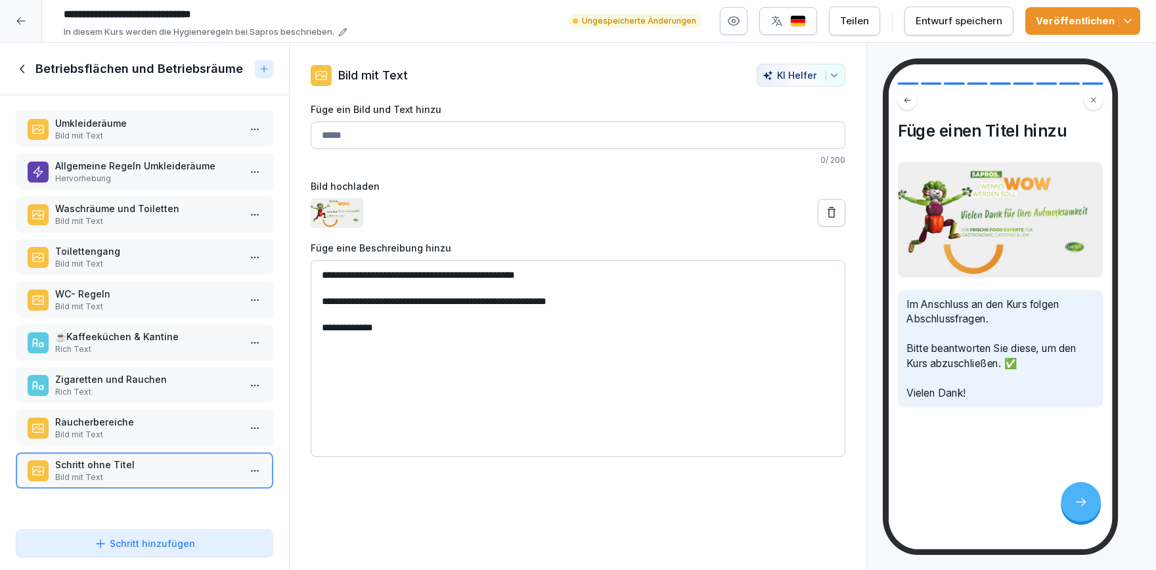
drag, startPoint x: 600, startPoint y: 299, endPoint x: 593, endPoint y: 302, distance: 7.9
click at [593, 302] on textarea "**********" at bounding box center [578, 358] width 535 height 197
click at [113, 257] on p "Toilettengang" at bounding box center [147, 251] width 184 height 14
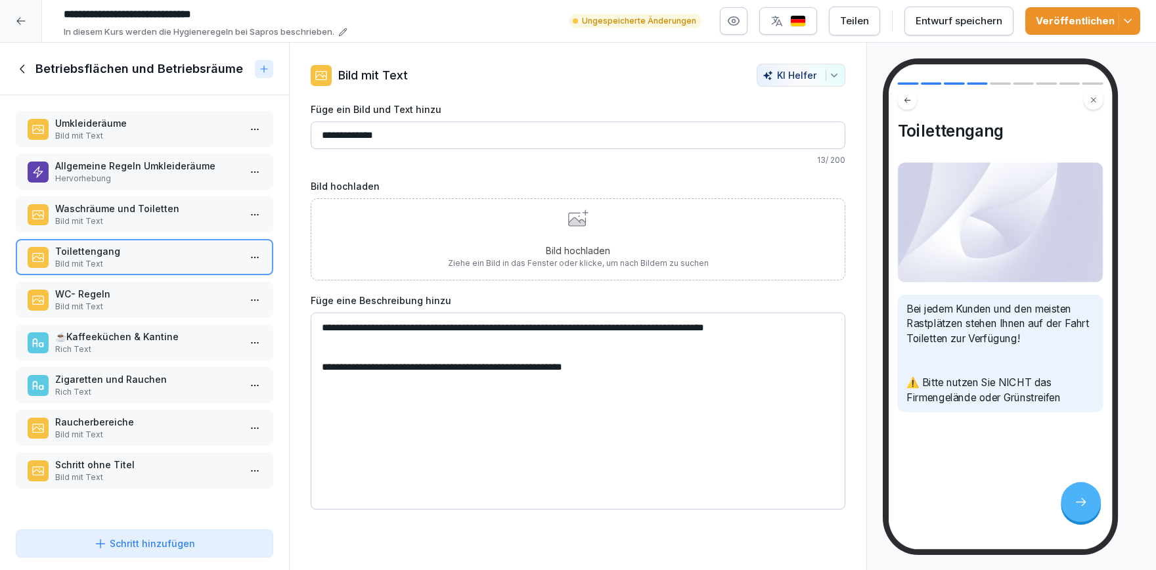
click at [323, 330] on textarea "**********" at bounding box center [578, 411] width 535 height 197
paste textarea "*"
click at [805, 329] on textarea "**********" at bounding box center [578, 411] width 535 height 197
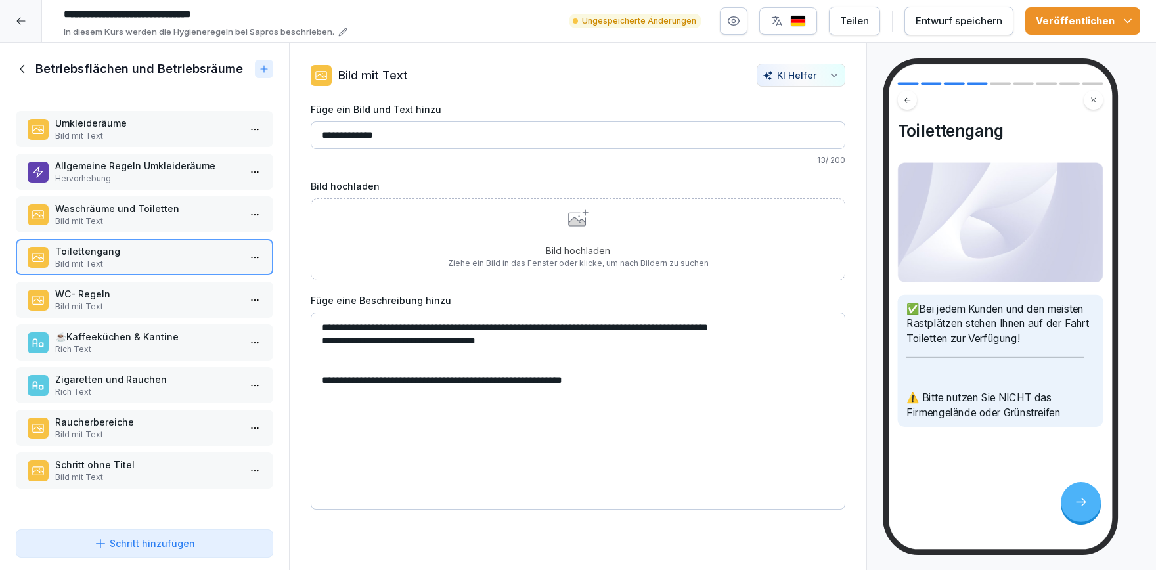
click at [351, 360] on textarea "**********" at bounding box center [578, 411] width 535 height 197
click at [319, 345] on textarea "**********" at bounding box center [578, 411] width 535 height 197
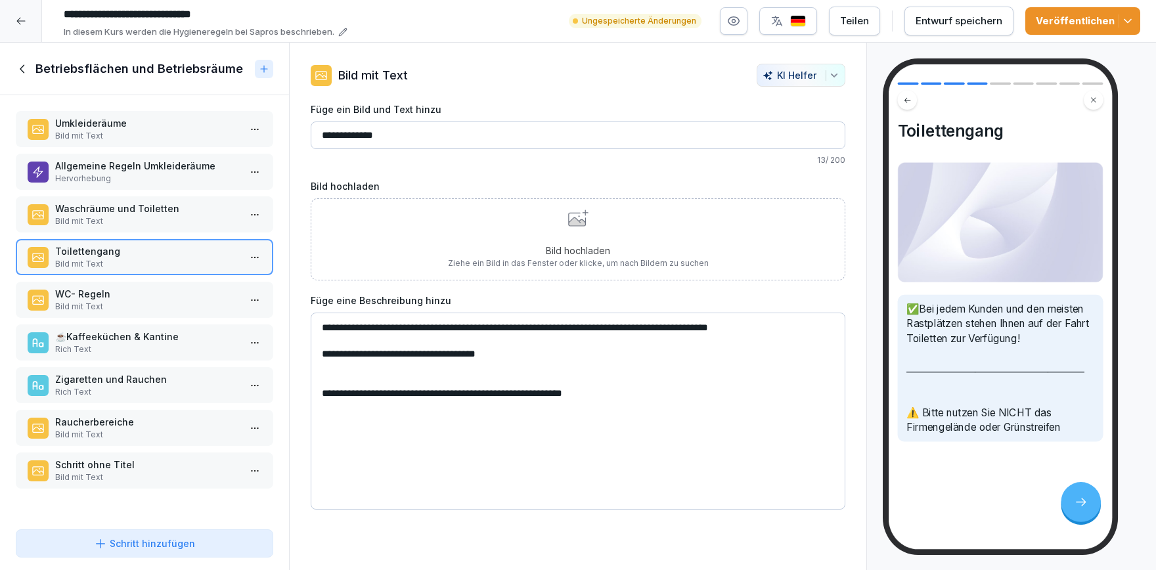
click at [328, 378] on textarea "**********" at bounding box center [578, 411] width 535 height 197
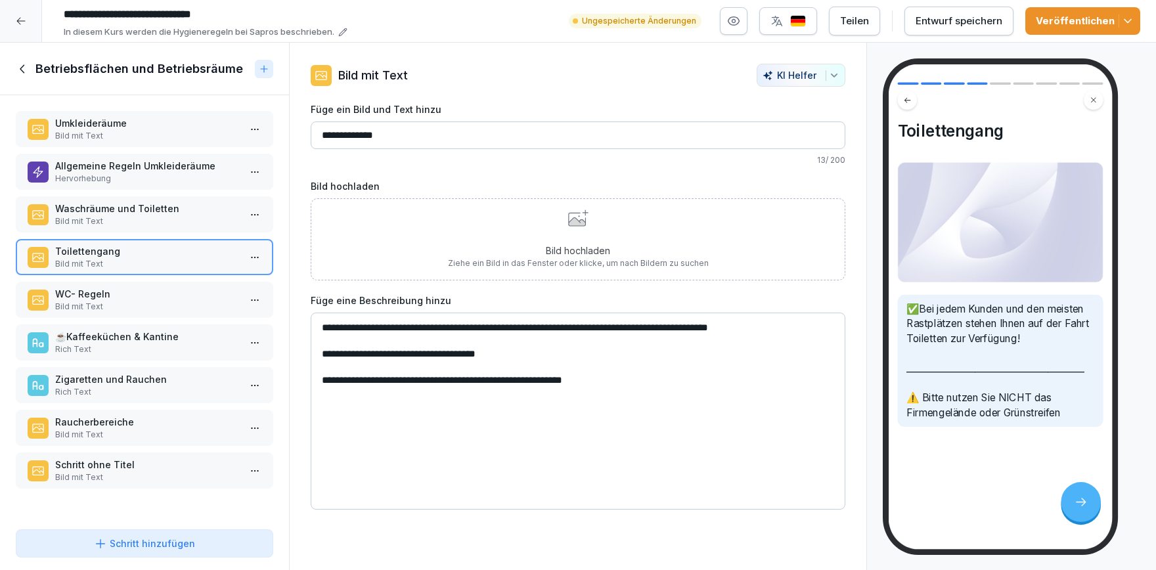
type textarea "**********"
click at [539, 221] on div "Bild hochladen Ziehe ein Bild in das Fenster oder klicke, um nach Bildern zu su…" at bounding box center [578, 240] width 261 height 60
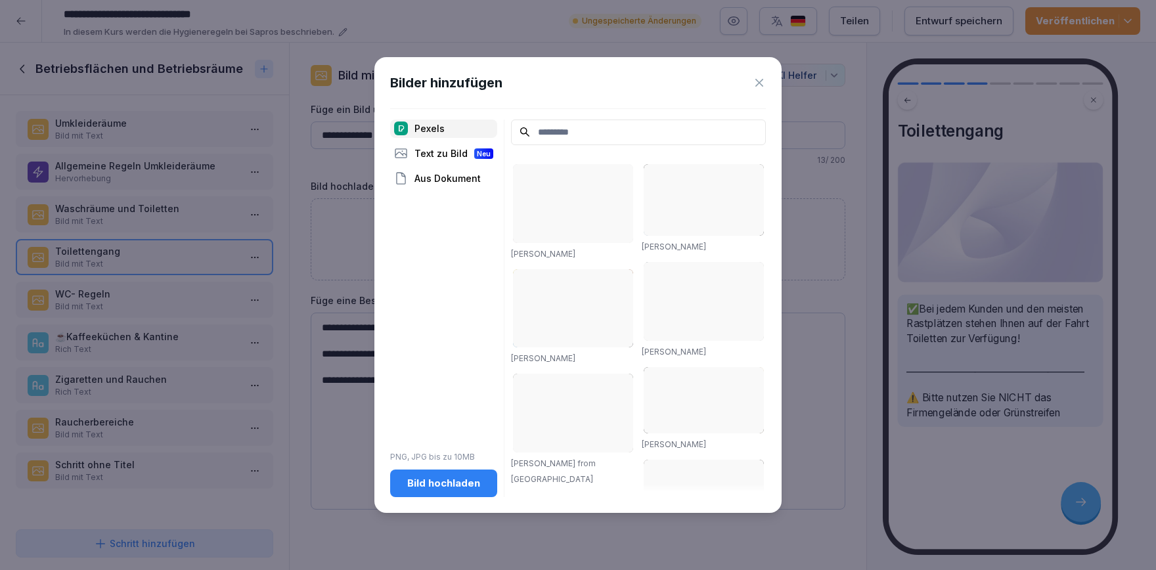
click at [466, 491] on div "Bild hochladen" at bounding box center [444, 483] width 86 height 14
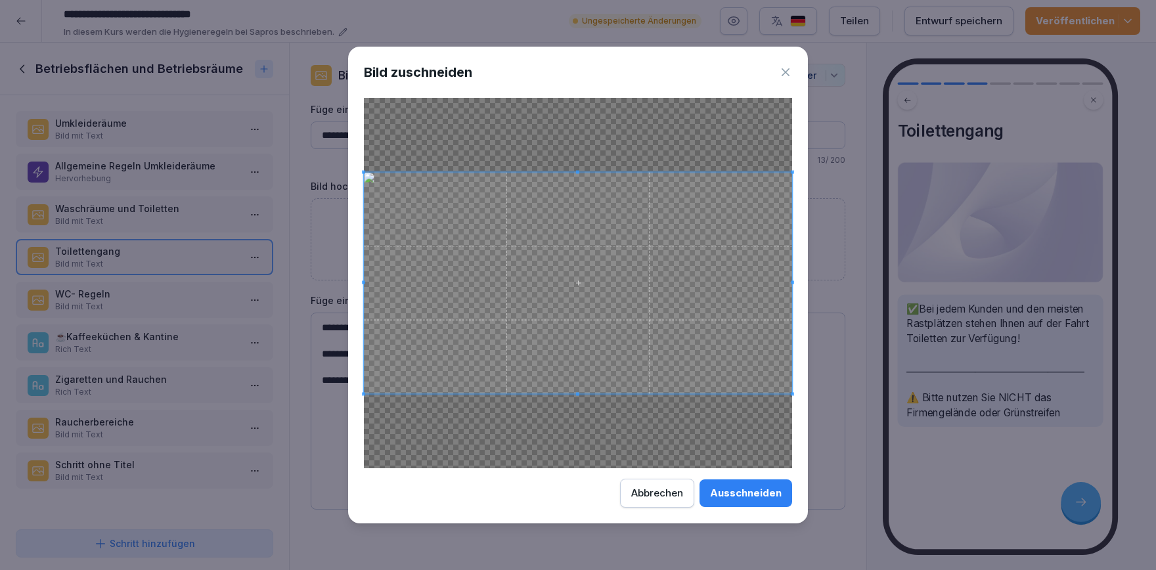
click at [757, 491] on div "Ausschneiden" at bounding box center [746, 493] width 72 height 14
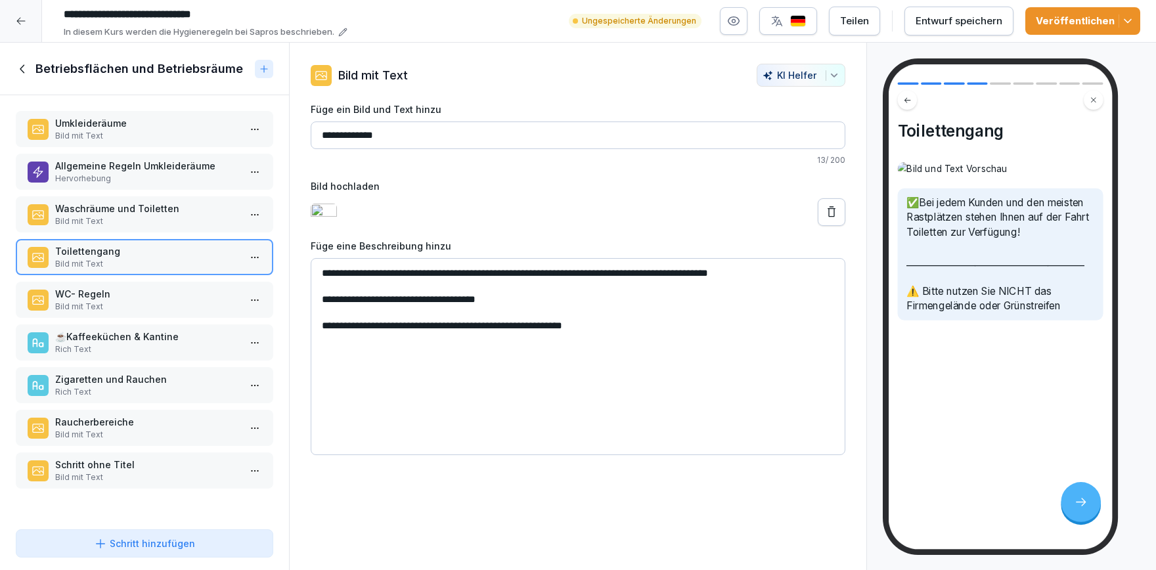
click at [1131, 24] on icon "button" at bounding box center [1127, 20] width 13 height 13
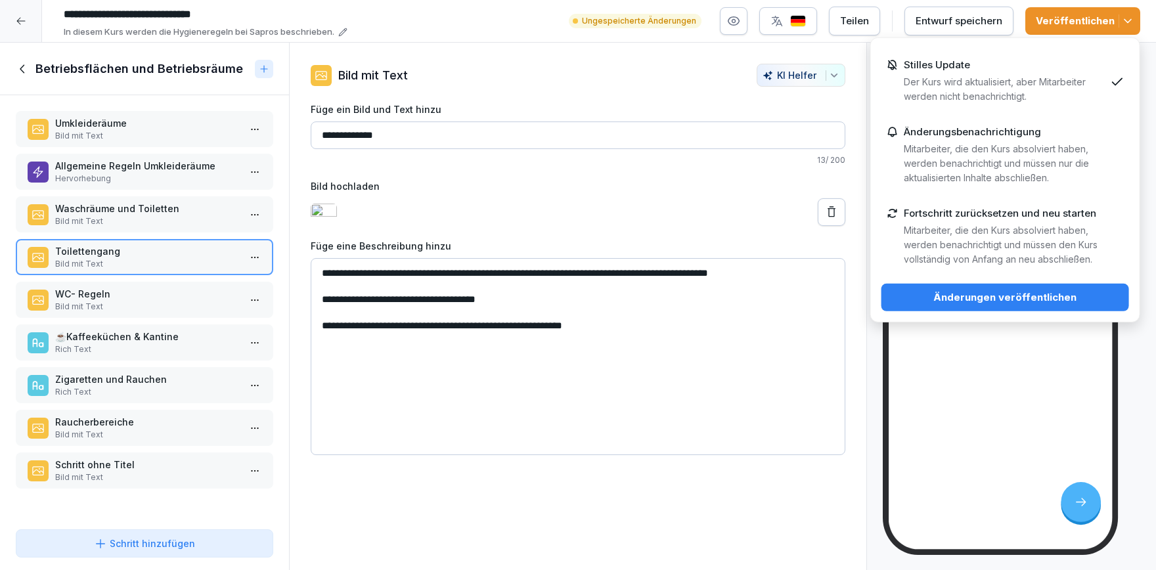
click at [987, 242] on p "Mitarbeiter, die den Kurs absolviert haben, werden benachrichtigt und müssen de…" at bounding box center [1005, 244] width 202 height 43
click at [995, 300] on div "Änderungen veröffentlichen" at bounding box center [1005, 297] width 227 height 14
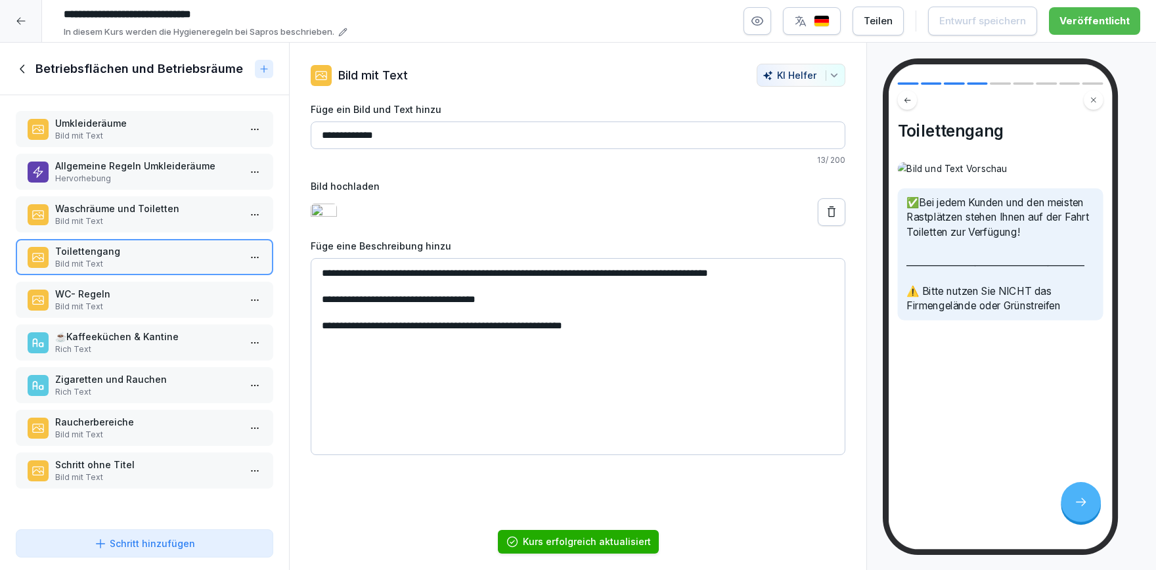
click at [24, 70] on icon at bounding box center [23, 69] width 14 height 14
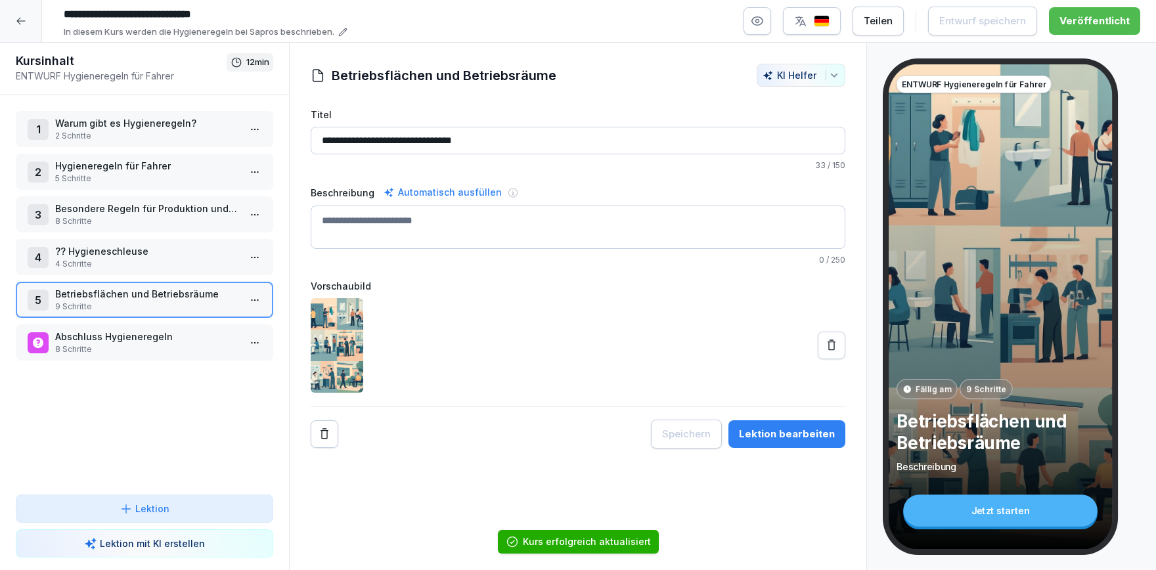
click at [21, 18] on icon at bounding box center [21, 21] width 11 height 11
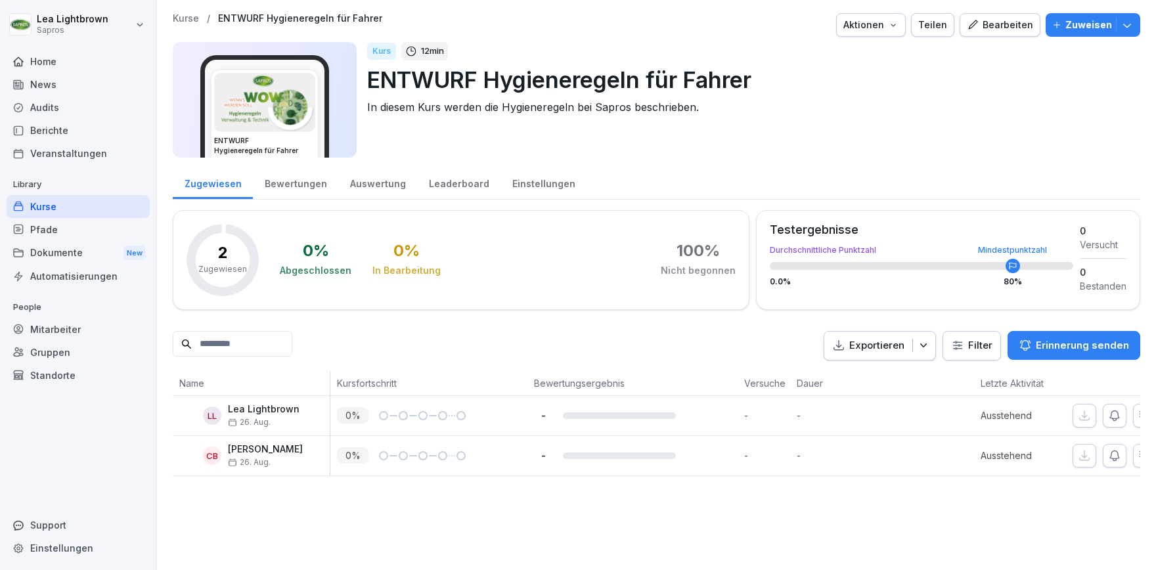
click at [98, 197] on div "Kurse" at bounding box center [78, 206] width 143 height 23
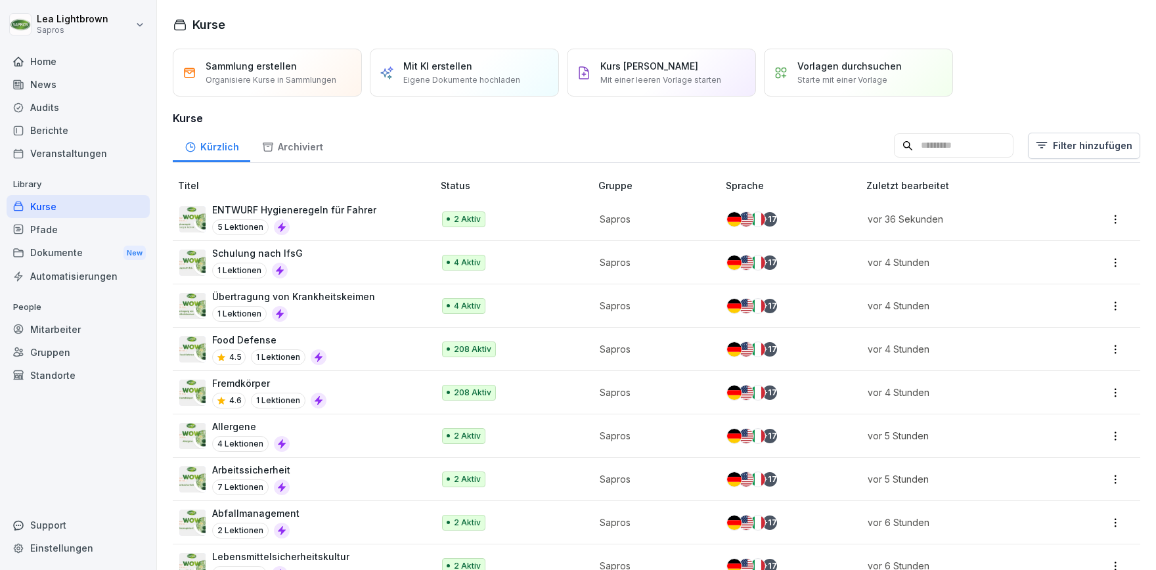
click at [122, 34] on html "[PERSON_NAME] Sapros Home News Audits Berichte Veranstaltungen Library Kurse Pf…" at bounding box center [578, 285] width 1156 height 570
click at [97, 86] on div "Abmelden" at bounding box center [84, 83] width 130 height 24
